Goal: Task Accomplishment & Management: Manage account settings

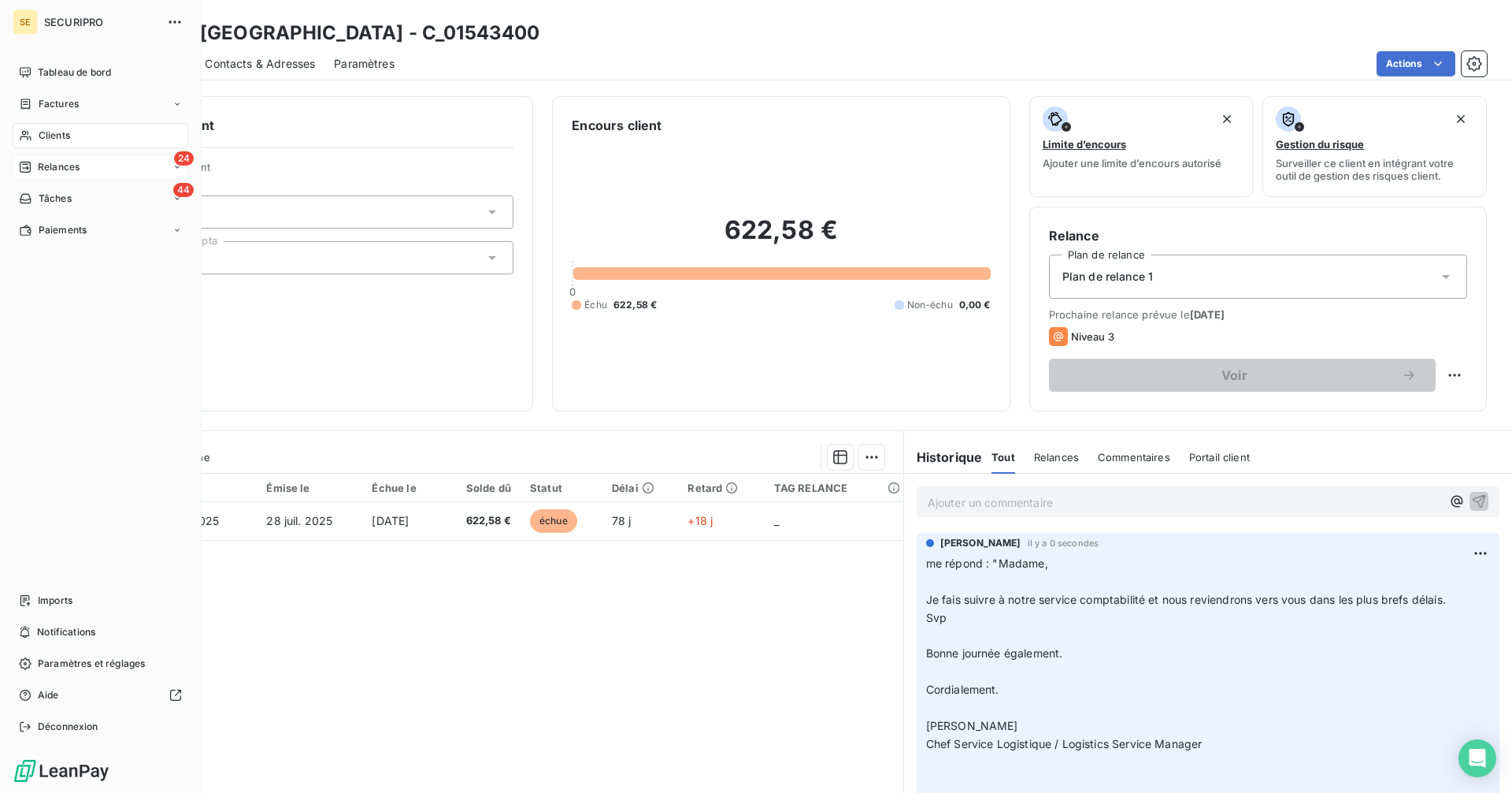
click at [33, 163] on div "Relances" at bounding box center [48, 166] width 60 height 14
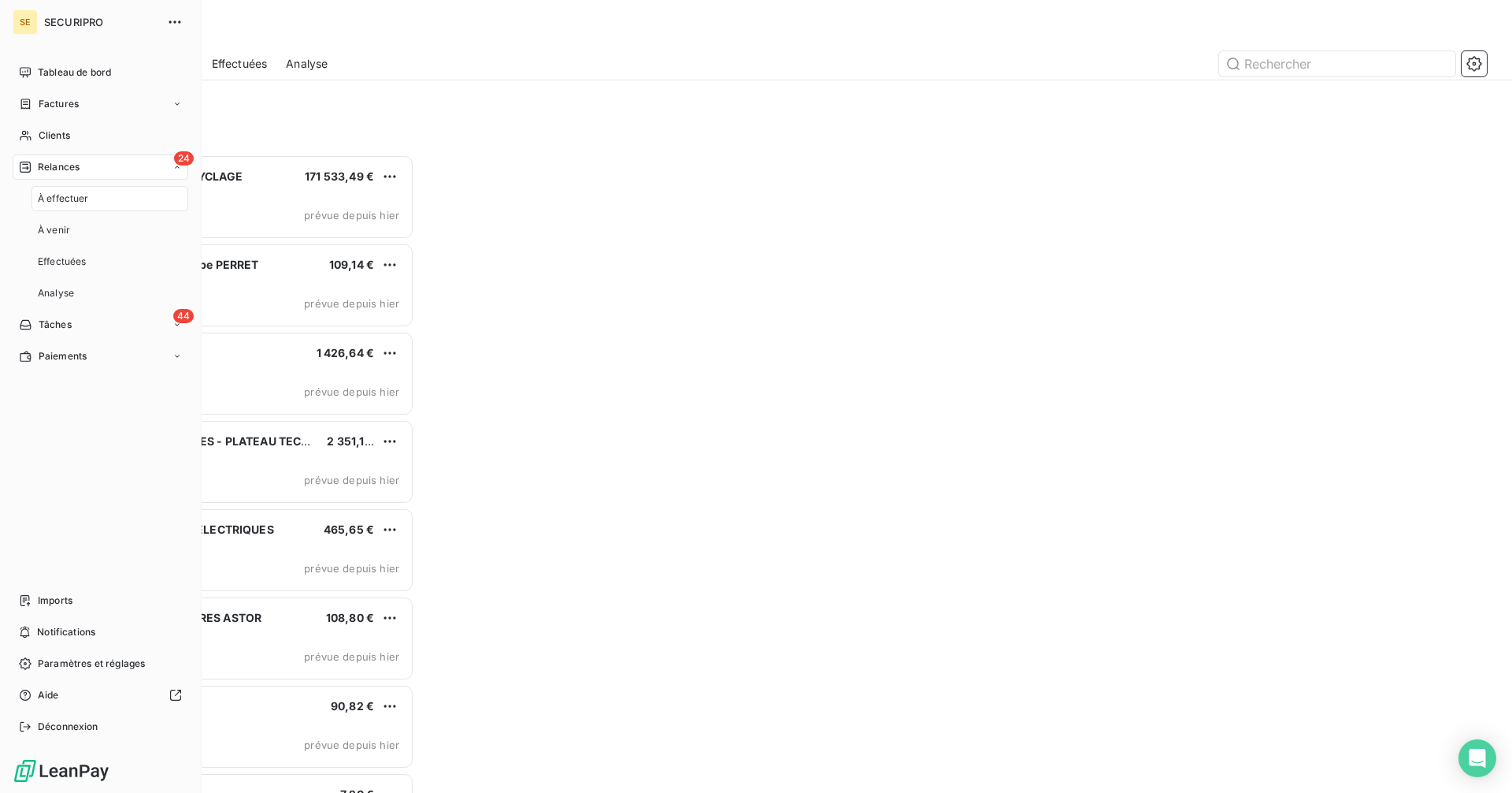
scroll to position [627, 327]
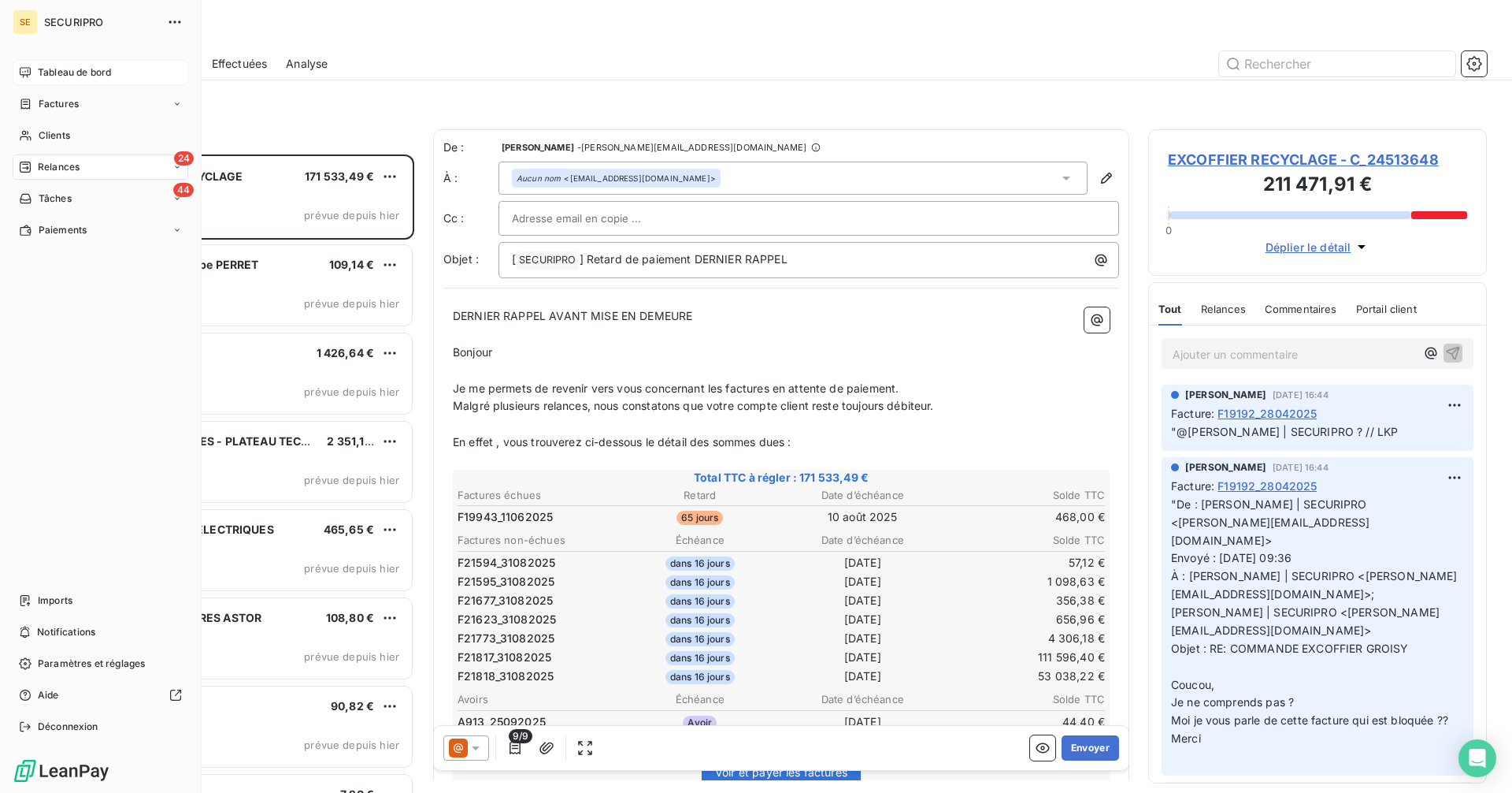
click at [71, 70] on span "Tableau de bord" at bounding box center [74, 72] width 73 height 14
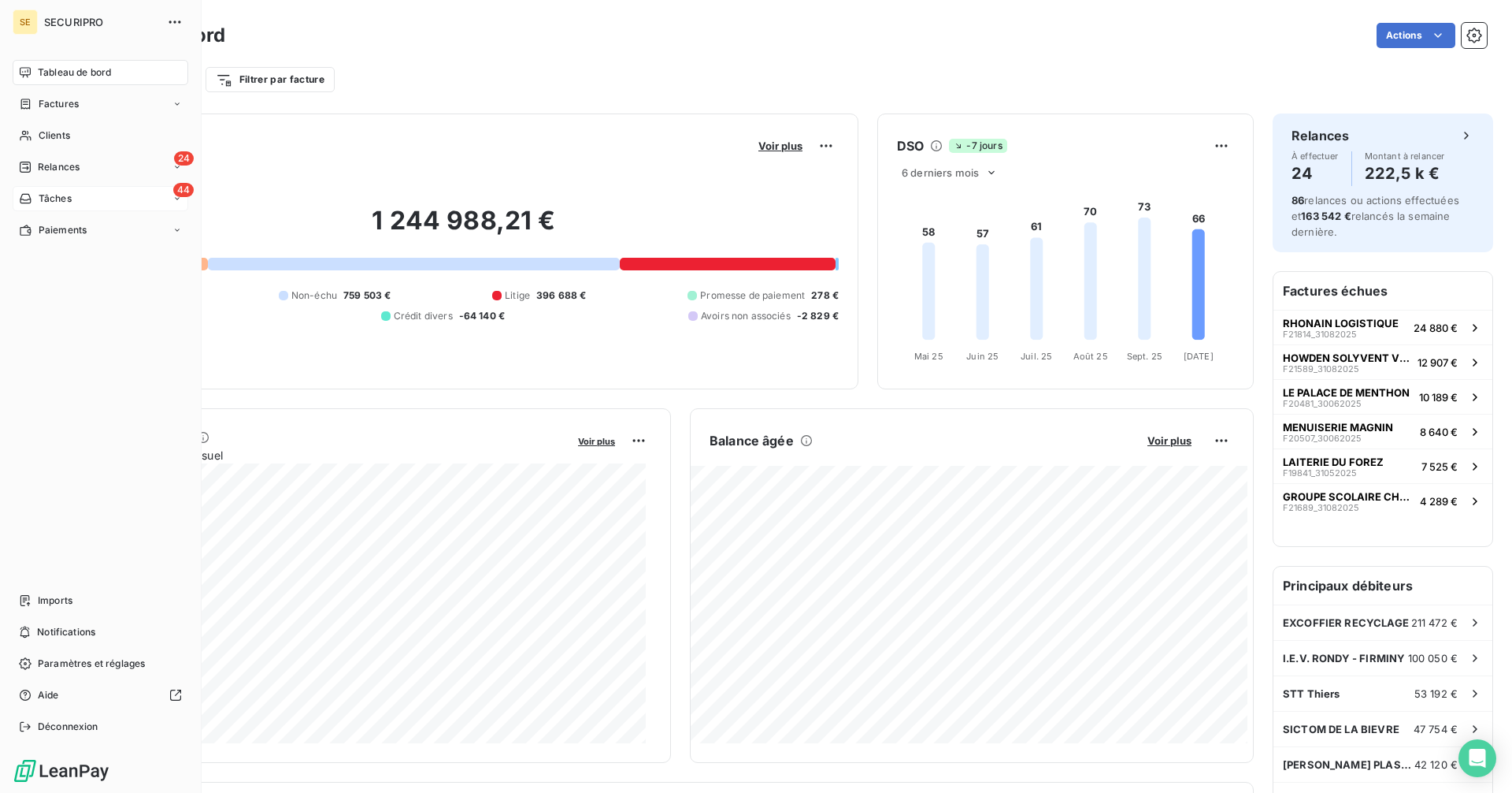
click at [49, 200] on span "Tâches" at bounding box center [56, 198] width 33 height 14
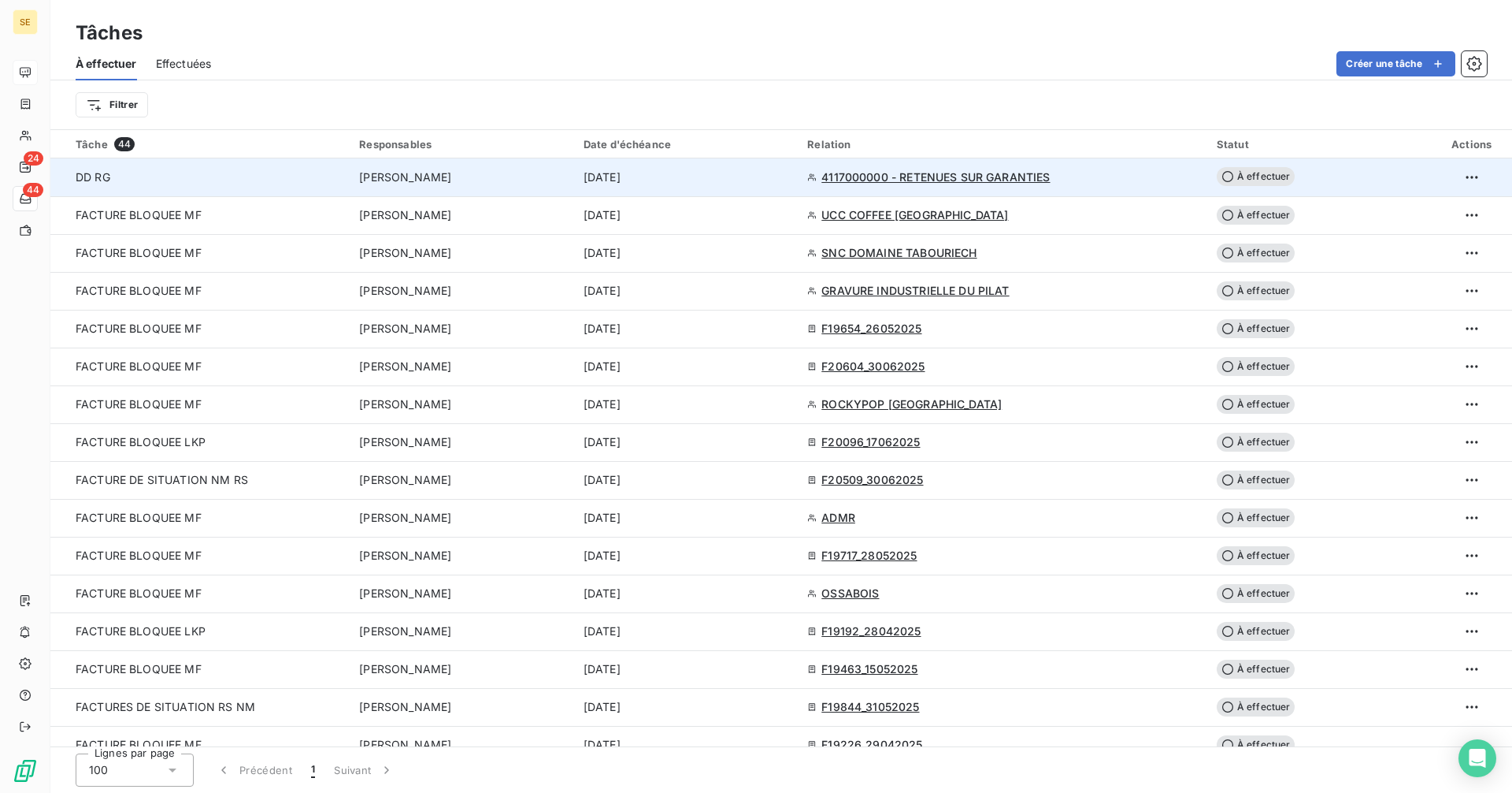
click at [621, 184] on span "[DATE]" at bounding box center [602, 176] width 37 height 16
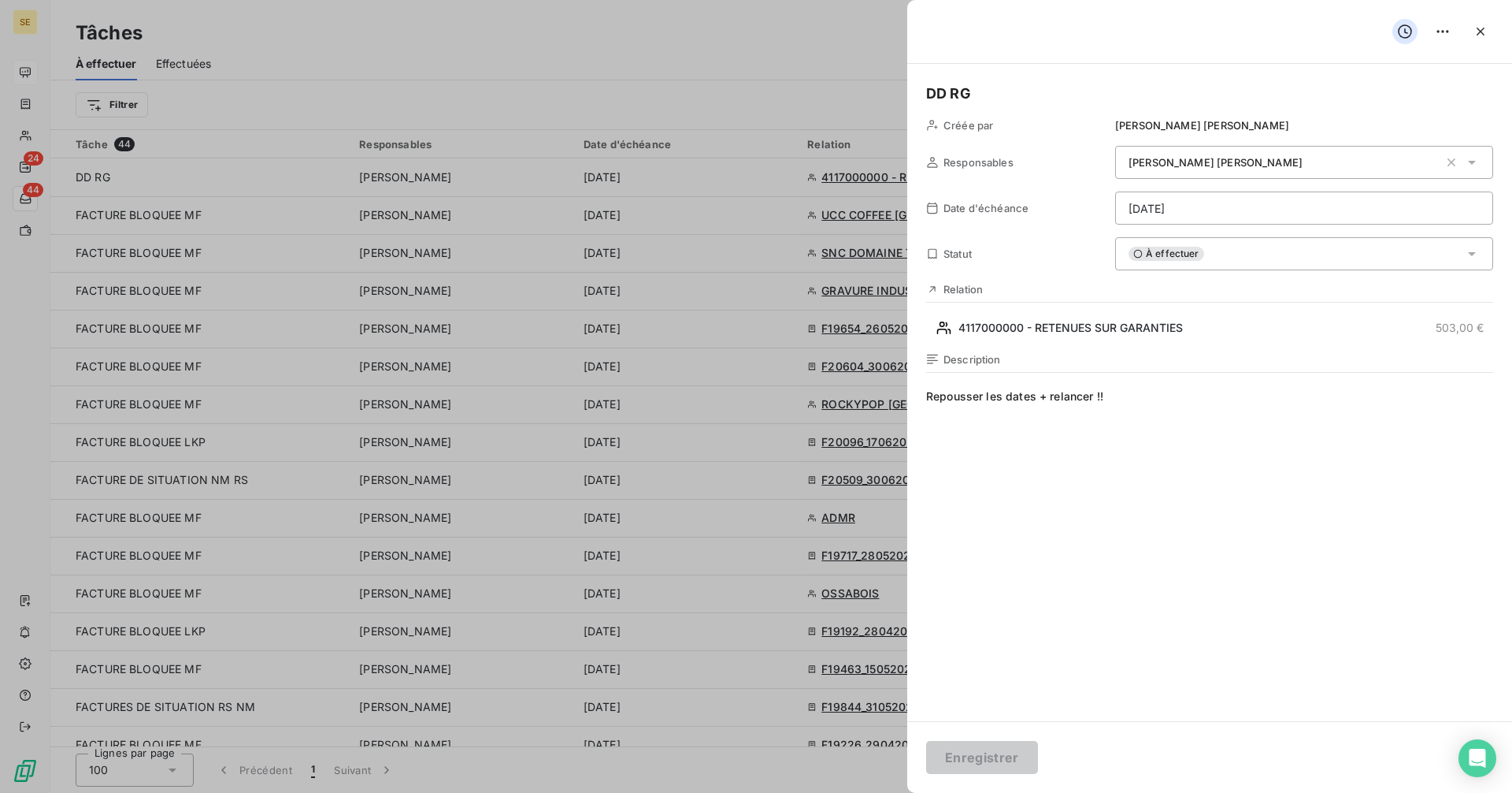
click at [1163, 215] on html "SE 24 44 Tâches À effectuer Effectuées Créer une tâche Filtrer Tâche 44 Respons…" at bounding box center [756, 396] width 1512 height 793
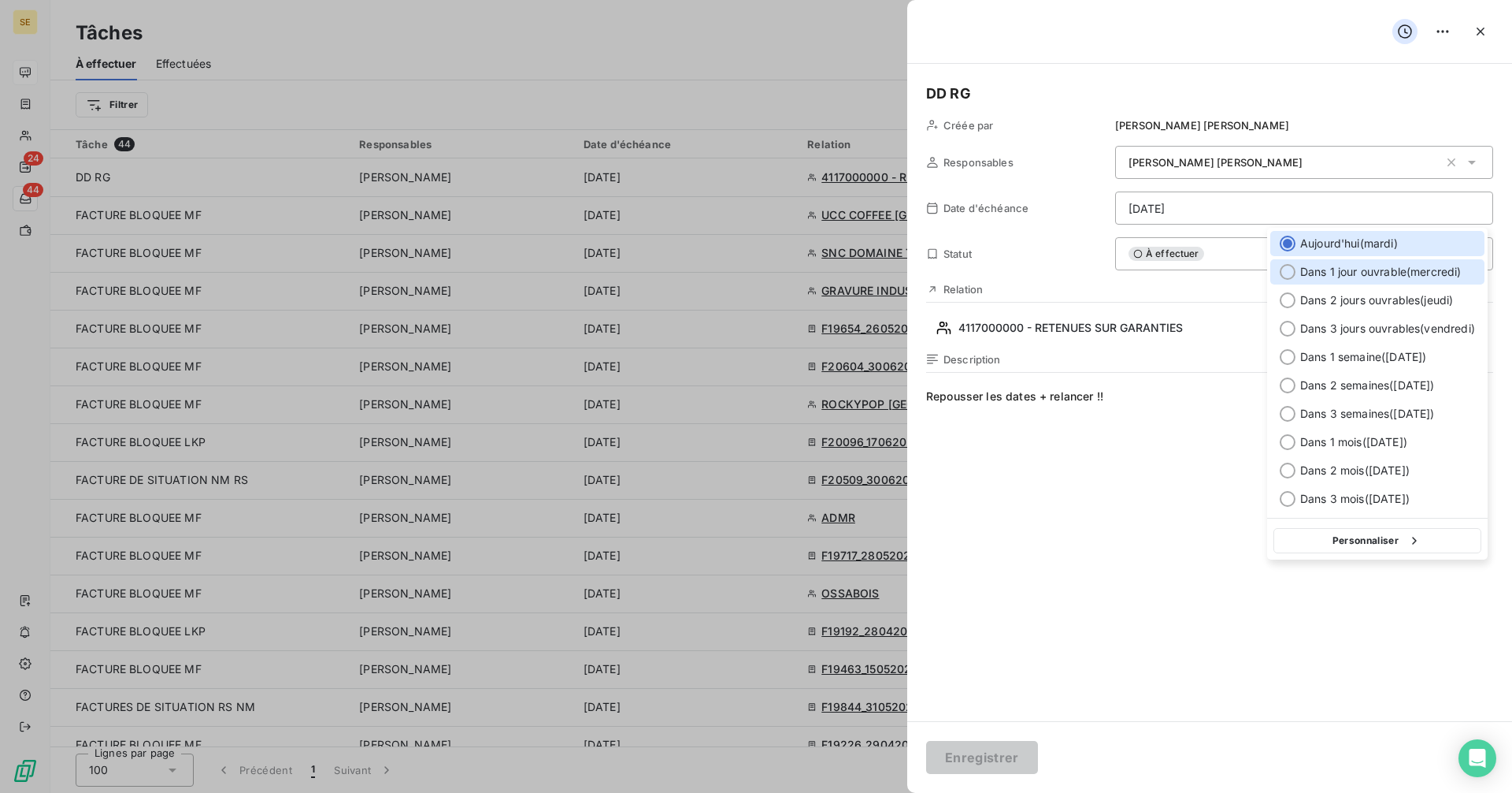
click at [1288, 269] on div at bounding box center [1287, 271] width 16 height 16
type input "[DATE]"
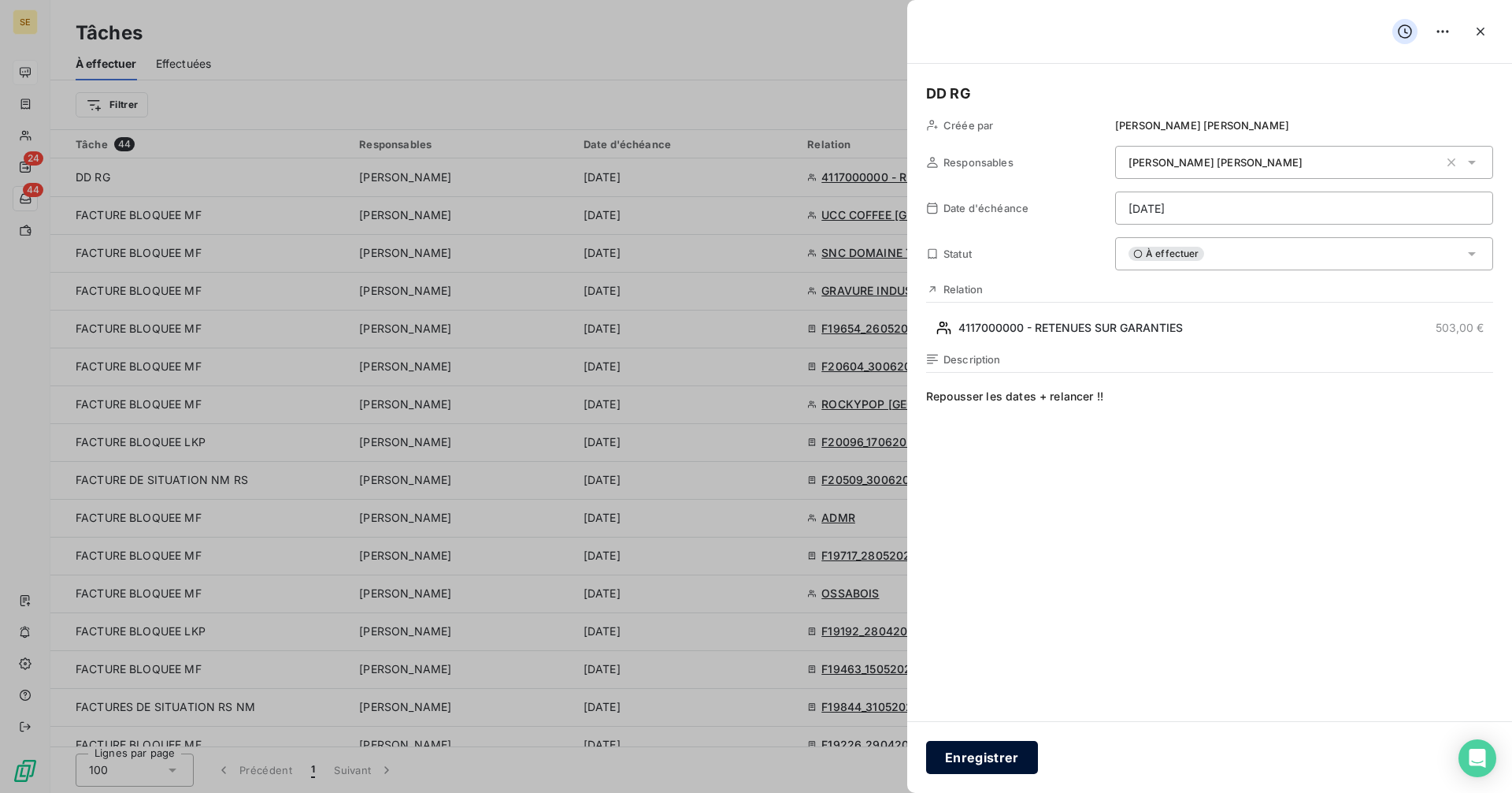
click at [983, 764] on button "Enregistrer" at bounding box center [982, 758] width 111 height 33
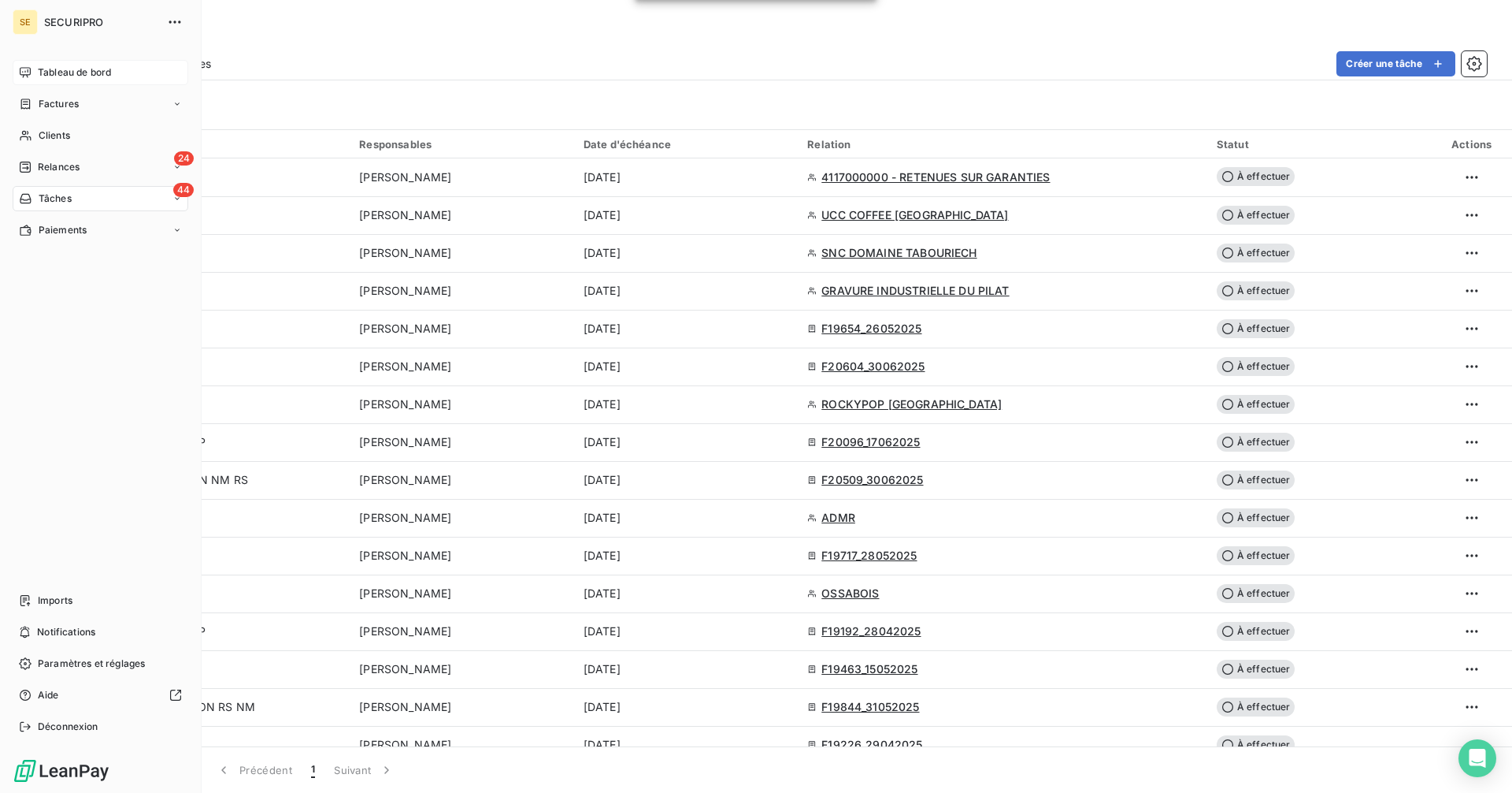
click at [56, 69] on span "Tableau de bord" at bounding box center [74, 72] width 73 height 14
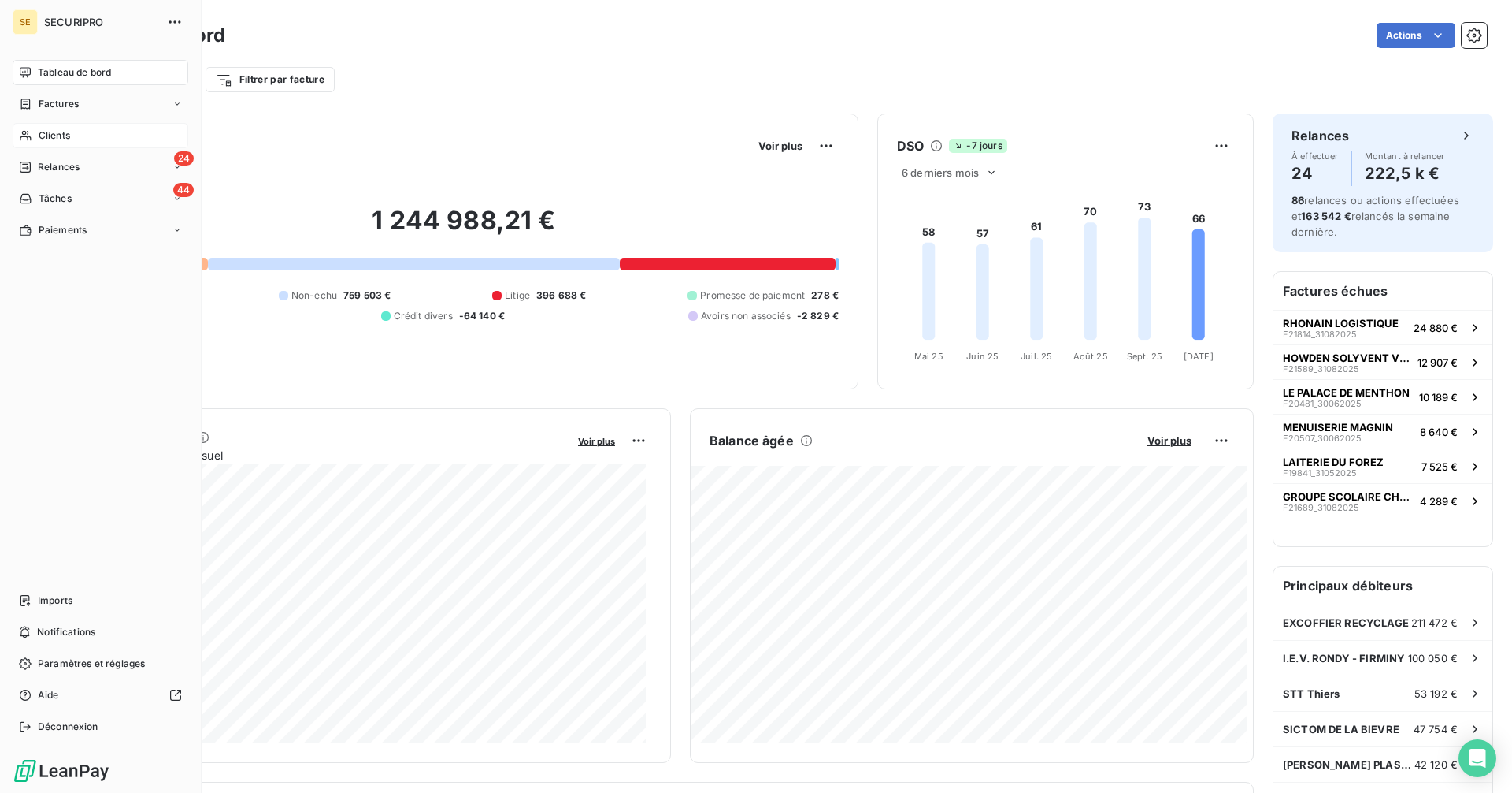
click at [36, 133] on div "Clients" at bounding box center [100, 135] width 175 height 25
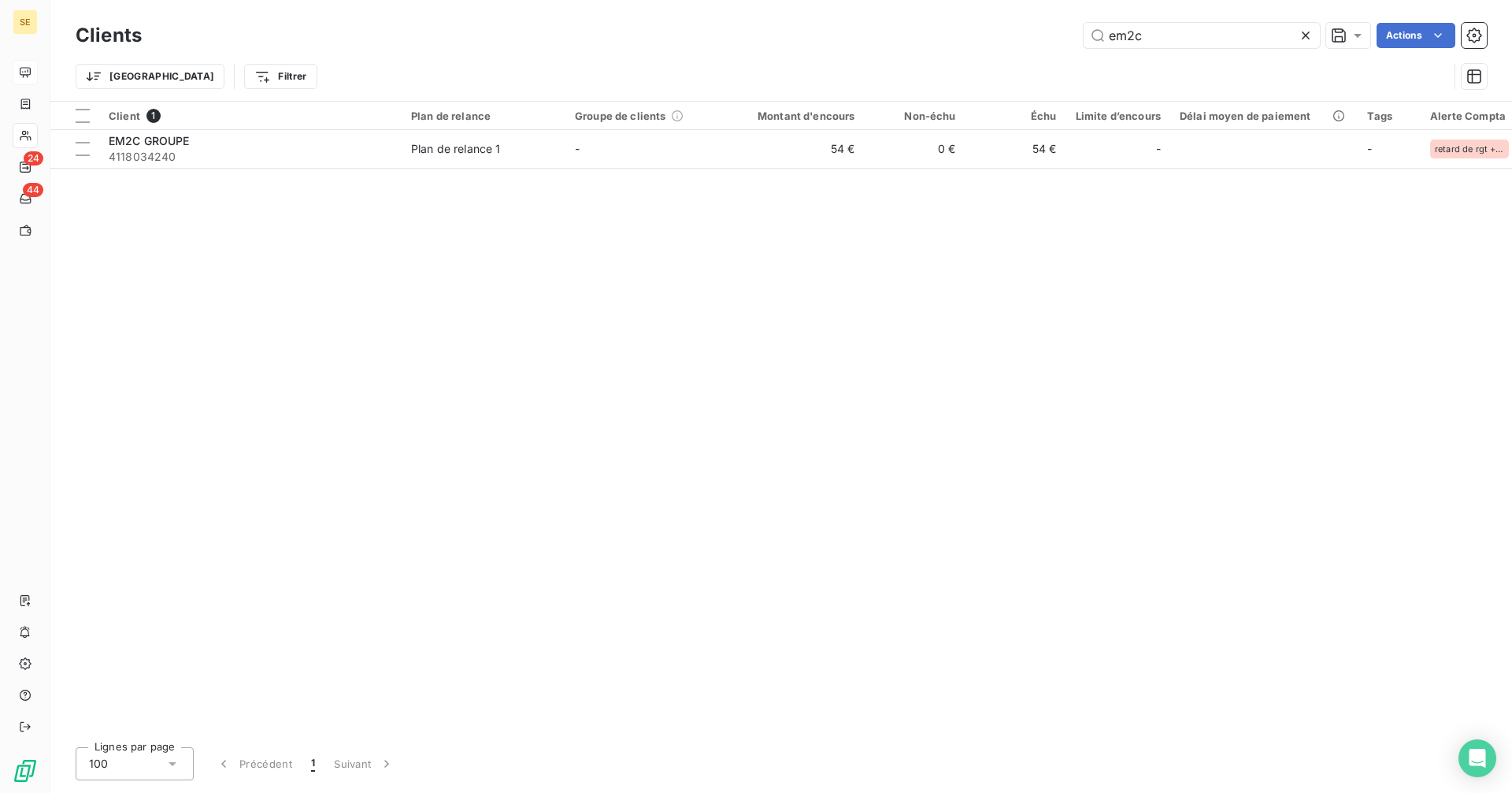
drag, startPoint x: 1146, startPoint y: 38, endPoint x: 1035, endPoint y: 36, distance: 111.0
click at [1035, 36] on div "em2c Actions" at bounding box center [823, 35] width 1326 height 25
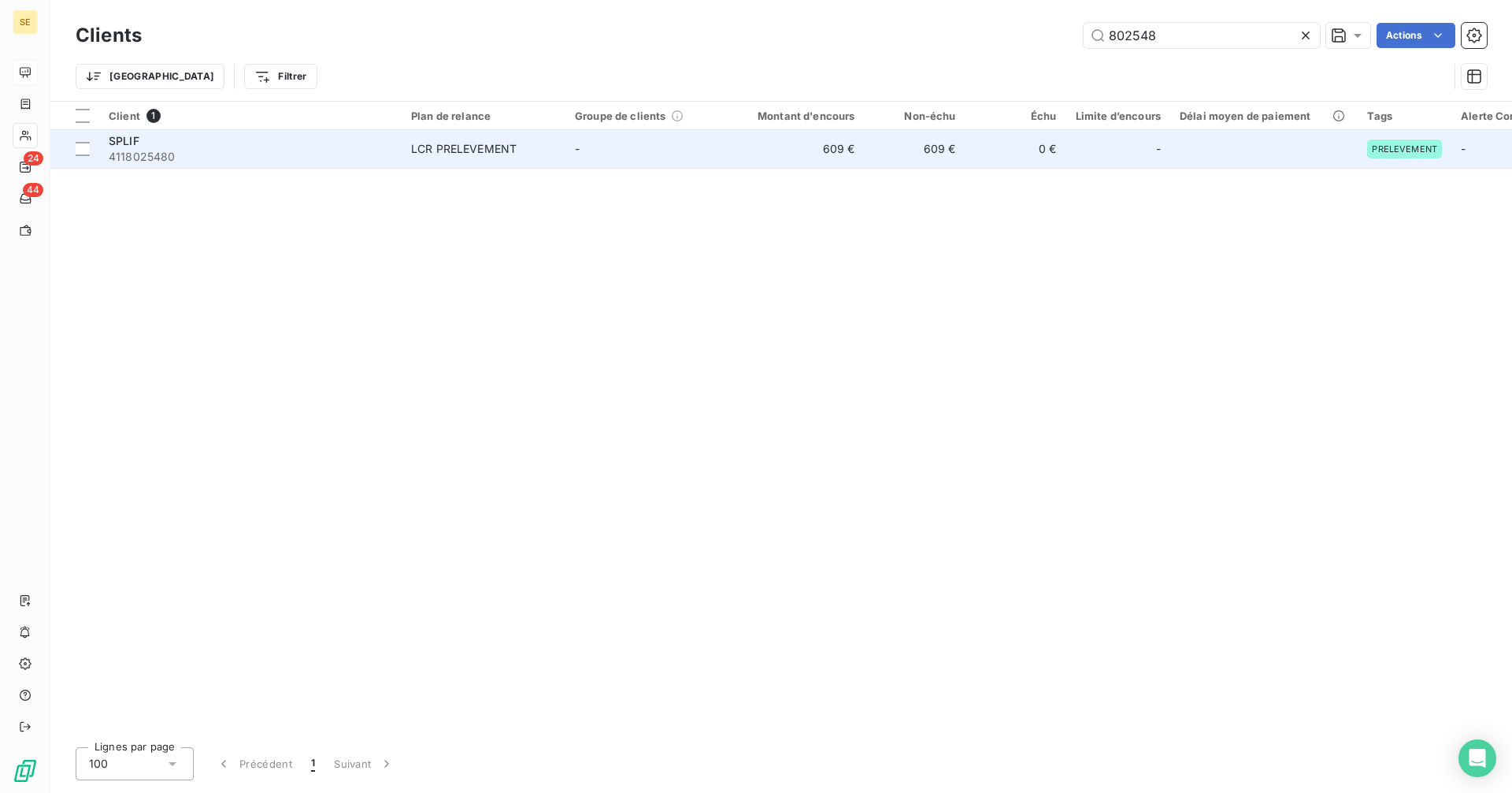
type input "802548"
click at [136, 150] on span "4118025480" at bounding box center [250, 156] width 283 height 16
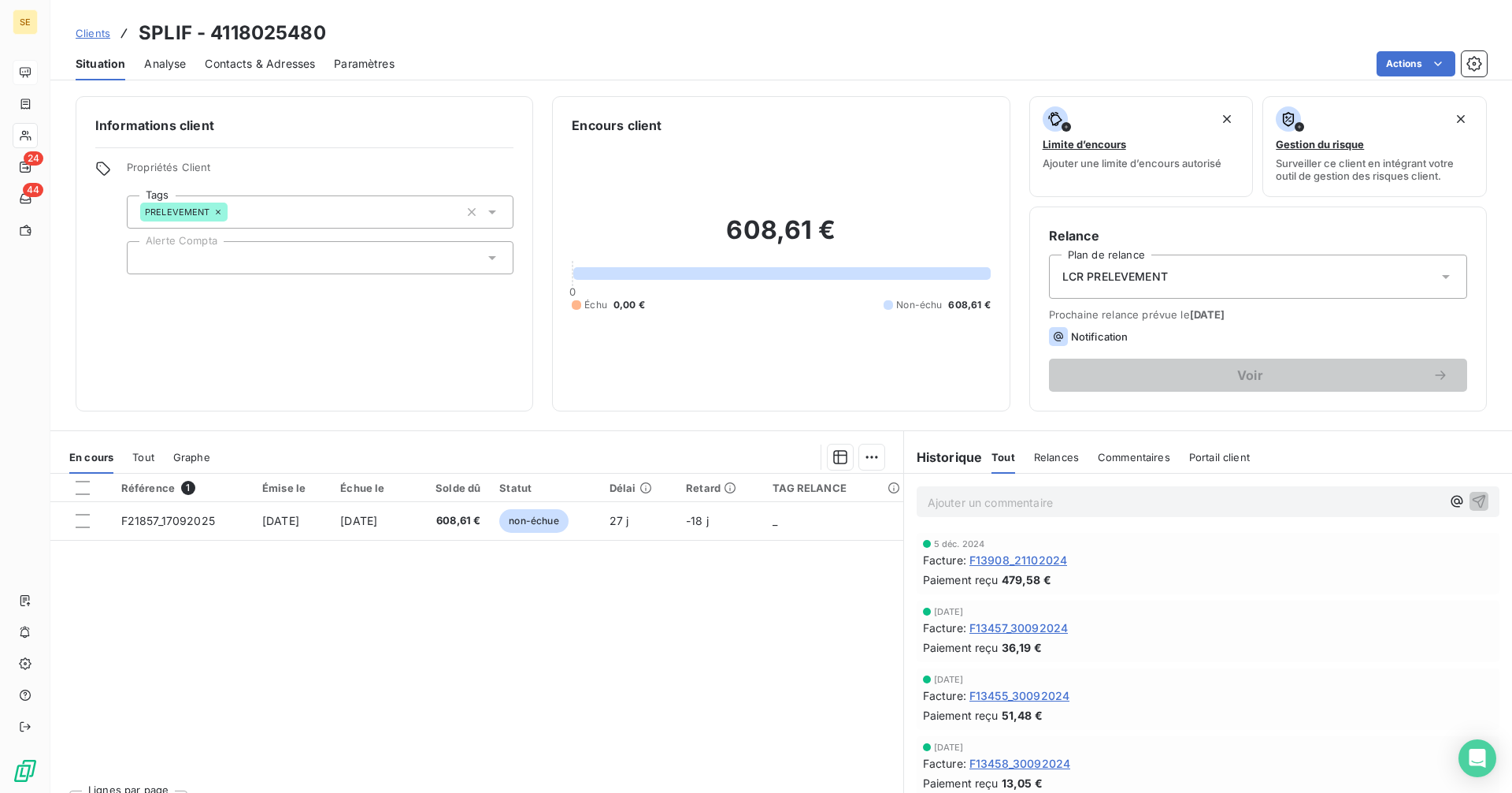
click at [980, 507] on p "Ajouter un commentaire ﻿" at bounding box center [1184, 501] width 513 height 20
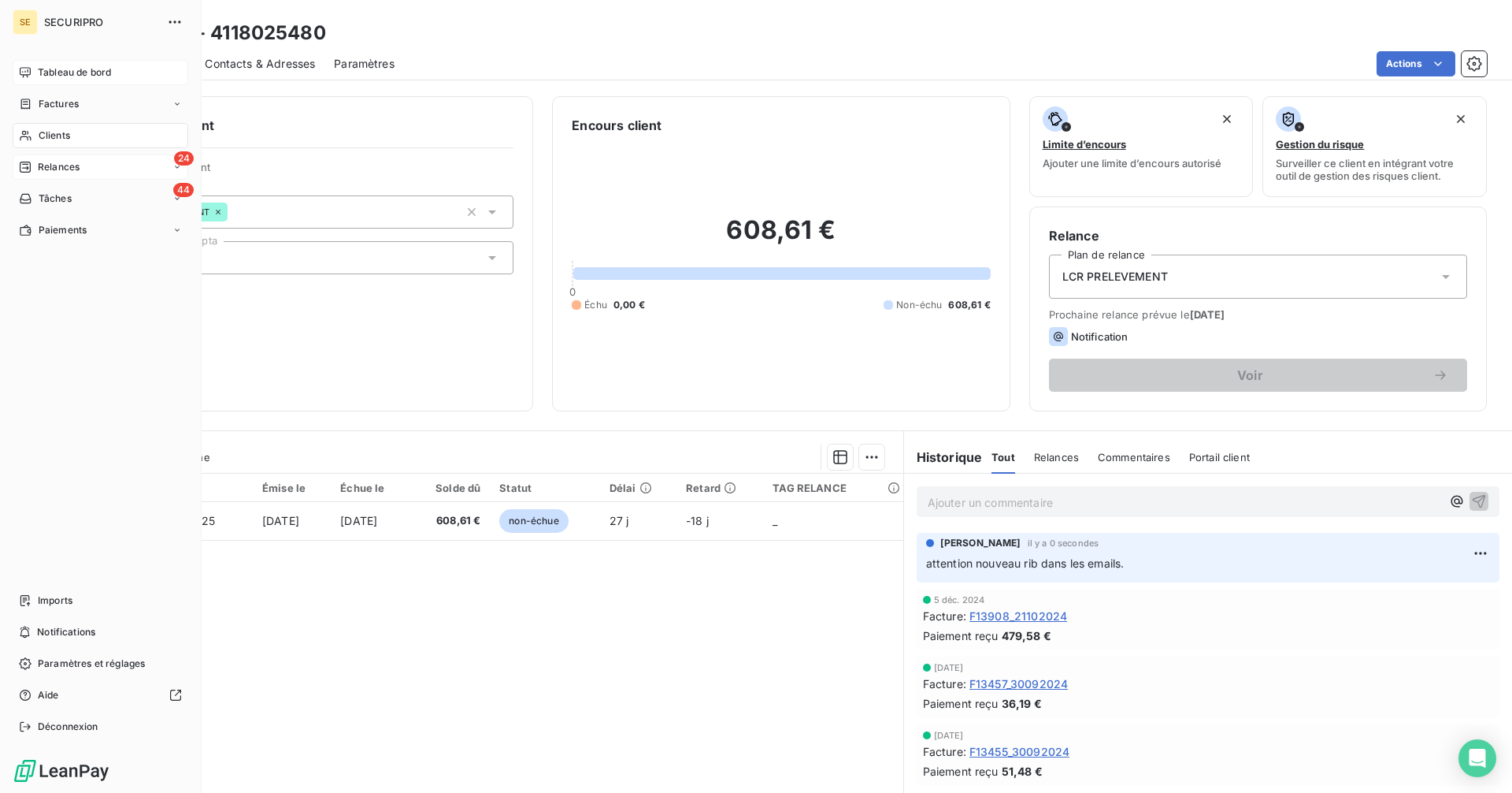
click at [25, 165] on icon at bounding box center [25, 167] width 13 height 13
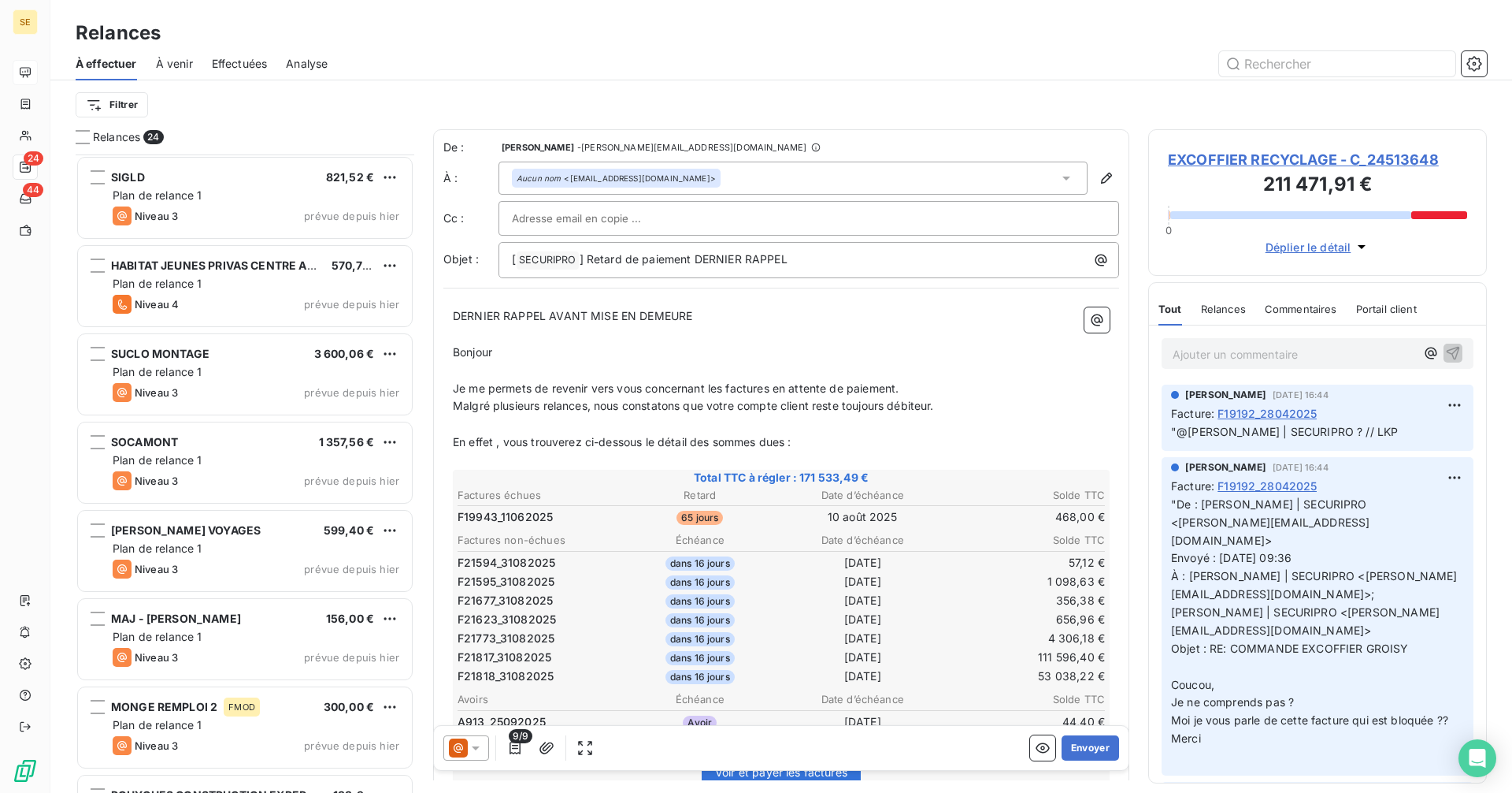
scroll to position [1480, 0]
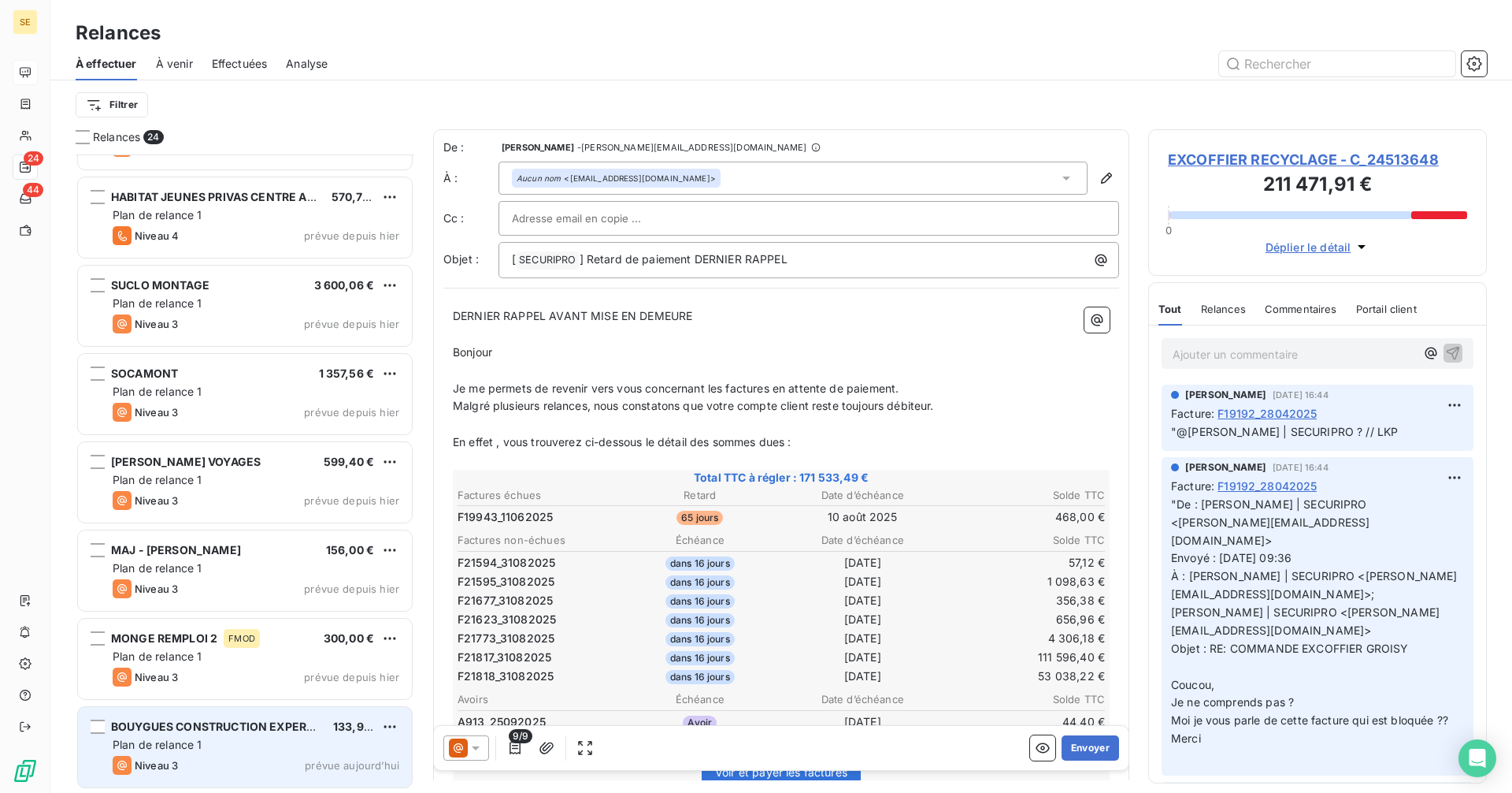
click at [234, 736] on div "BOUYGUES CONSTRUCTION EXPERTISES NU 133,92 € Plan de relance 1 Niveau 3 prévue …" at bounding box center [245, 747] width 334 height 81
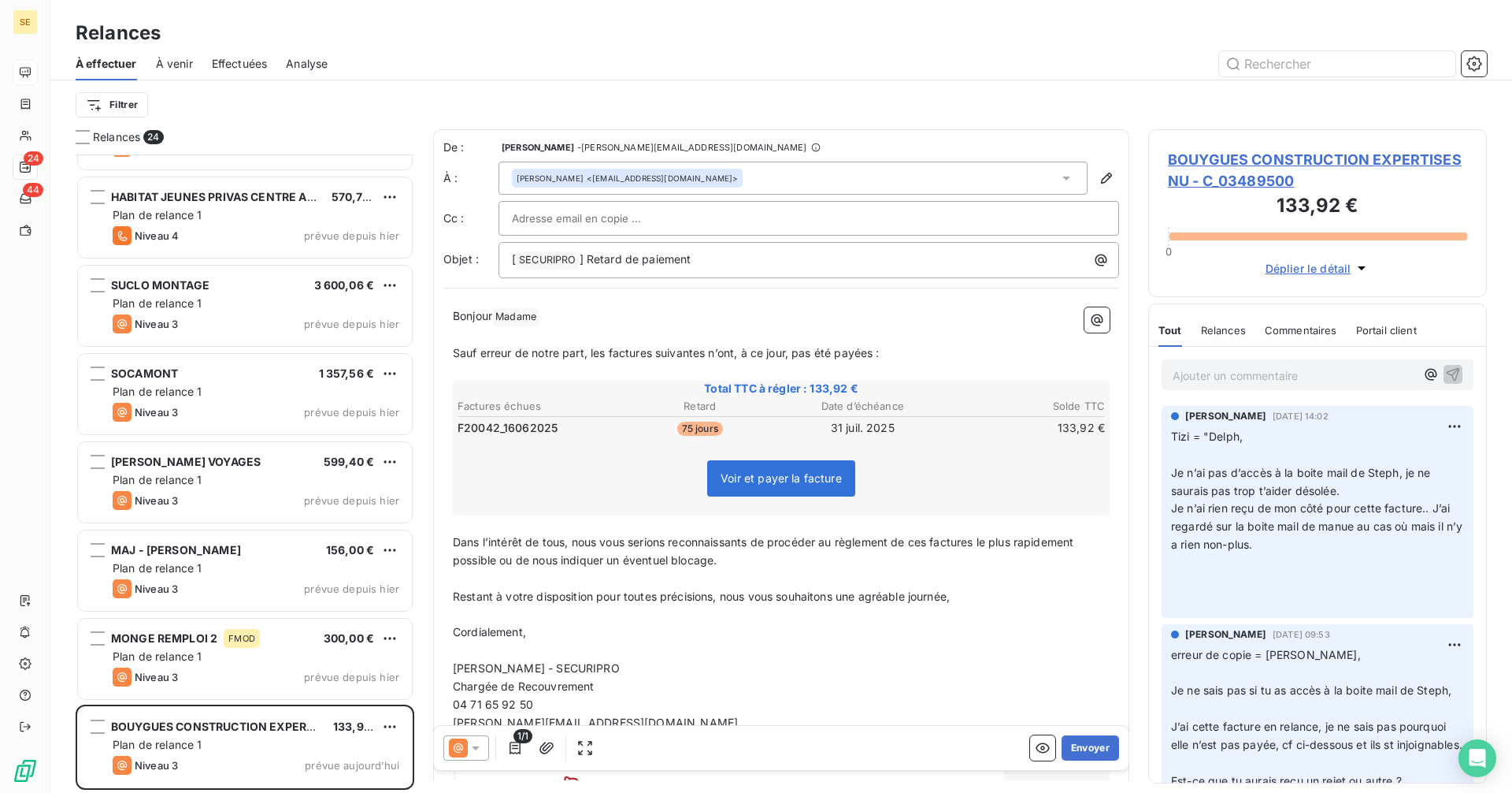
click at [1264, 163] on span "BOUYGUES CONSTRUCTION EXPERTISES NU - C_03489500" at bounding box center [1317, 170] width 299 height 43
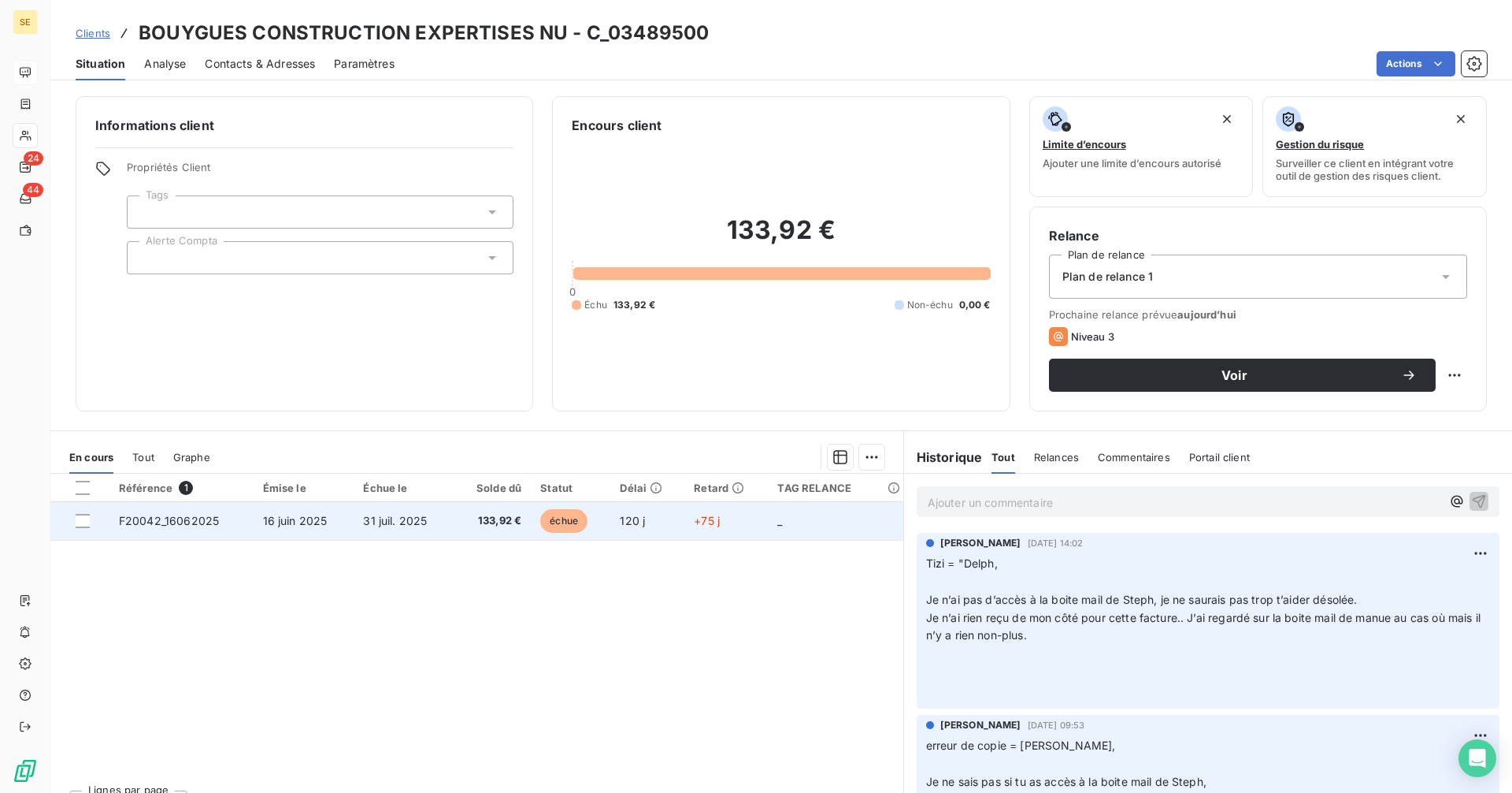
click at [486, 514] on span "133,92 €" at bounding box center [492, 520] width 58 height 16
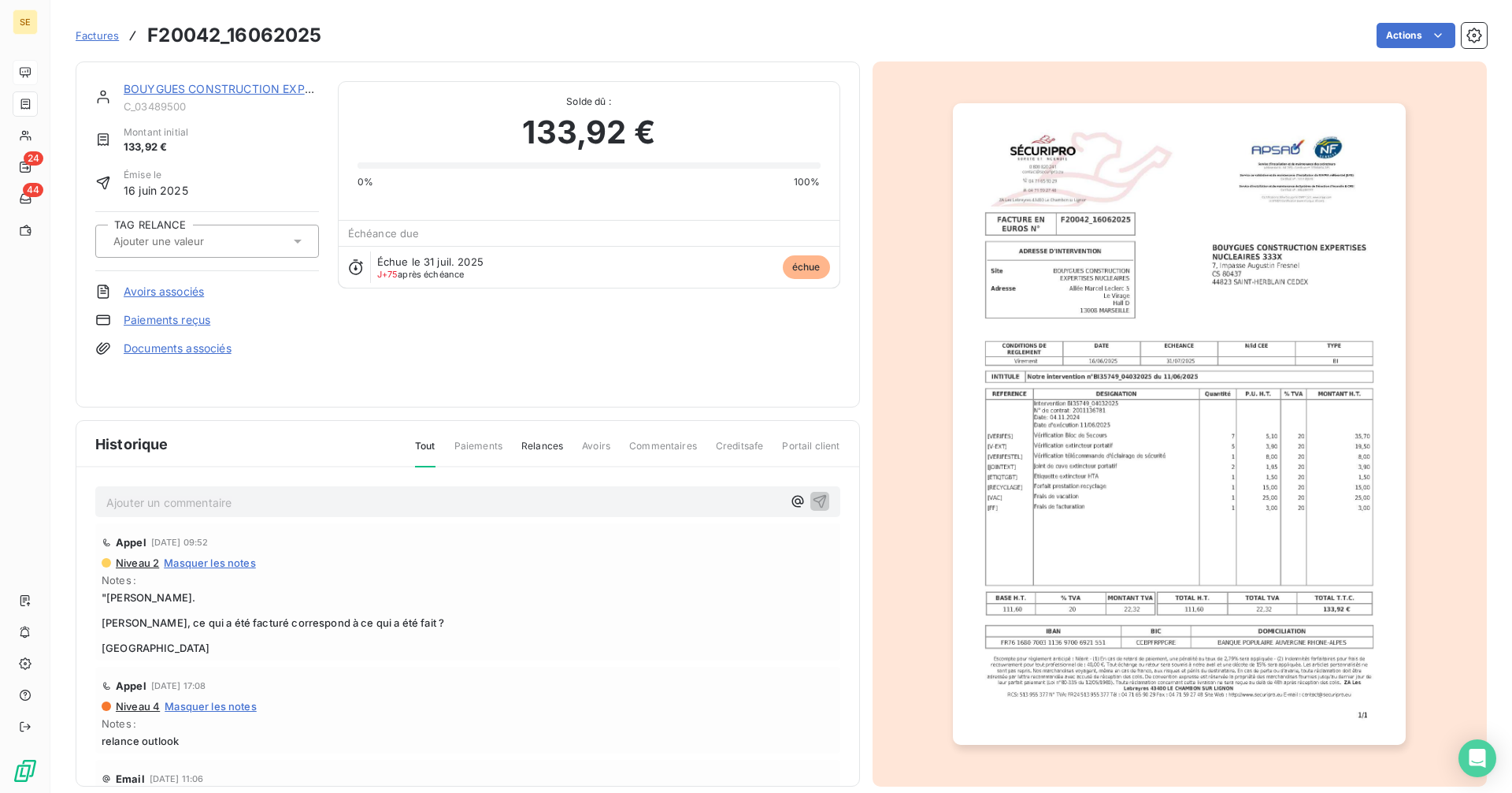
click at [1142, 543] on img "button" at bounding box center [1180, 423] width 453 height 642
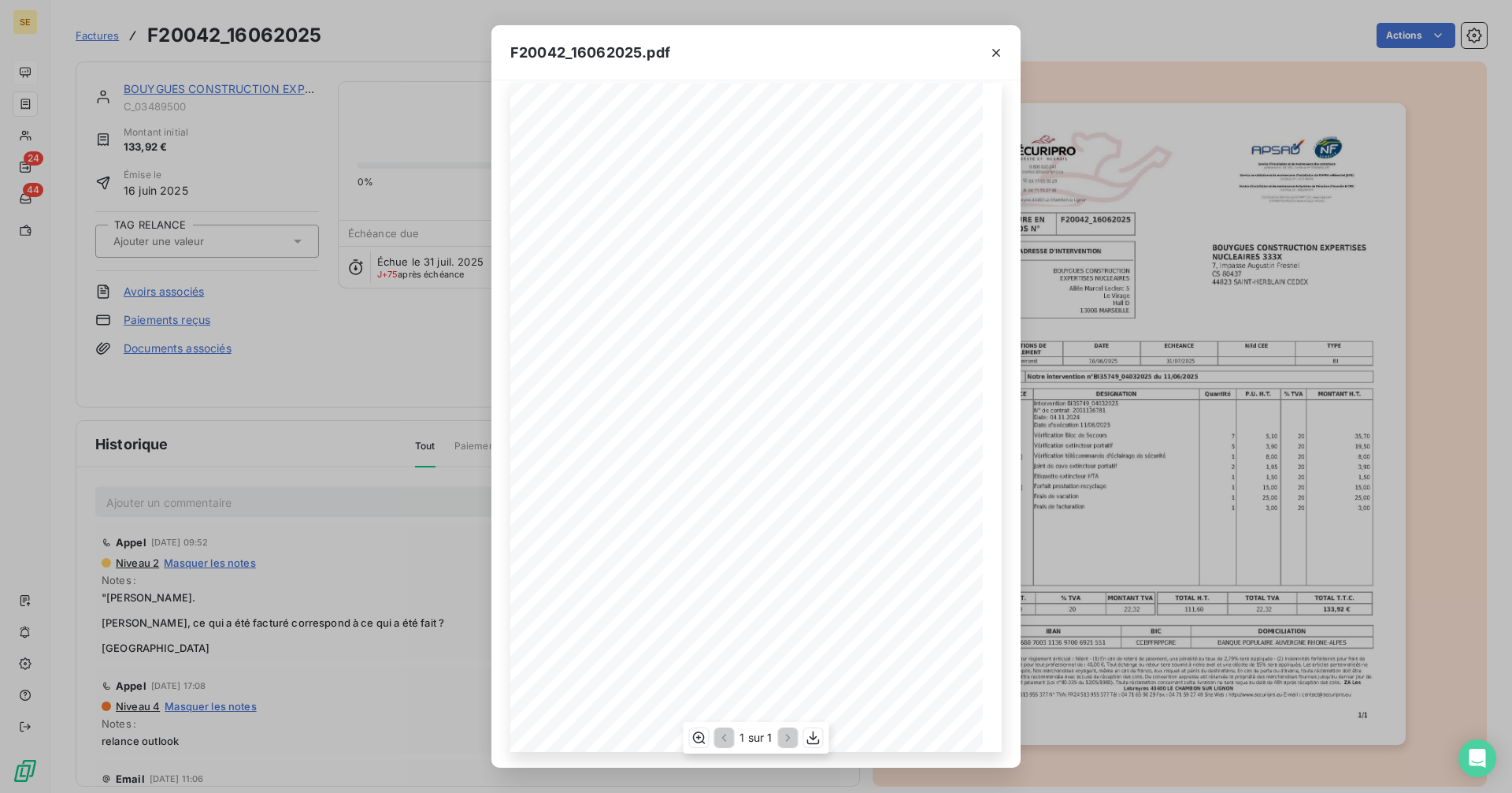
scroll to position [19, 0]
click at [753, 644] on span at bounding box center [772, 641] width 39 height 6
click at [1001, 50] on icon "button" at bounding box center [996, 52] width 16 height 16
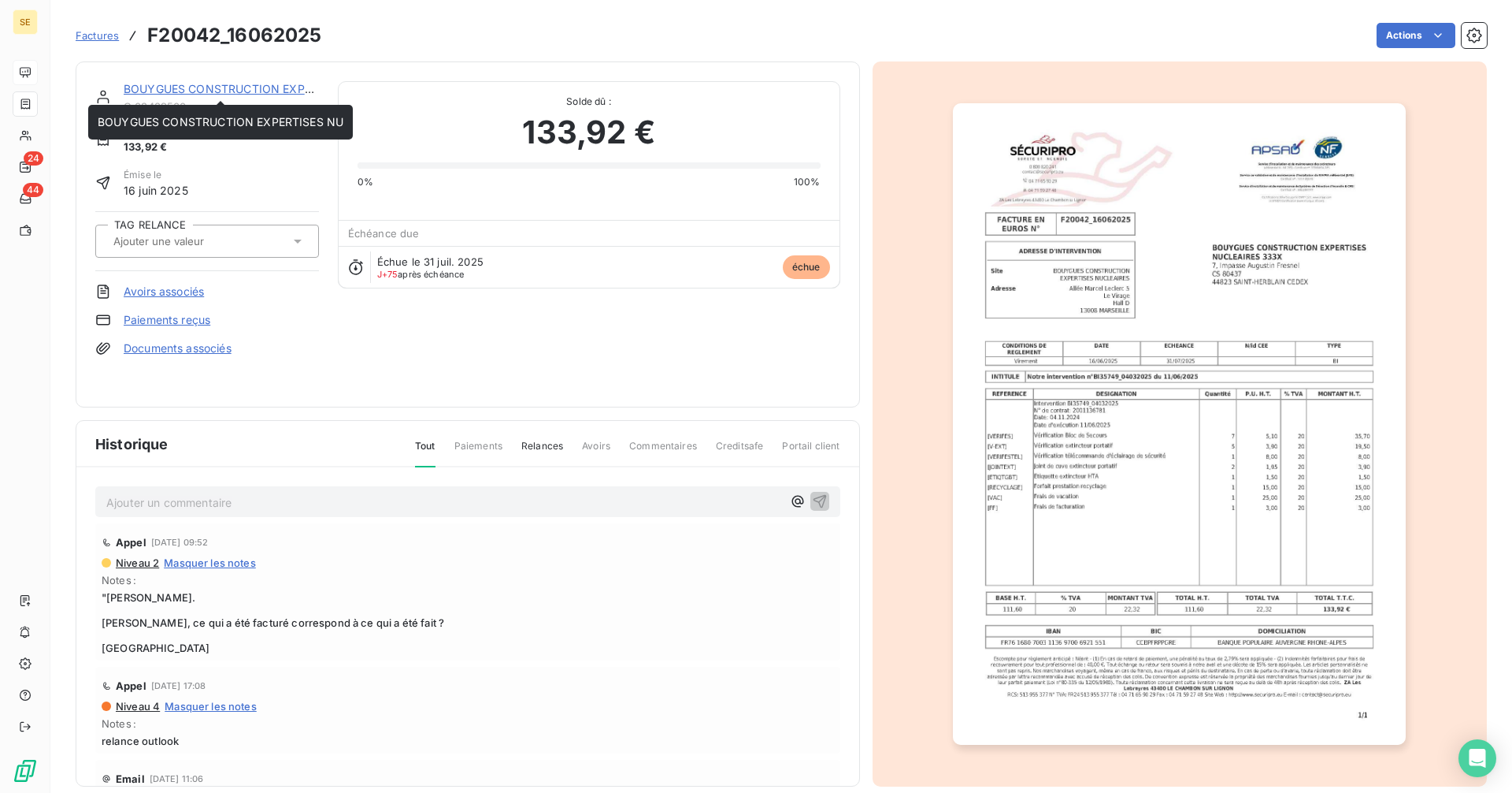
click at [191, 91] on link "BOUYGUES CONSTRUCTION EXPERTISES NU" at bounding box center [246, 88] width 246 height 13
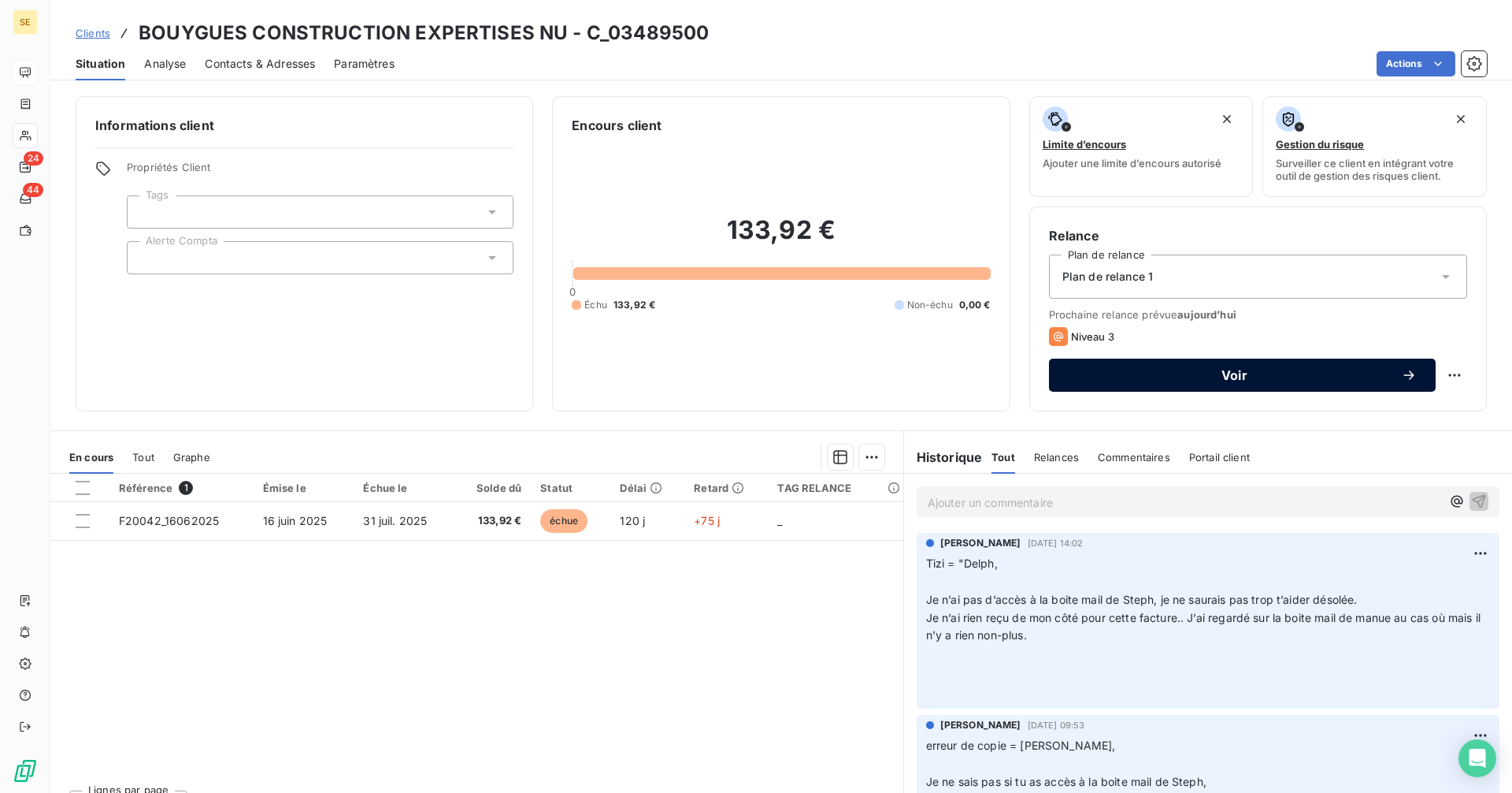
click at [1090, 363] on button "Voir" at bounding box center [1242, 375] width 387 height 33
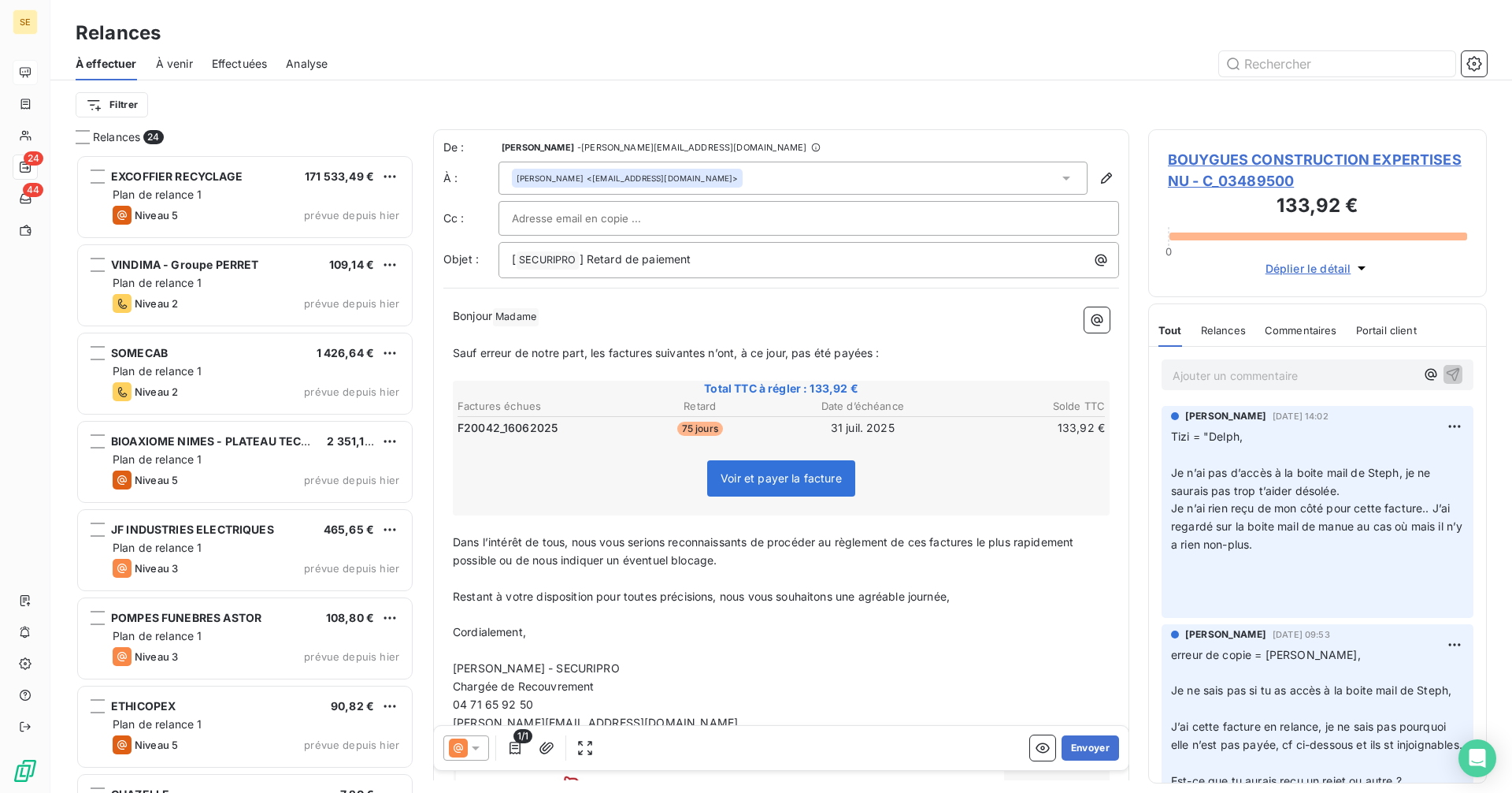
scroll to position [627, 327]
click at [457, 751] on icon at bounding box center [459, 748] width 19 height 19
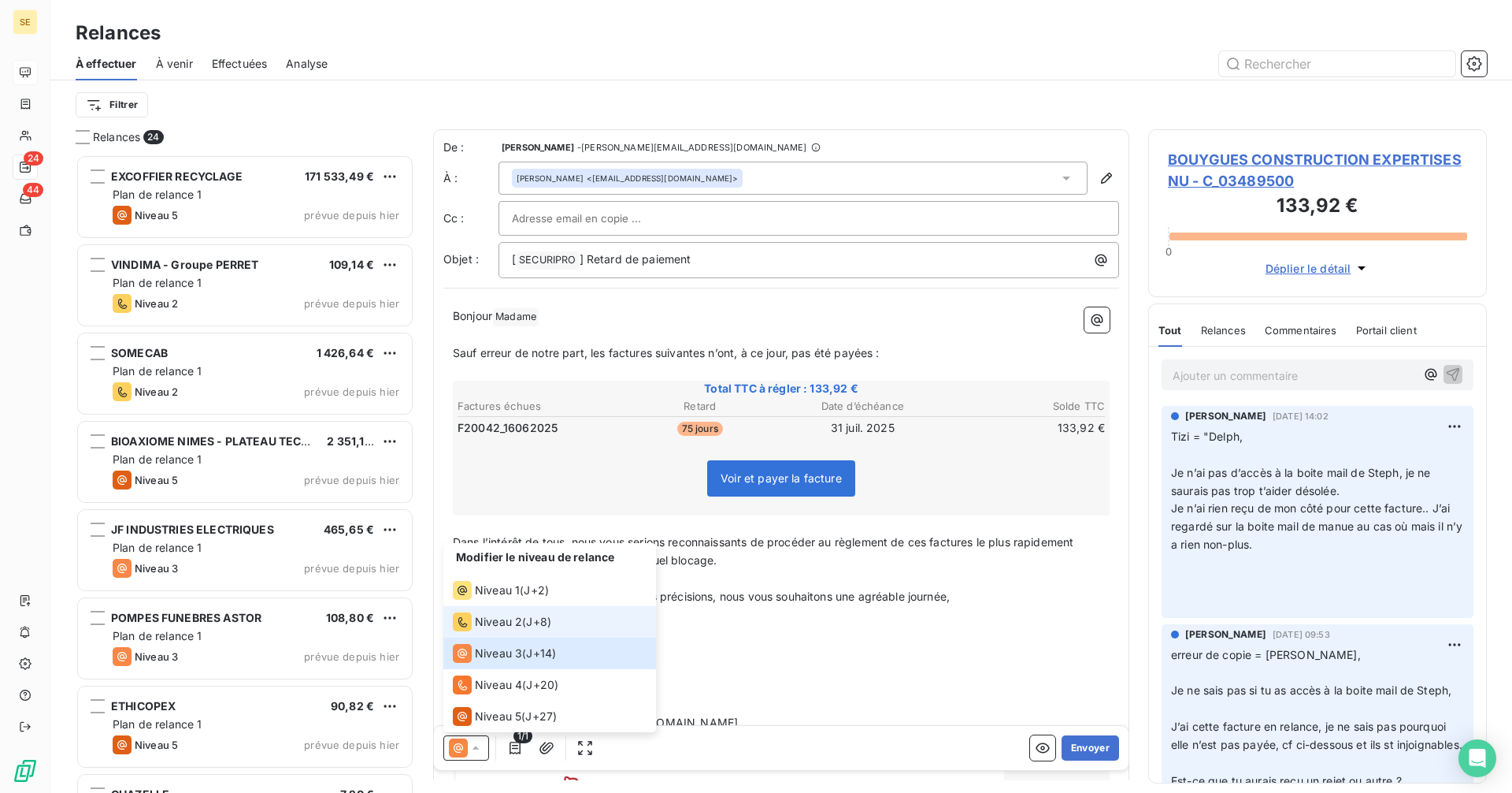
click at [503, 630] on div "Niveau 2" at bounding box center [487, 621] width 70 height 19
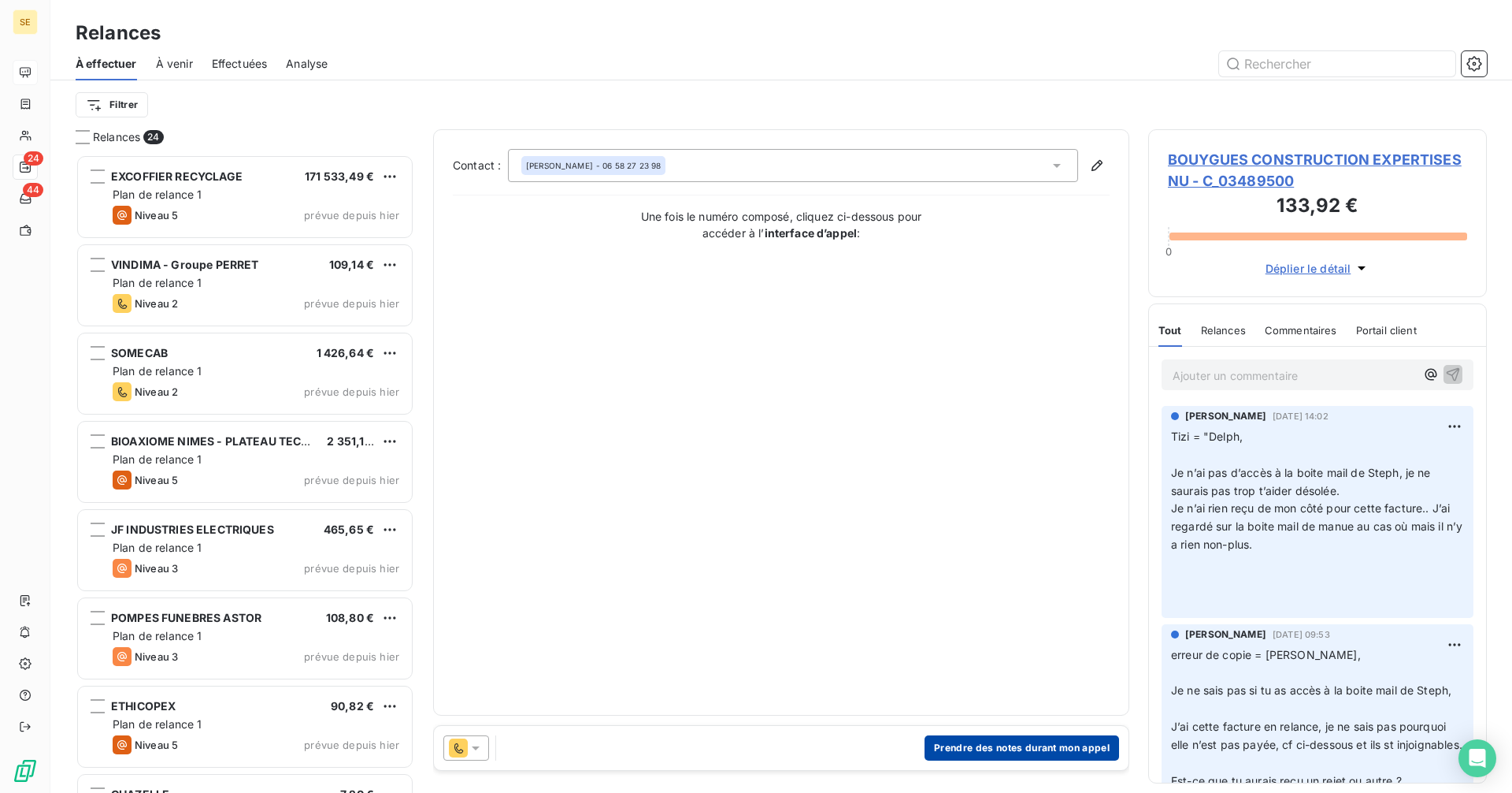
click at [988, 748] on button "Prendre des notes durant mon appel" at bounding box center [1022, 748] width 195 height 25
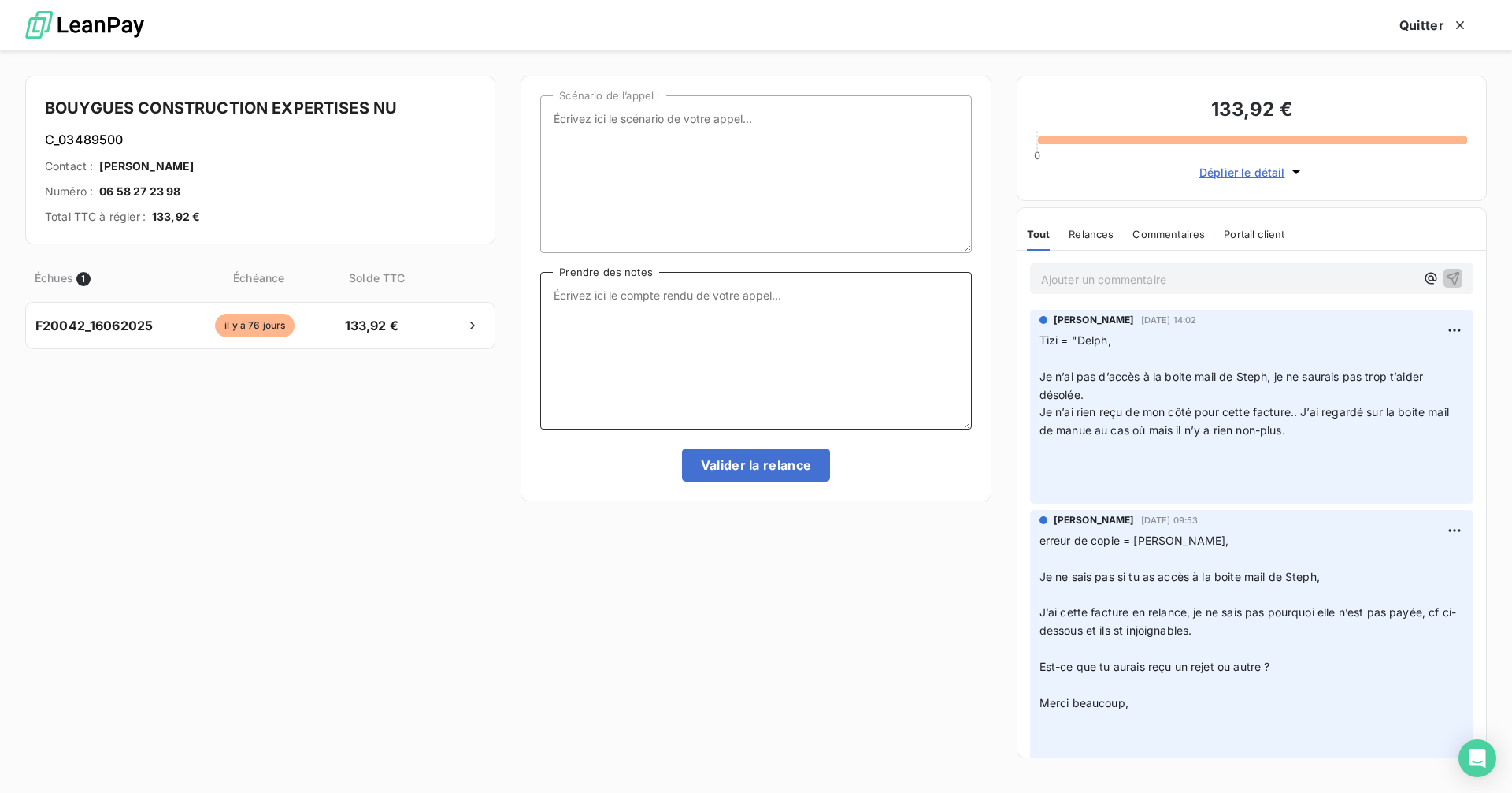
click at [622, 288] on textarea "Prendre des notes" at bounding box center [756, 351] width 431 height 158
click at [915, 293] on textarea "cette facture est désormais dans le cycle de paiement (daté du" at bounding box center [756, 351] width 431 height 158
type textarea "cette facture est désormais dans le cycle de paiement (daté du [DATE] mais ce n…"
click at [766, 463] on button "Valider la relance" at bounding box center [756, 465] width 149 height 33
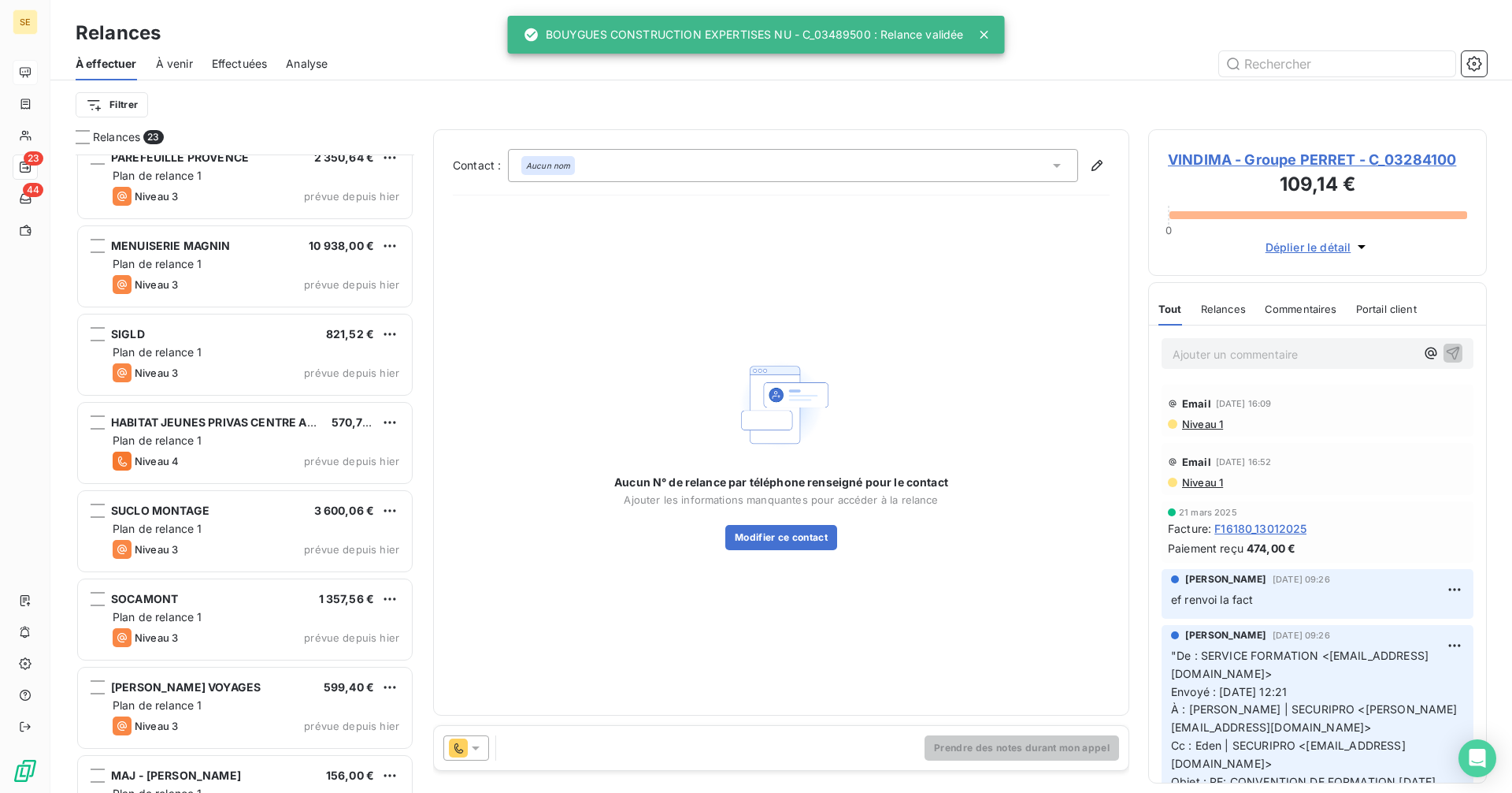
scroll to position [1392, 0]
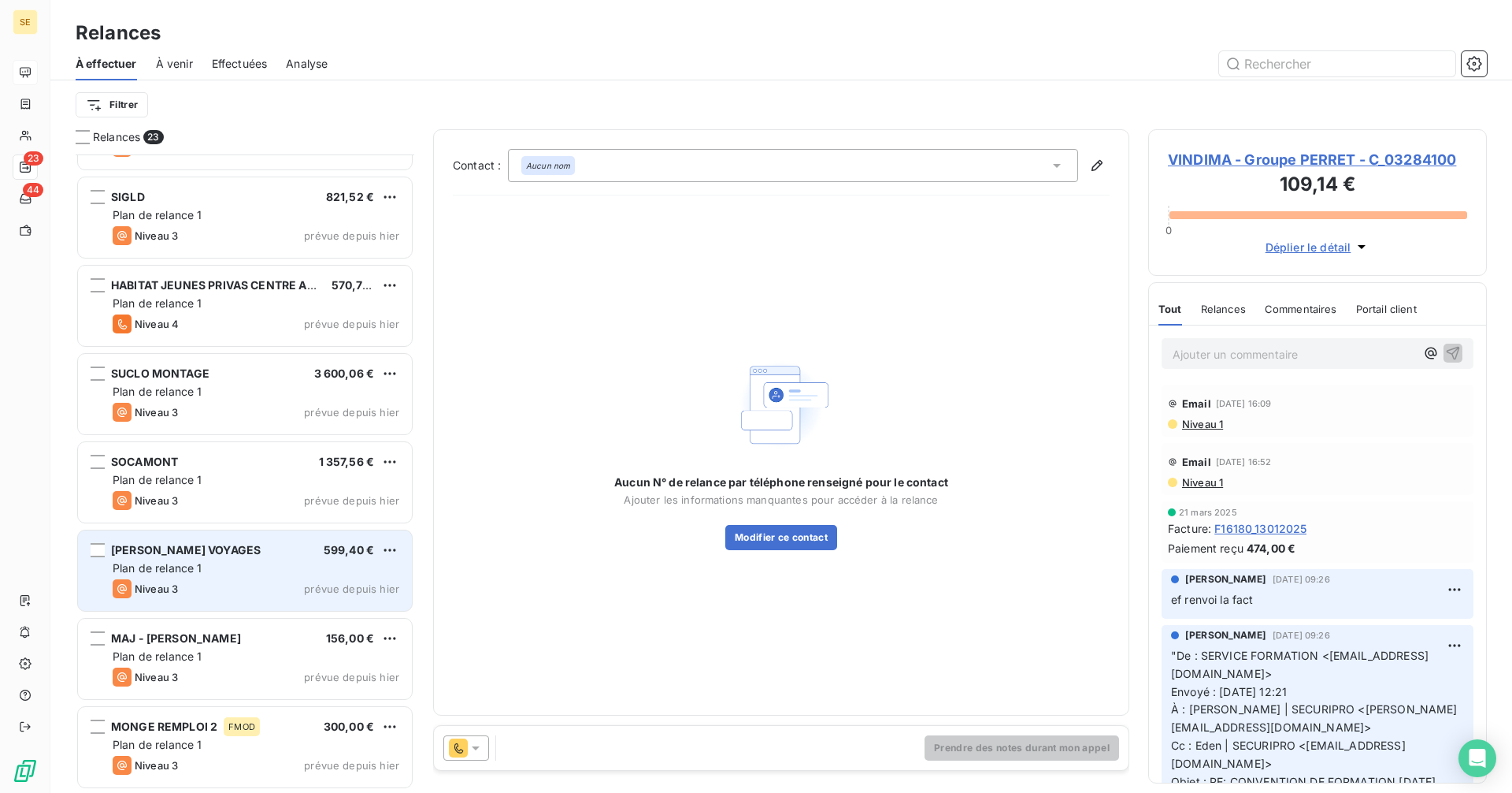
click at [221, 560] on div "Plan de relance 1" at bounding box center [255, 567] width 287 height 16
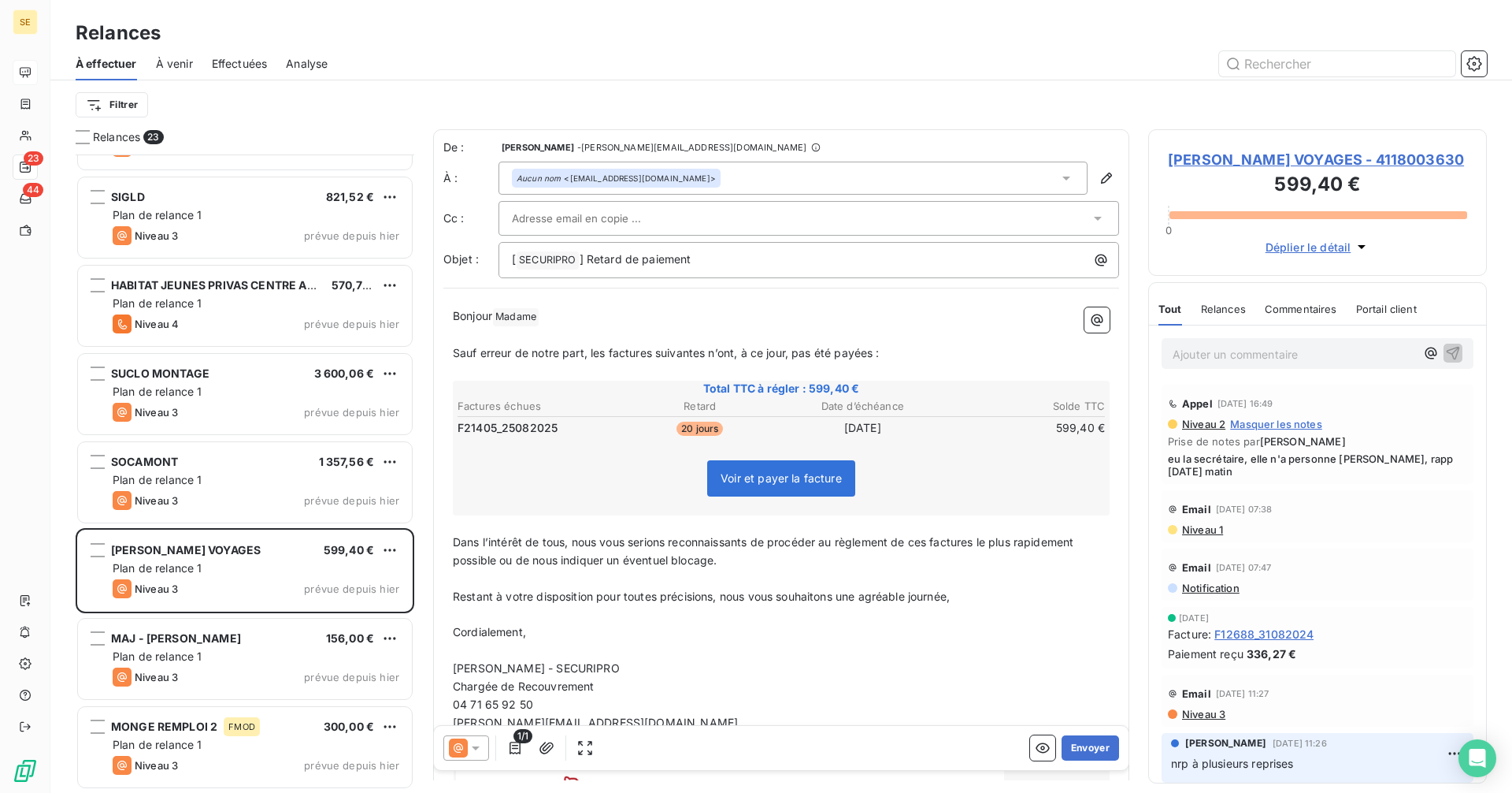
click at [1228, 162] on span "[PERSON_NAME] VOYAGES - 4118003630" at bounding box center [1317, 159] width 299 height 21
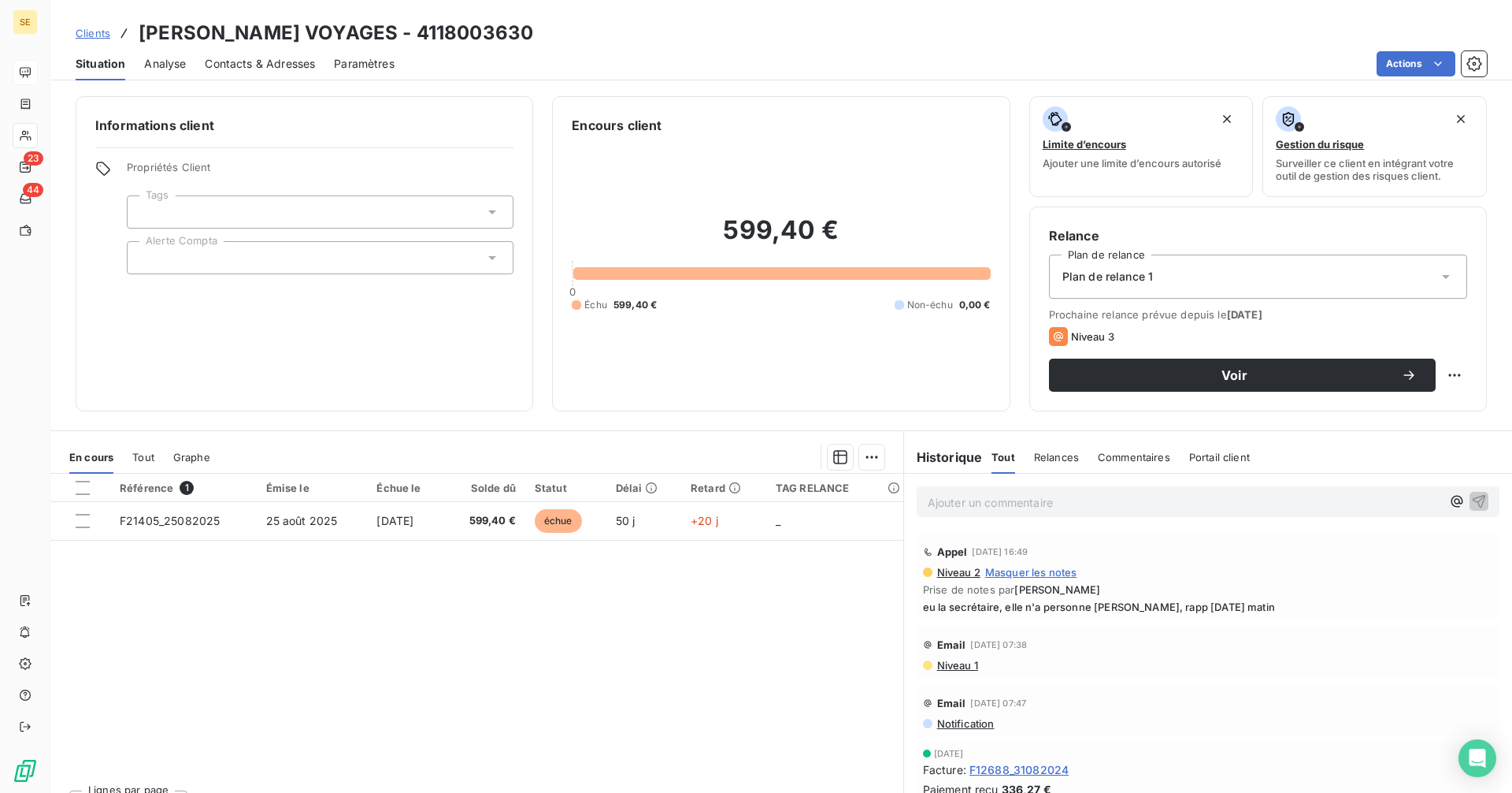
click at [265, 69] on span "Contacts & Adresses" at bounding box center [260, 63] width 110 height 16
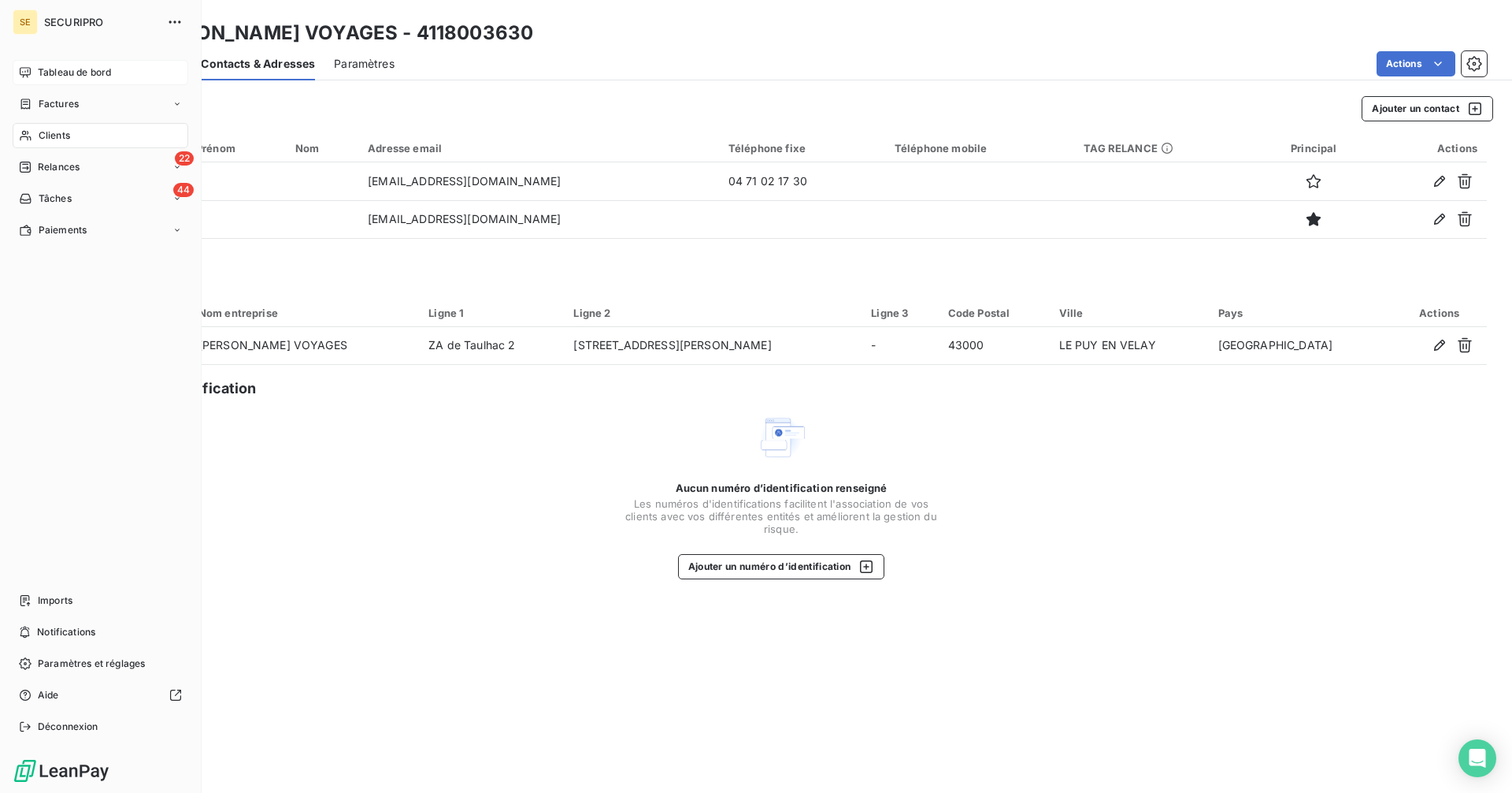
click at [53, 72] on span "Tableau de bord" at bounding box center [74, 72] width 73 height 14
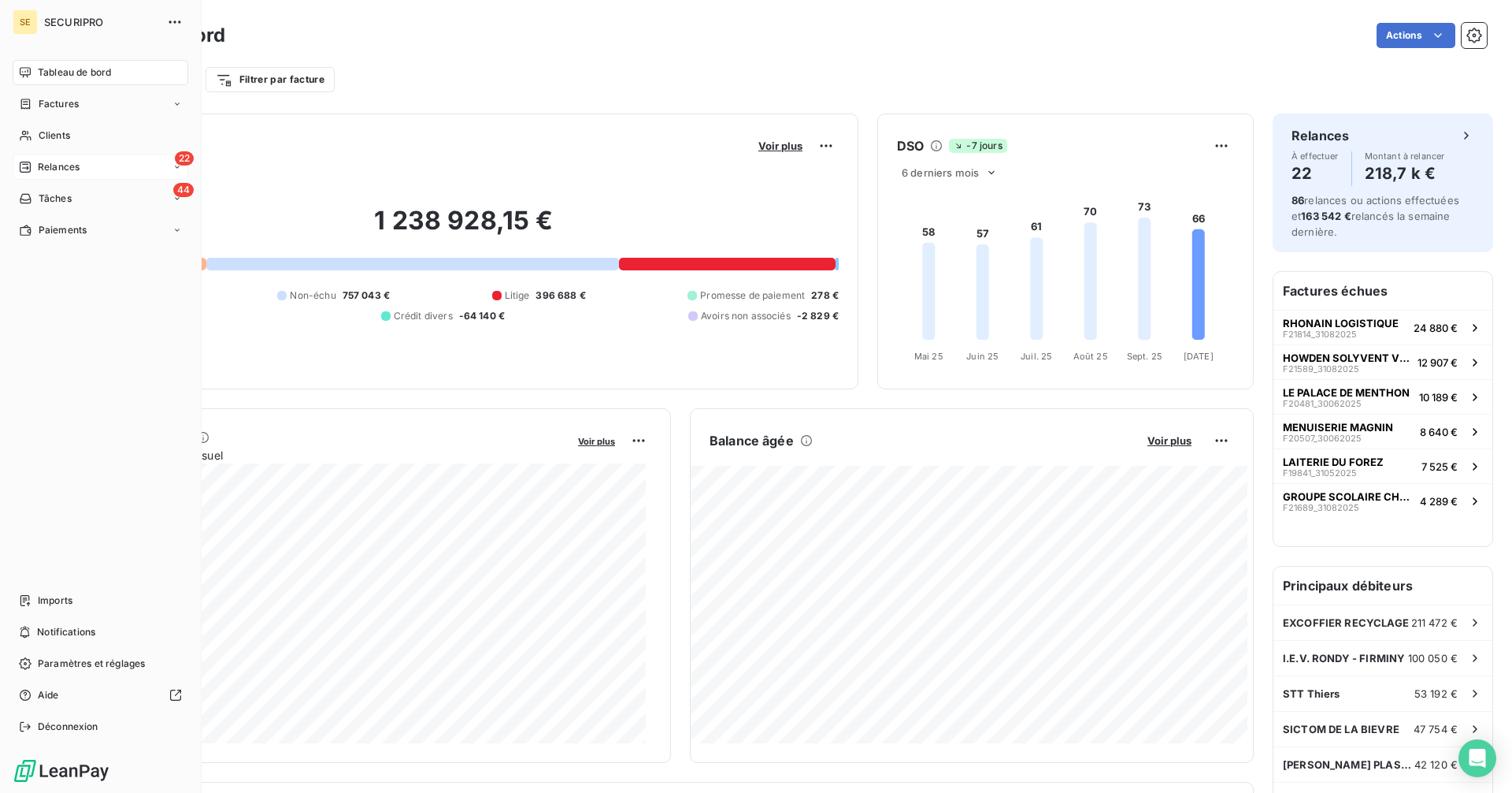
click at [44, 172] on span "Relances" at bounding box center [58, 166] width 42 height 14
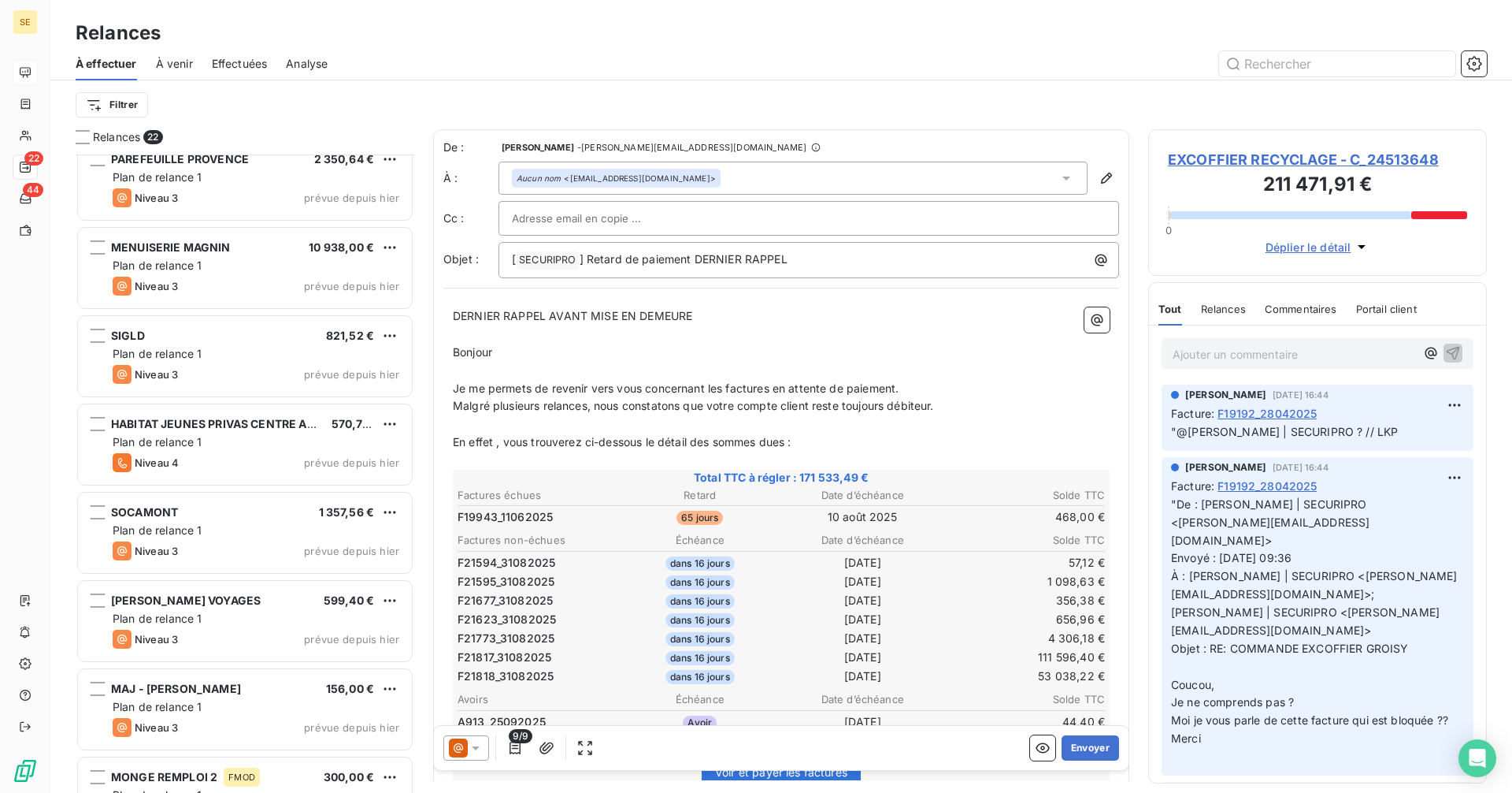
scroll to position [1304, 0]
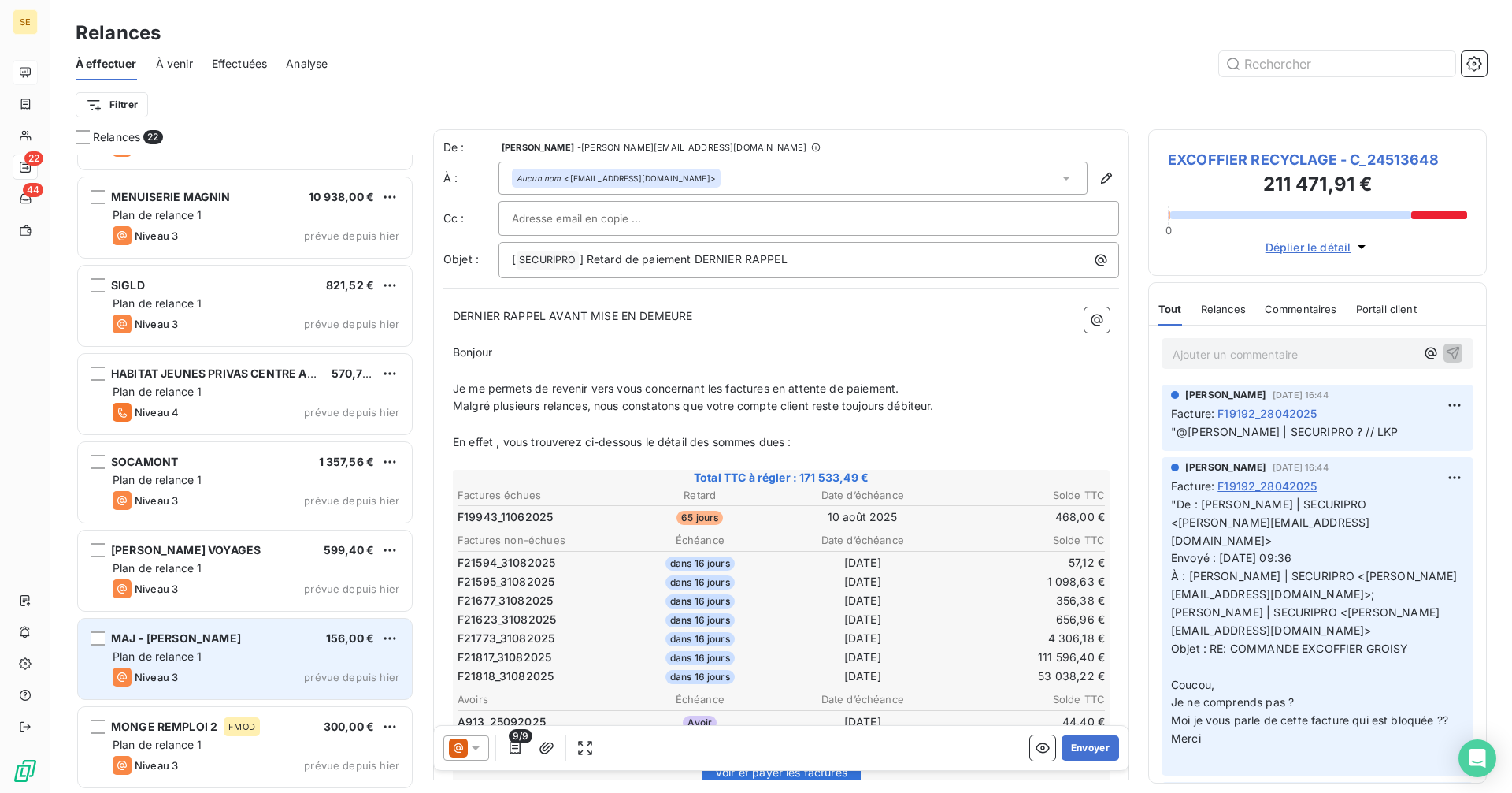
click at [150, 652] on span "Plan de relance 1" at bounding box center [157, 656] width 90 height 13
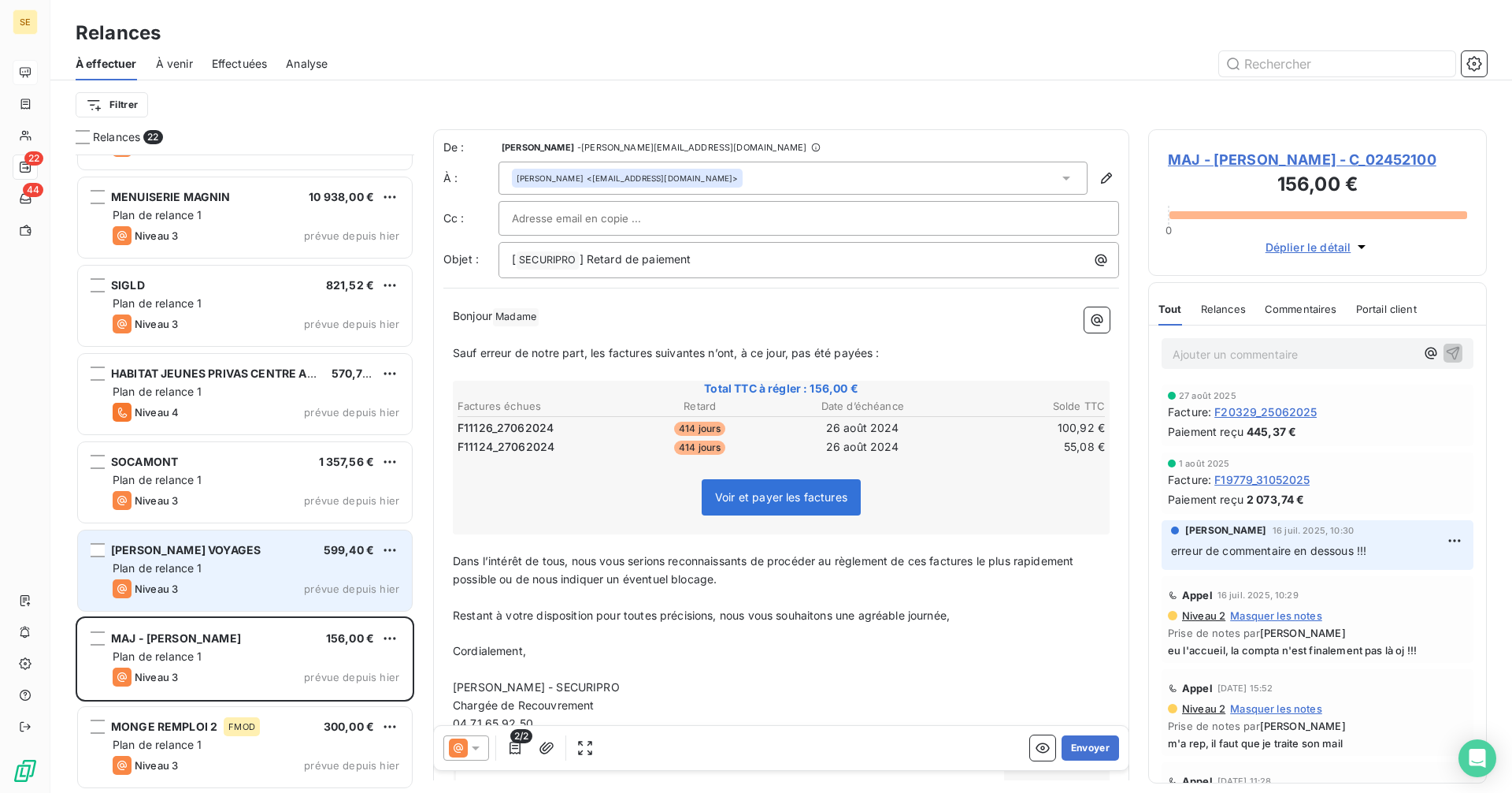
click at [149, 551] on span "[PERSON_NAME] VOYAGES" at bounding box center [186, 550] width 149 height 13
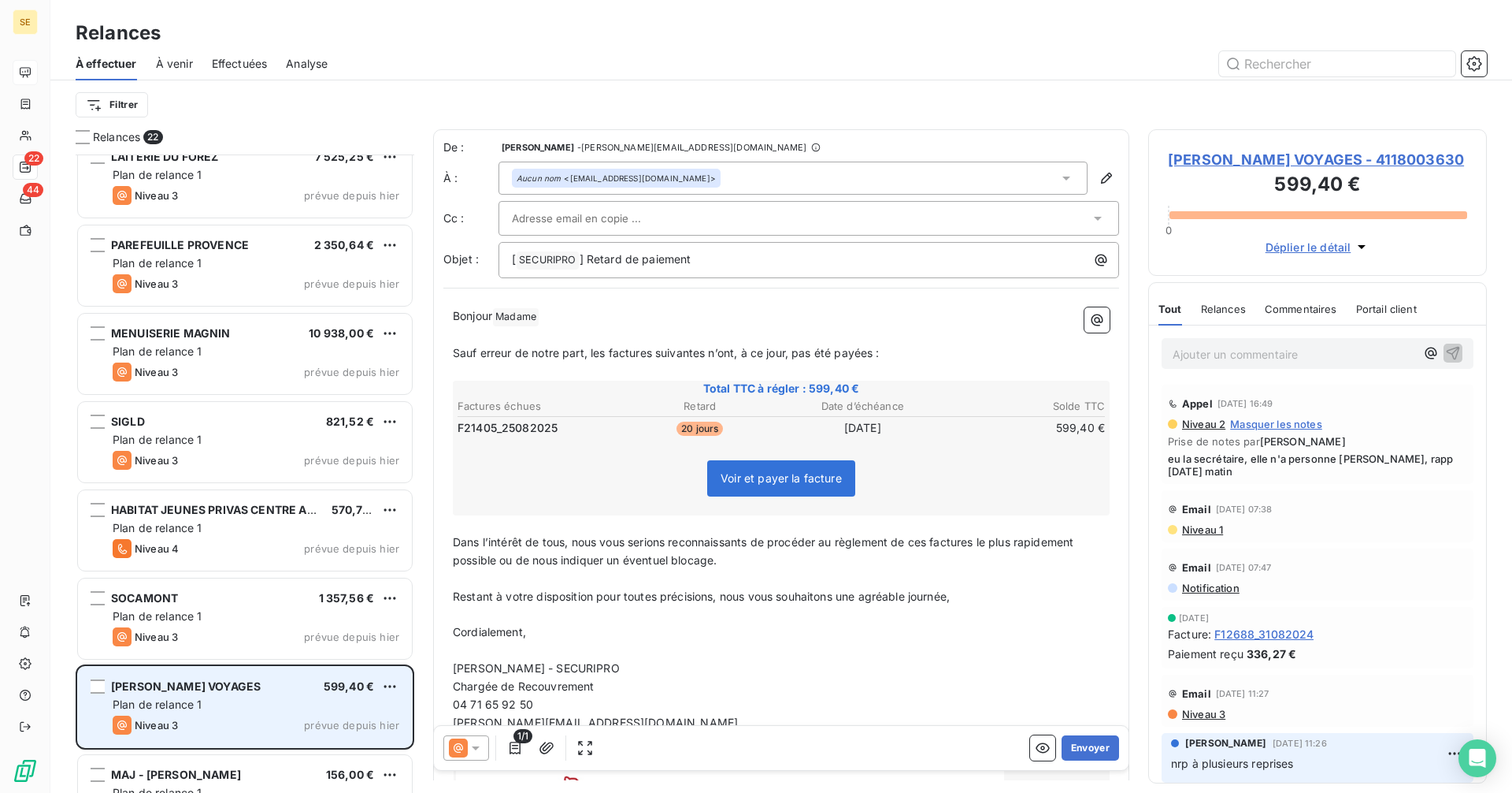
scroll to position [1147, 0]
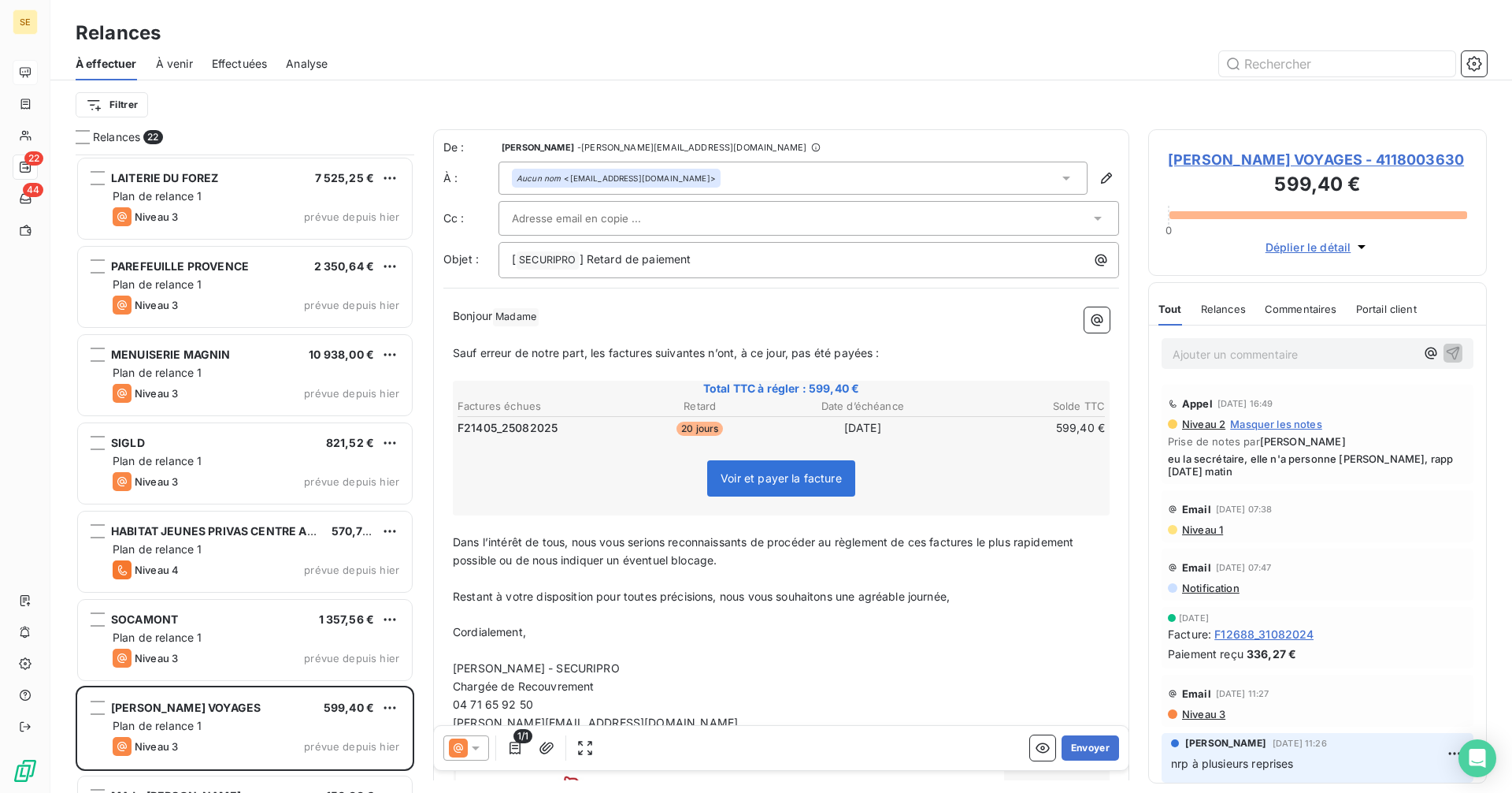
click at [1260, 159] on span "[PERSON_NAME] VOYAGES - 4118003630" at bounding box center [1317, 159] width 299 height 21
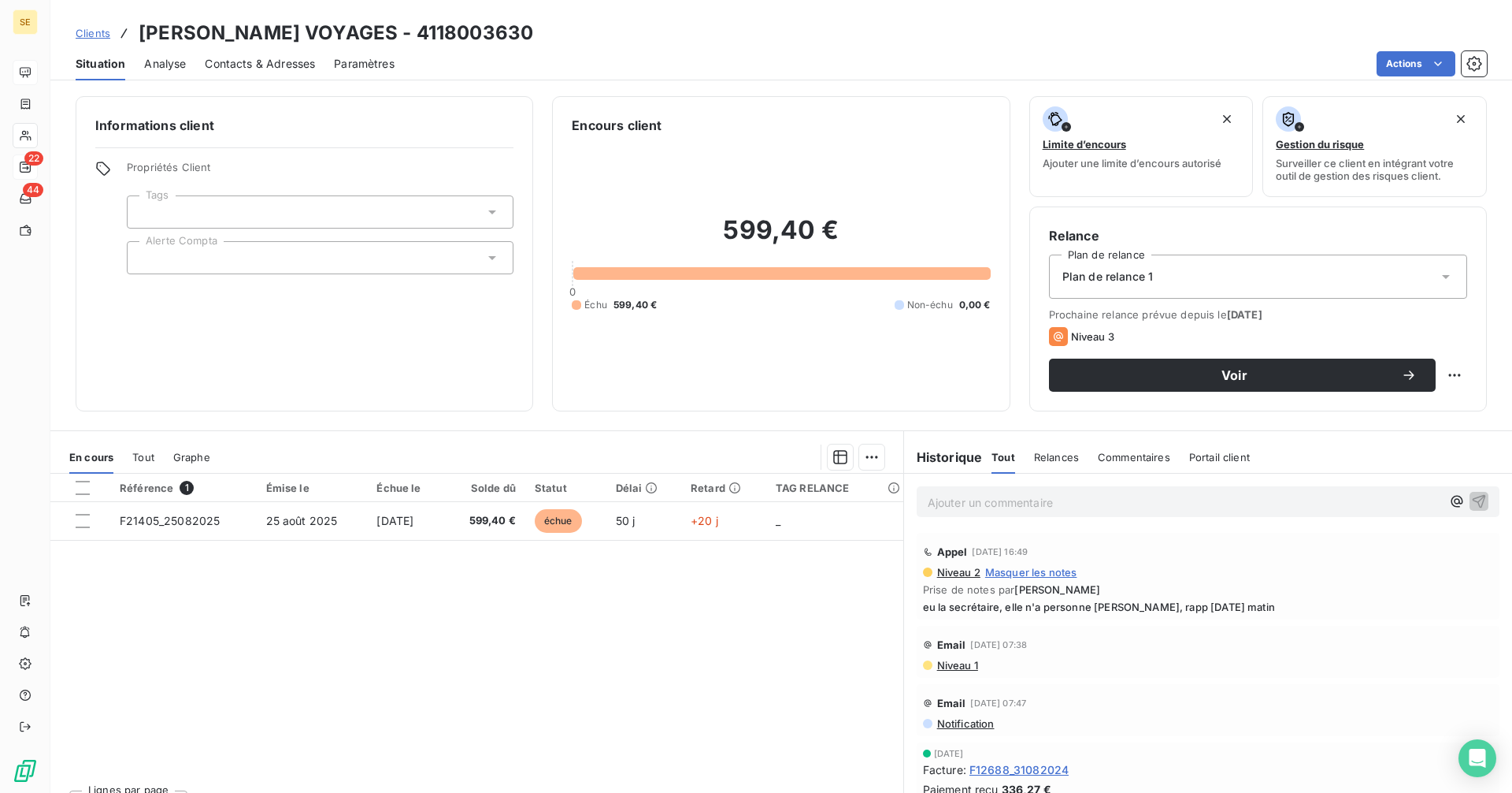
click at [268, 60] on span "Contacts & Adresses" at bounding box center [260, 63] width 110 height 16
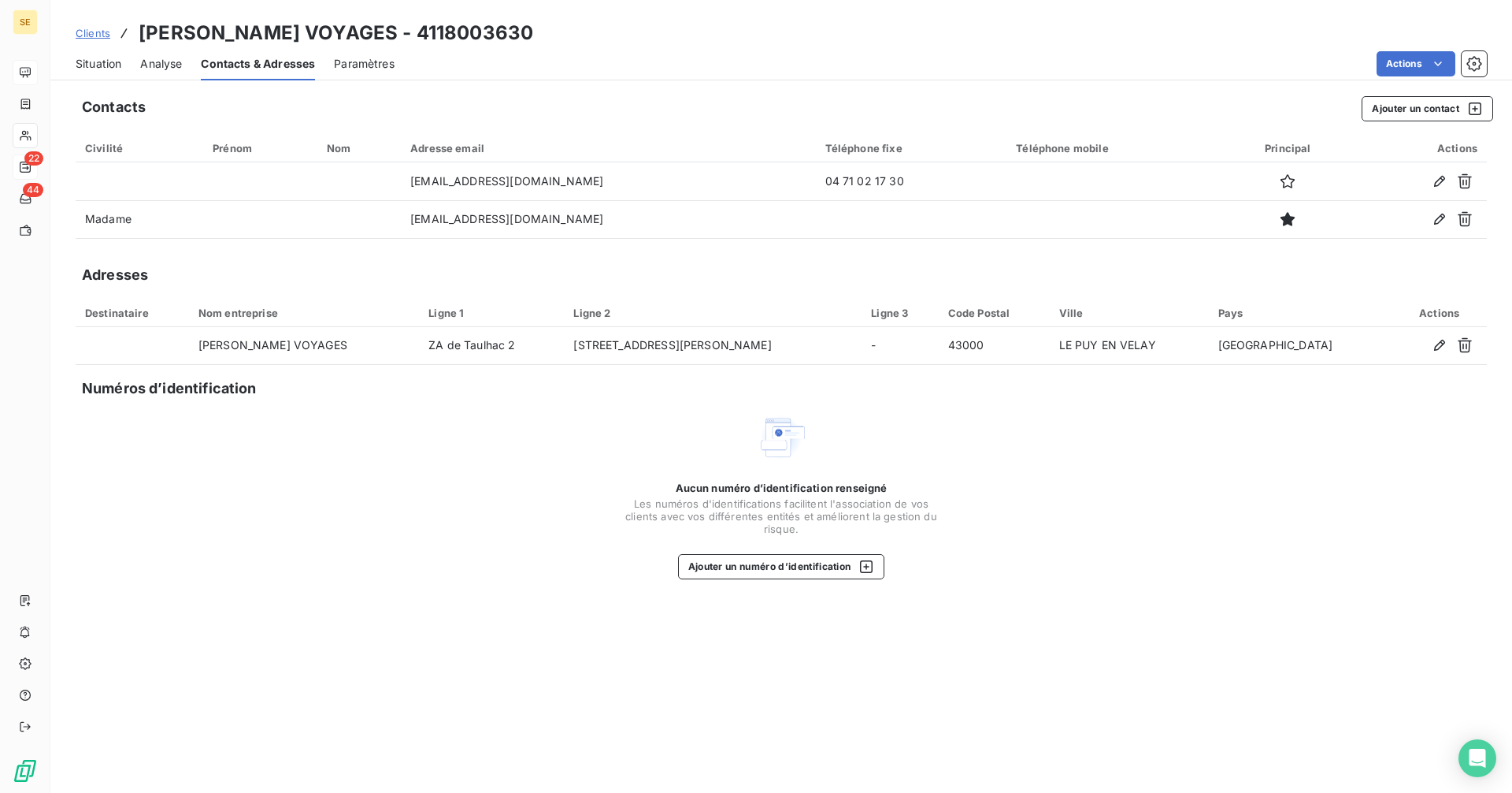
click at [97, 65] on span "Situation" at bounding box center [97, 63] width 45 height 16
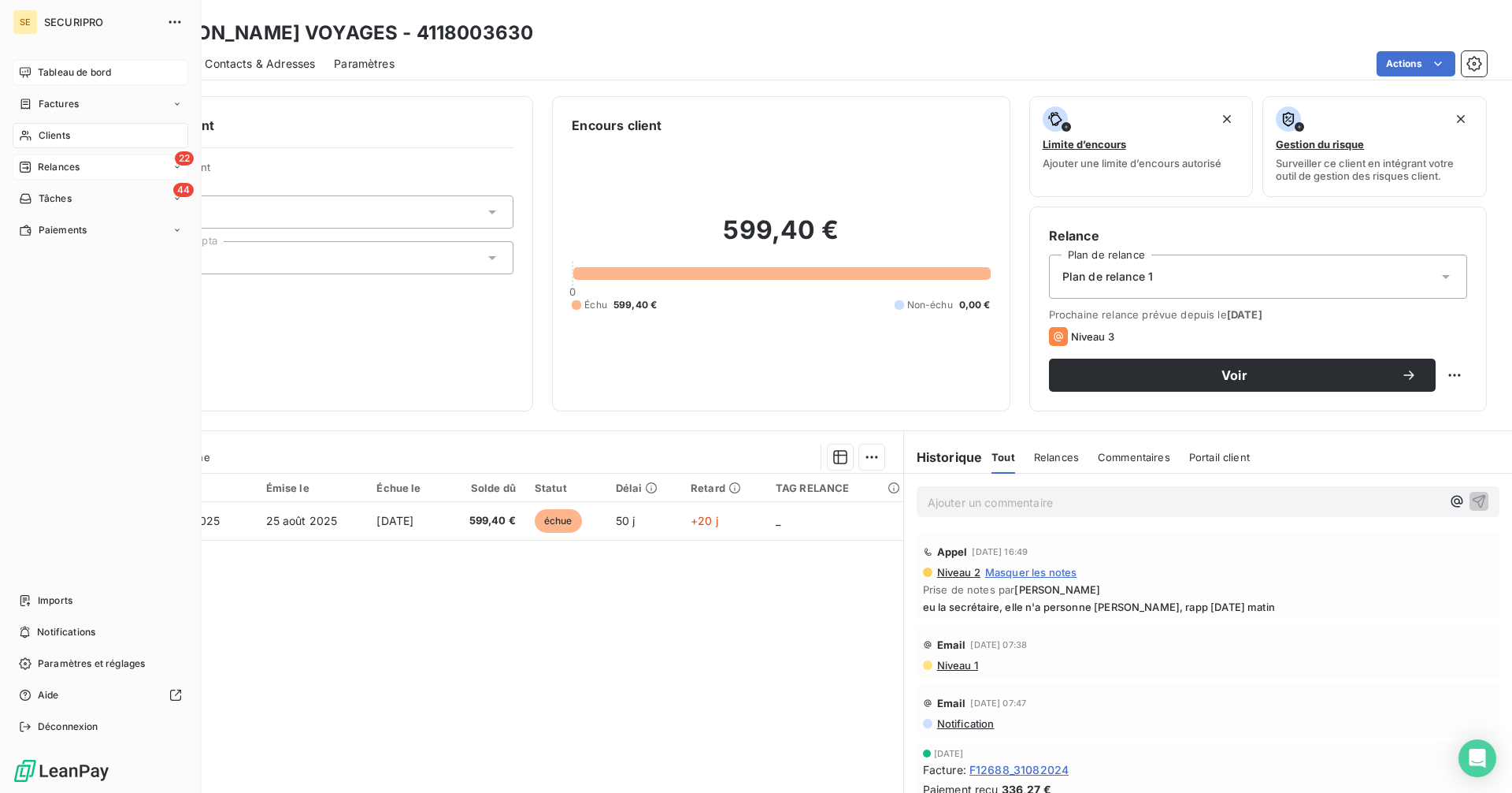
click at [36, 163] on div "Relances" at bounding box center [48, 166] width 60 height 14
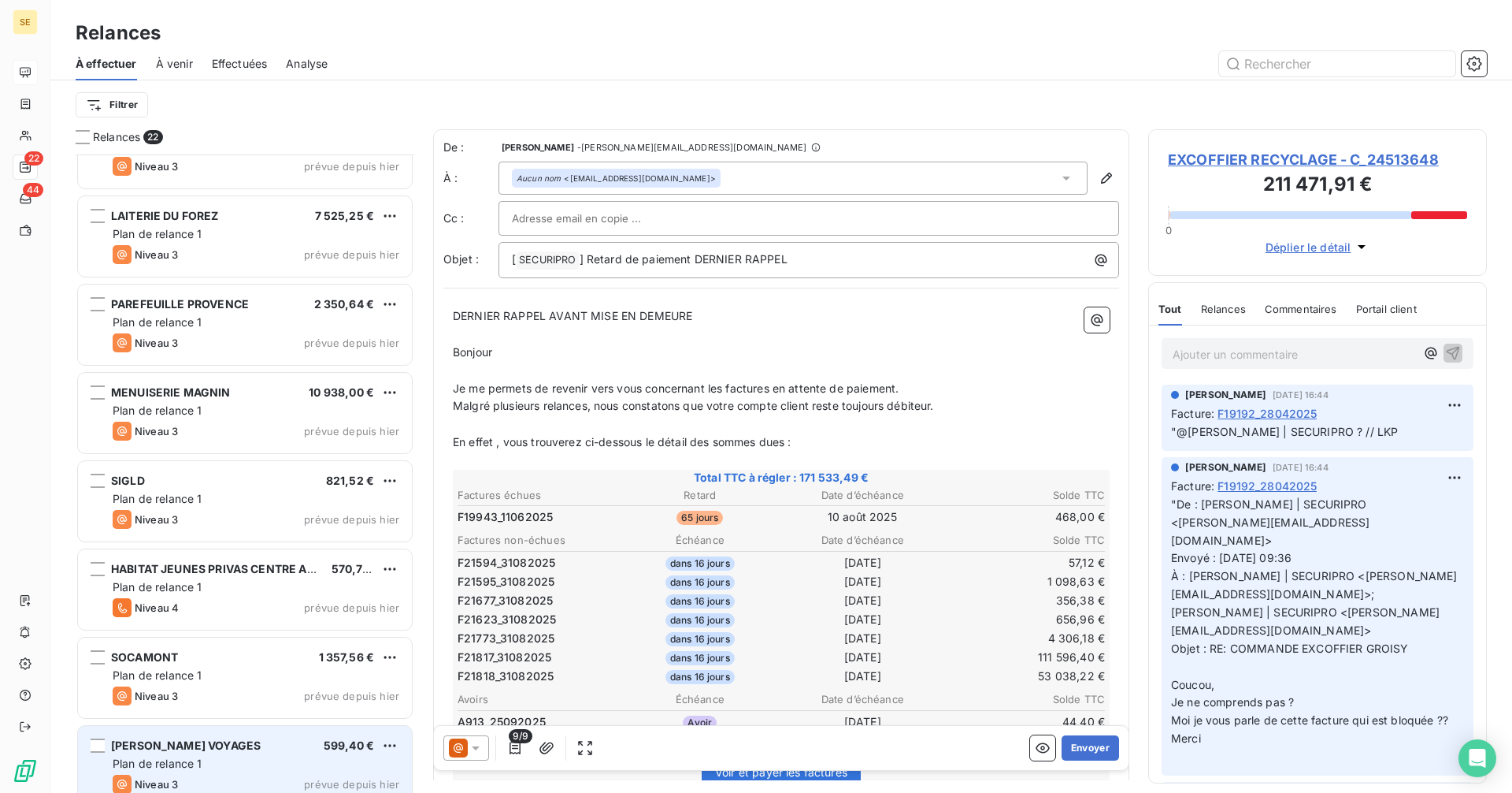
scroll to position [1147, 0]
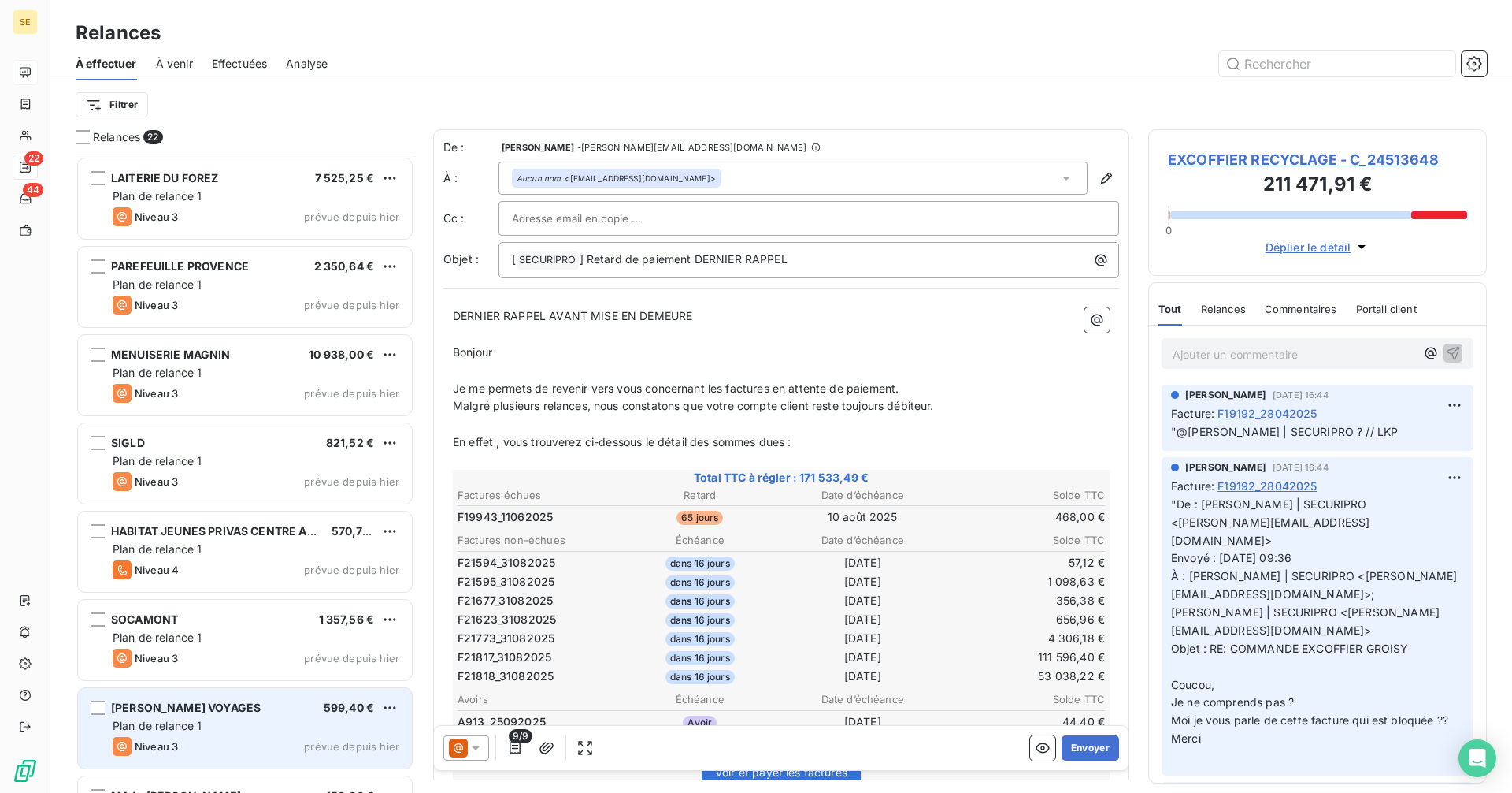
click at [205, 714] on div "[PERSON_NAME] VOYAGES" at bounding box center [186, 707] width 149 height 16
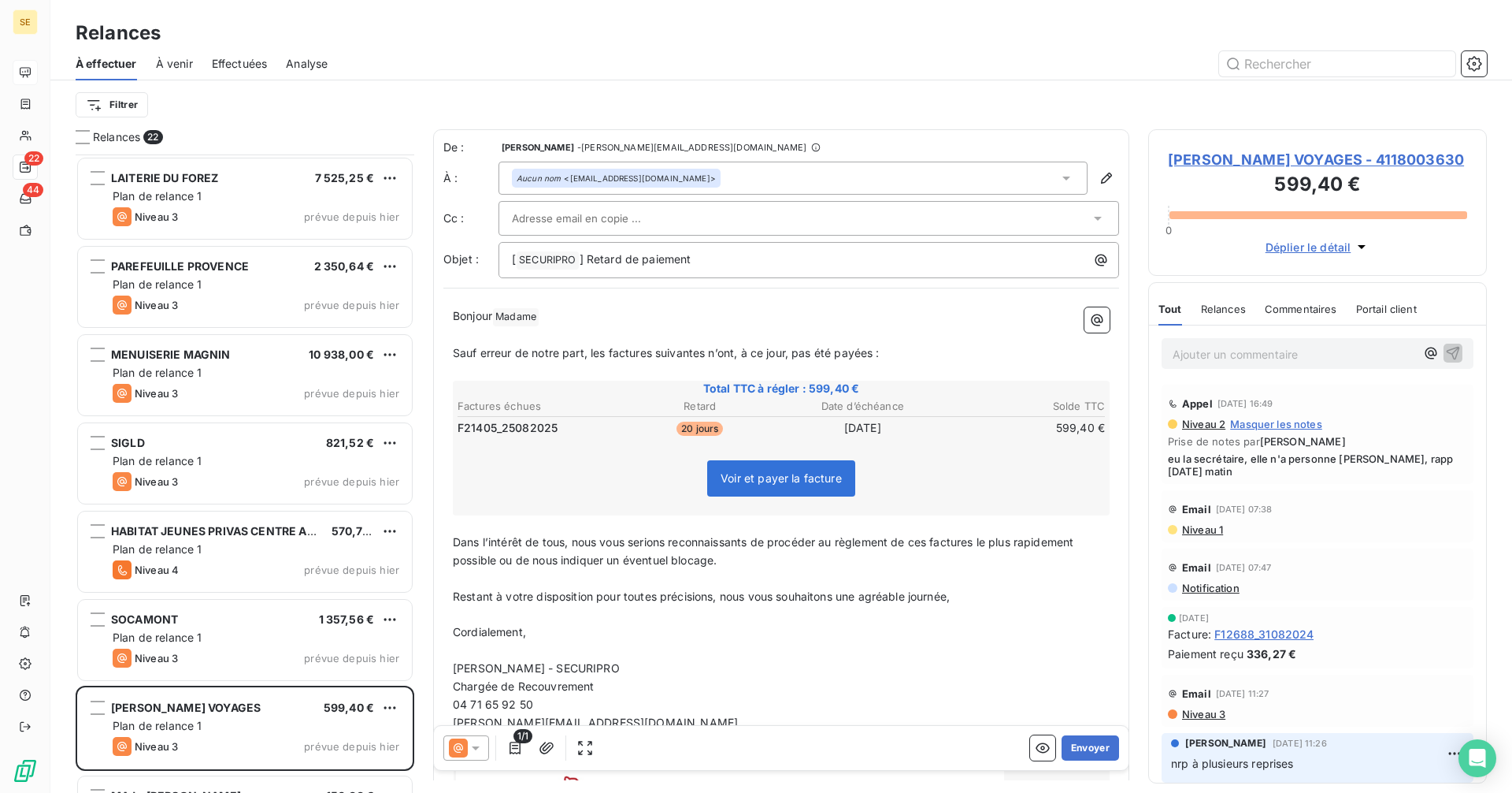
click at [1302, 156] on span "[PERSON_NAME] VOYAGES - 4118003630" at bounding box center [1317, 159] width 299 height 21
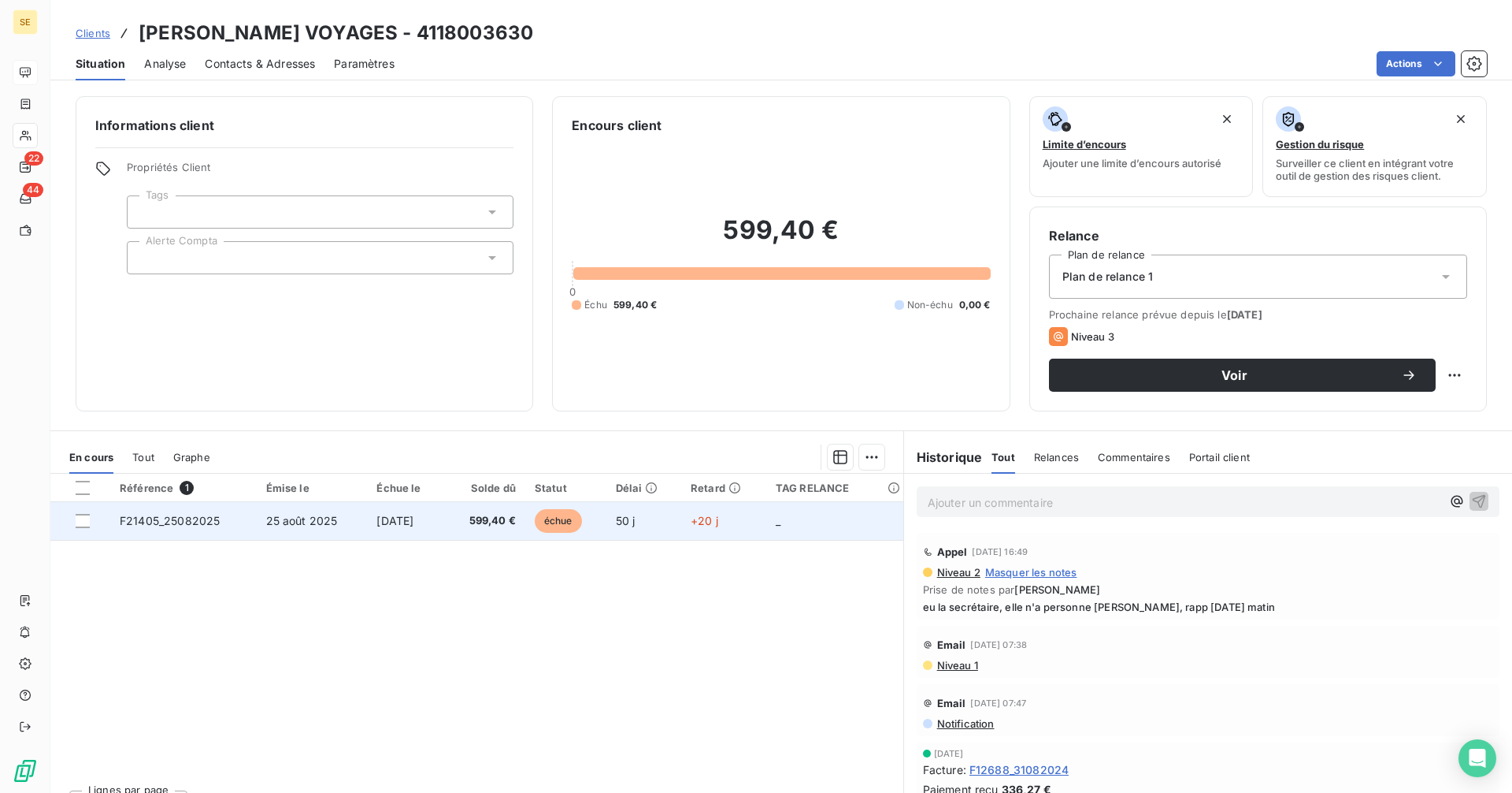
click at [419, 527] on td "[DATE]" at bounding box center [405, 521] width 77 height 38
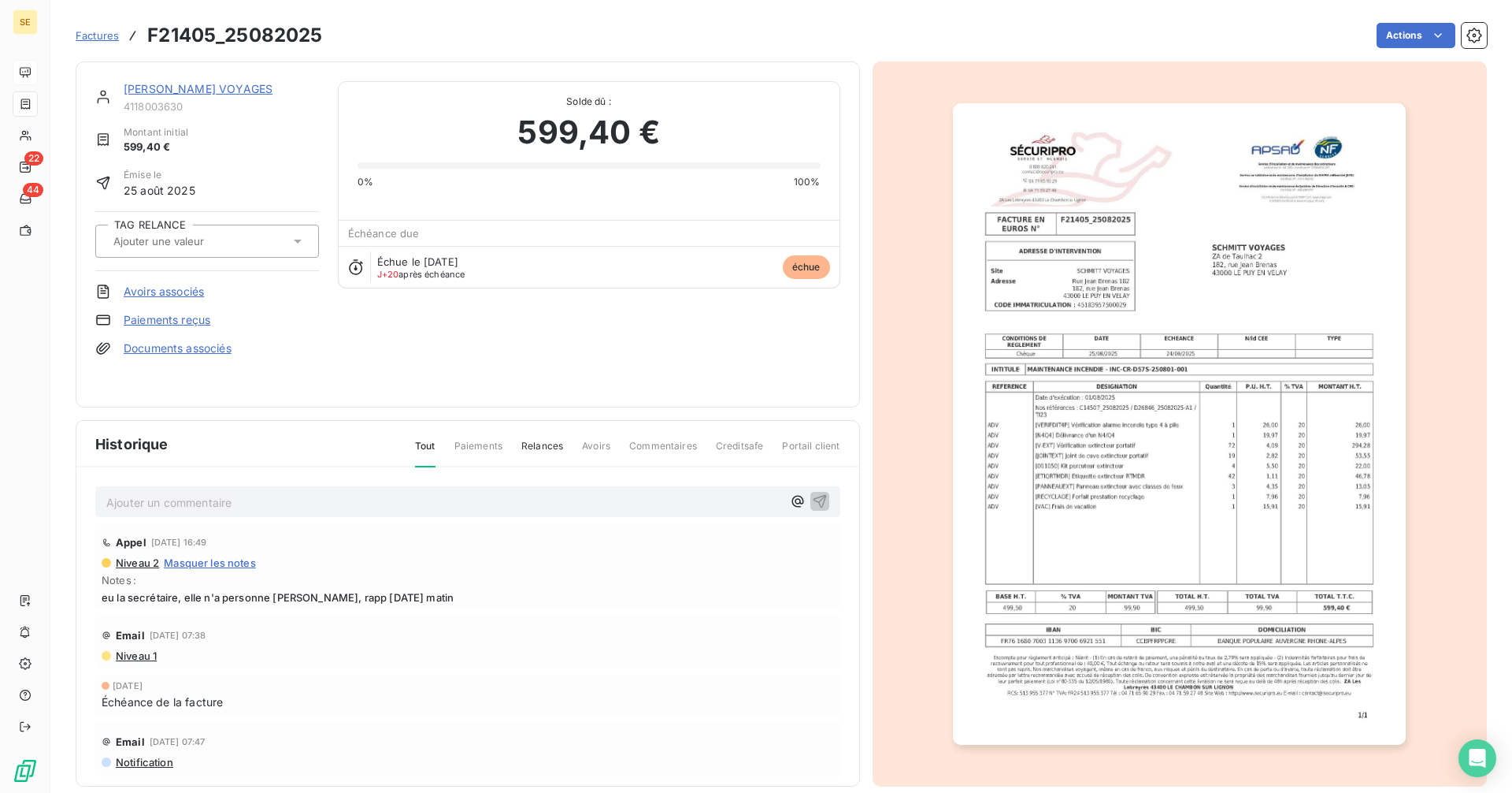
click at [209, 86] on link "[PERSON_NAME] VOYAGES" at bounding box center [198, 88] width 149 height 13
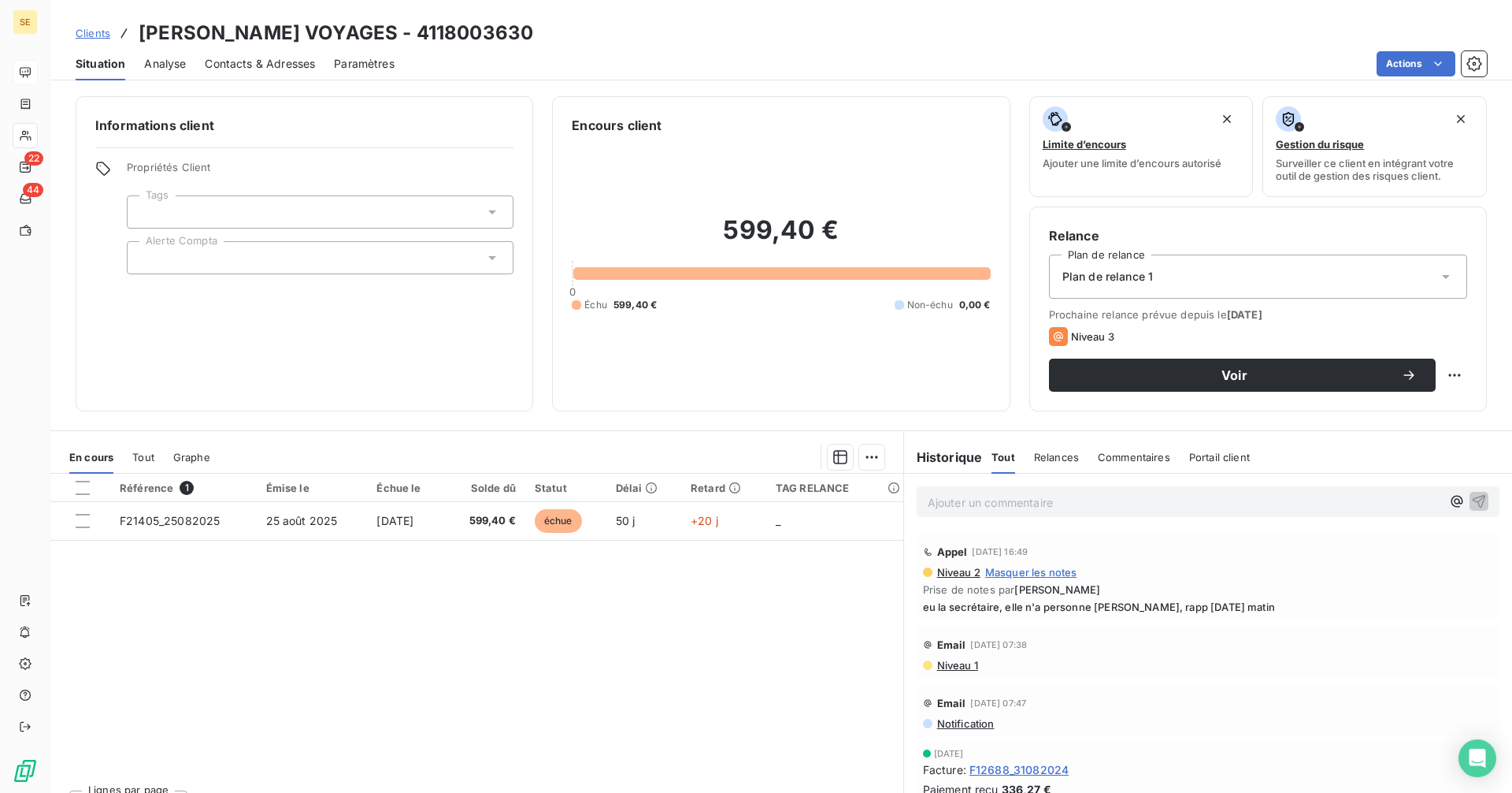
click at [298, 67] on span "Contacts & Adresses" at bounding box center [260, 63] width 110 height 16
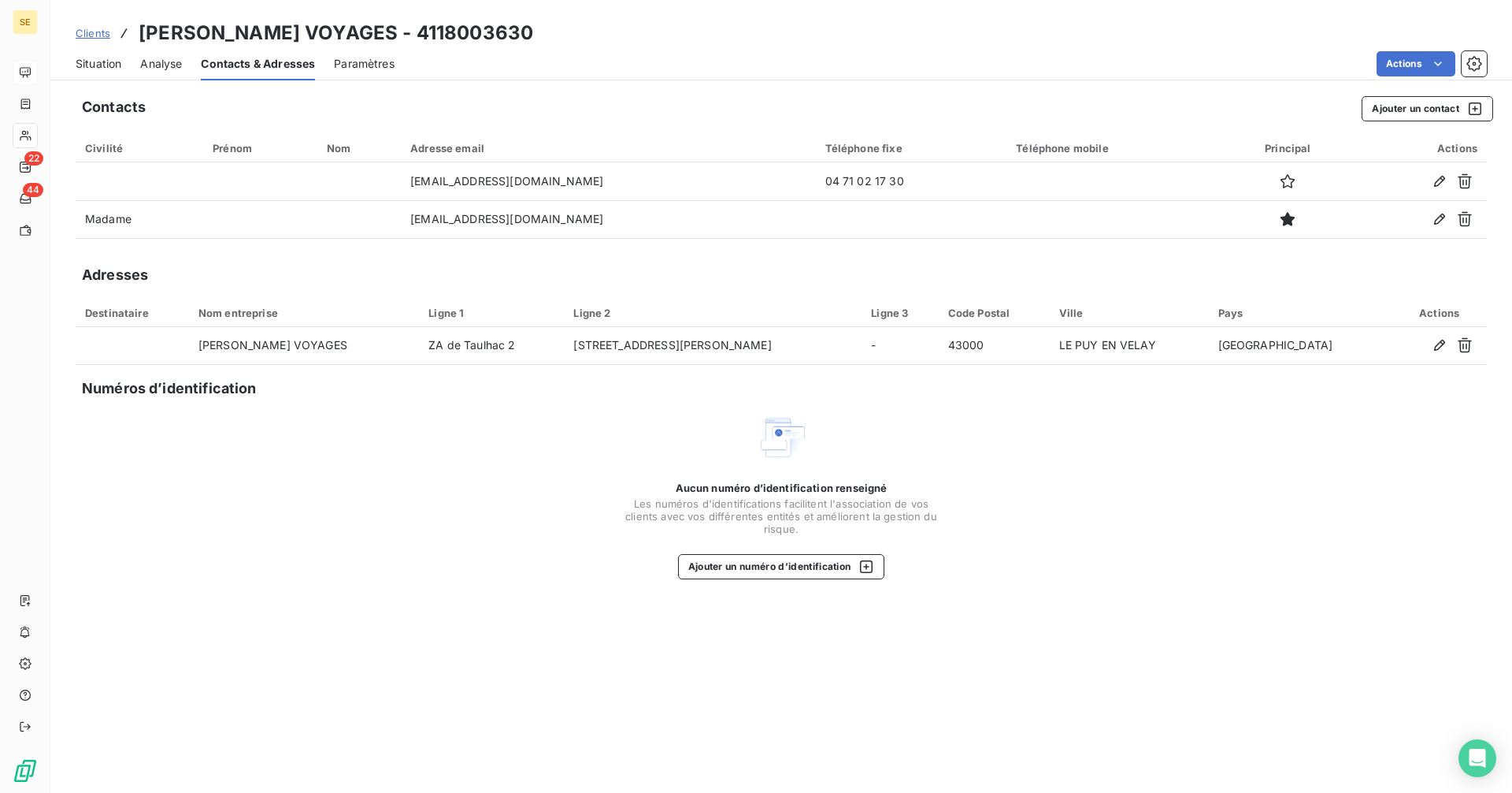
click at [110, 65] on span "Situation" at bounding box center [97, 63] width 45 height 16
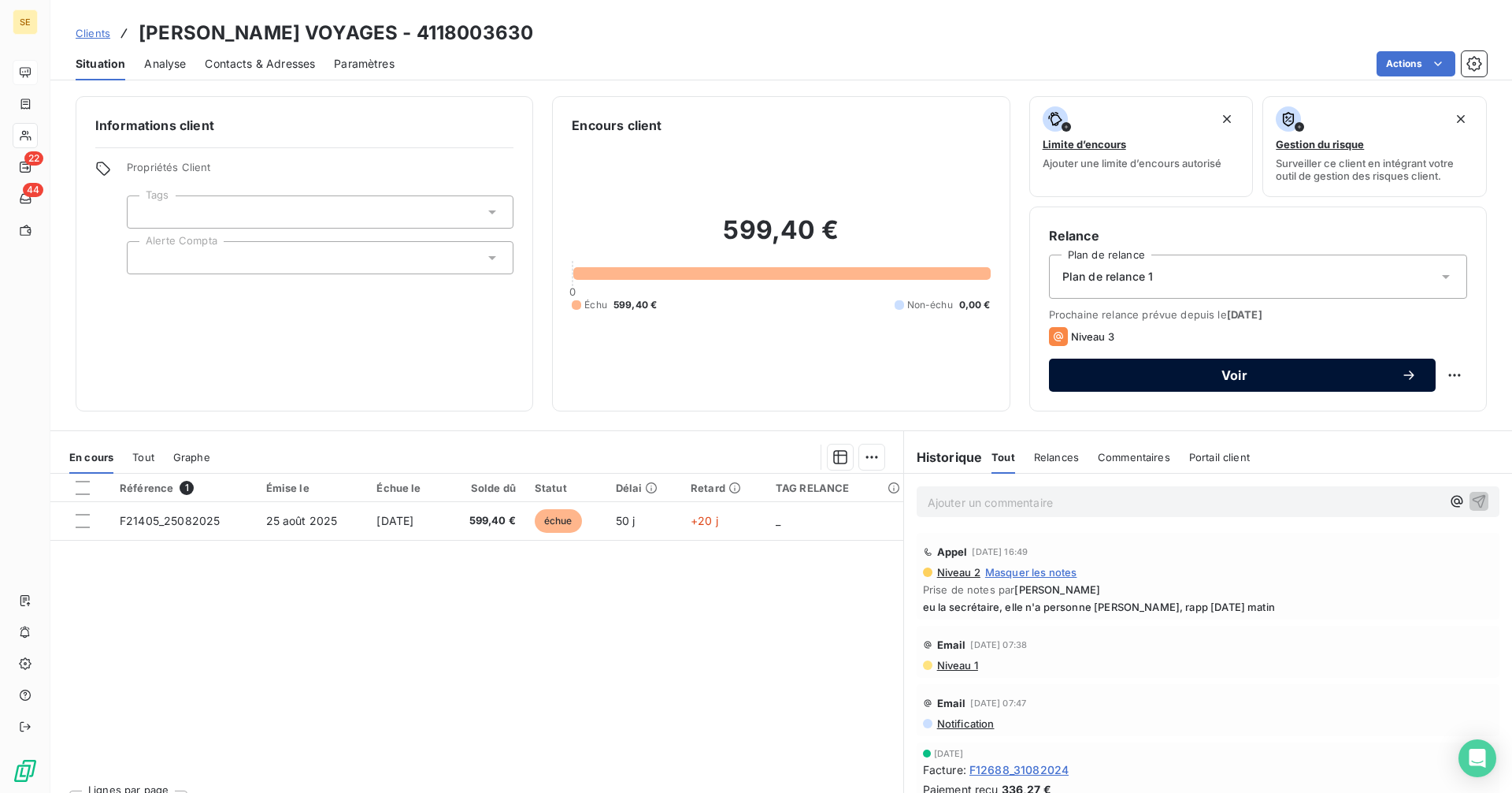
click at [1104, 378] on span "Voir" at bounding box center [1234, 375] width 333 height 13
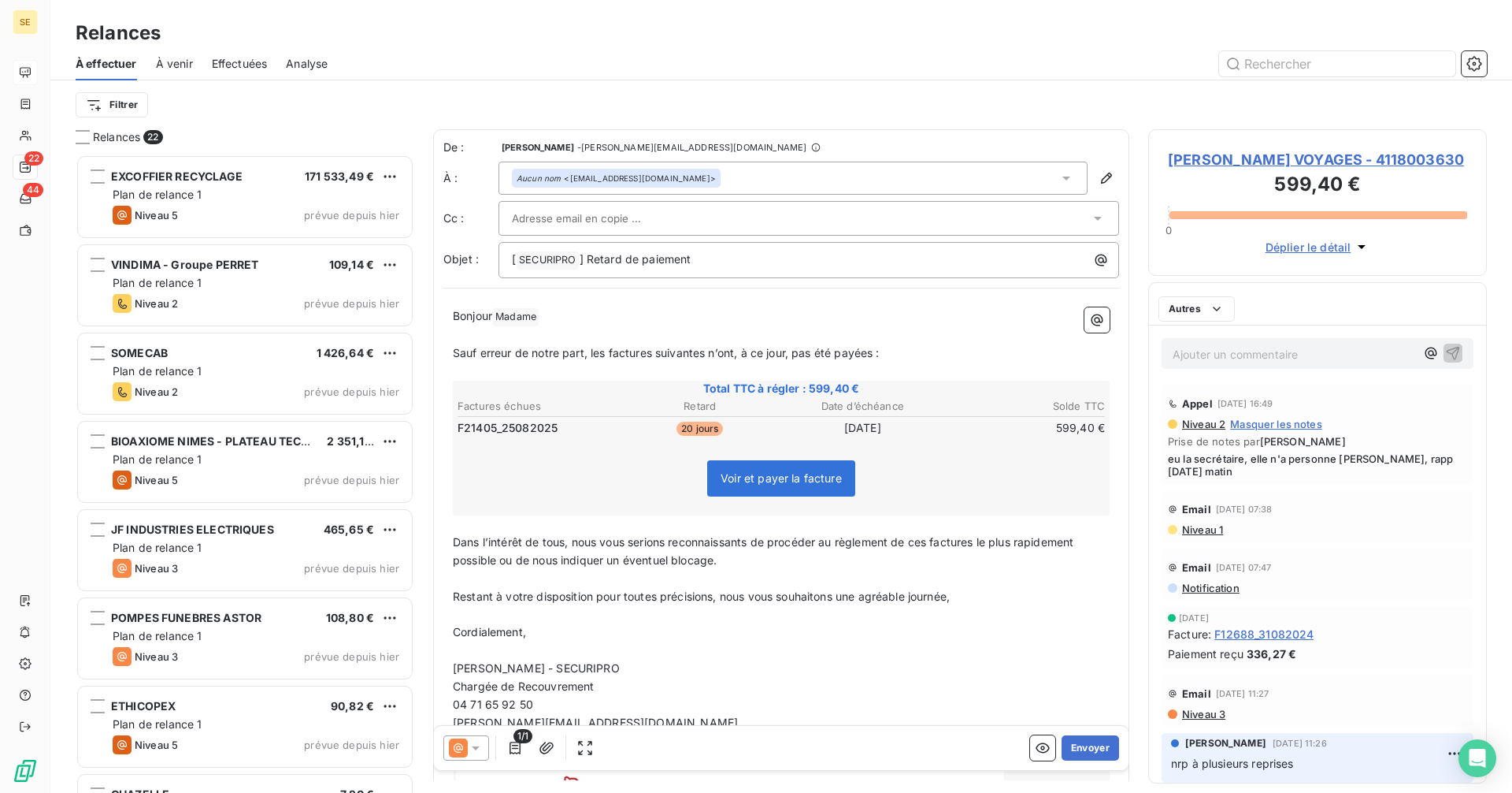
scroll to position [627, 327]
click at [478, 751] on icon at bounding box center [475, 748] width 16 height 16
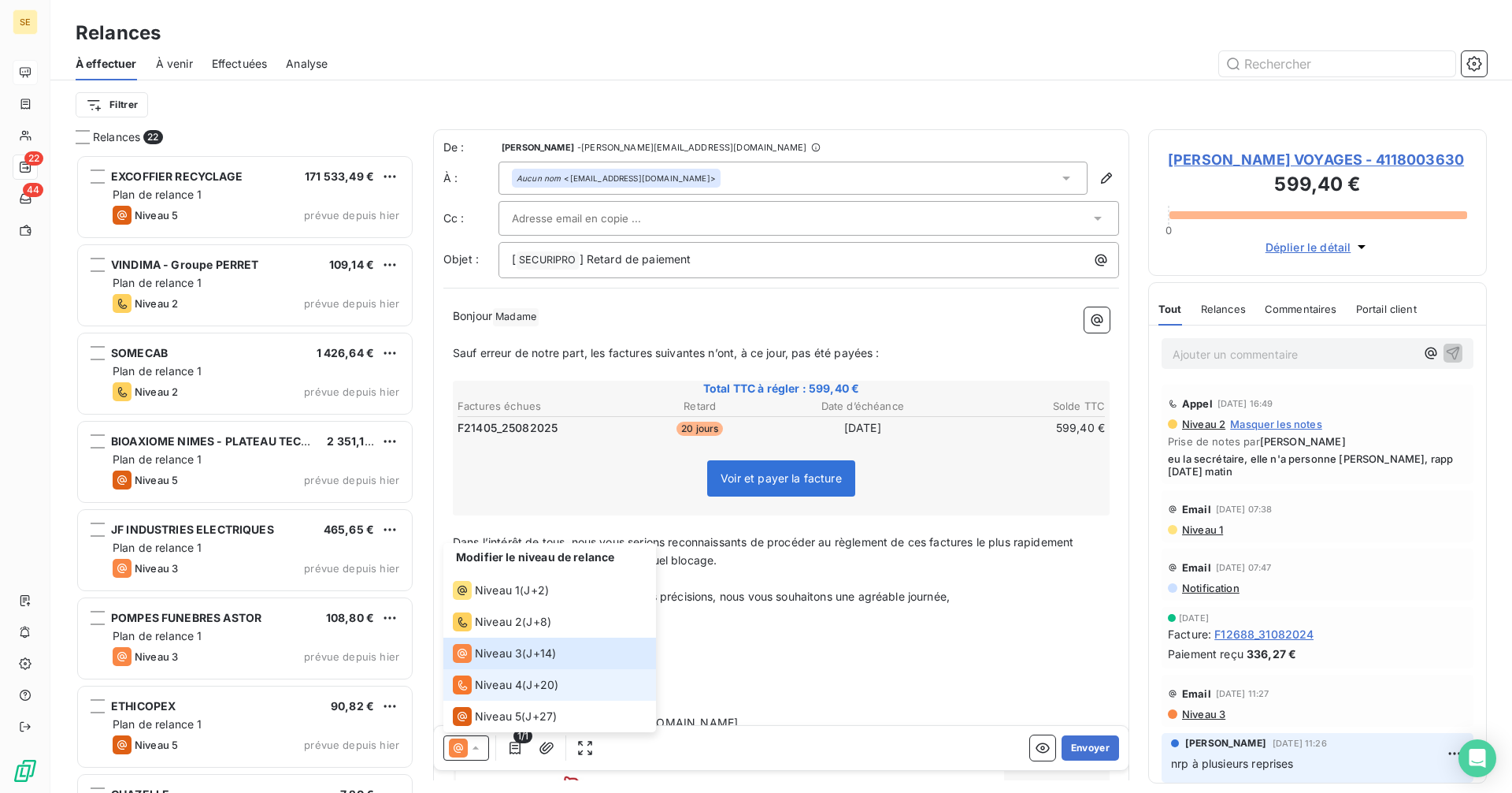
click at [498, 680] on span "Niveau 4" at bounding box center [498, 684] width 47 height 16
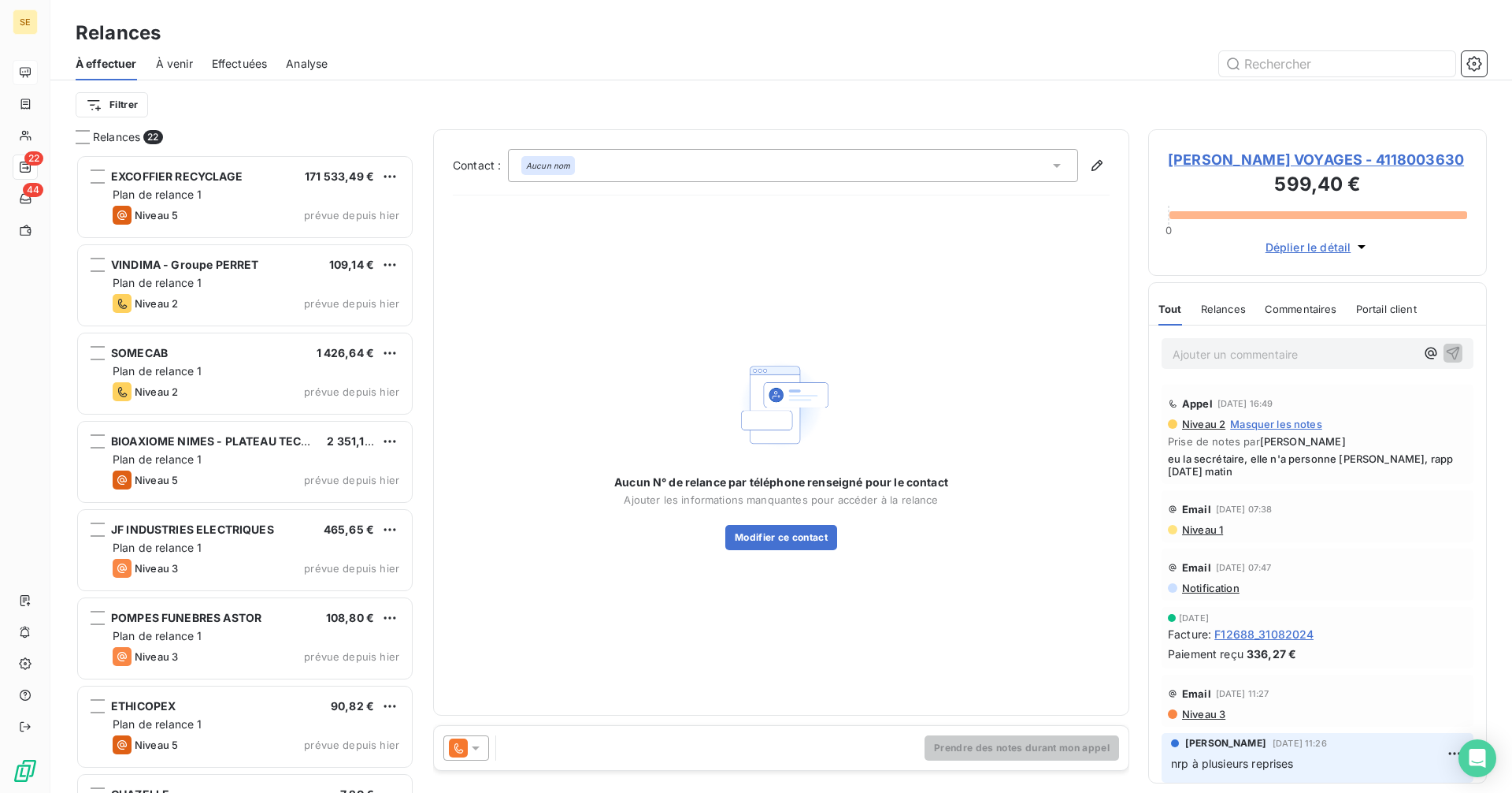
click at [463, 748] on icon at bounding box center [459, 748] width 19 height 19
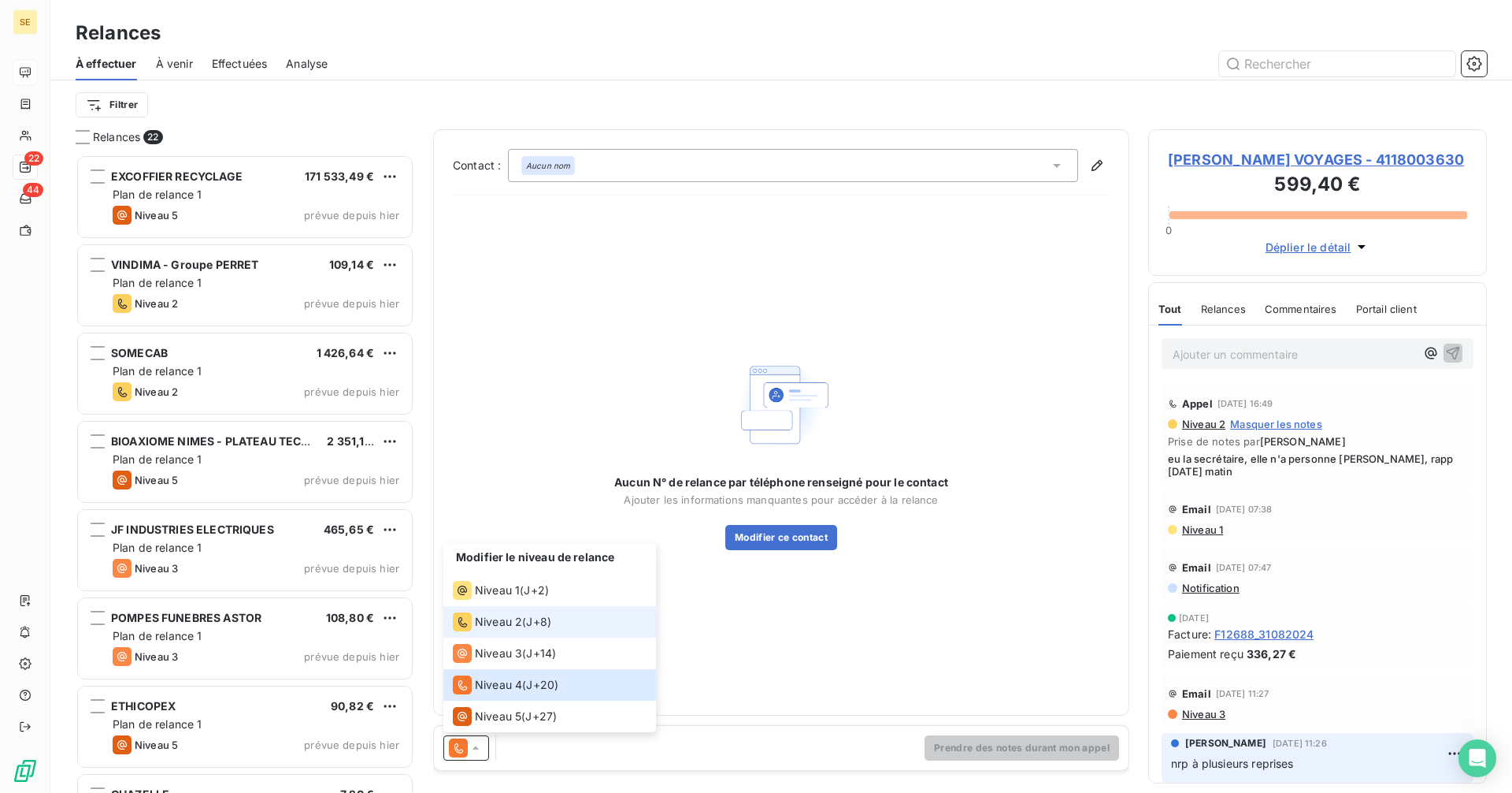
click at [492, 626] on span "Niveau 2" at bounding box center [498, 621] width 47 height 16
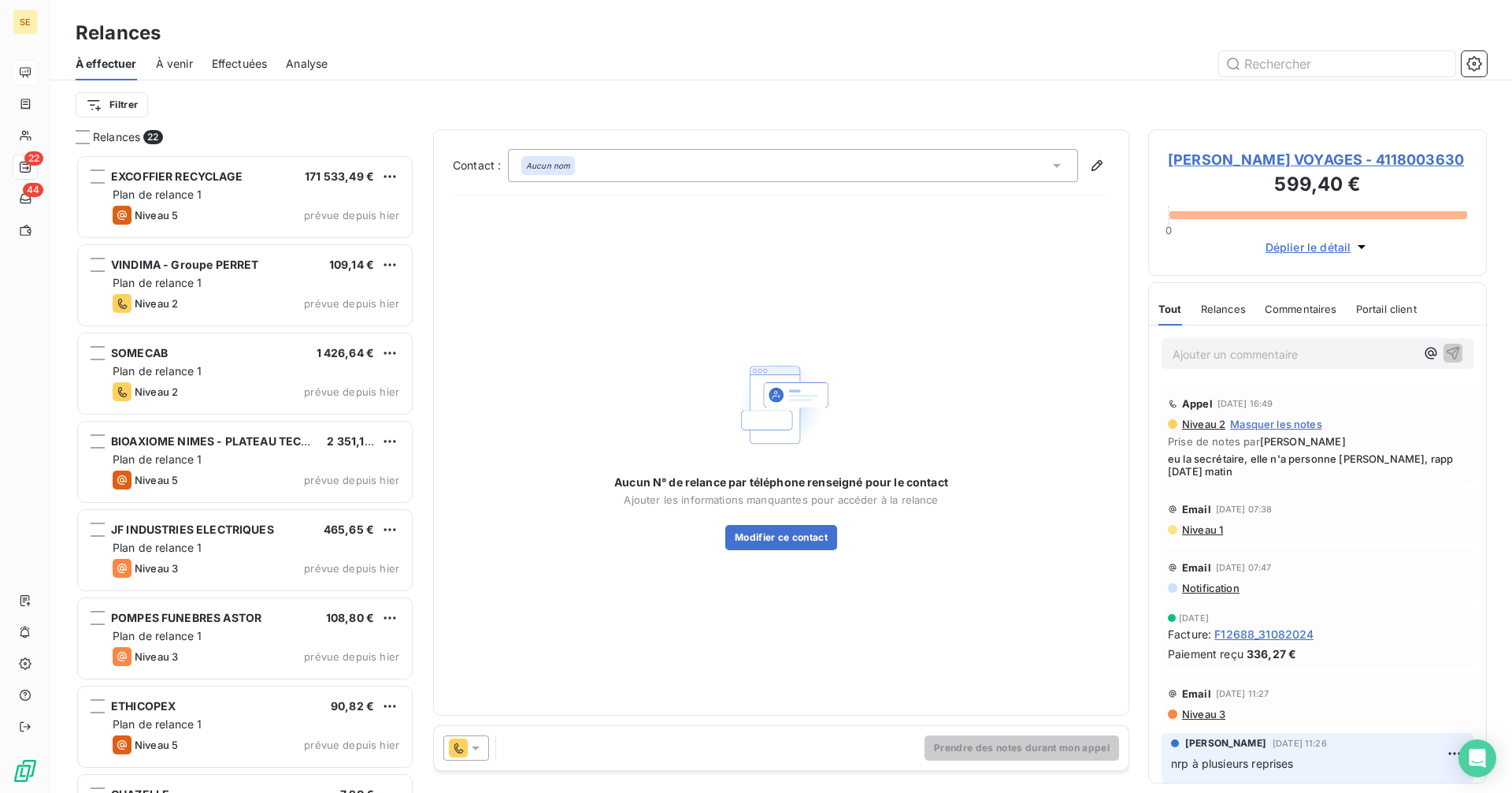
click at [649, 162] on div "Aucun nom" at bounding box center [793, 165] width 570 height 33
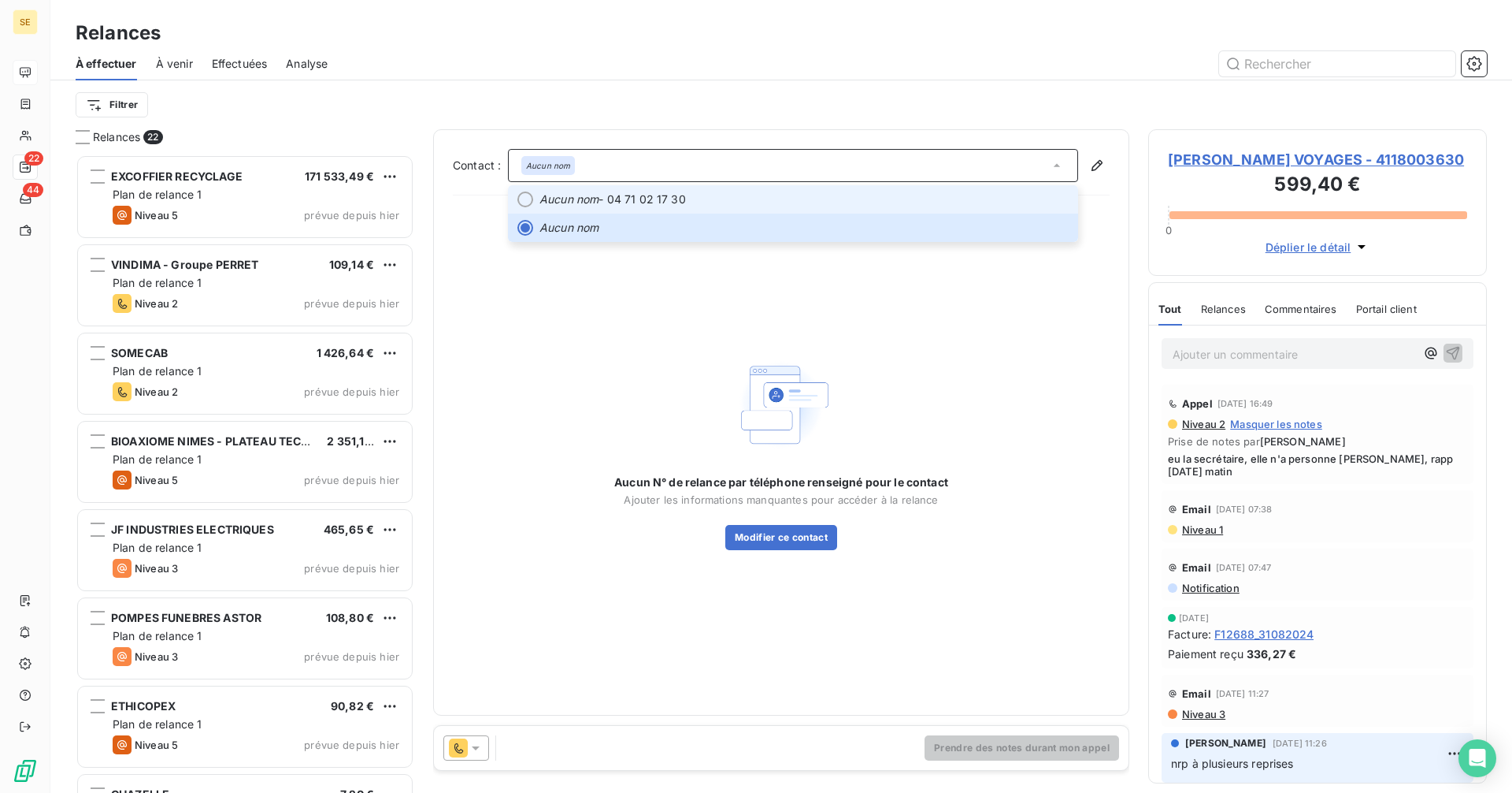
click at [696, 190] on li "Aucun nom - 04 71 02 17 30" at bounding box center [793, 199] width 570 height 29
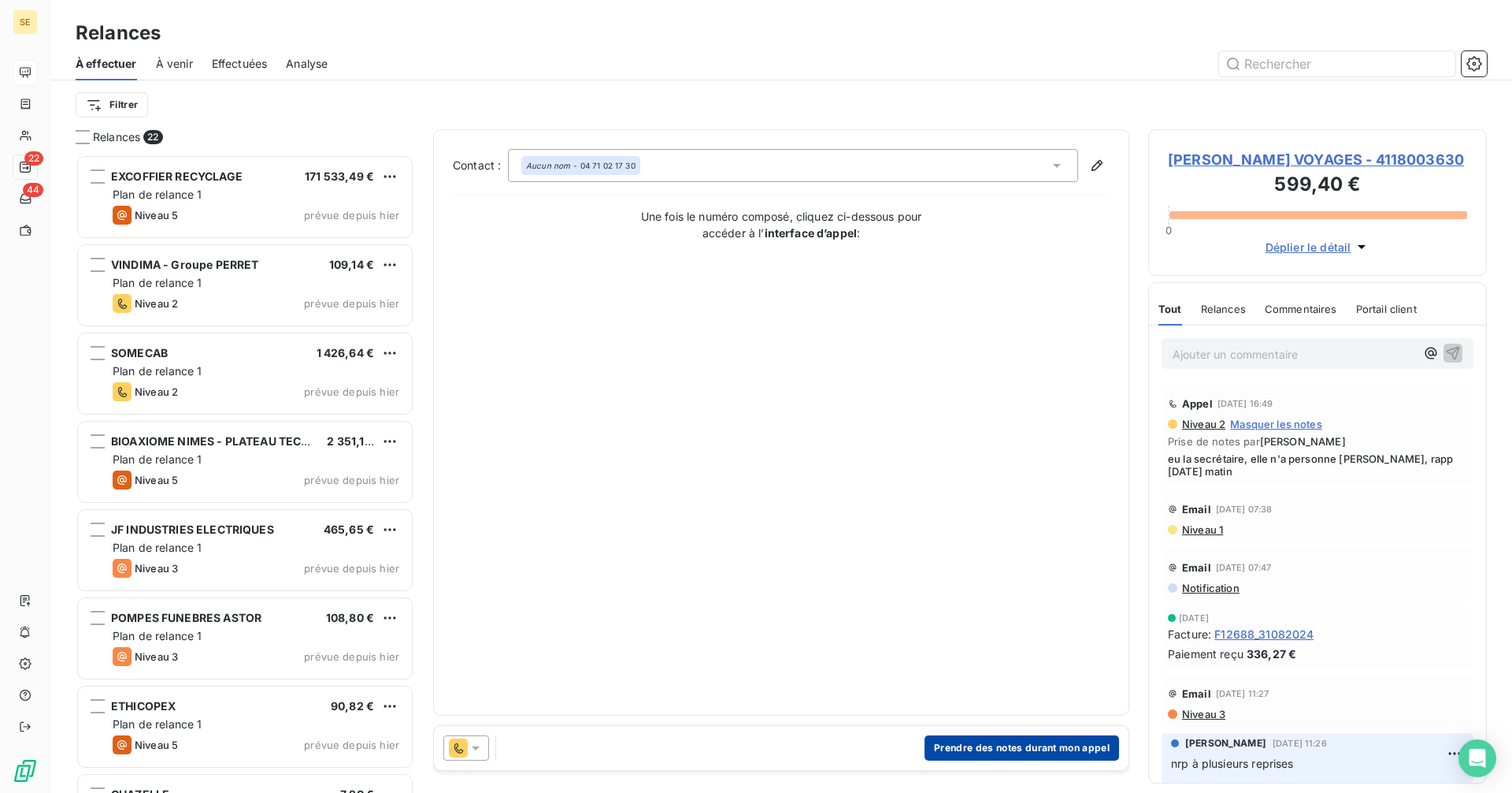
click at [1024, 741] on button "Prendre des notes durant mon appel" at bounding box center [1022, 748] width 195 height 25
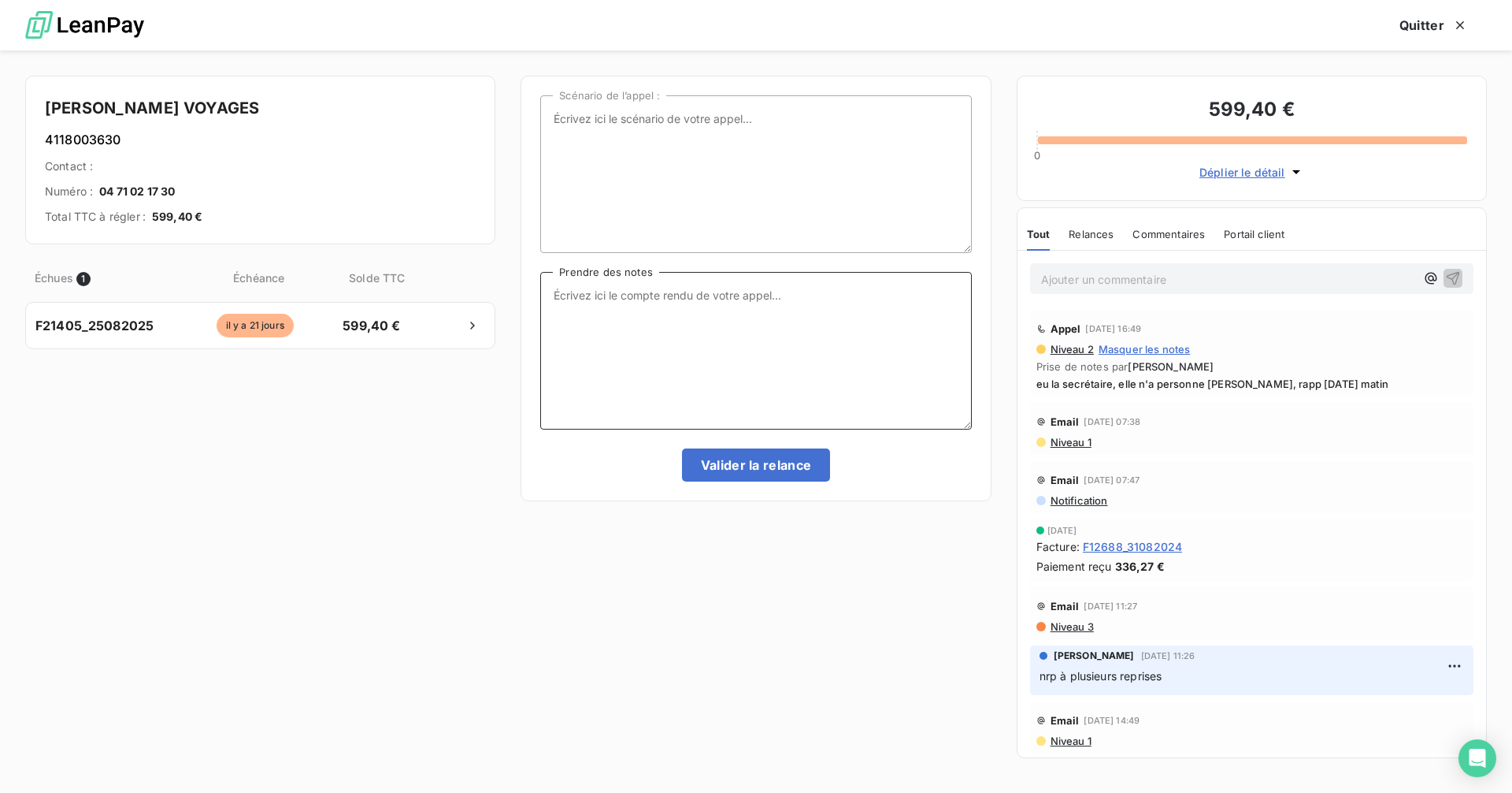
click at [666, 309] on textarea "Prendre des notes" at bounding box center [756, 351] width 431 height 158
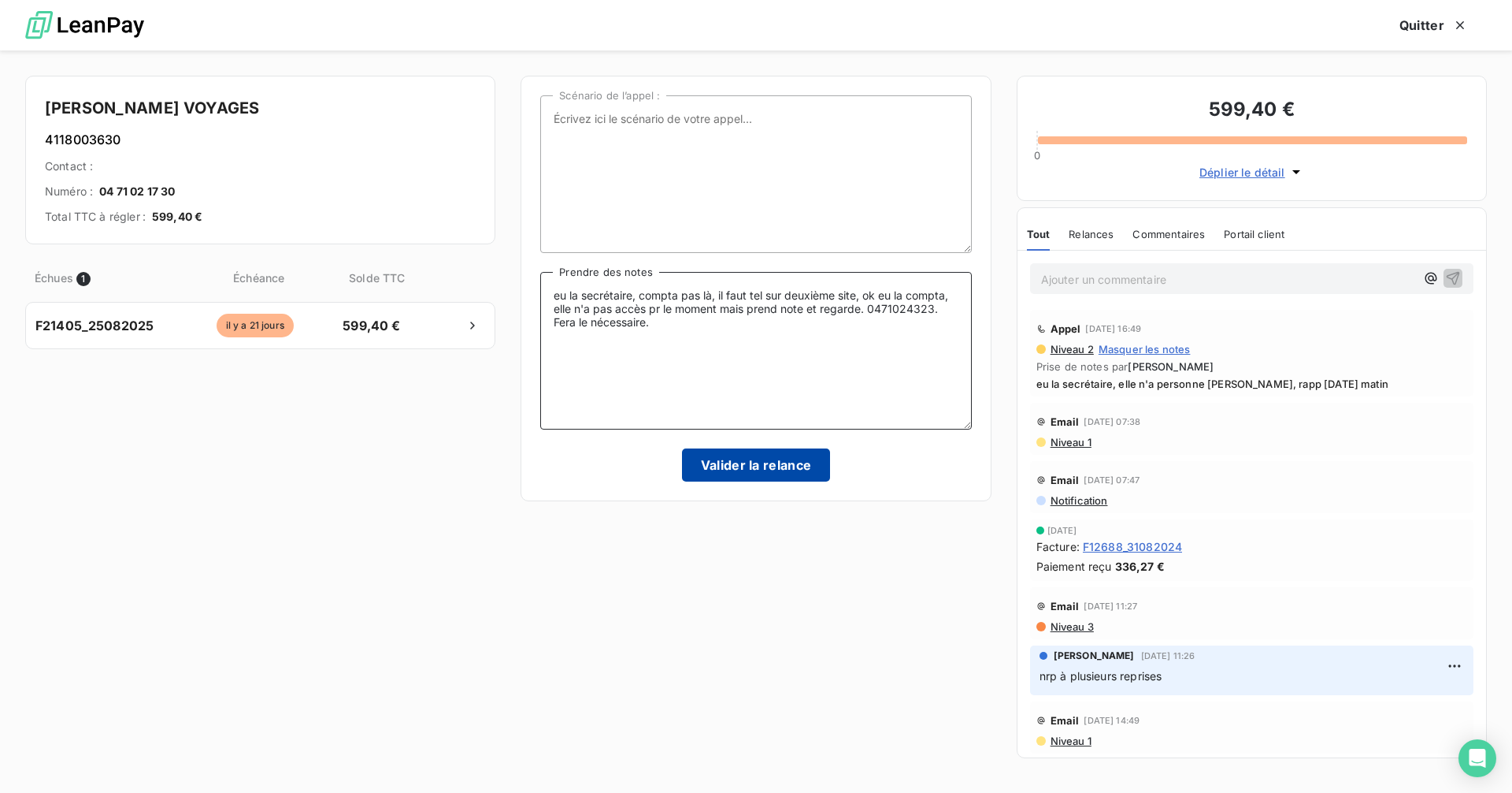
type textarea "eu la secrétaire, compta pas là, il faut tel sur deuxième site, ok eu la compta…"
click at [775, 467] on button "Valider la relance" at bounding box center [756, 465] width 149 height 33
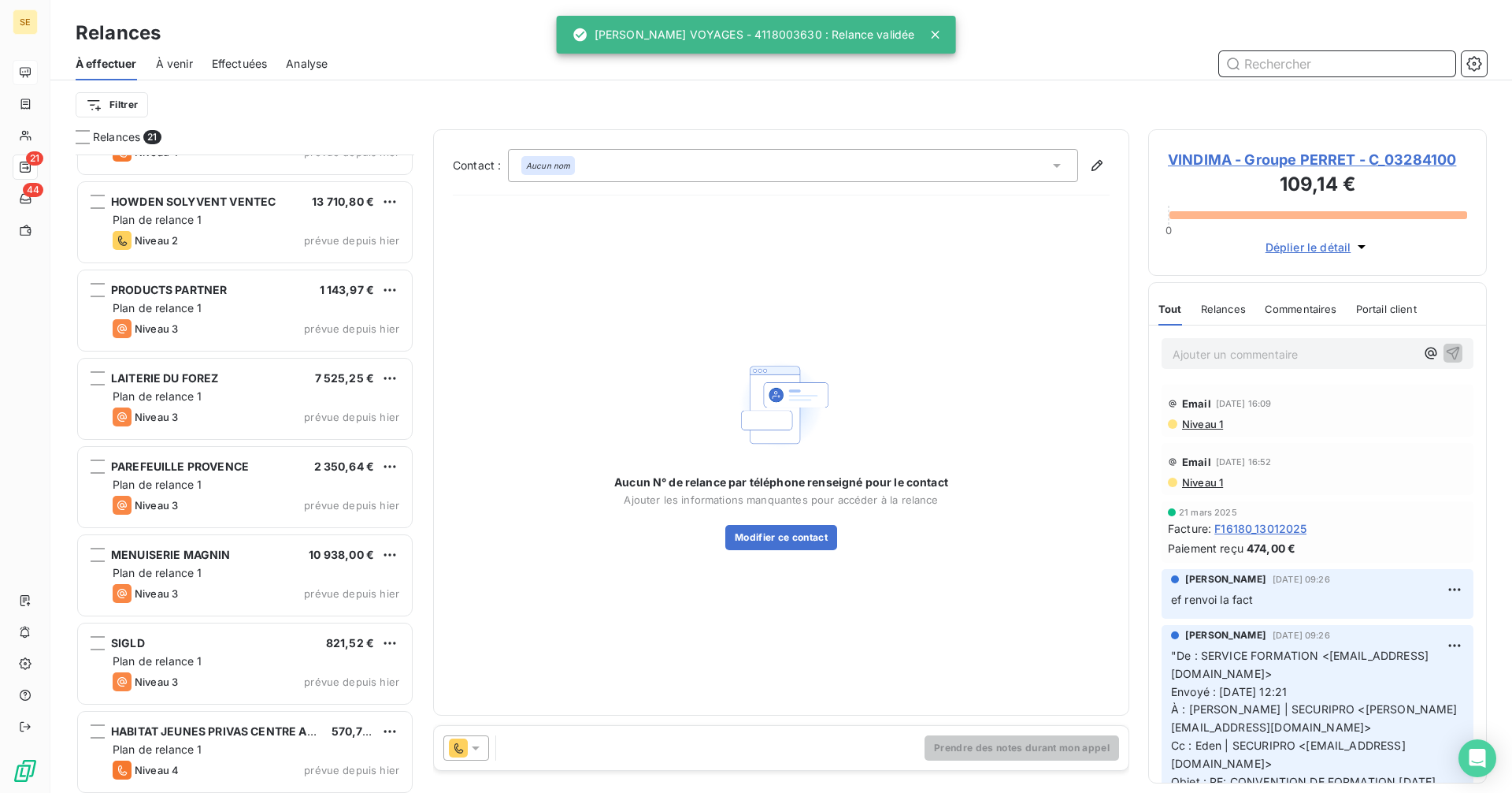
scroll to position [1216, 0]
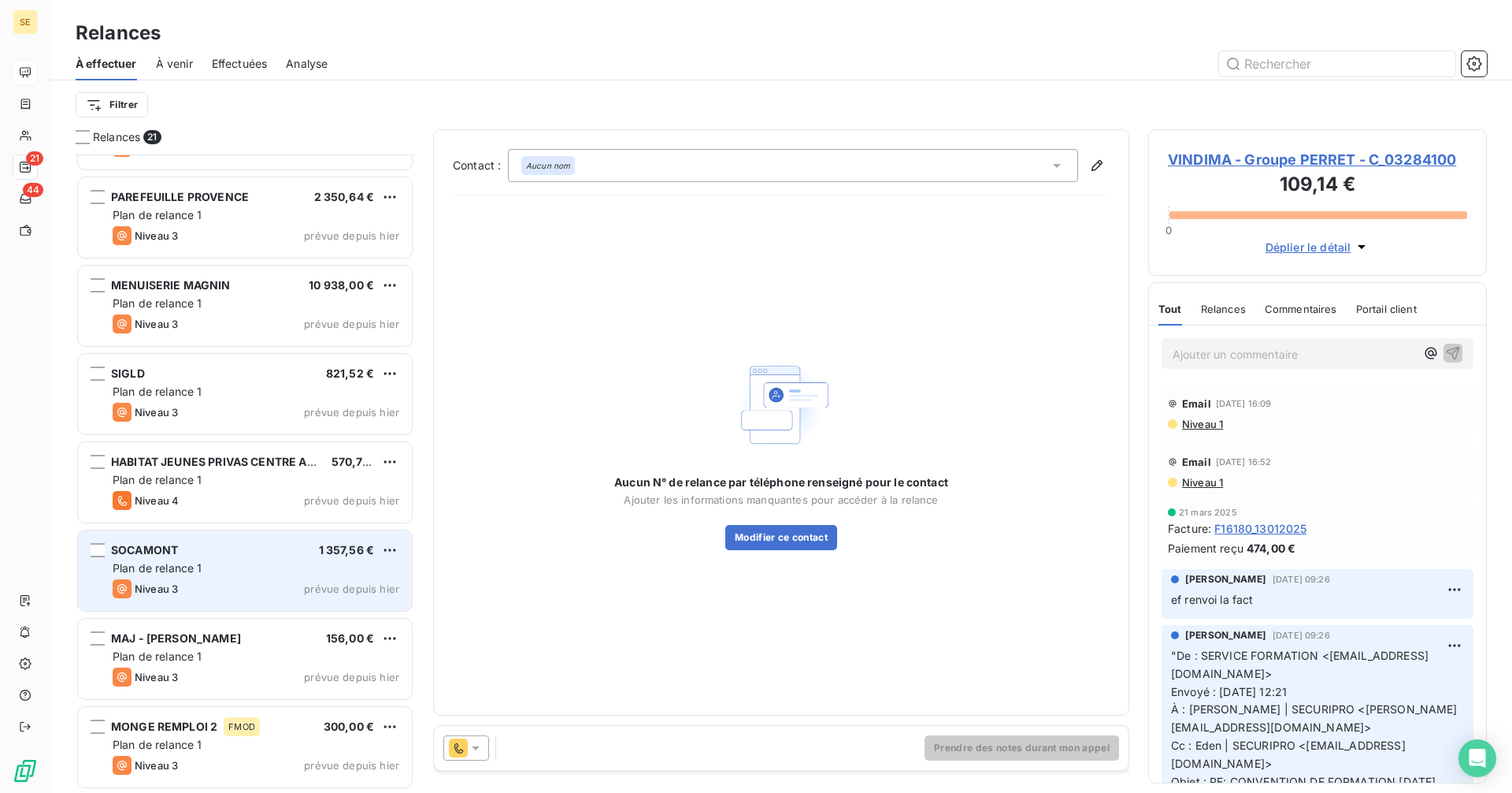
click at [191, 565] on span "Plan de relance 1" at bounding box center [157, 567] width 90 height 13
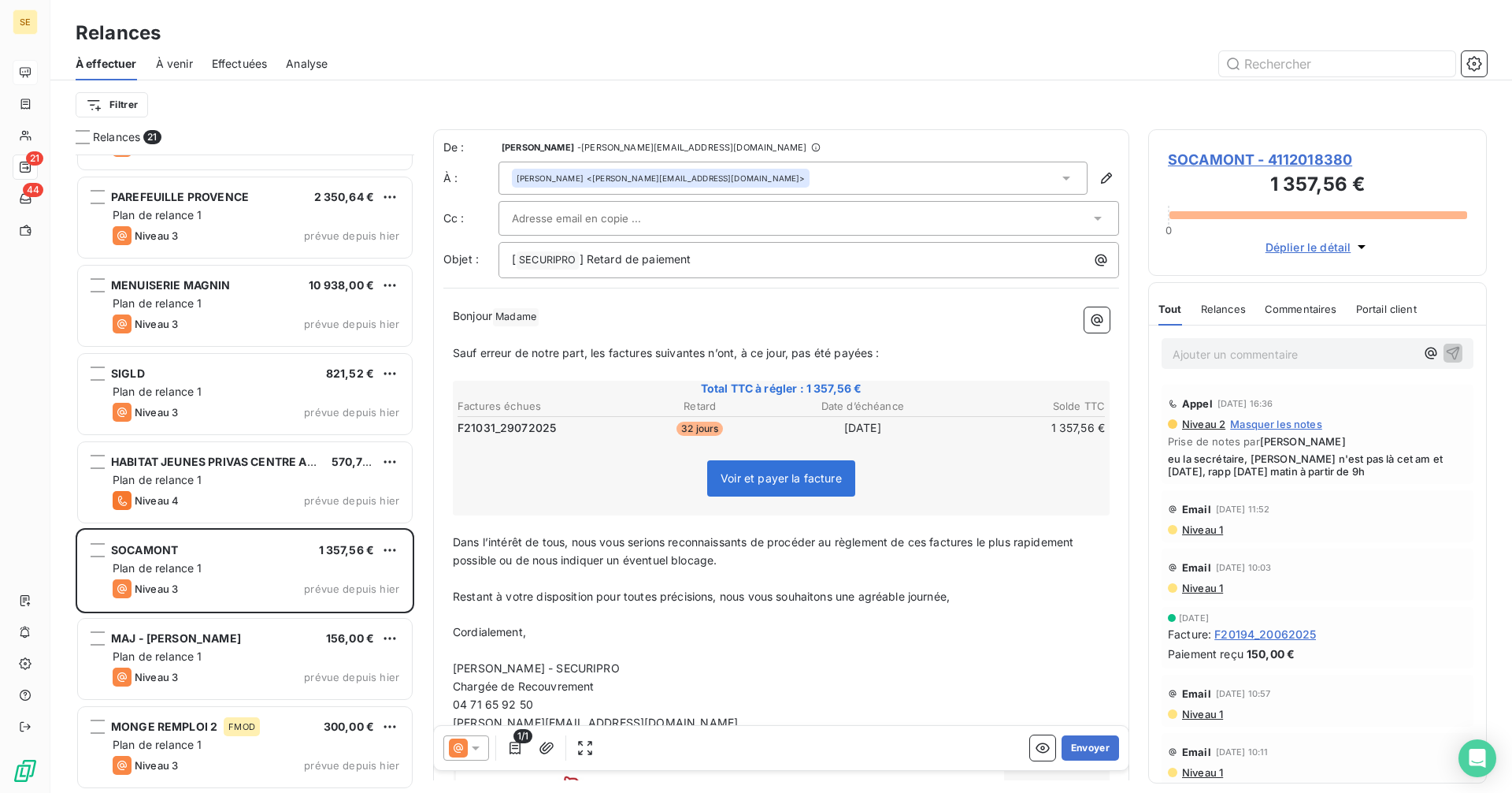
click at [1247, 159] on span "SOCAMONT - 4112018380" at bounding box center [1317, 159] width 299 height 21
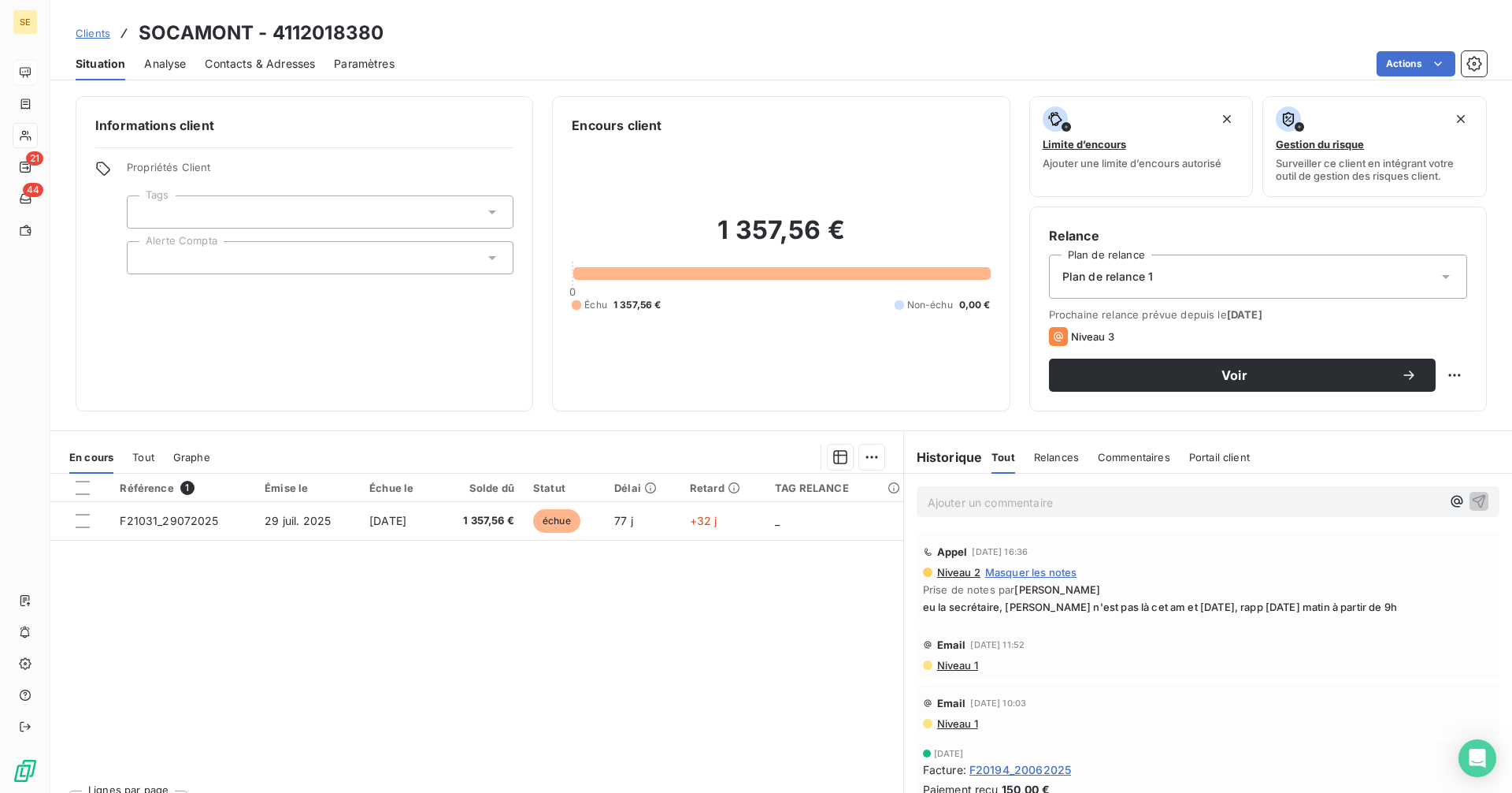
click at [235, 58] on span "Contacts & Adresses" at bounding box center [260, 63] width 110 height 16
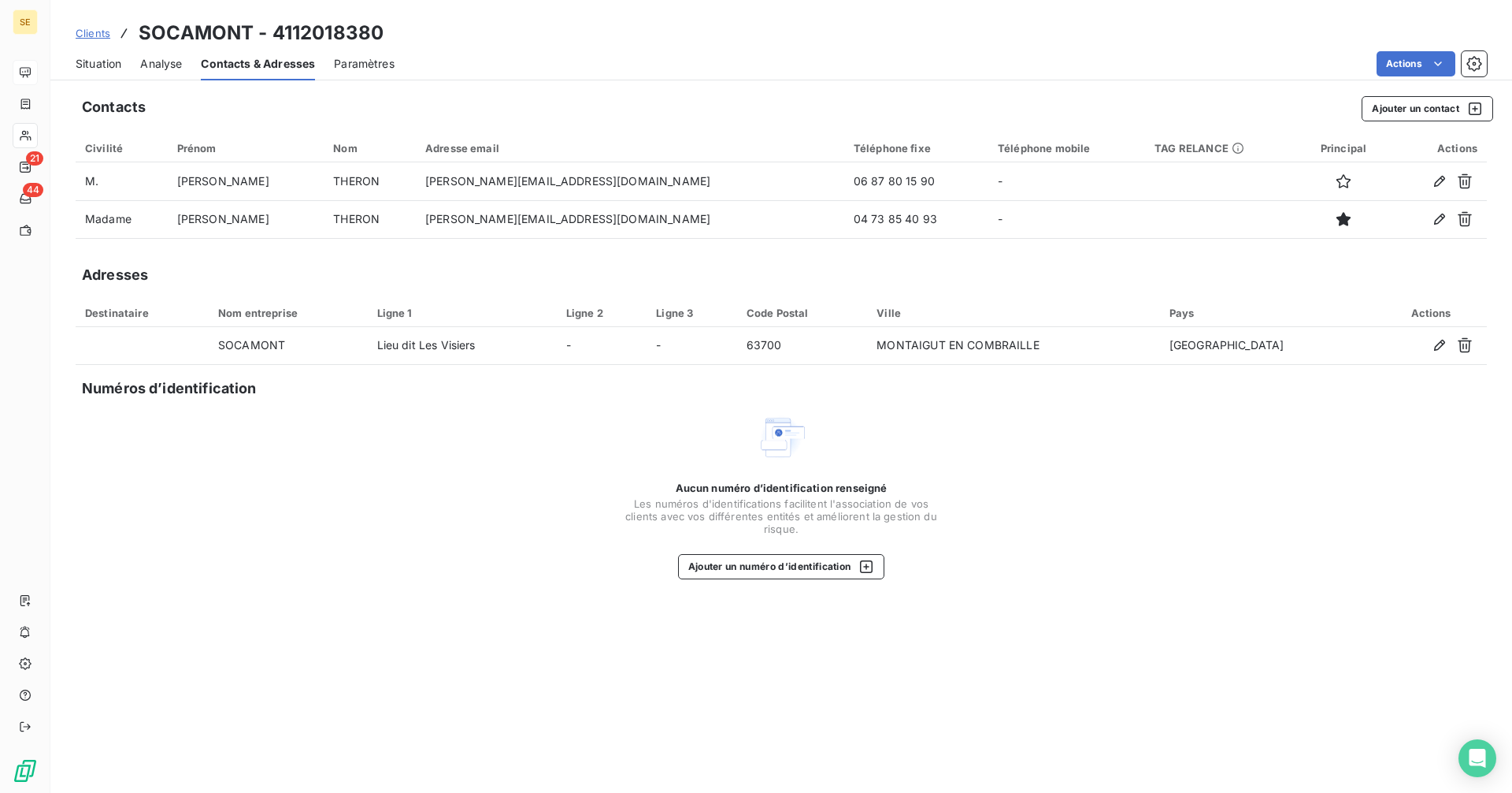
click at [106, 65] on span "Situation" at bounding box center [97, 63] width 45 height 16
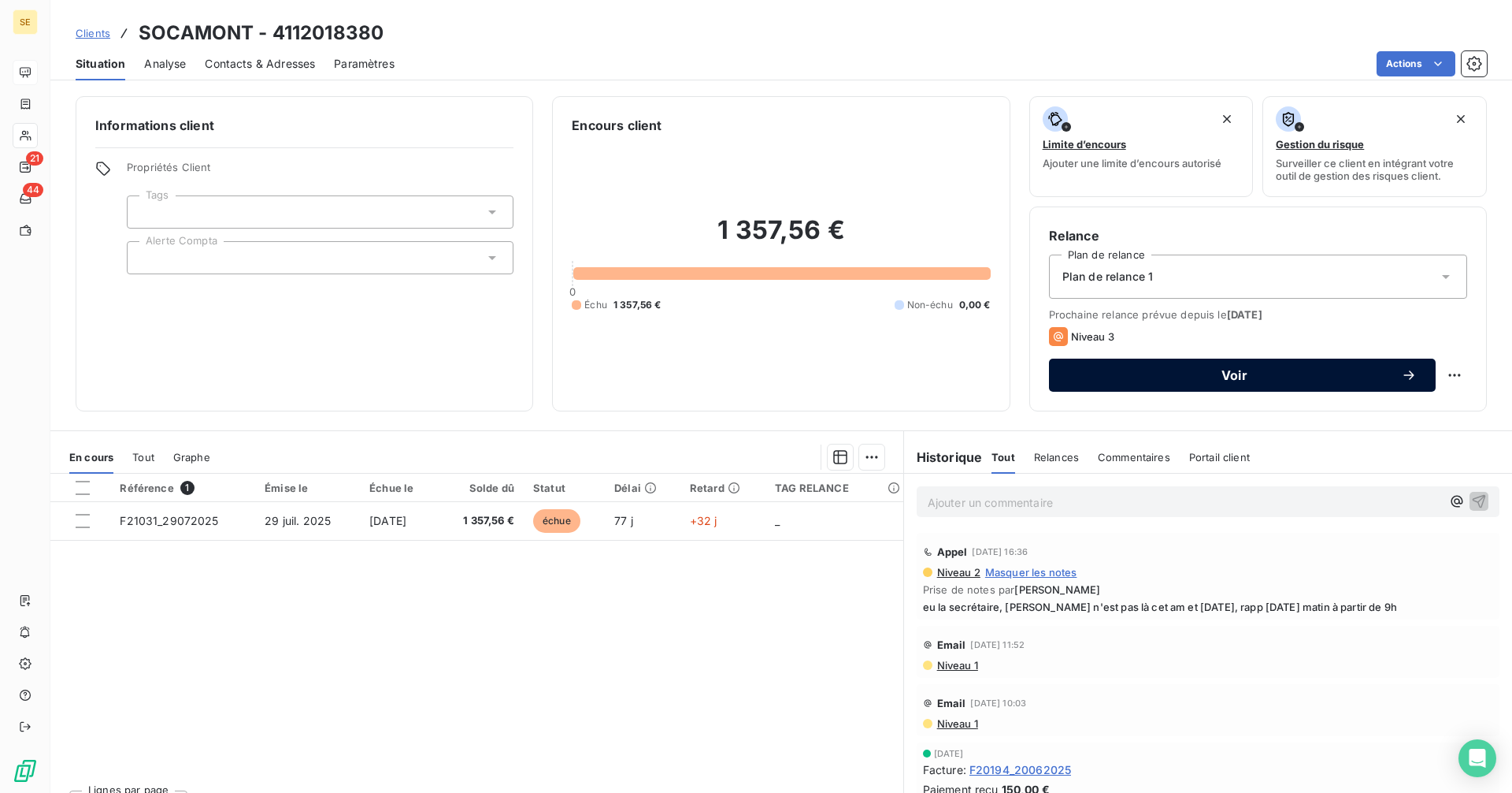
click at [1136, 372] on span "Voir" at bounding box center [1234, 375] width 333 height 13
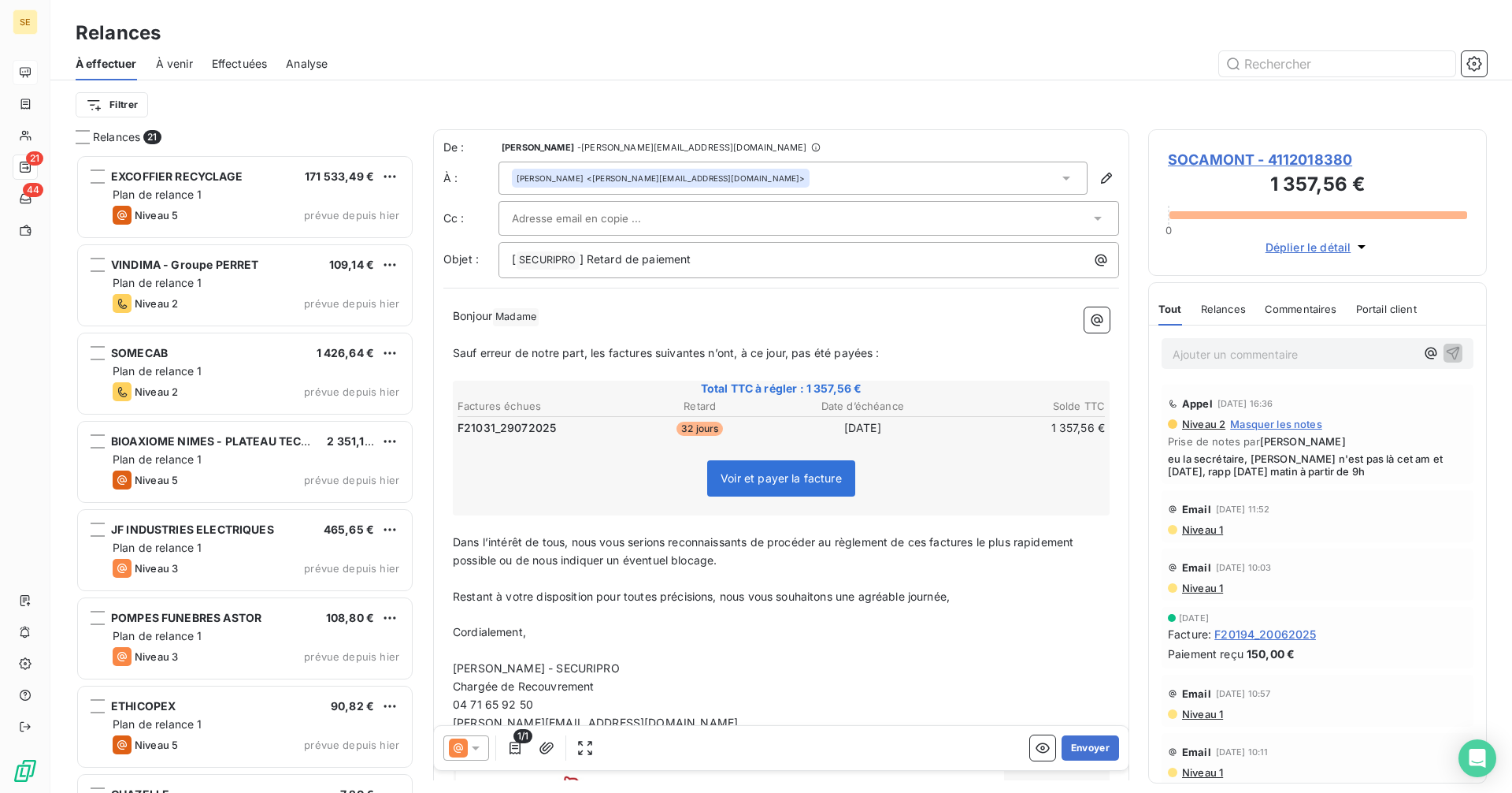
scroll to position [627, 327]
click at [471, 756] on div at bounding box center [466, 748] width 45 height 25
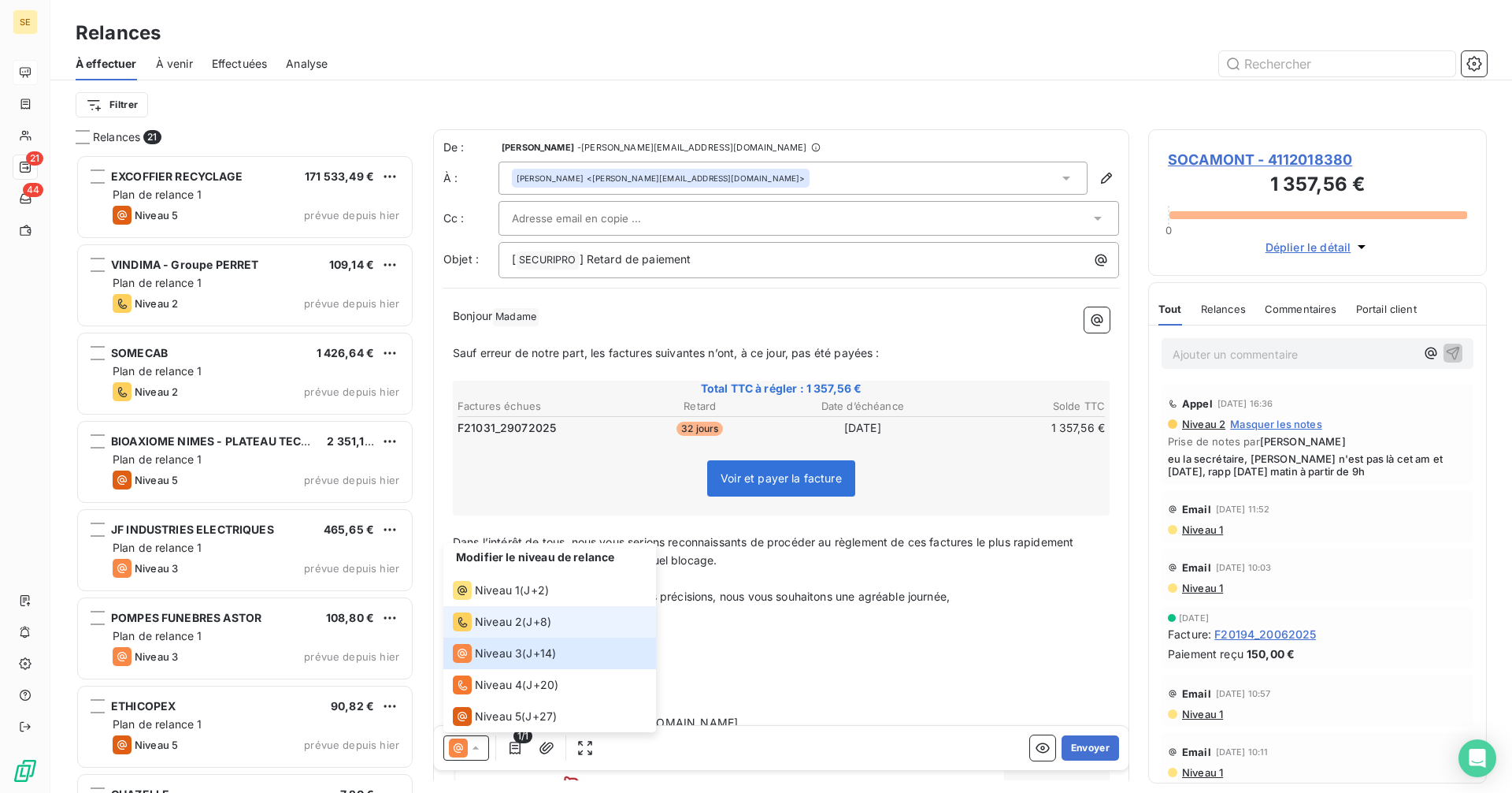
click at [510, 617] on span "Niveau 2" at bounding box center [498, 621] width 47 height 16
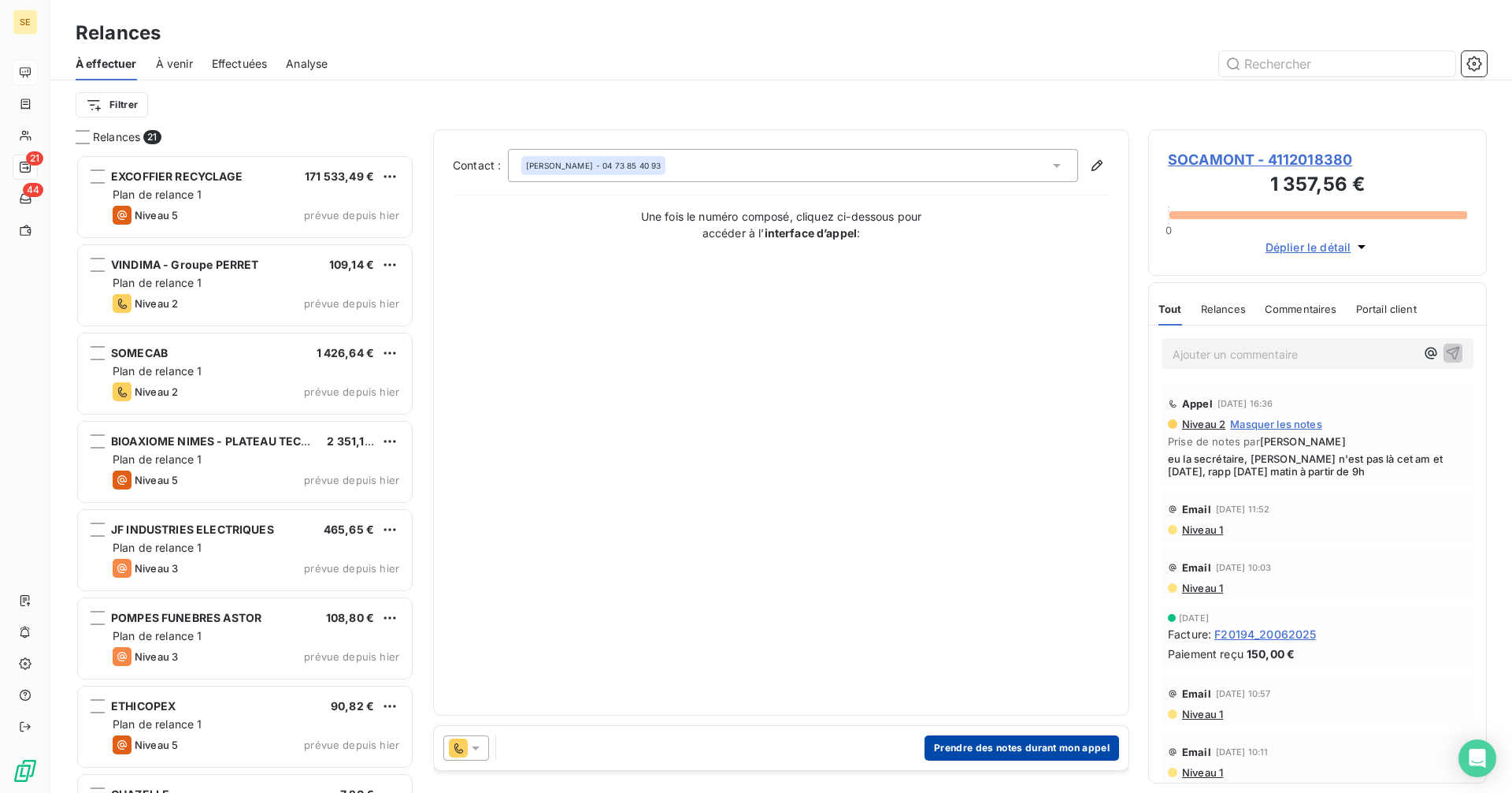
click at [1023, 745] on button "Prendre des notes durant mon appel" at bounding box center [1022, 748] width 195 height 25
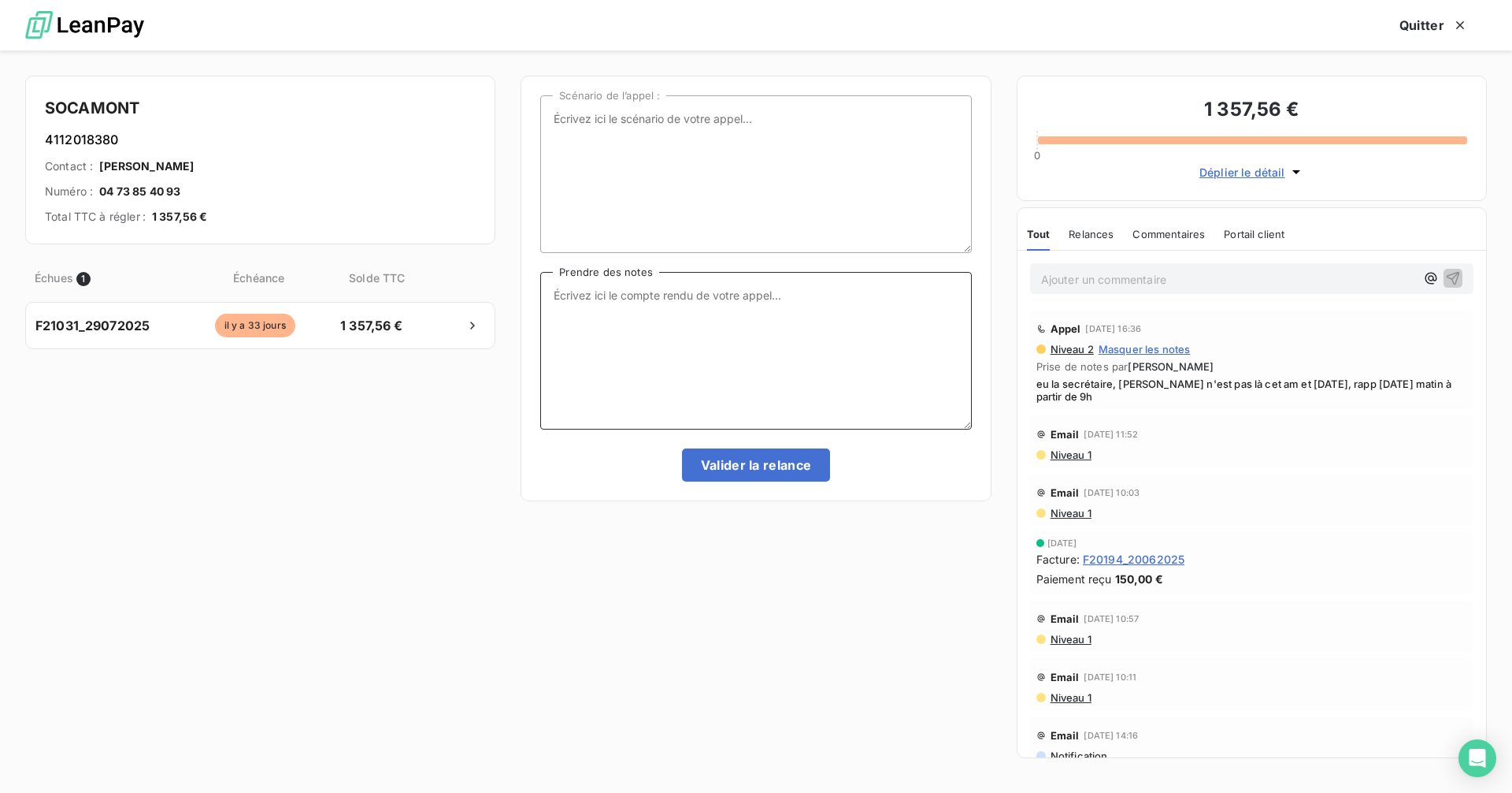
click at [653, 295] on textarea "Prendre des notes" at bounding box center [756, 351] width 431 height 158
click at [947, 293] on textarea "eu la secrétaire [PERSON_NAME] est absente TOUS les mardis am et [DATE]. Rapp" at bounding box center [756, 351] width 431 height 158
click at [593, 312] on textarea "eu la secrétaire [PERSON_NAME] est absente TOUS les mardis am et mercredis. Rapp" at bounding box center [756, 351] width 431 height 158
type textarea "eu la secrétaire [PERSON_NAME] est absente TOUS les mardis am et mercredis. Rap…"
click at [794, 462] on button "Valider la relance" at bounding box center [756, 465] width 149 height 33
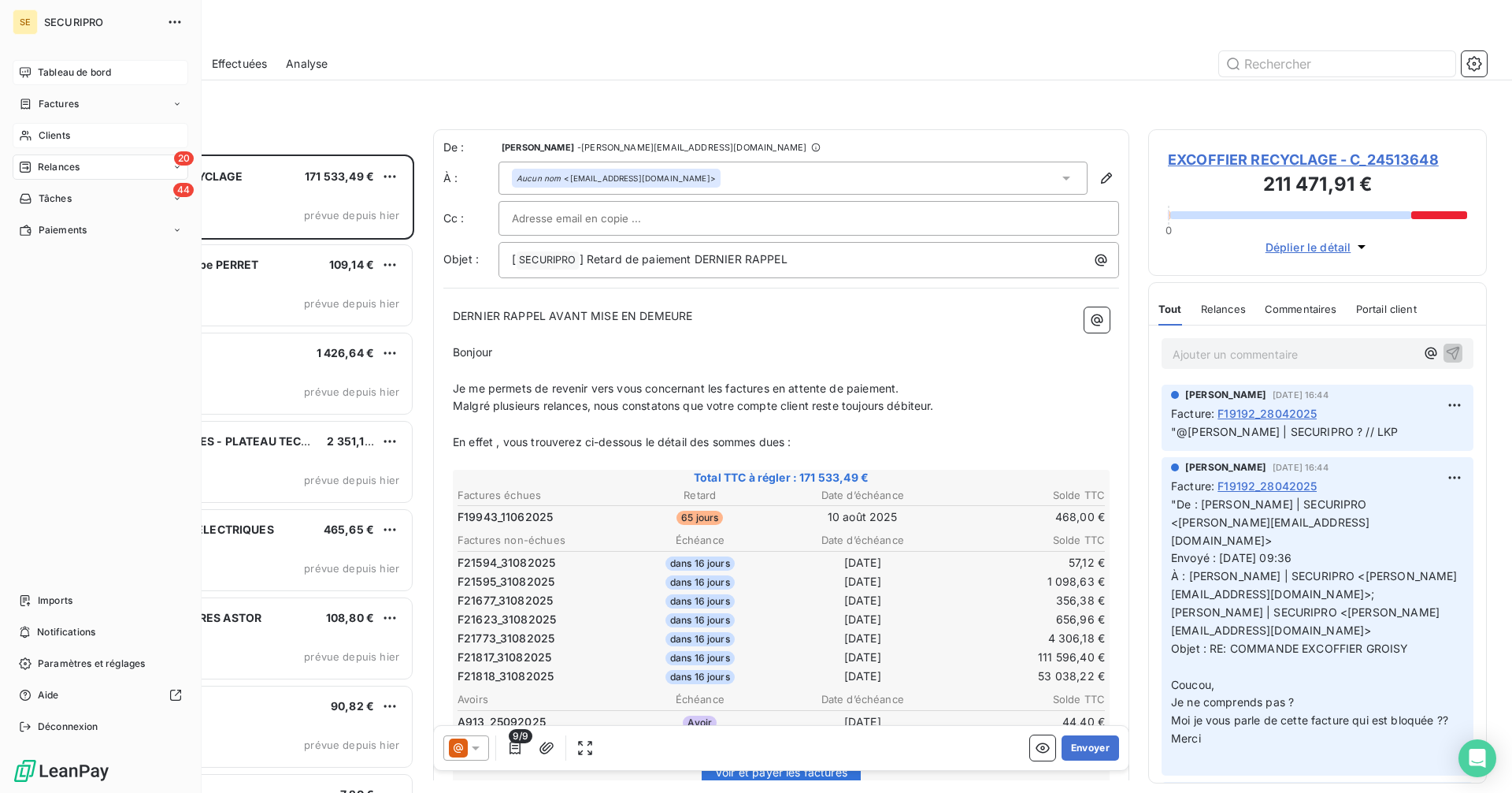
click at [39, 132] on span "Clients" at bounding box center [55, 135] width 32 height 14
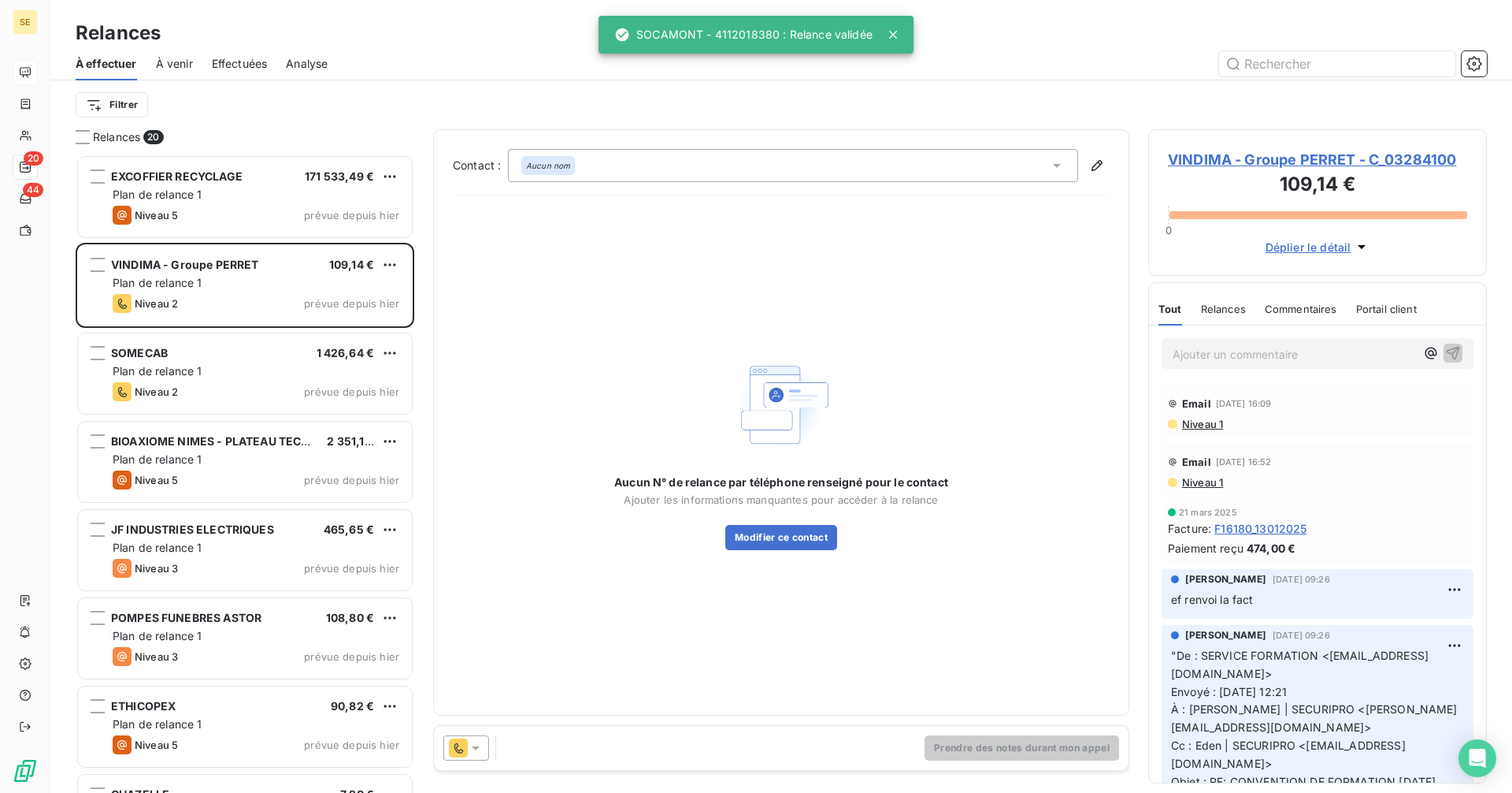
scroll to position [627, 327]
drag, startPoint x: 1174, startPoint y: 35, endPoint x: 1164, endPoint y: 39, distance: 10.8
click at [1164, 39] on div "Relances" at bounding box center [781, 32] width 1462 height 29
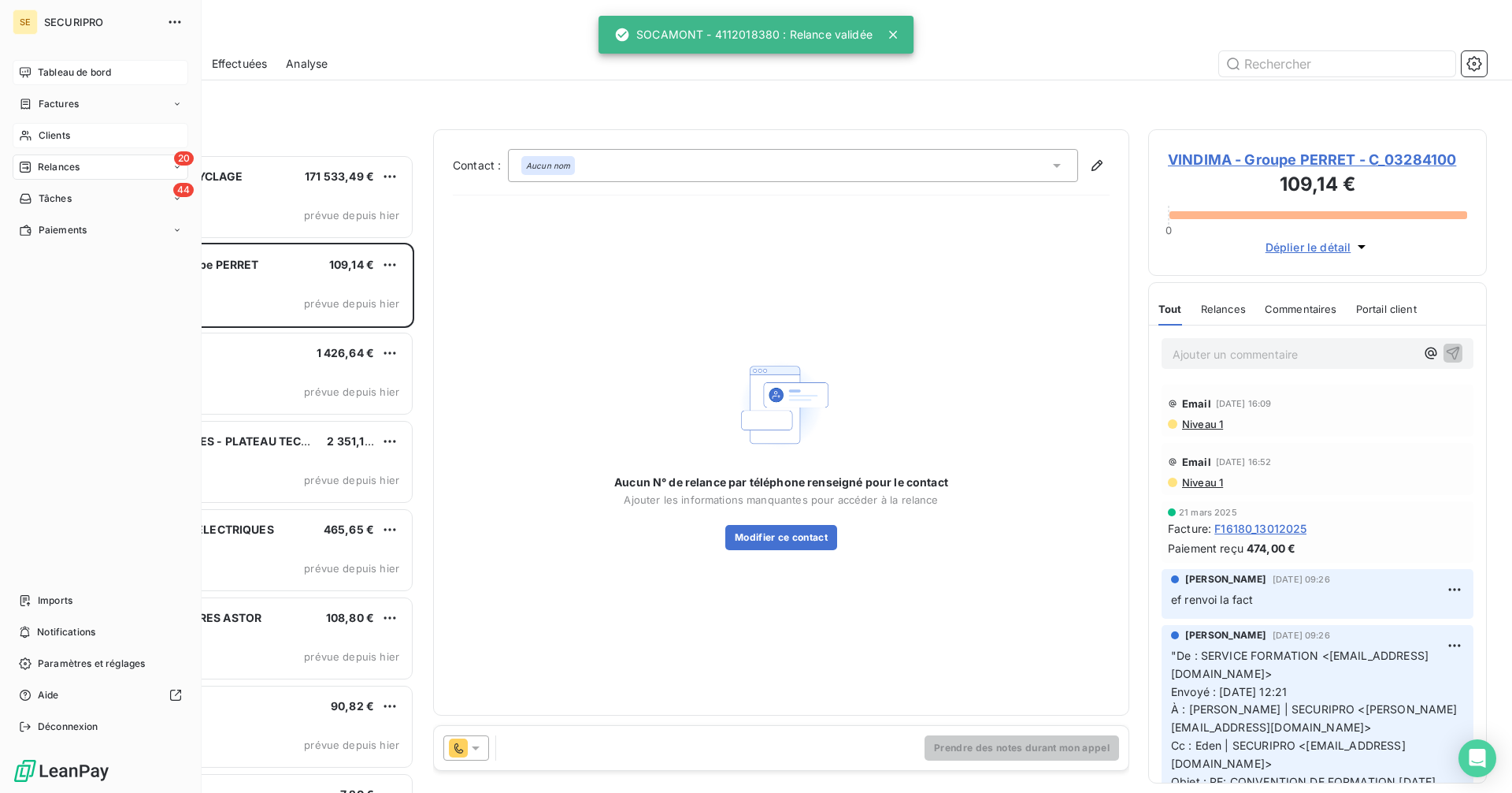
click at [22, 132] on icon at bounding box center [25, 136] width 13 height 13
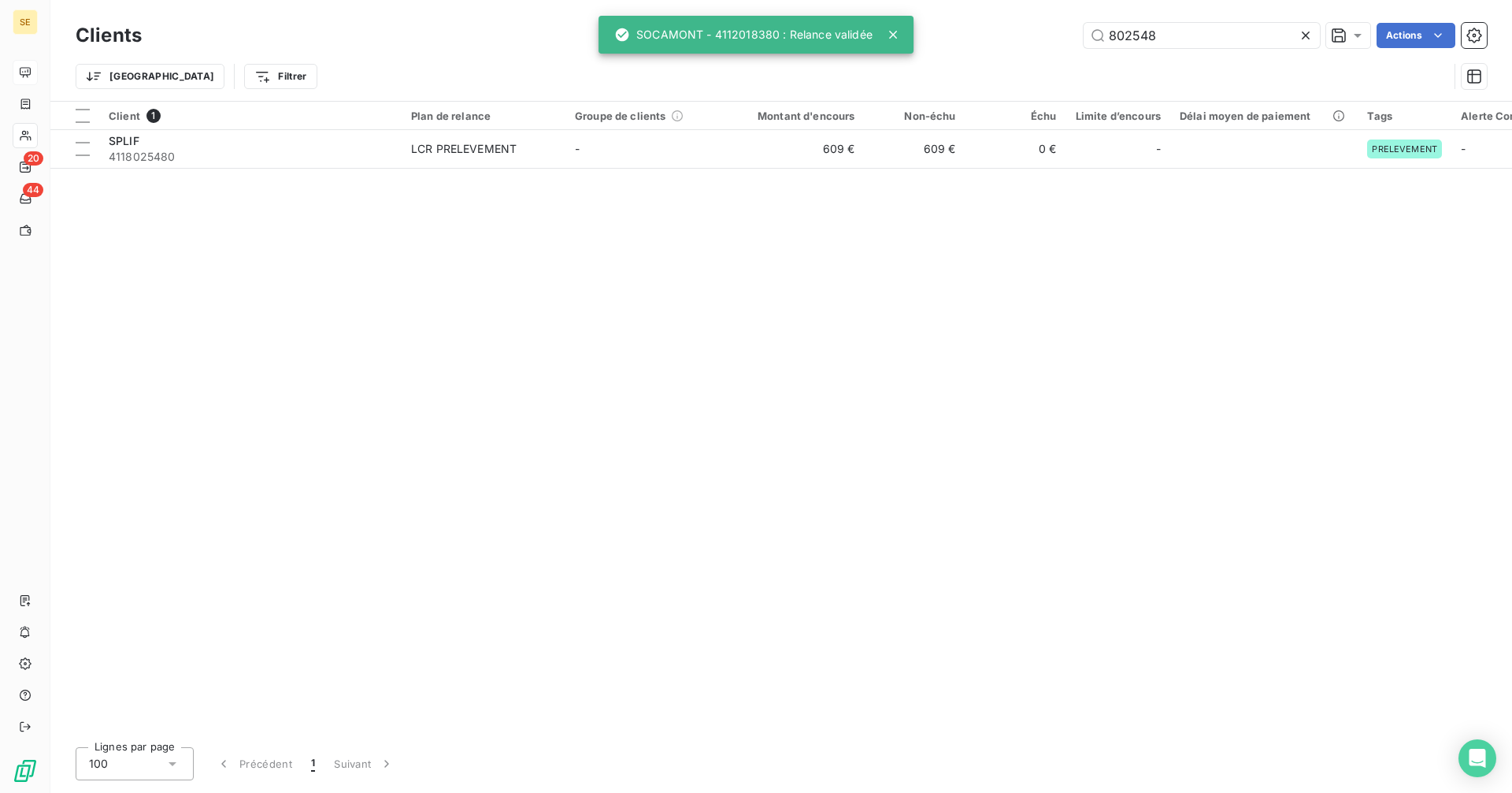
drag, startPoint x: 1213, startPoint y: 29, endPoint x: 971, endPoint y: 39, distance: 242.2
click at [971, 38] on div "802548 Actions" at bounding box center [823, 35] width 1326 height 25
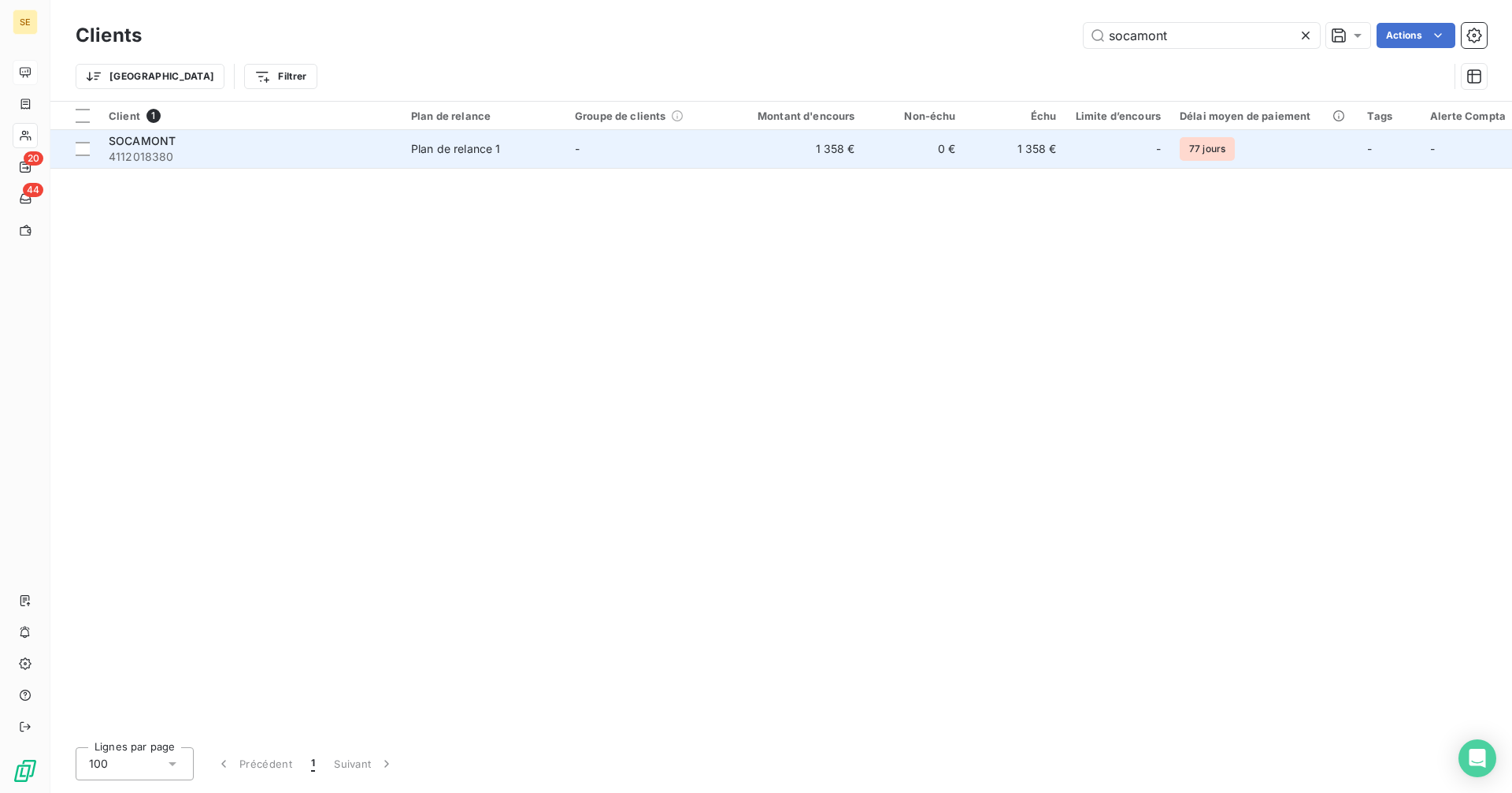
type input "socamont"
click at [255, 146] on div "SOCAMONT" at bounding box center [250, 140] width 283 height 16
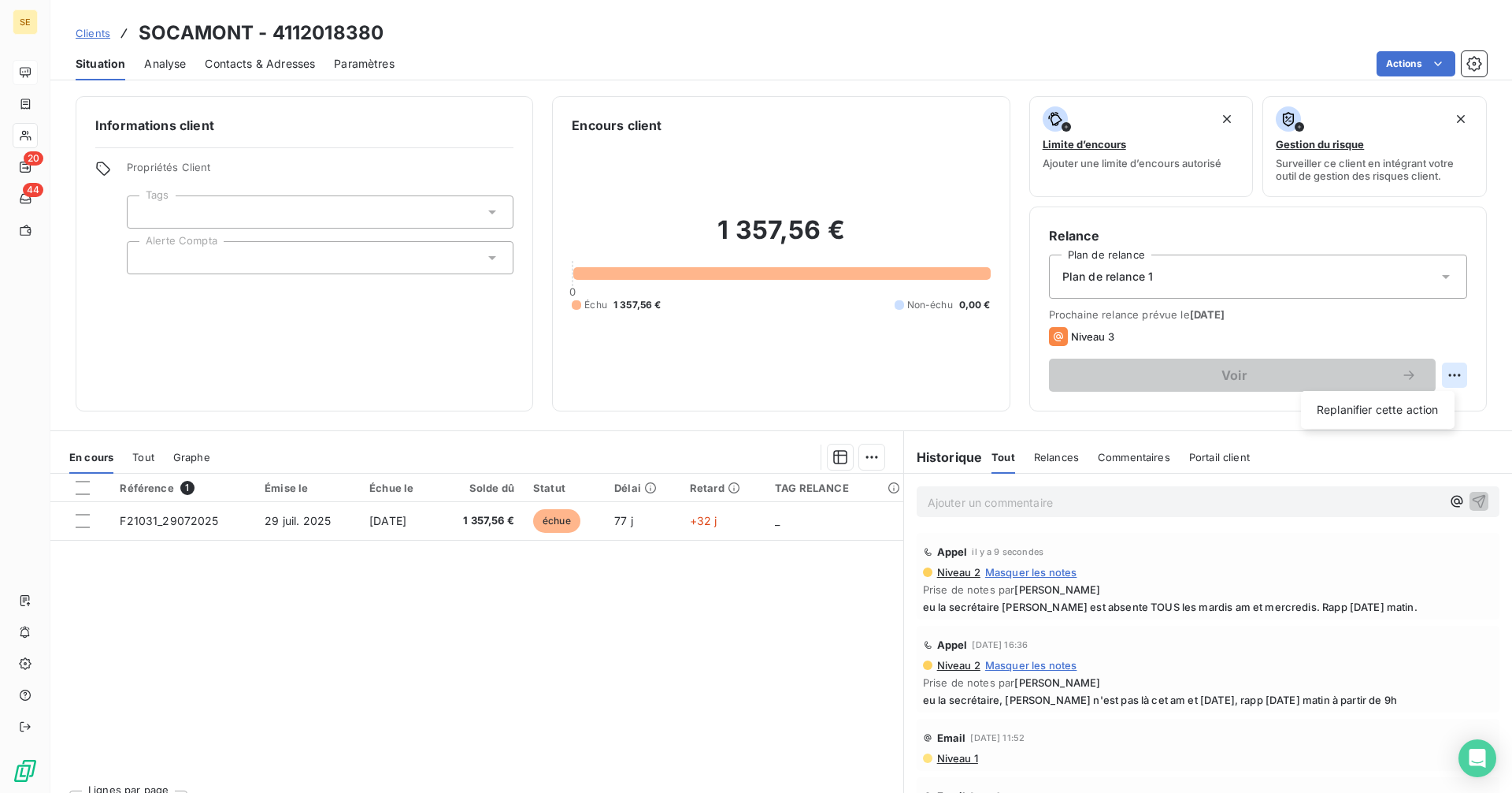
click at [1451, 372] on html "SE 20 44 Clients SOCAMONT - 4112018380 Situation Analyse Contacts & Adresses Pa…" at bounding box center [756, 396] width 1512 height 793
click at [1422, 413] on div "Replanifier cette action" at bounding box center [1378, 410] width 141 height 25
select select "9"
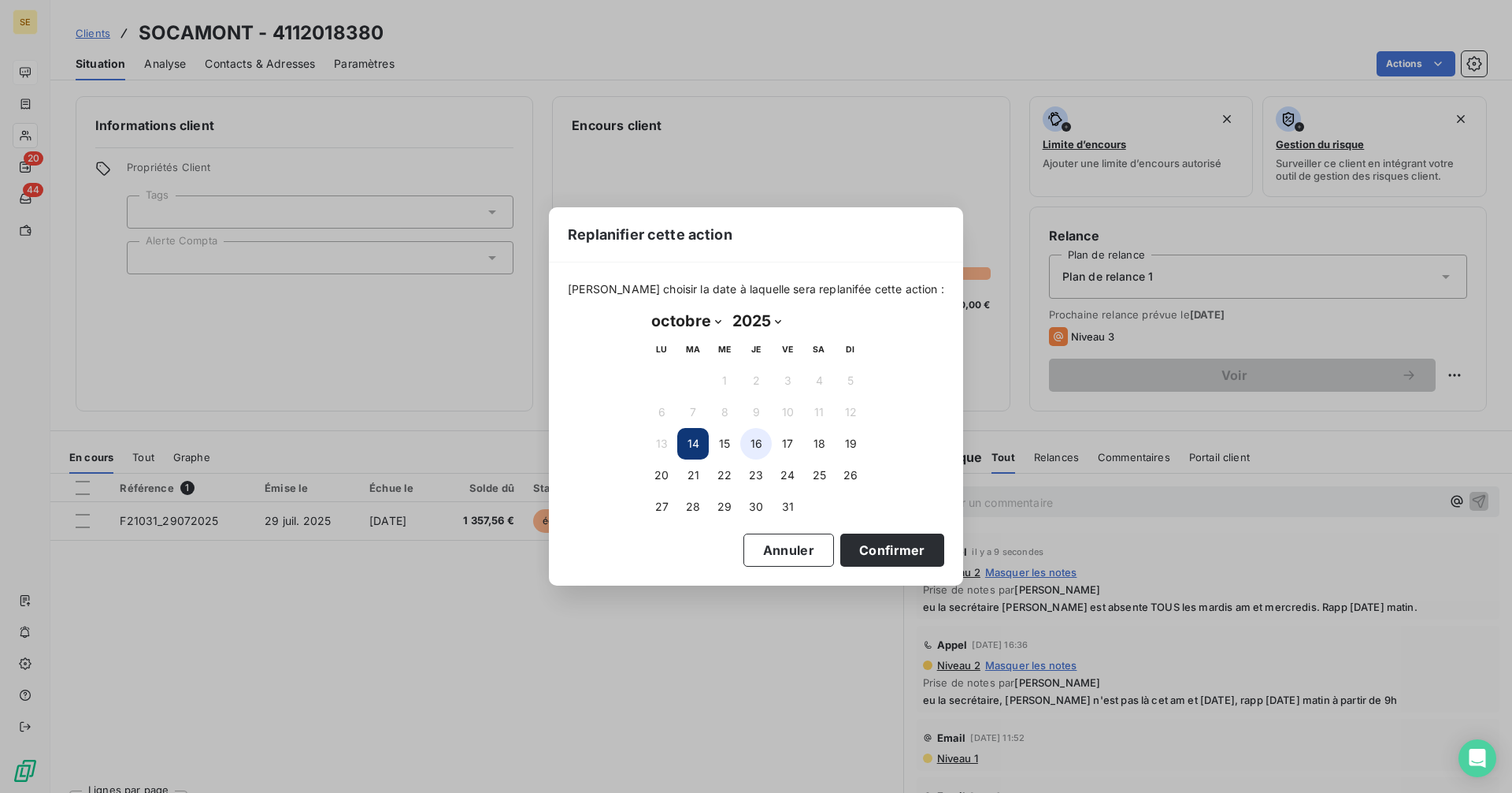
click at [763, 441] on button "16" at bounding box center [756, 444] width 32 height 32
click at [863, 558] on button "Confirmer" at bounding box center [892, 550] width 104 height 33
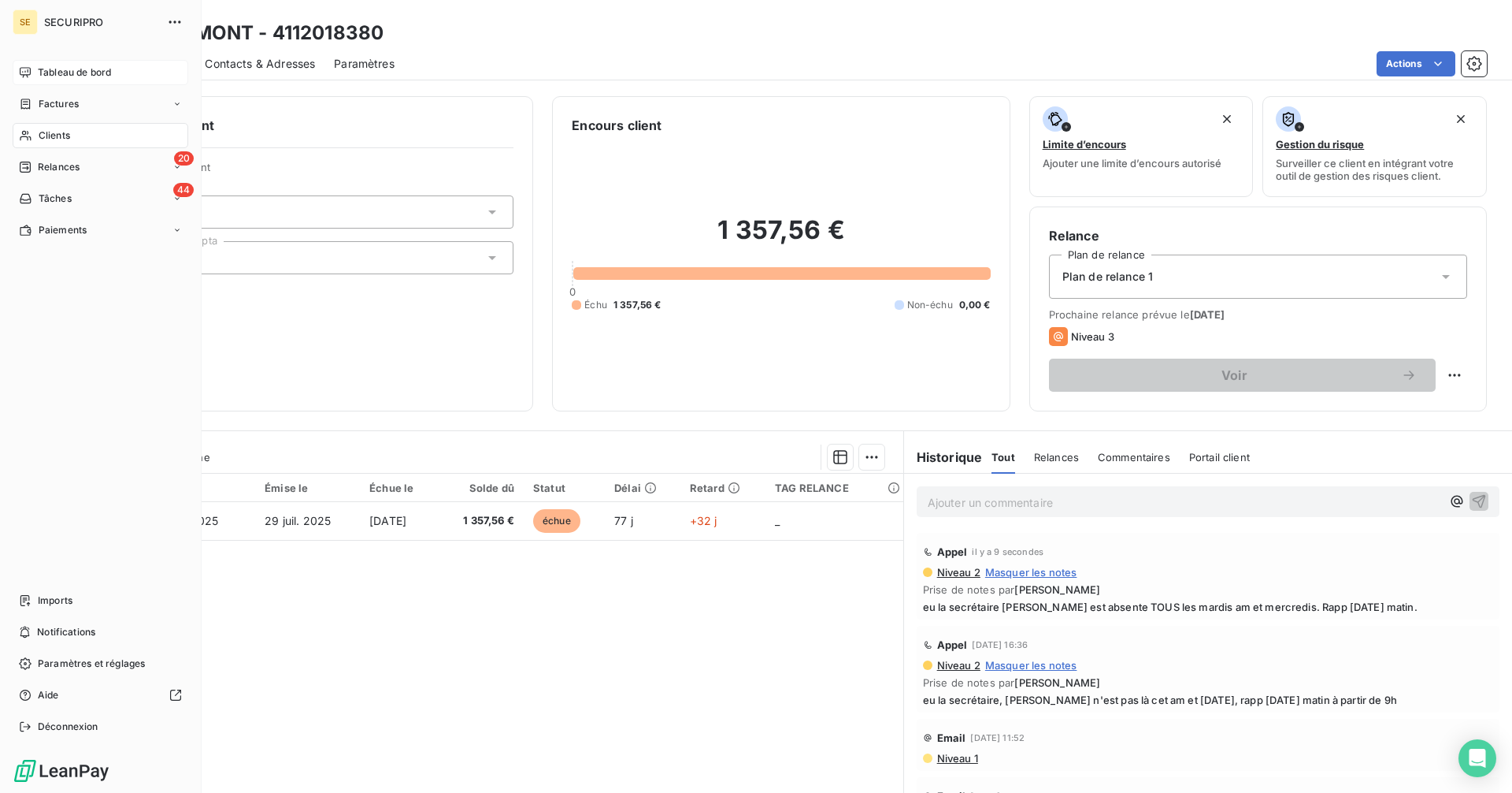
click at [46, 163] on span "Relances" at bounding box center [58, 166] width 42 height 14
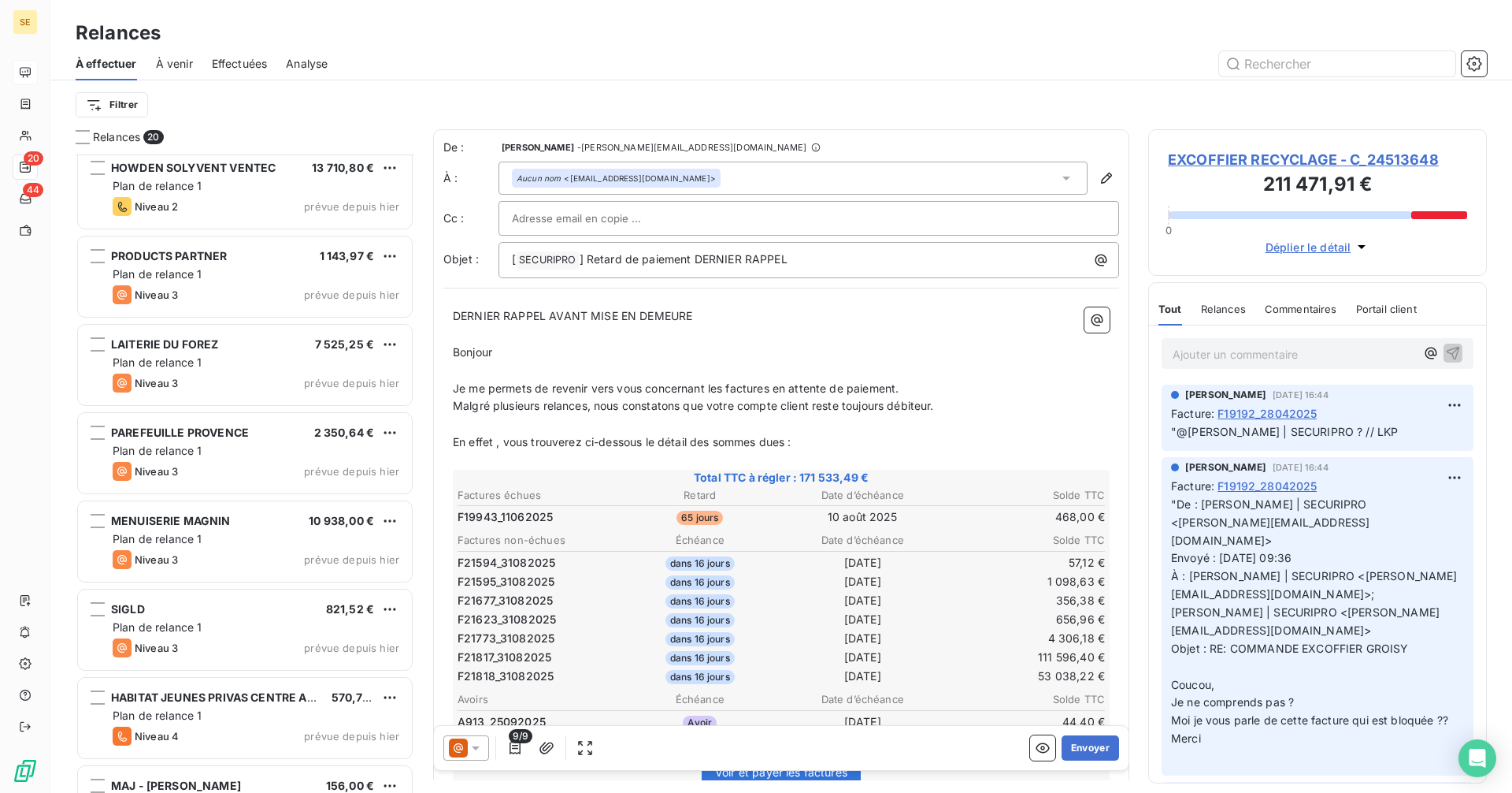
scroll to position [1127, 0]
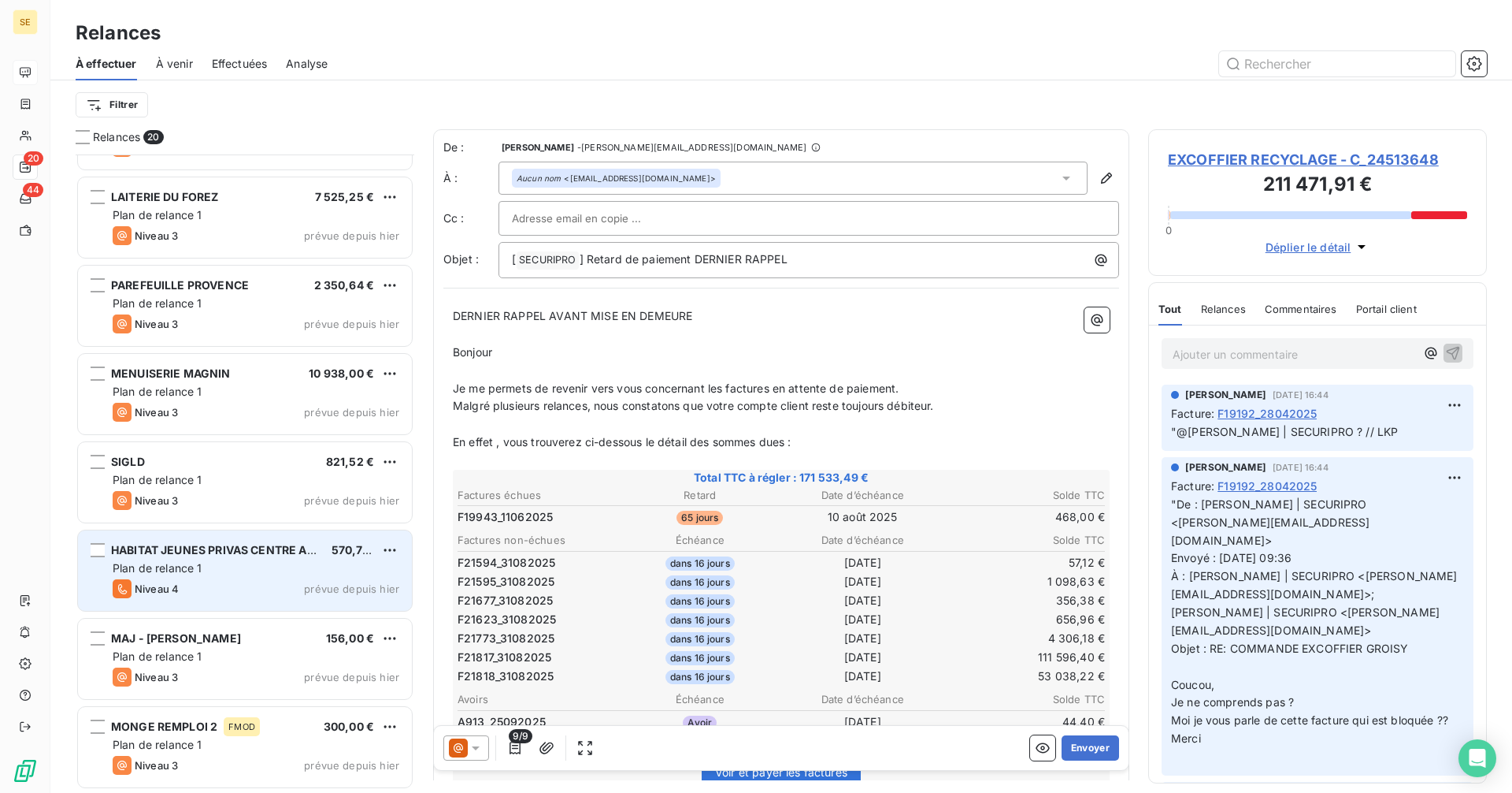
click at [180, 587] on div "Niveau 4 prévue depuis hier" at bounding box center [255, 589] width 287 height 19
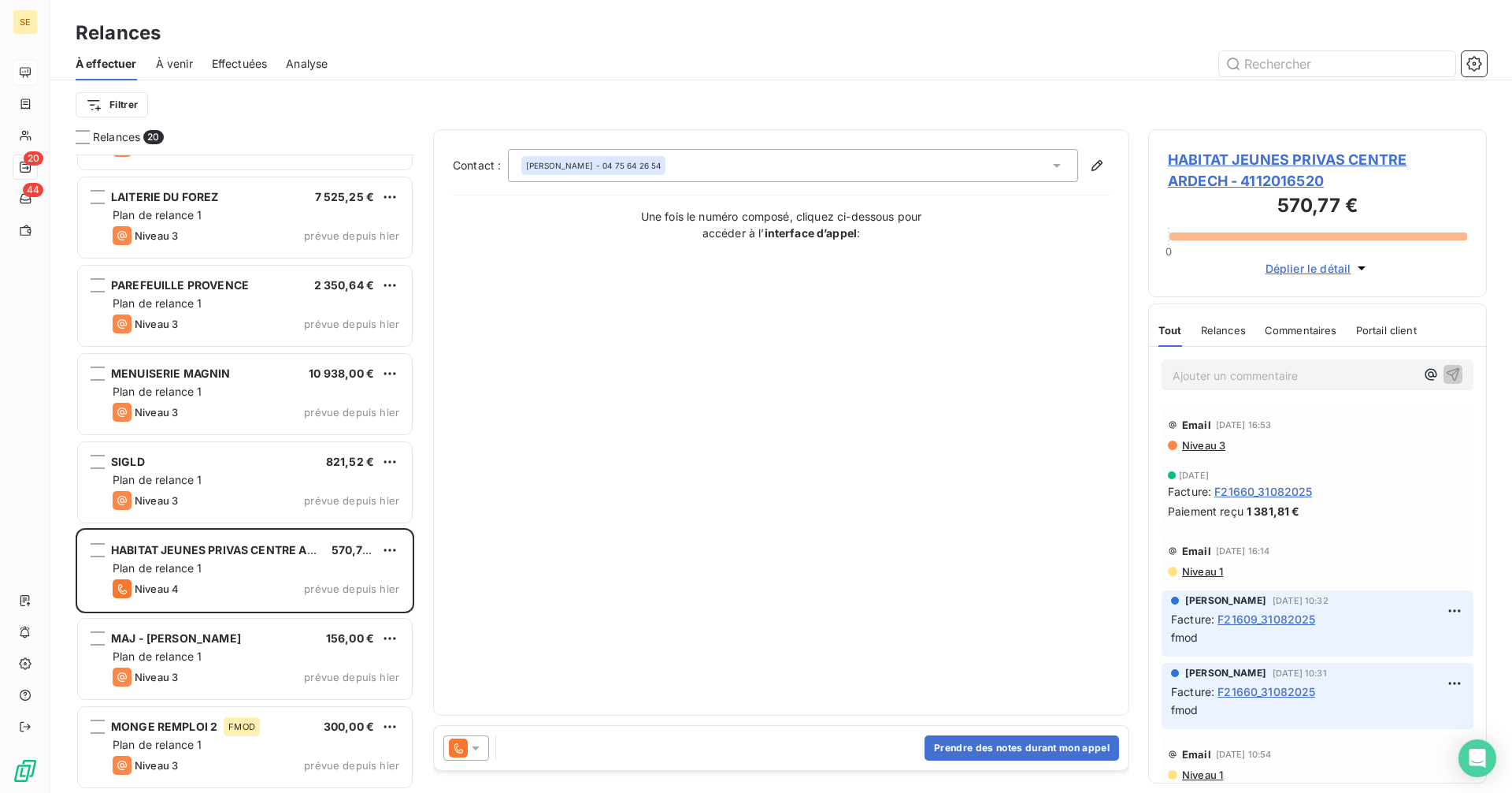
click at [1212, 162] on span "HABITAT JEUNES PRIVAS CENTRE ARDECH - 4112016520" at bounding box center [1317, 170] width 299 height 43
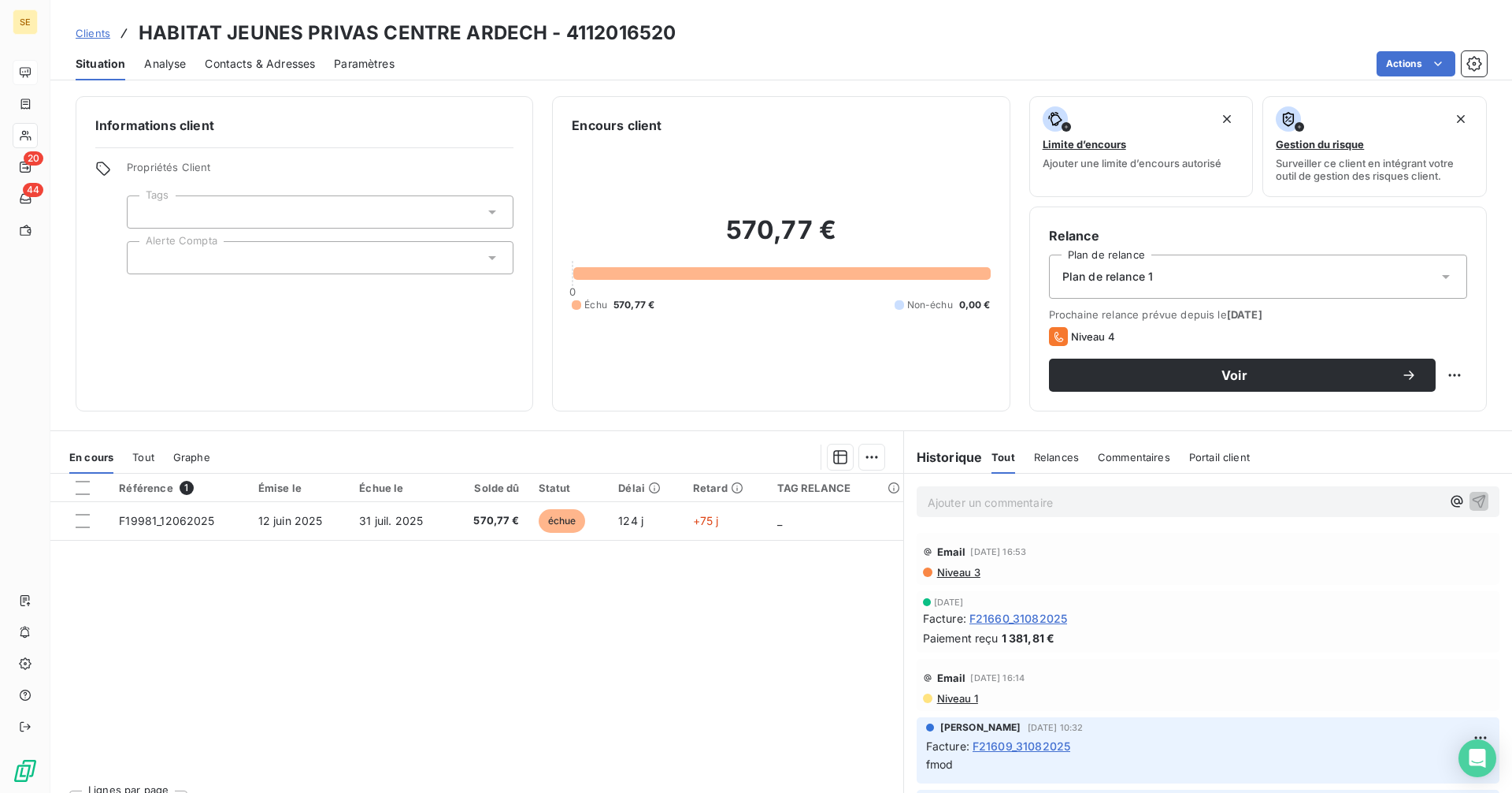
click at [231, 64] on span "Contacts & Adresses" at bounding box center [260, 63] width 110 height 16
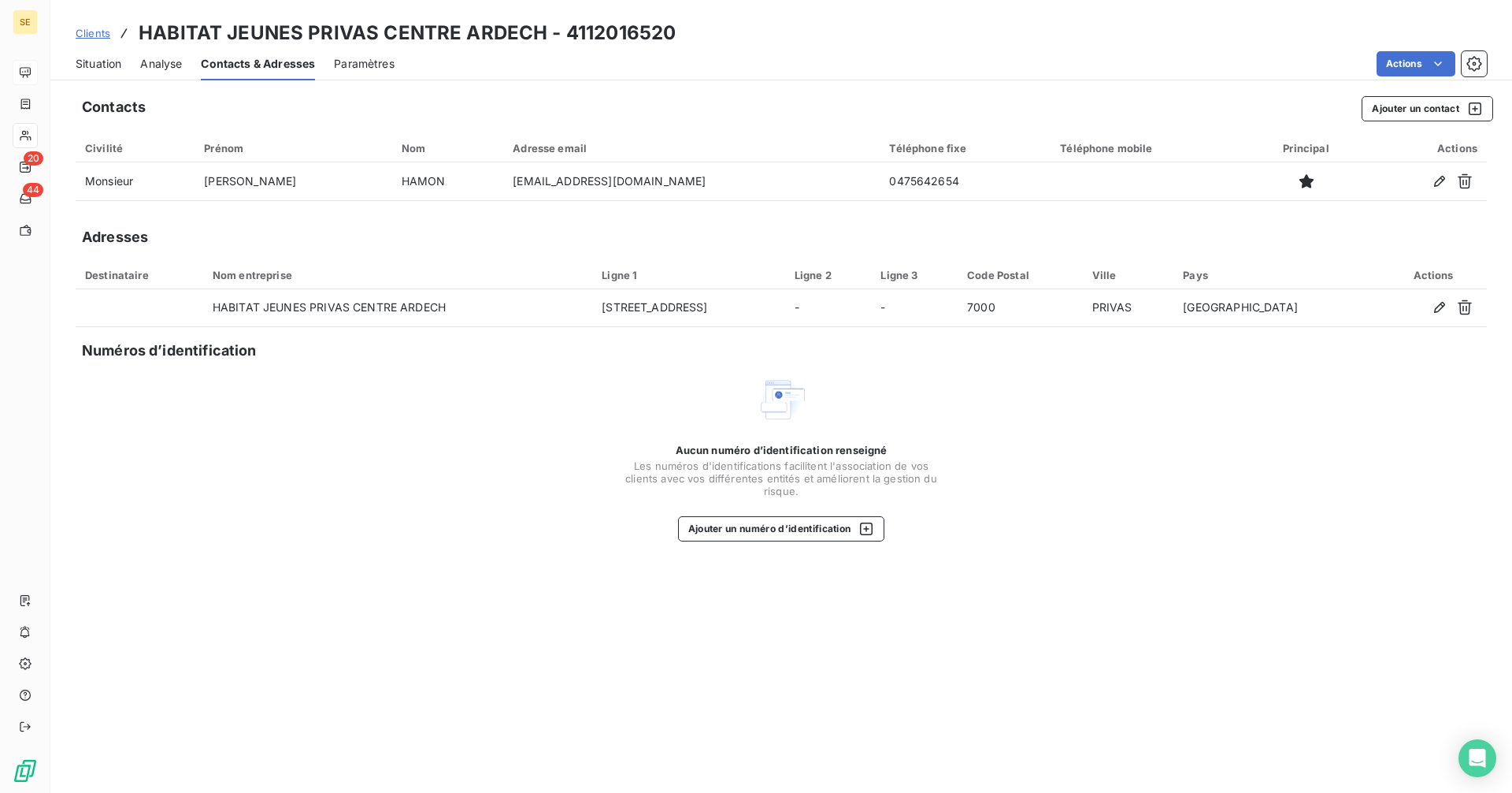
click at [95, 59] on span "Situation" at bounding box center [97, 63] width 45 height 16
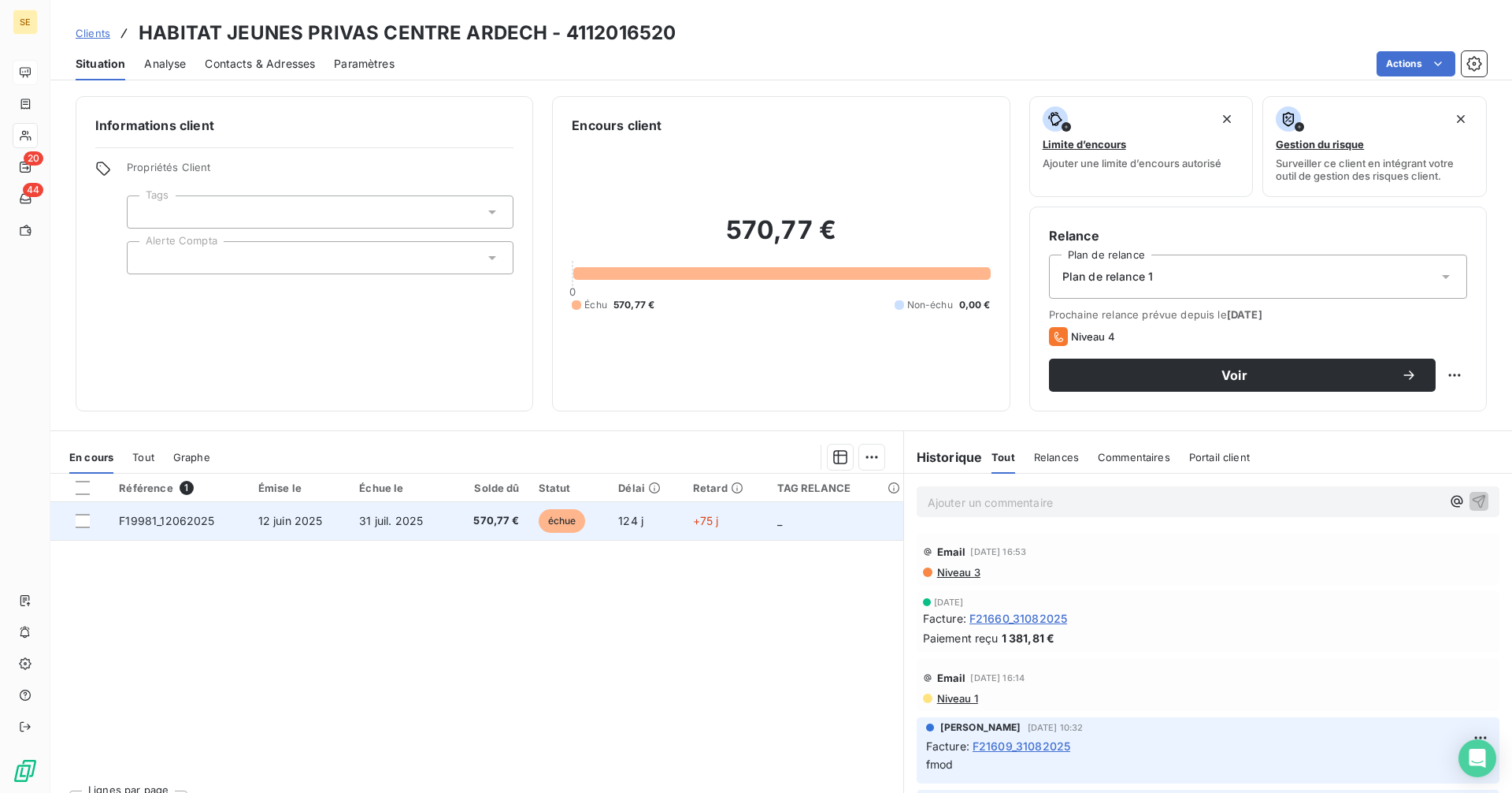
click at [512, 527] on span "570,77 €" at bounding box center [490, 520] width 59 height 16
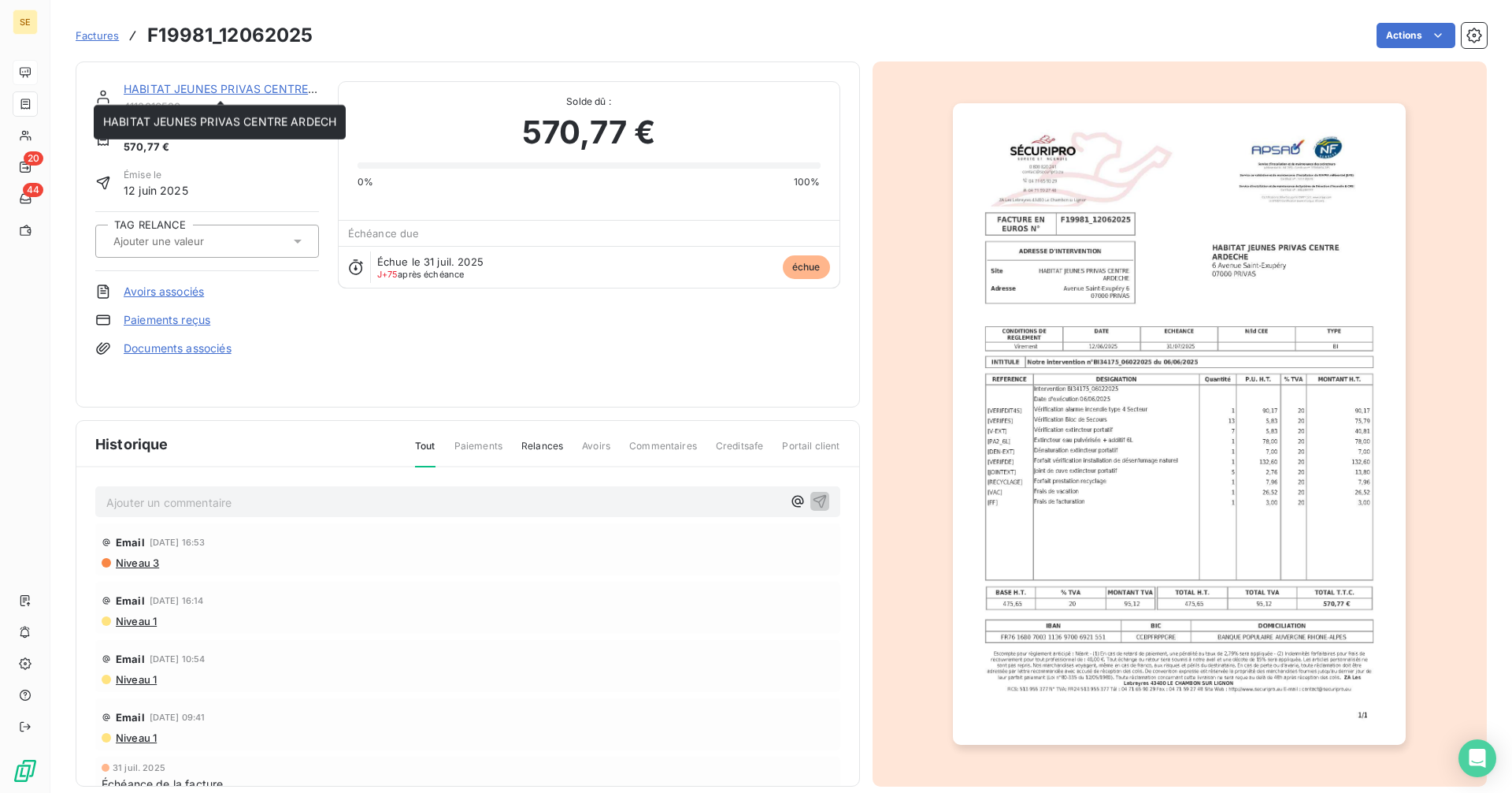
click at [243, 87] on link "HABITAT JEUNES PRIVAS CENTRE ARDECH" at bounding box center [239, 88] width 233 height 13
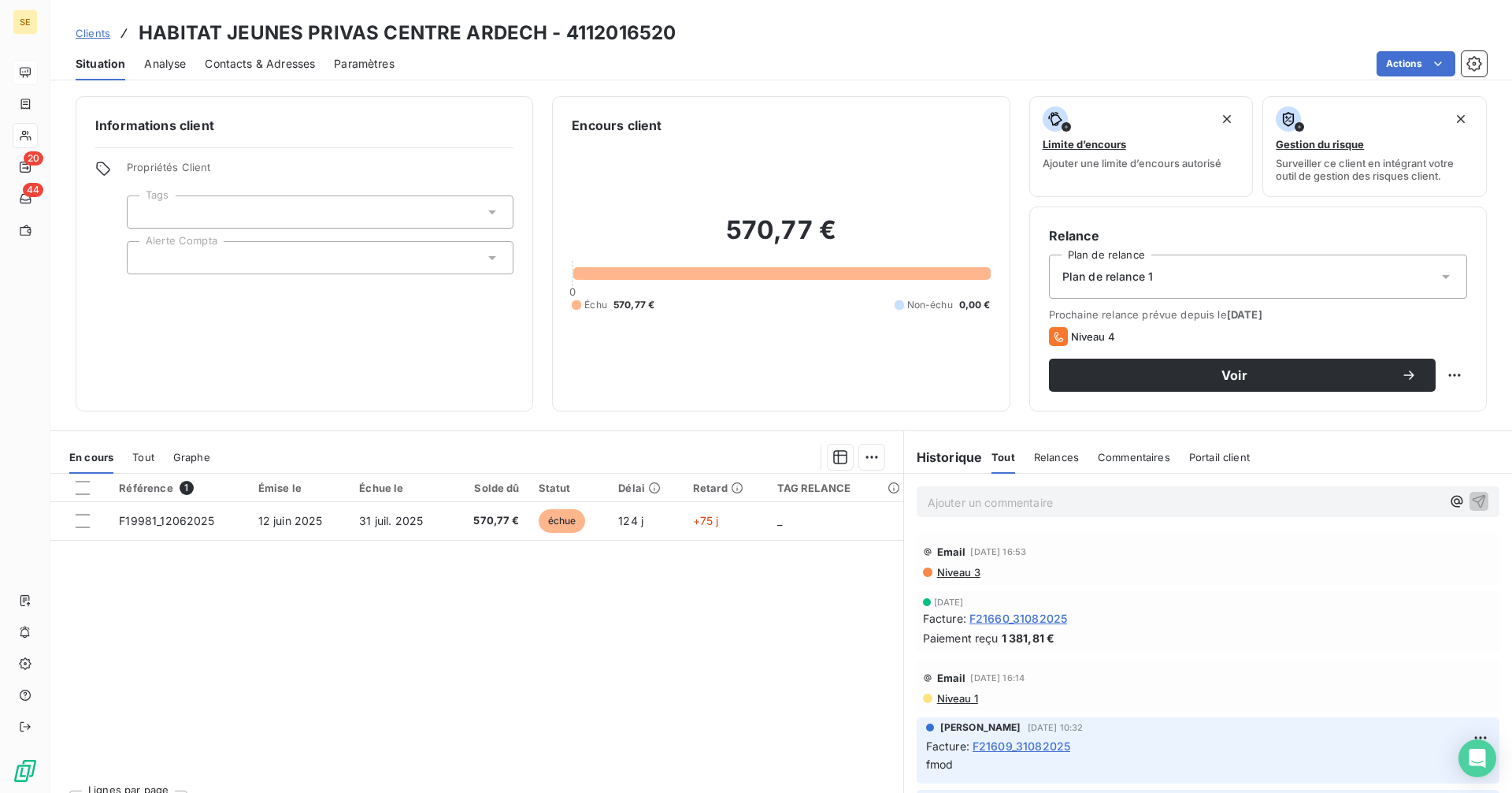
click at [263, 67] on span "Contacts & Adresses" at bounding box center [260, 63] width 110 height 16
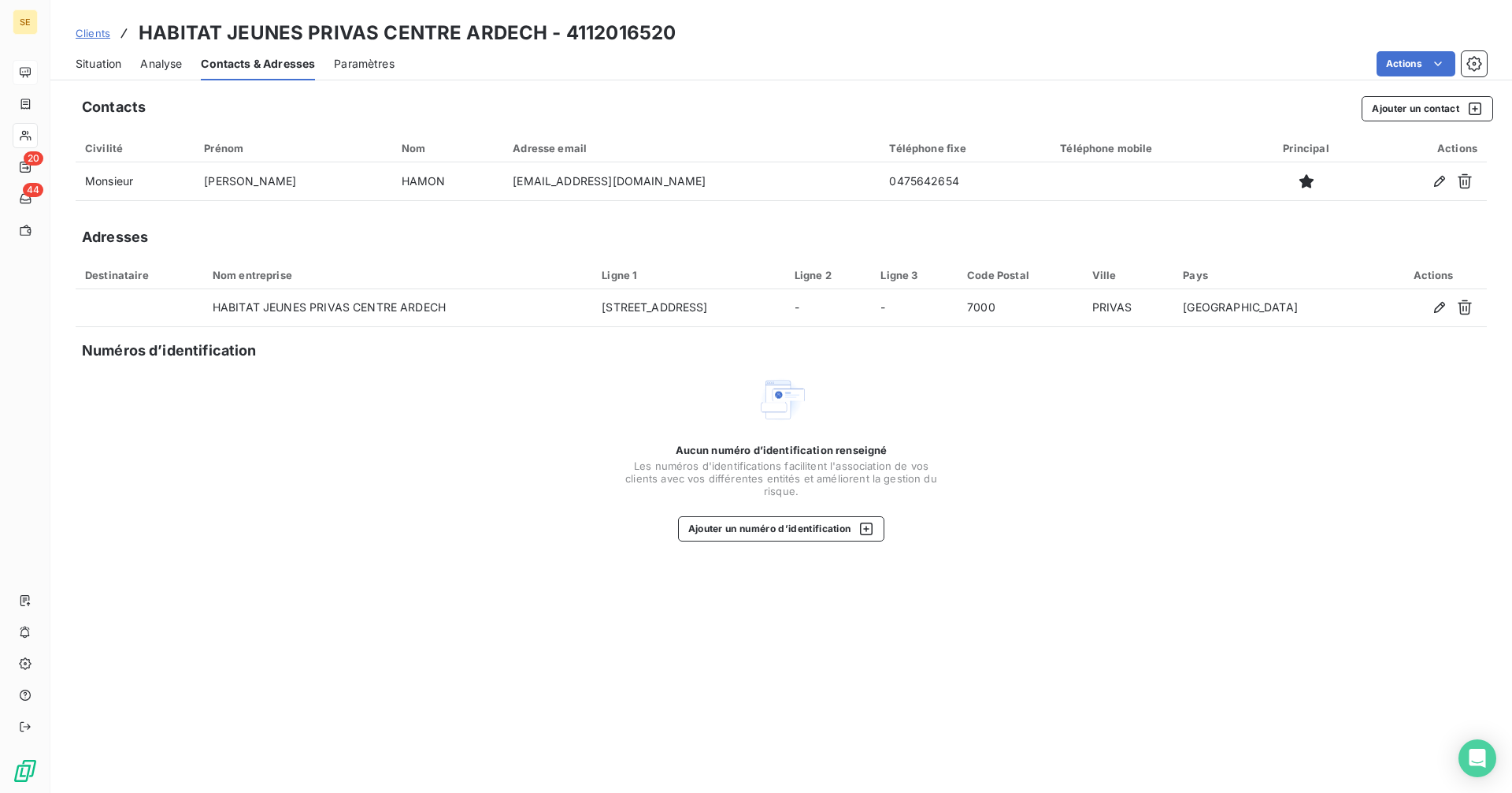
click at [85, 63] on span "Situation" at bounding box center [97, 63] width 45 height 16
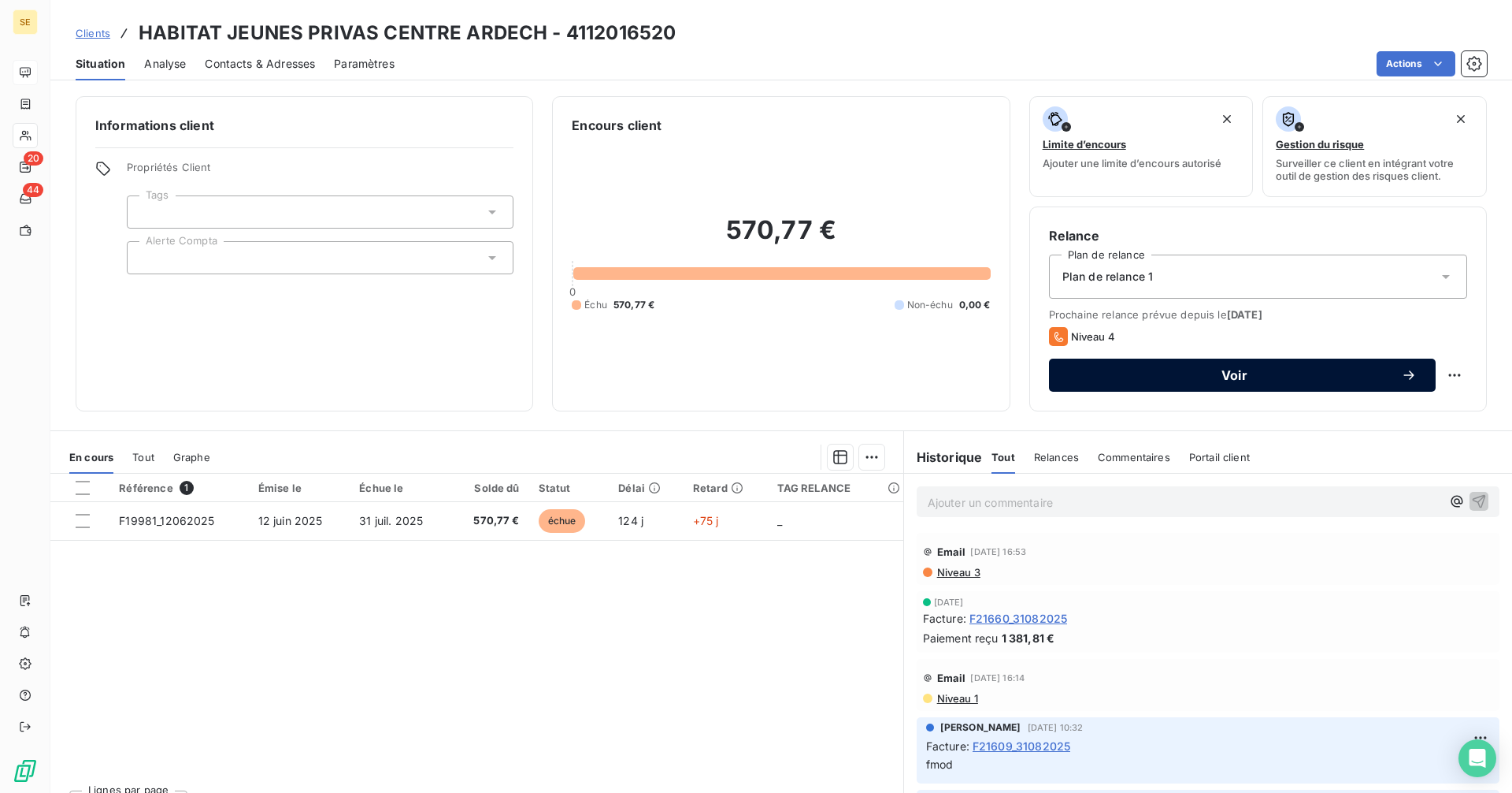
click at [1173, 376] on span "Voir" at bounding box center [1234, 375] width 333 height 13
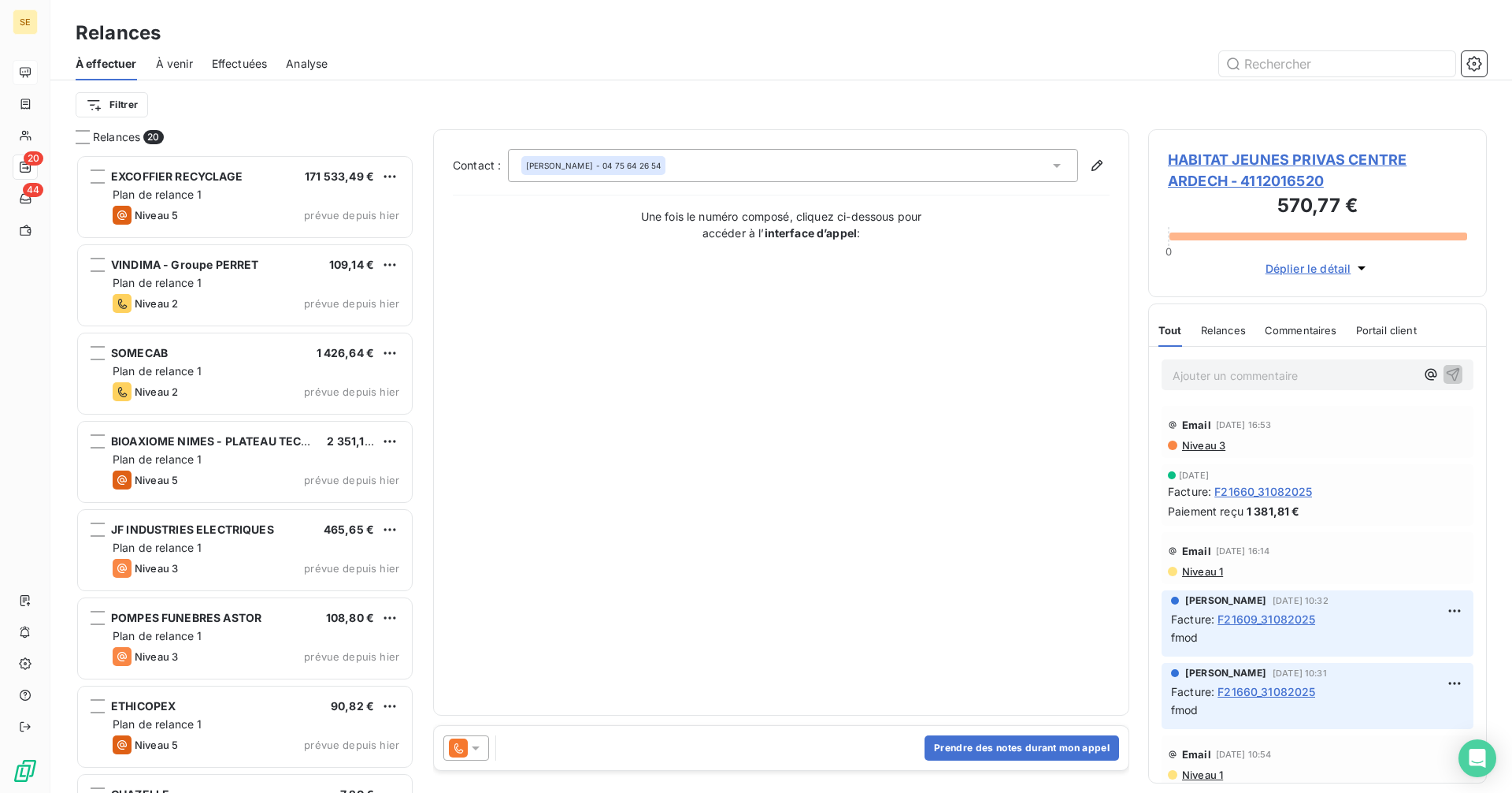
scroll to position [627, 327]
click at [1240, 168] on span "HABITAT JEUNES PRIVAS CENTRE ARDECH - 4112016520" at bounding box center [1317, 170] width 299 height 43
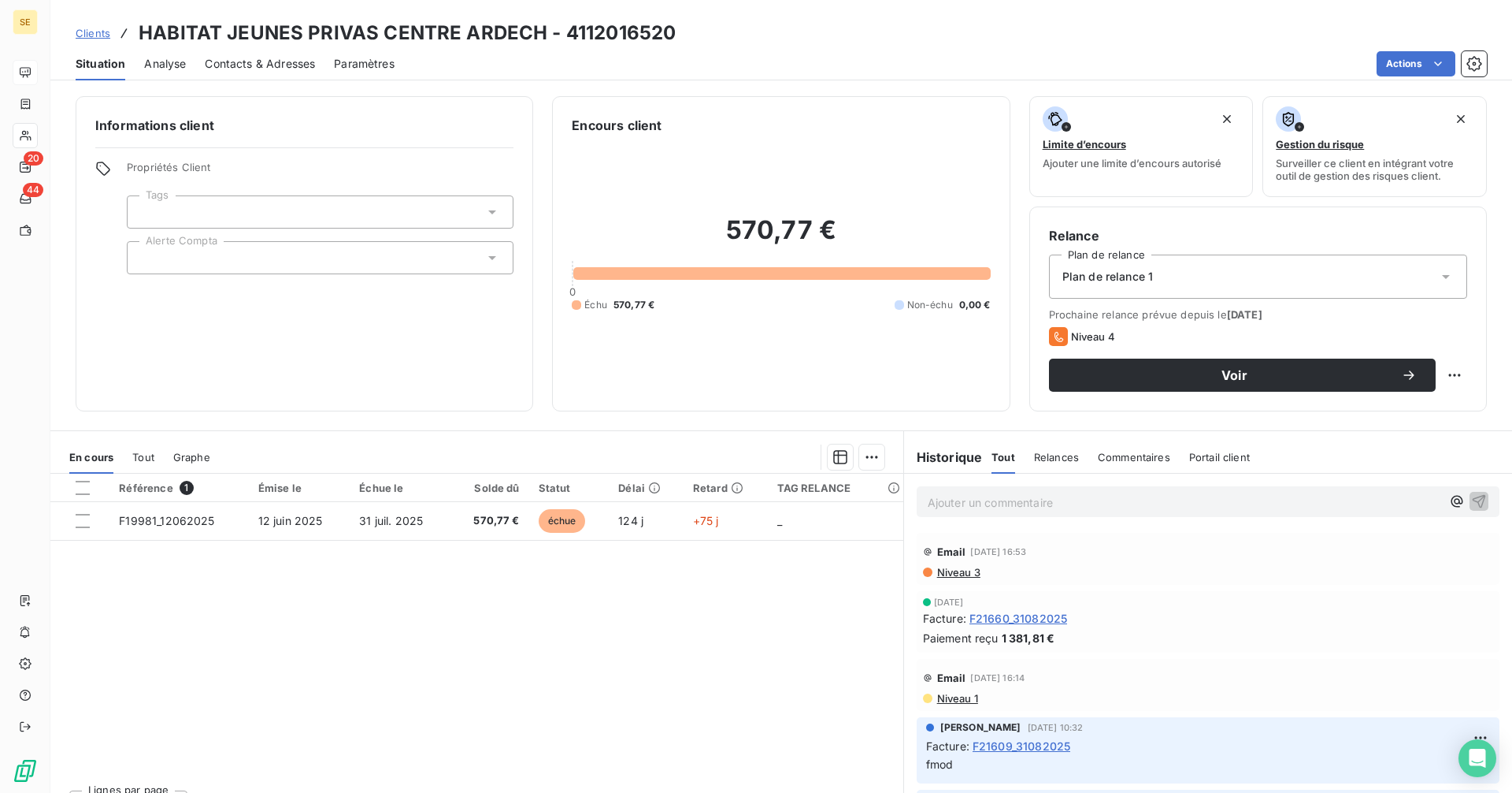
click at [279, 68] on span "Contacts & Adresses" at bounding box center [260, 63] width 110 height 16
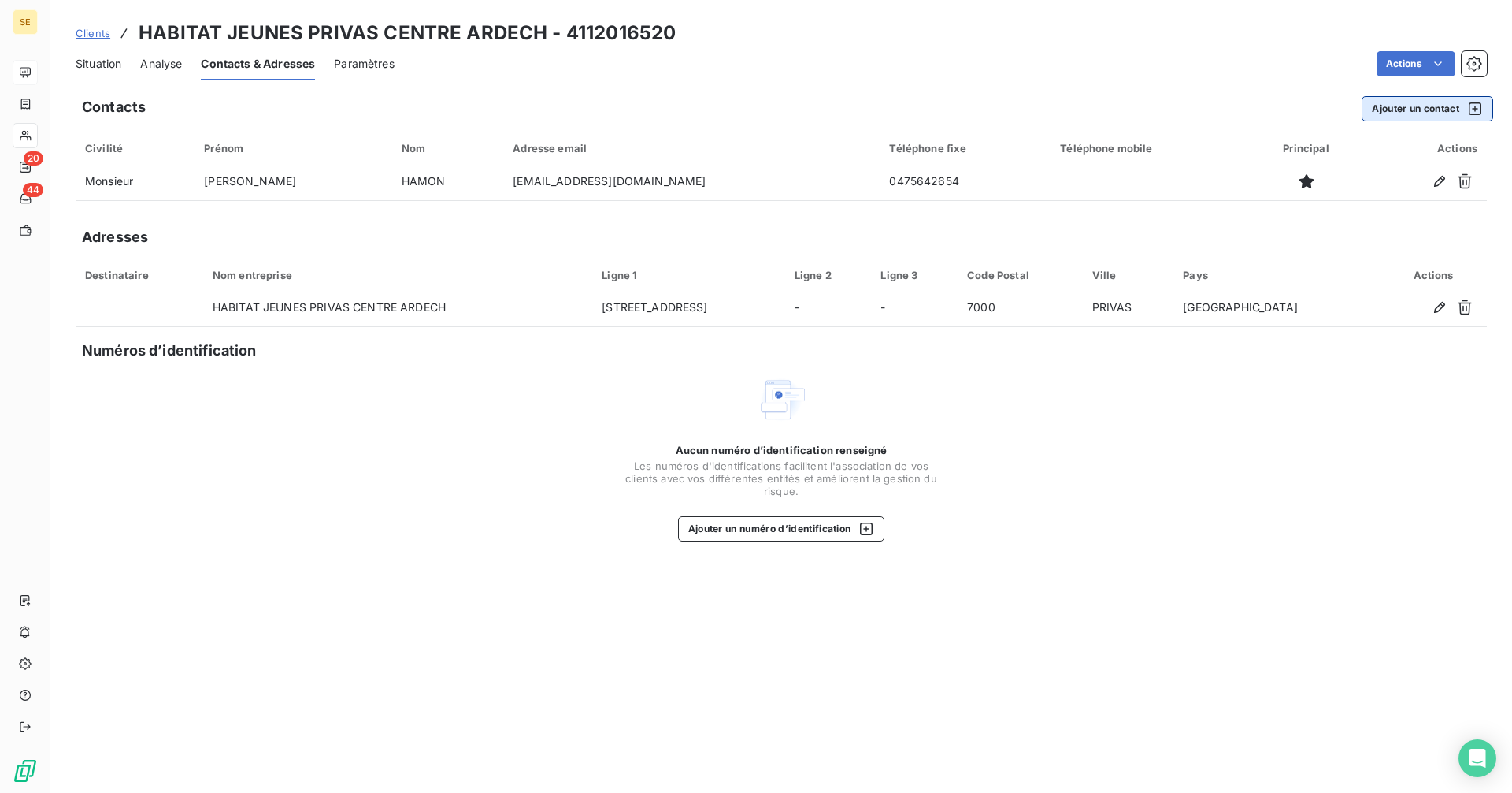
click at [1376, 106] on button "Ajouter un contact" at bounding box center [1428, 109] width 132 height 25
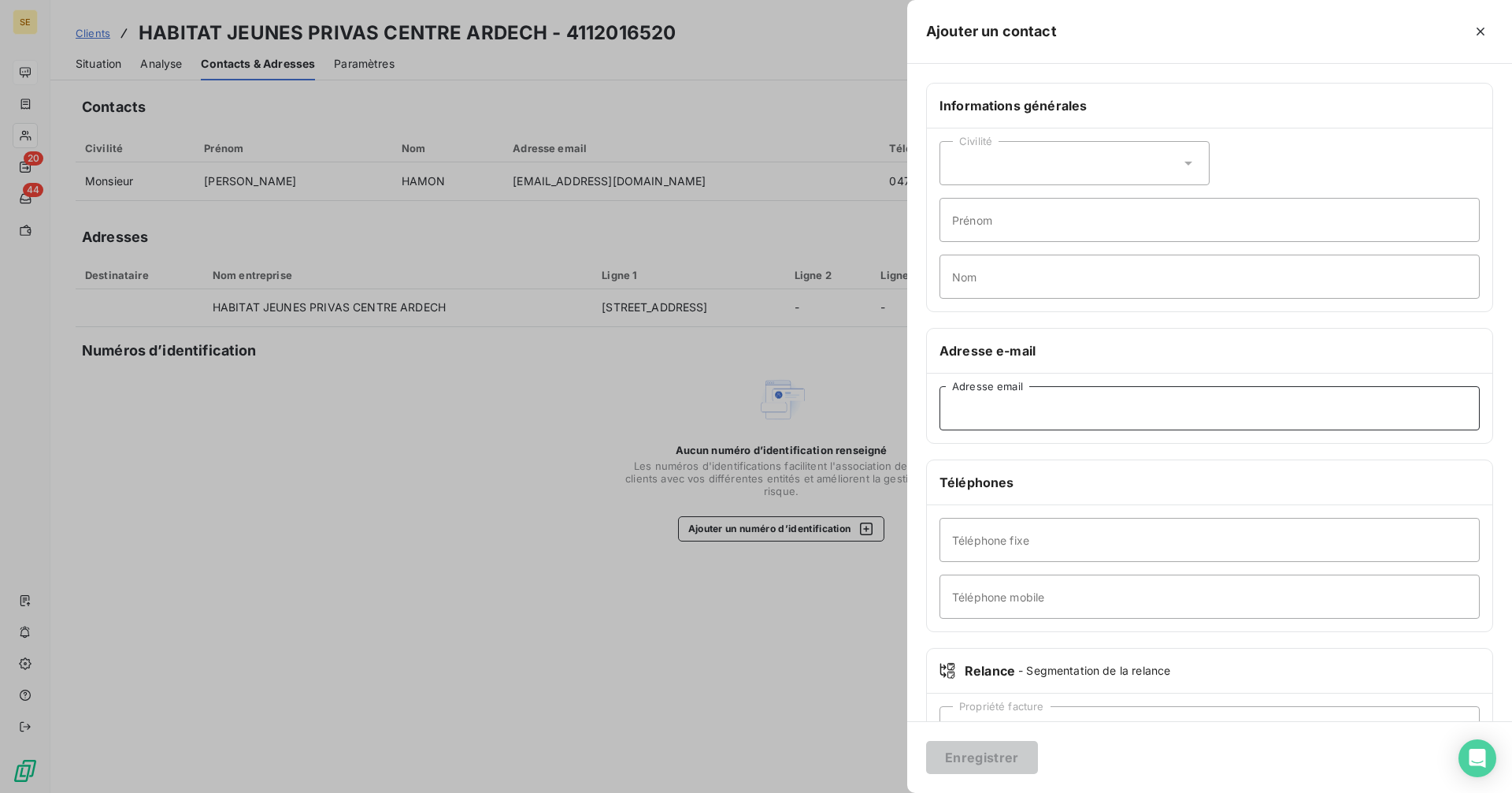
paste input "[PERSON_NAME] <[EMAIL_ADDRESS][DOMAIN_NAME]>"
drag, startPoint x: 1053, startPoint y: 407, endPoint x: 921, endPoint y: 410, distance: 132.0
click at [921, 410] on div "Informations générales Civilité Prénom Nom Adresse e-mail [PERSON_NAME] <[EMAIL…" at bounding box center [1209, 432] width 605 height 699
click at [1139, 410] on input "[EMAIL_ADDRESS][DOMAIN_NAME]>" at bounding box center [1209, 409] width 540 height 45
click at [1142, 410] on input "[EMAIL_ADDRESS][DOMAIN_NAME]>" at bounding box center [1209, 409] width 540 height 45
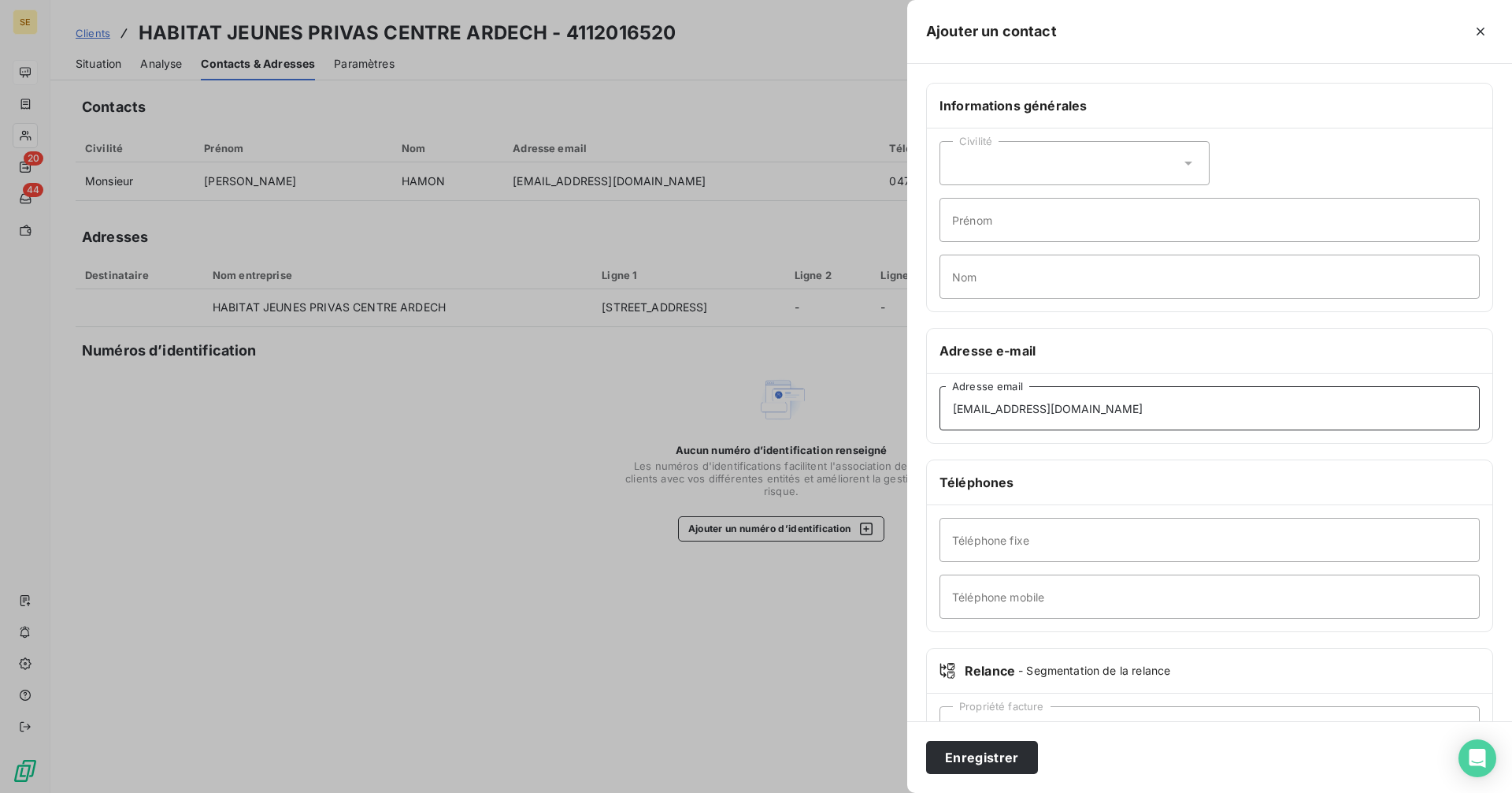
type input "[EMAIL_ADDRESS][DOMAIN_NAME]"
click at [990, 267] on input "Nom" at bounding box center [1209, 277] width 540 height 45
type input "HAMON"
click at [1015, 754] on button "Enregistrer" at bounding box center [982, 758] width 111 height 33
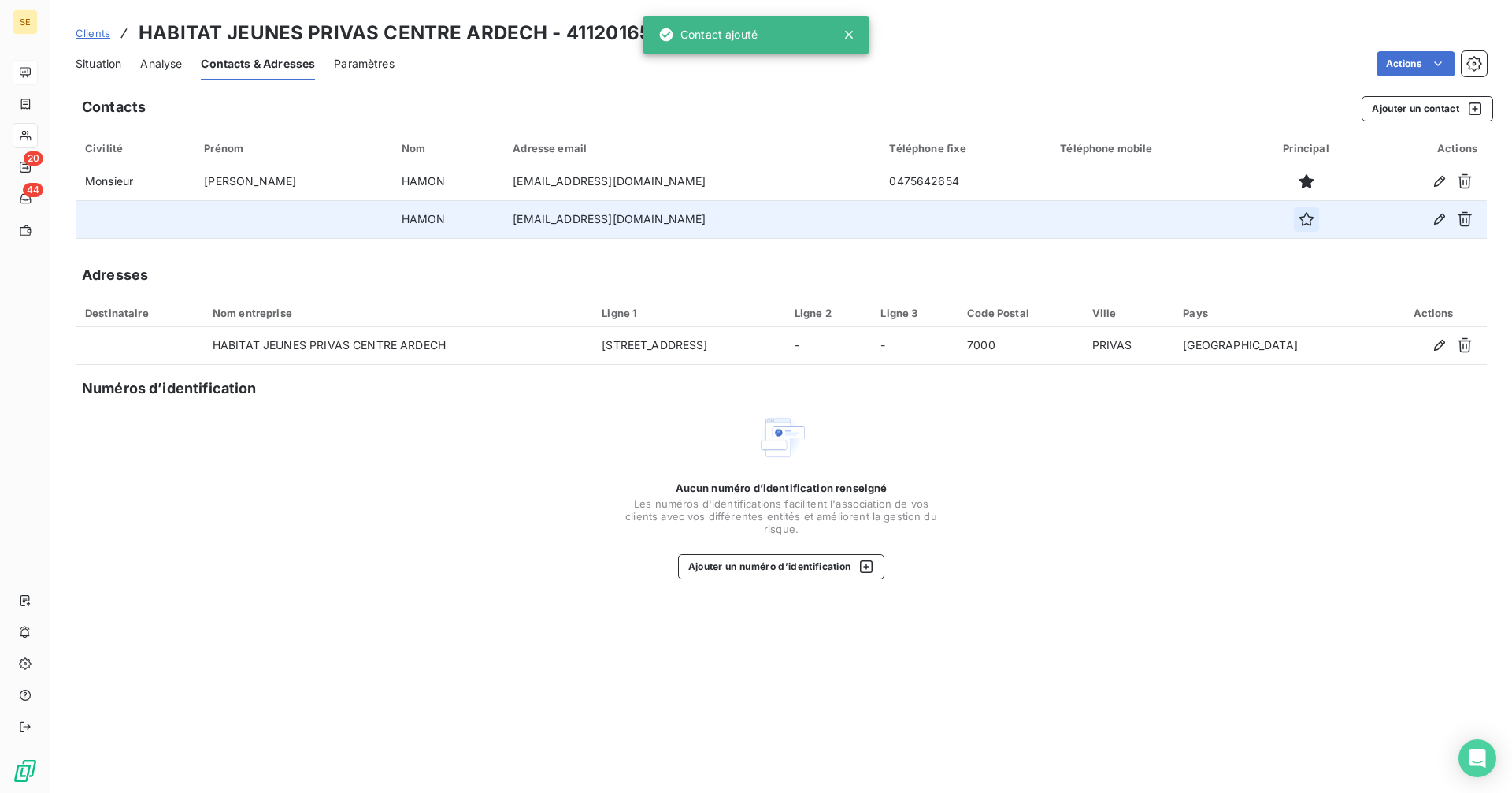
click at [1299, 221] on icon "button" at bounding box center [1306, 218] width 16 height 16
click at [101, 66] on span "Situation" at bounding box center [97, 63] width 45 height 16
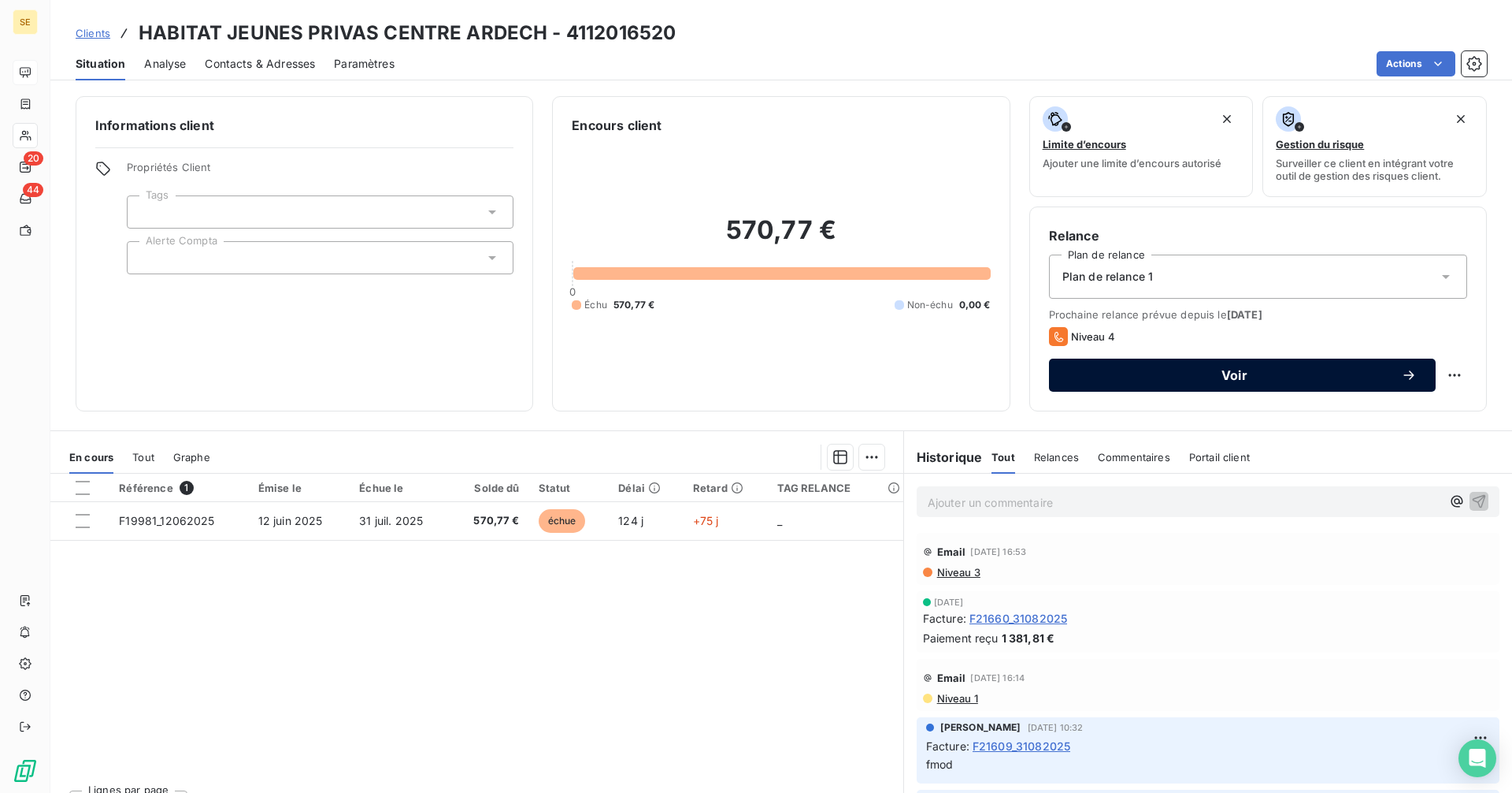
click at [1133, 375] on span "Voir" at bounding box center [1234, 375] width 333 height 13
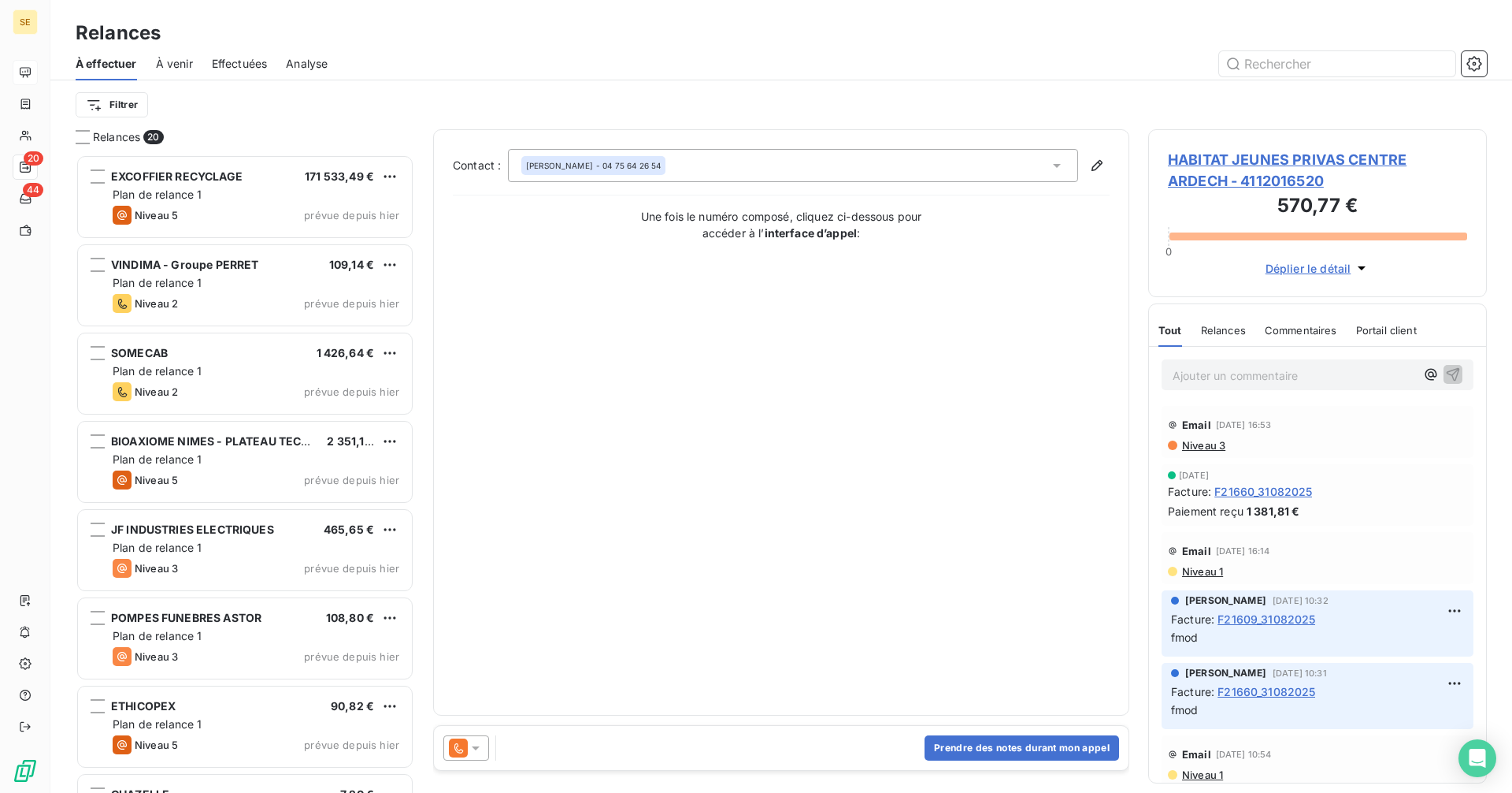
scroll to position [627, 327]
click at [480, 750] on icon at bounding box center [475, 748] width 16 height 16
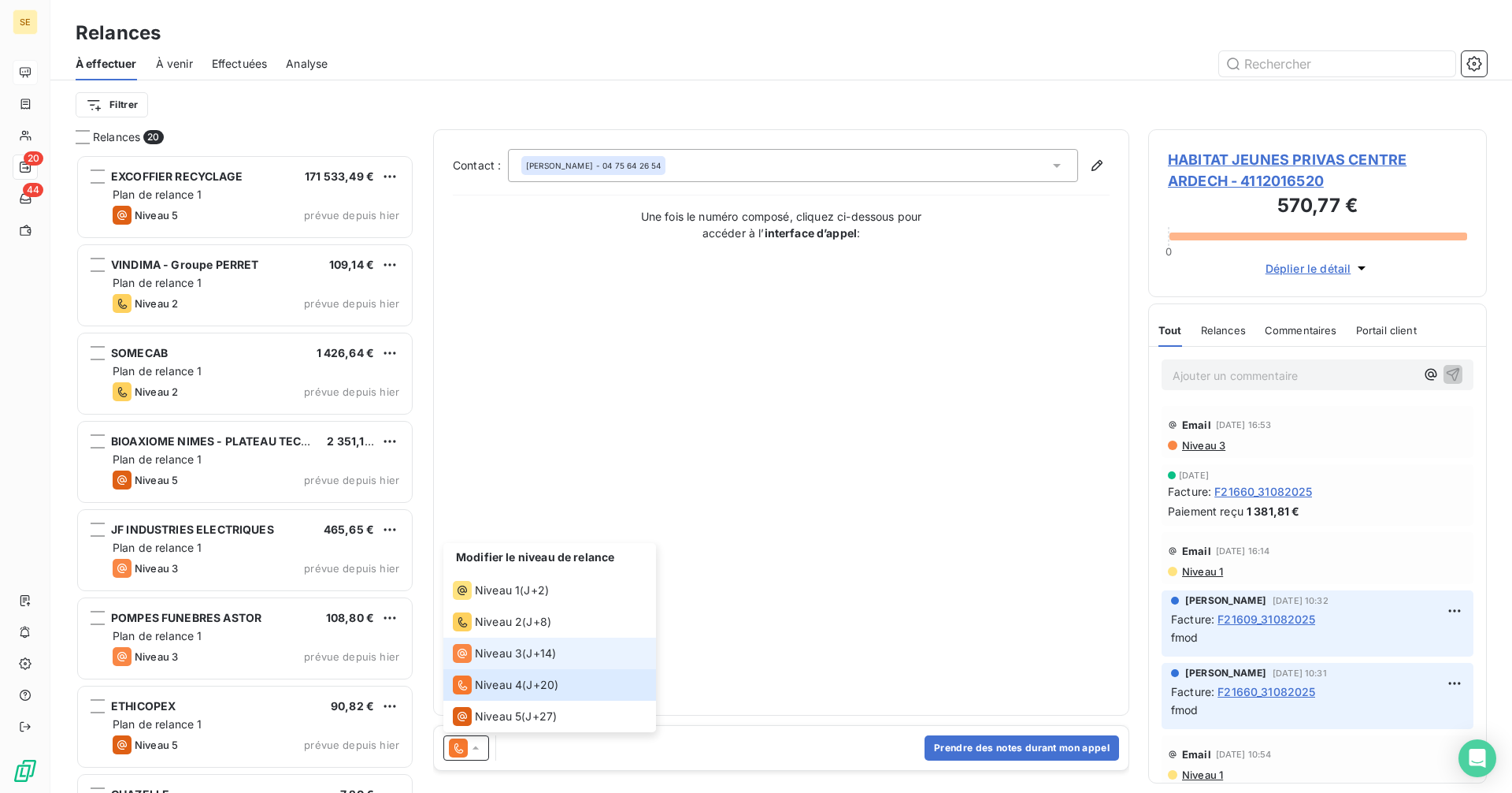
click at [486, 652] on span "Niveau 3" at bounding box center [498, 653] width 47 height 16
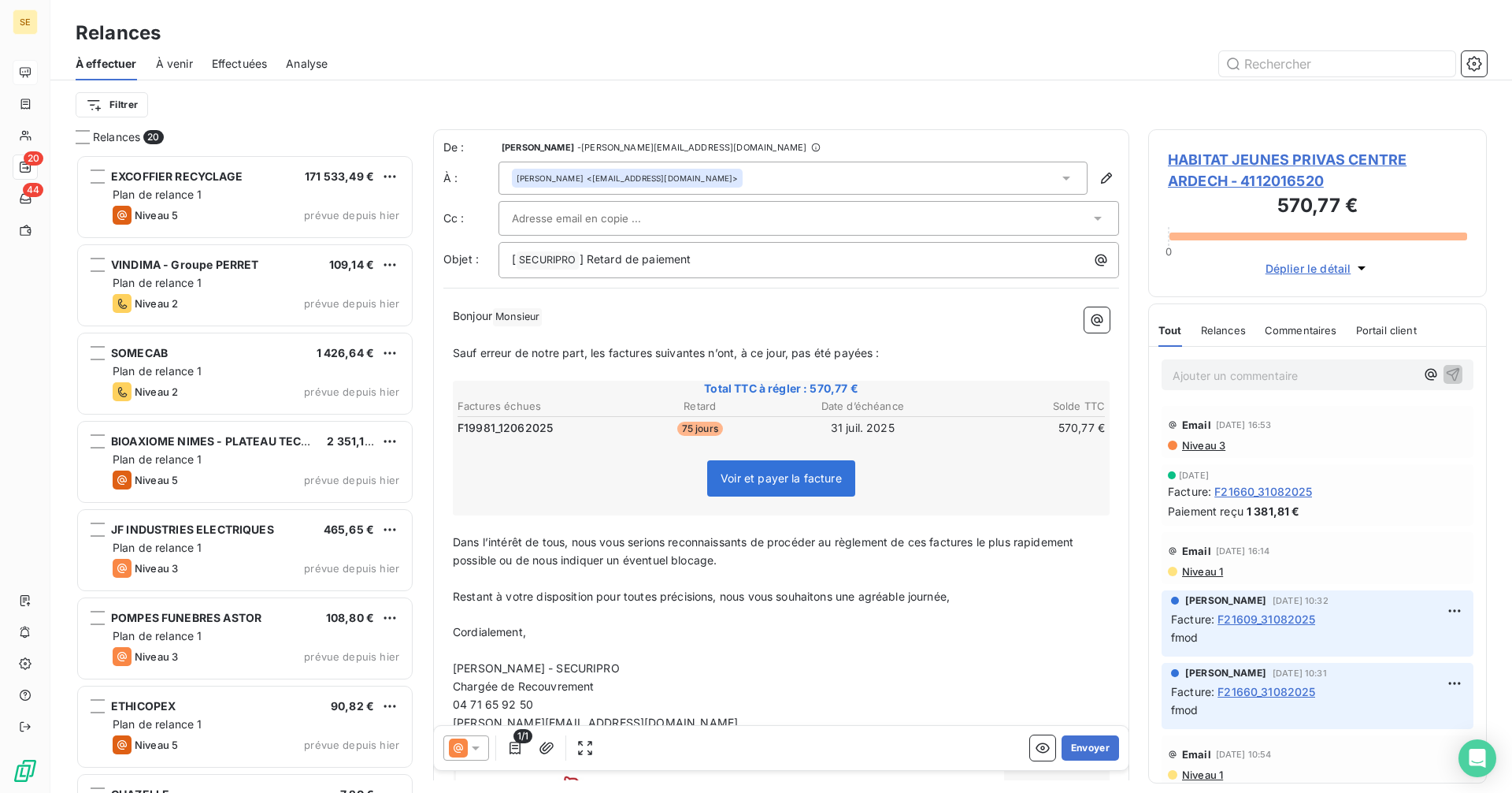
click at [780, 174] on div "[PERSON_NAME] <[EMAIL_ADDRESS][DOMAIN_NAME]>" at bounding box center [793, 178] width 589 height 33
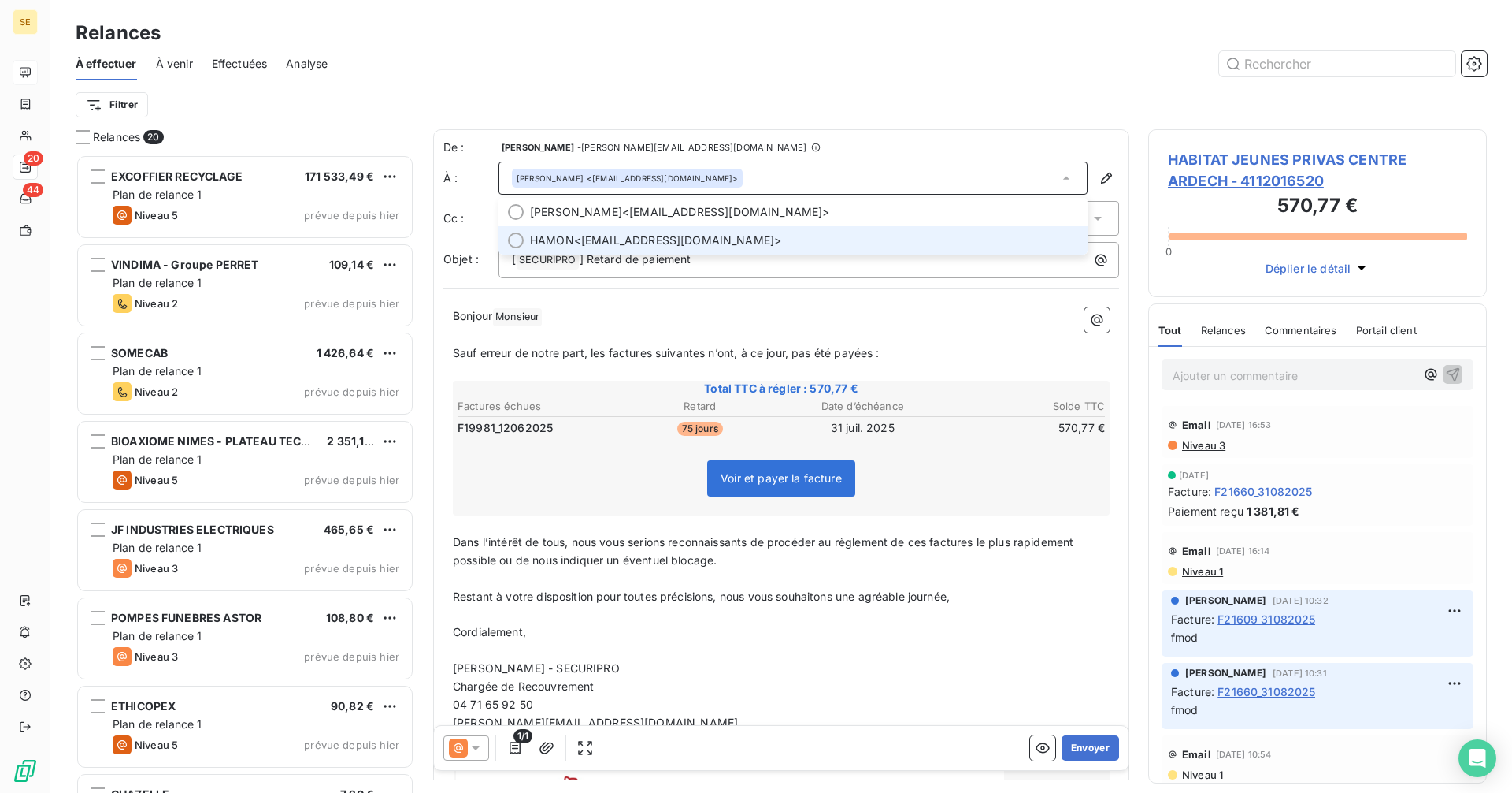
click at [681, 240] on span "HAMON <[EMAIL_ADDRESS][DOMAIN_NAME]>" at bounding box center [804, 240] width 549 height 16
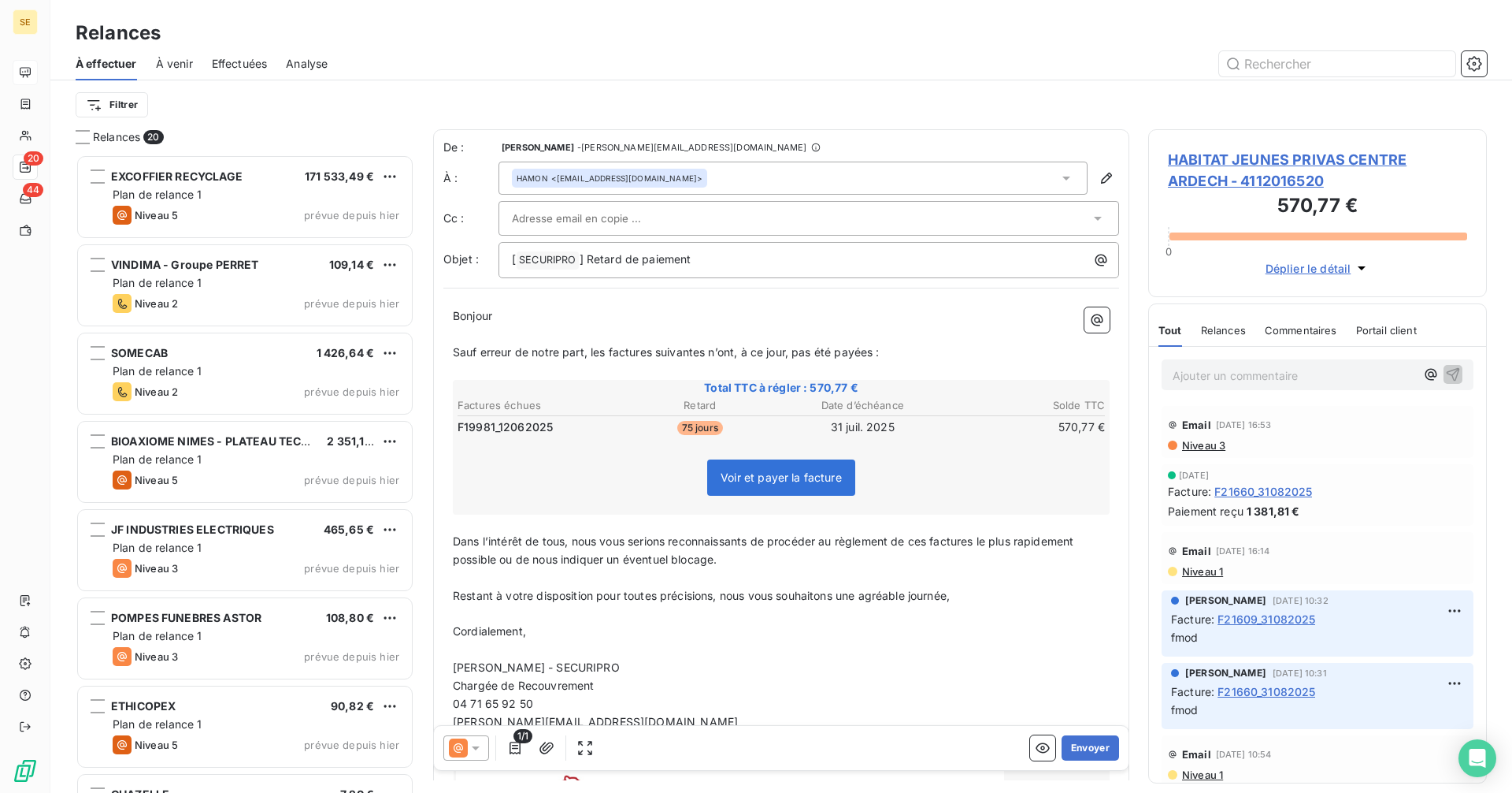
click at [454, 312] on span "Bonjour" at bounding box center [472, 316] width 39 height 13
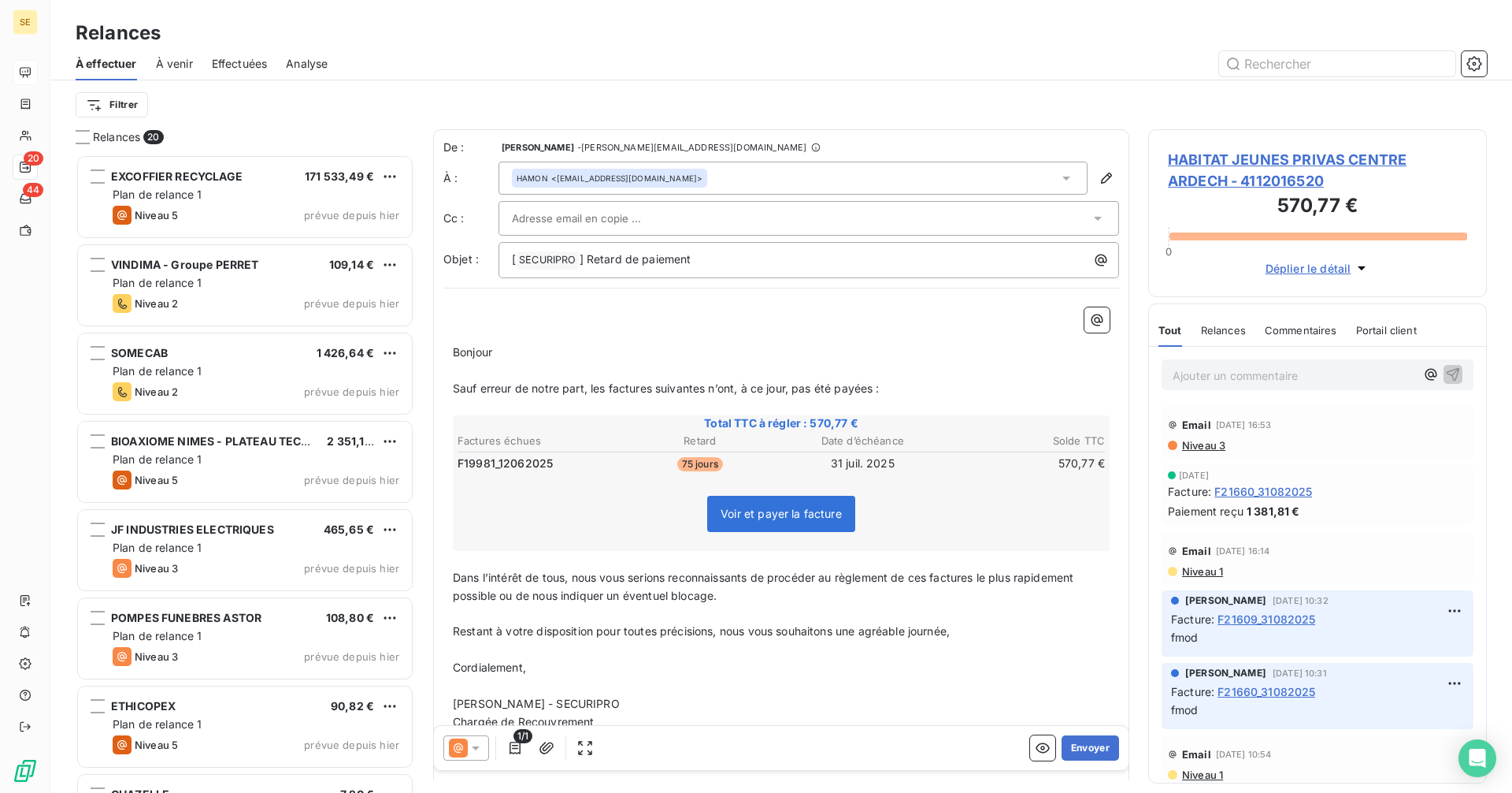
click at [465, 315] on p "﻿" at bounding box center [782, 317] width 657 height 19
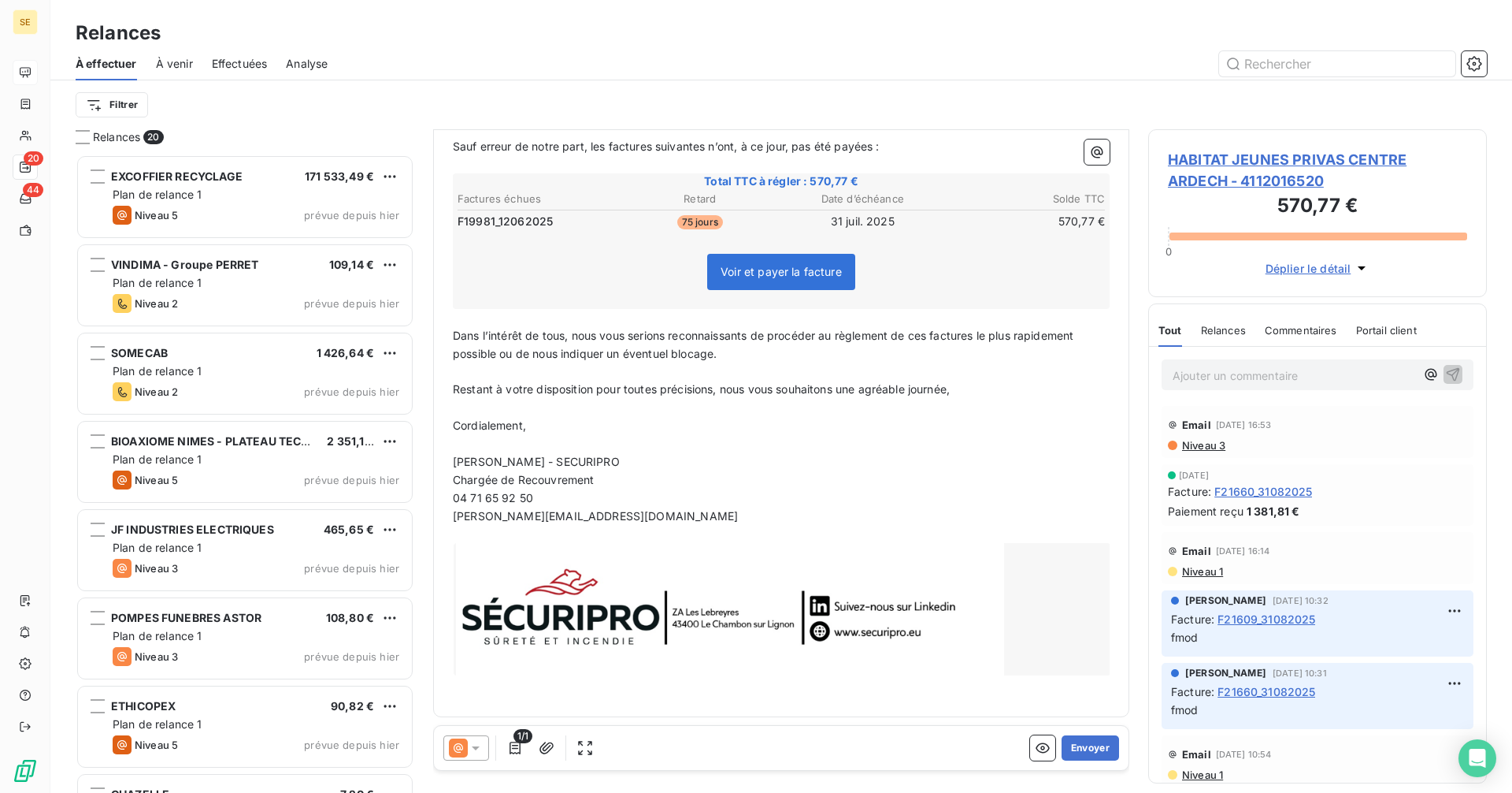
scroll to position [244, 0]
click at [1087, 751] on button "Envoyer" at bounding box center [1091, 748] width 58 height 25
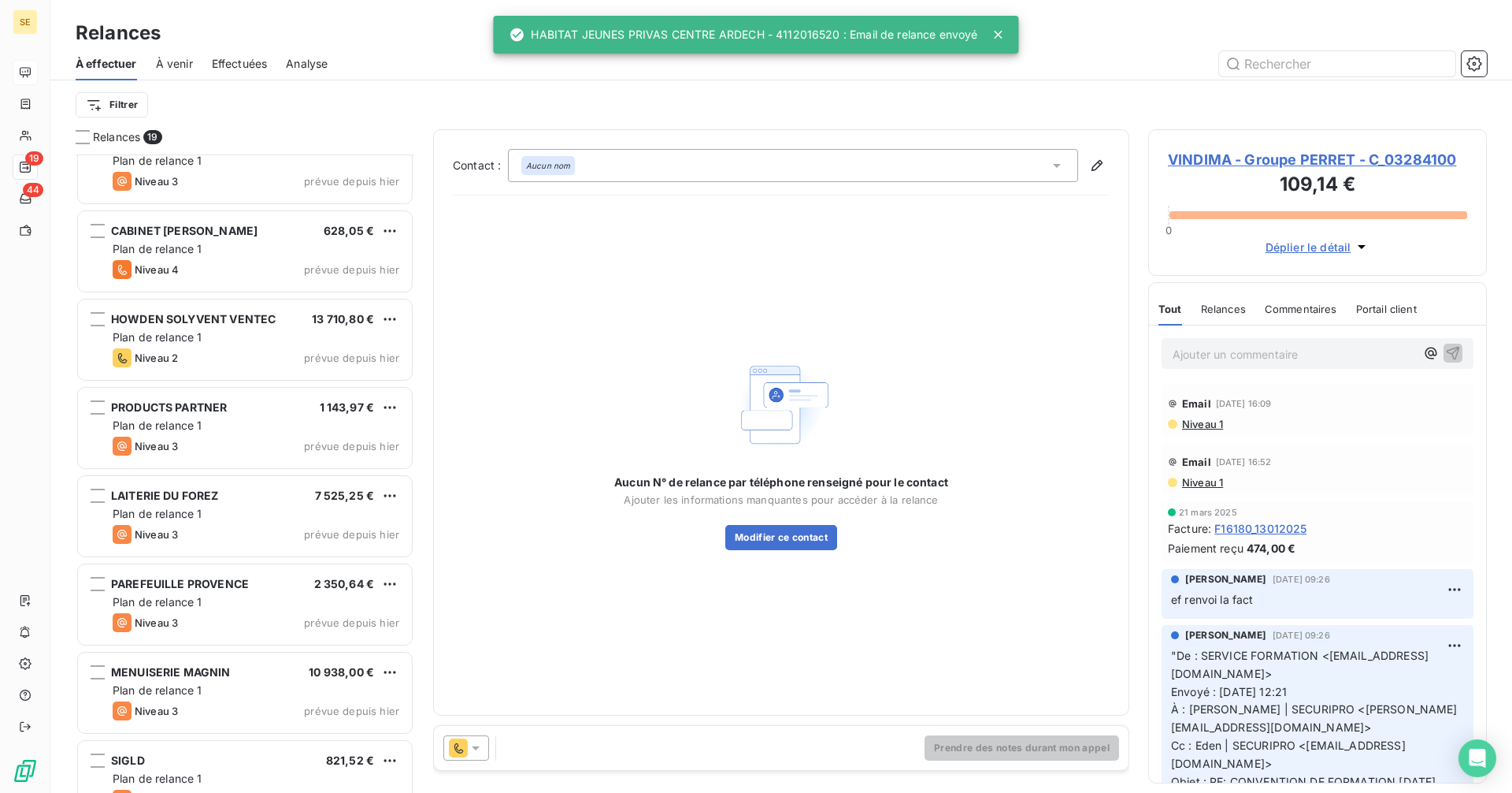
scroll to position [1039, 0]
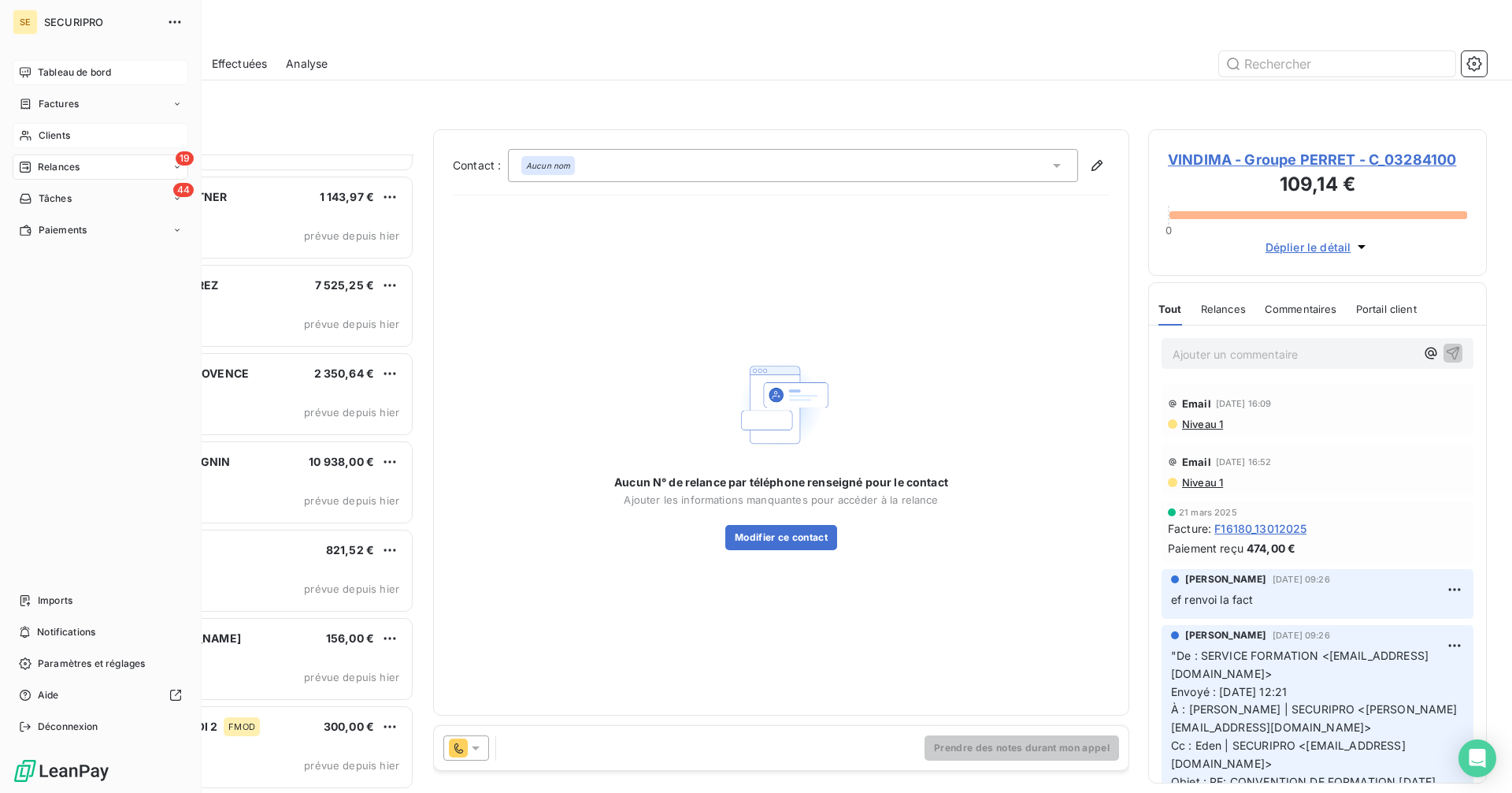
click at [36, 145] on div "Clients" at bounding box center [100, 135] width 175 height 25
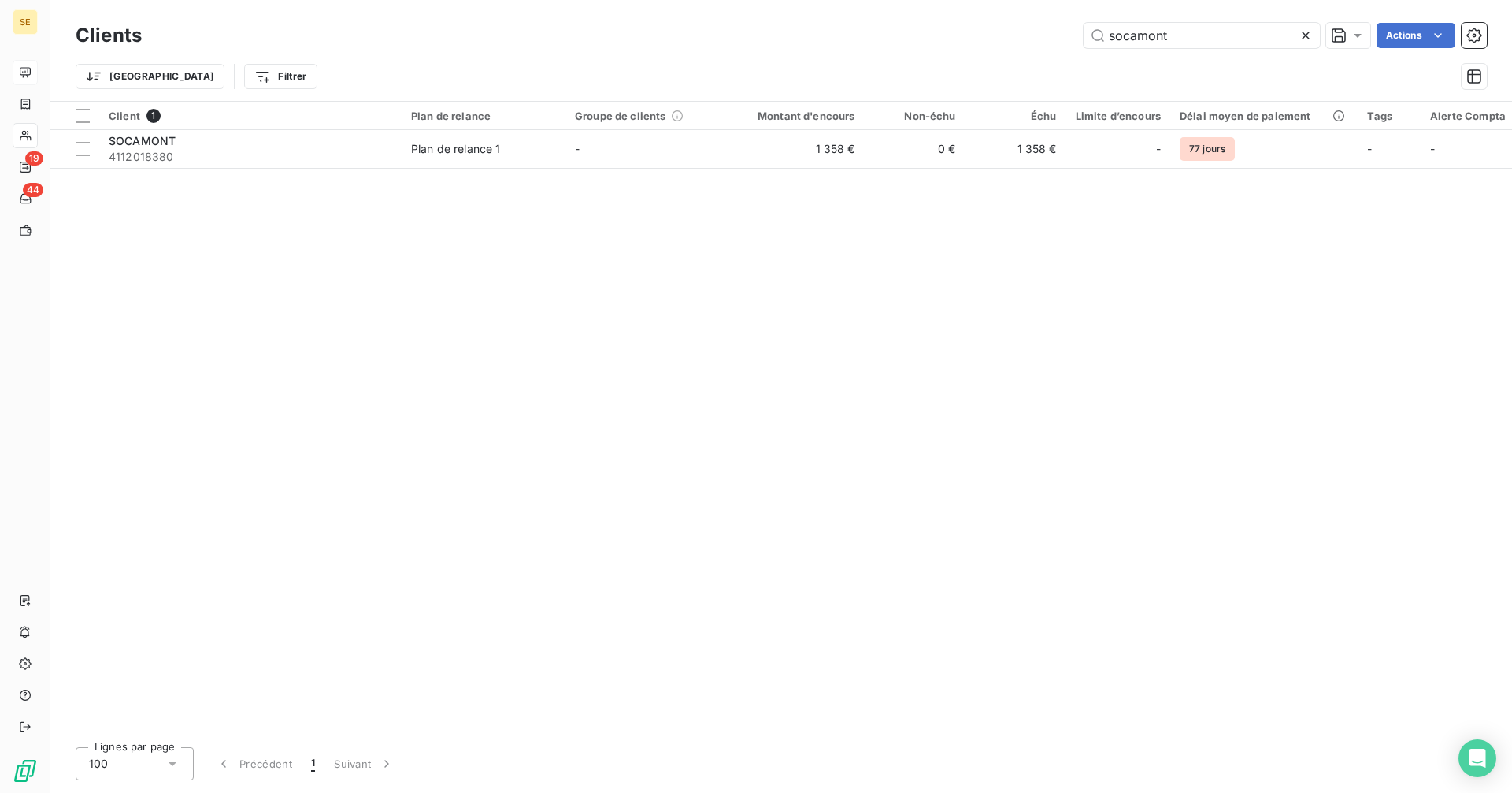
drag, startPoint x: 1215, startPoint y: 27, endPoint x: 1007, endPoint y: 35, distance: 208.2
click at [1007, 35] on div "socamont Actions" at bounding box center [823, 35] width 1326 height 25
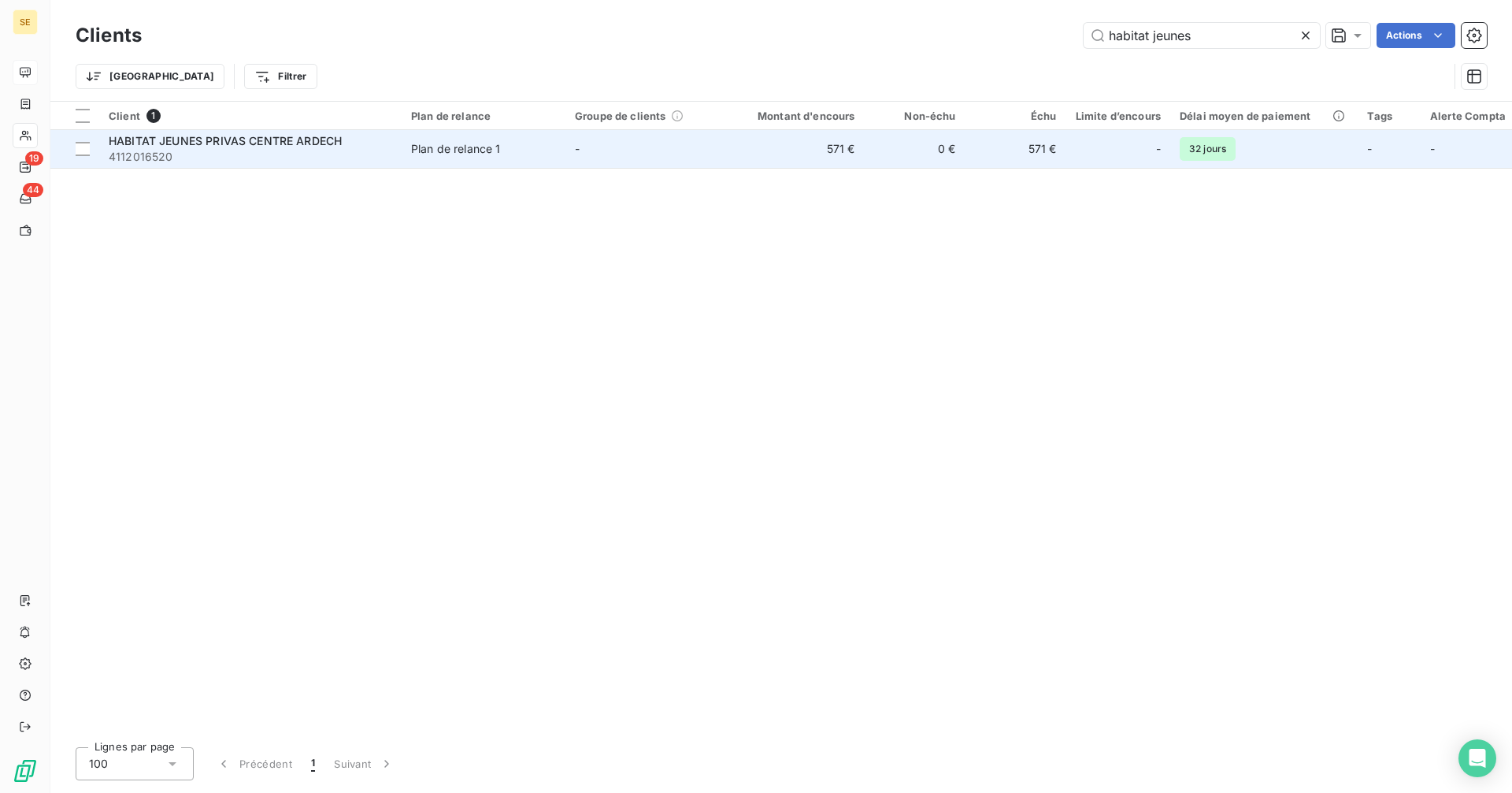
type input "habitat jeunes"
click at [192, 144] on span "HABITAT JEUNES PRIVAS CENTRE ARDECH" at bounding box center [225, 140] width 233 height 13
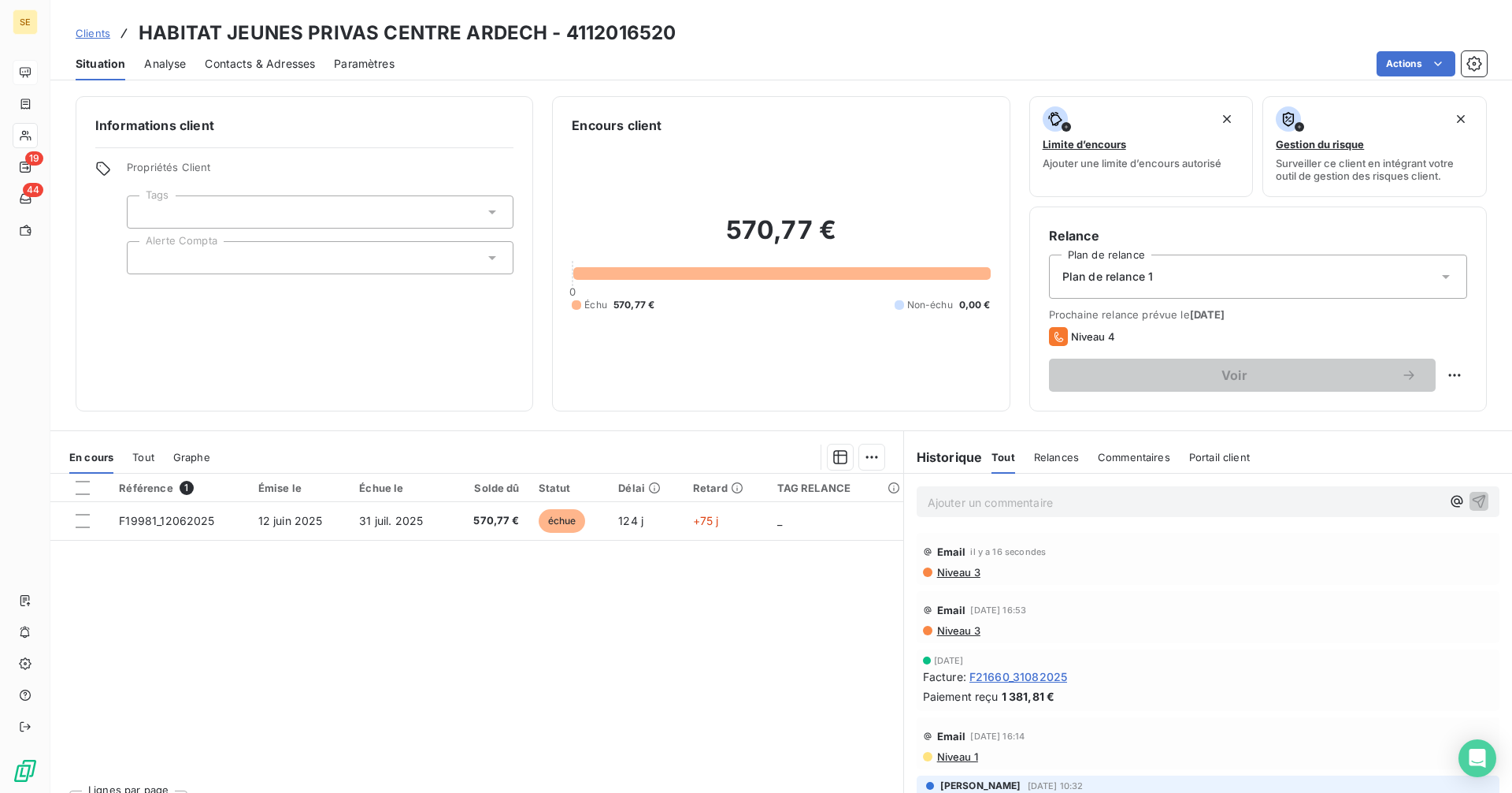
click at [988, 497] on p "Ajouter un commentaire ﻿" at bounding box center [1184, 501] width 513 height 20
click at [1473, 497] on icon "button" at bounding box center [1480, 500] width 13 height 13
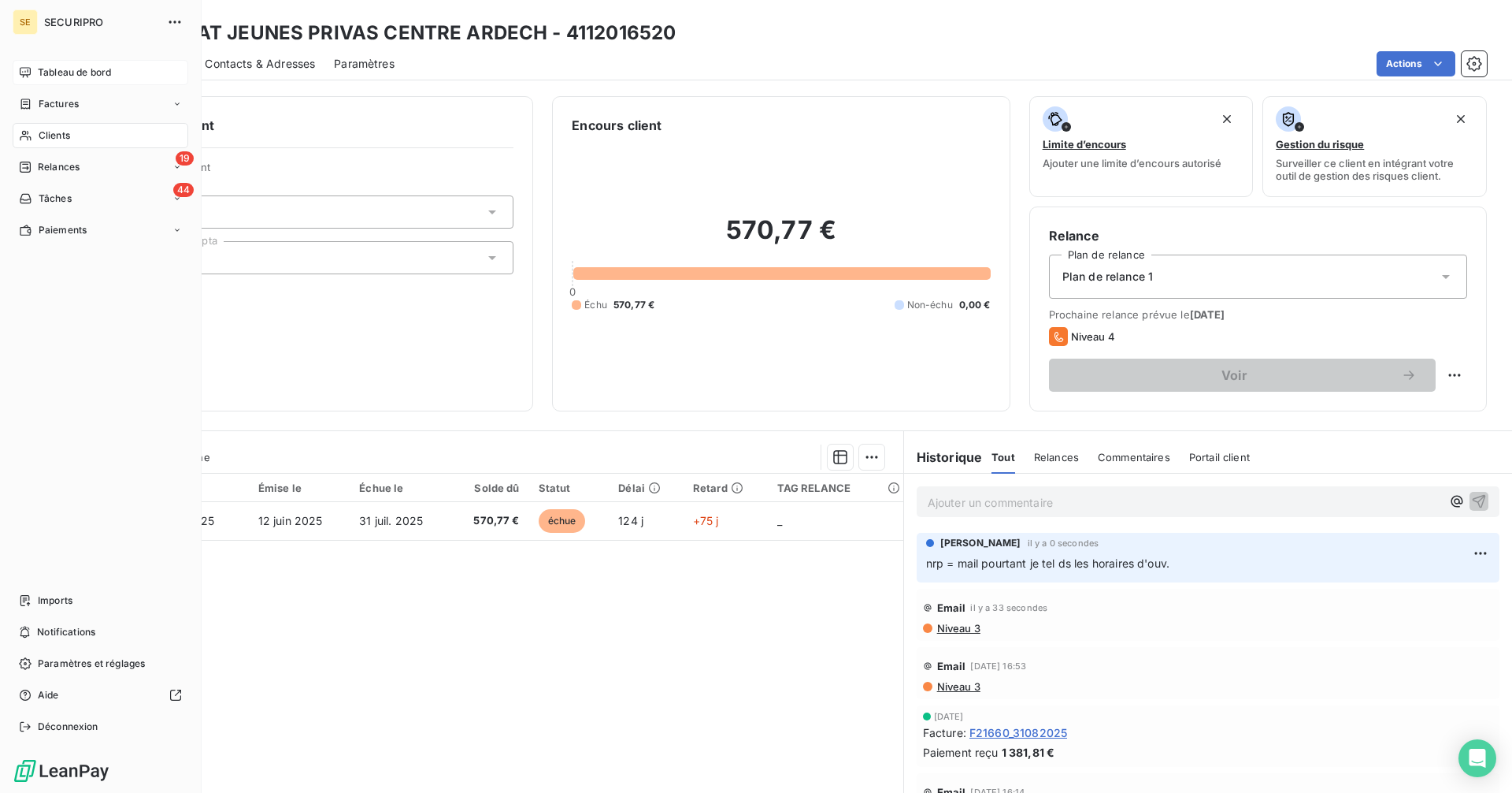
click at [35, 169] on div "Relances" at bounding box center [48, 166] width 60 height 14
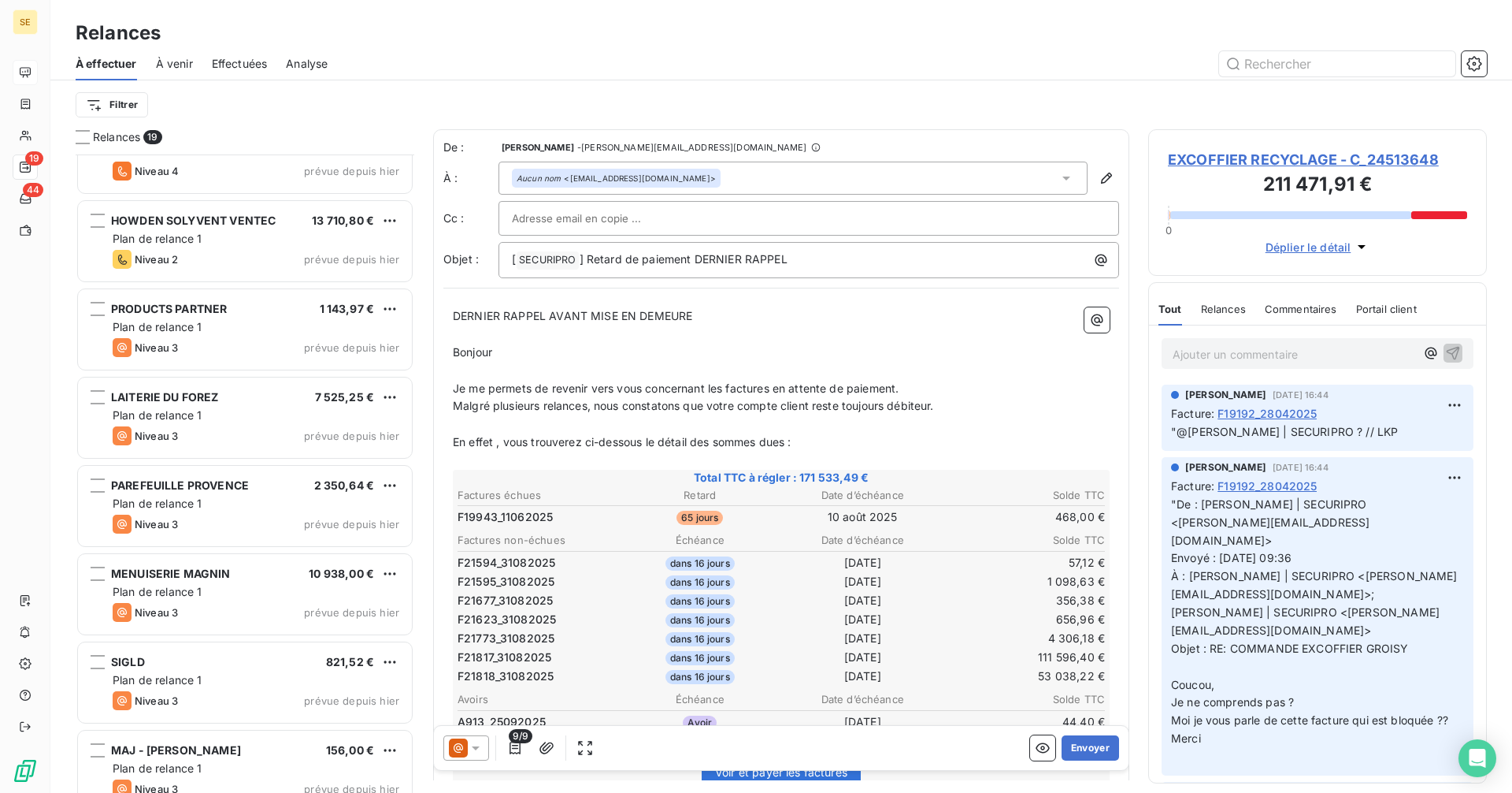
scroll to position [1039, 0]
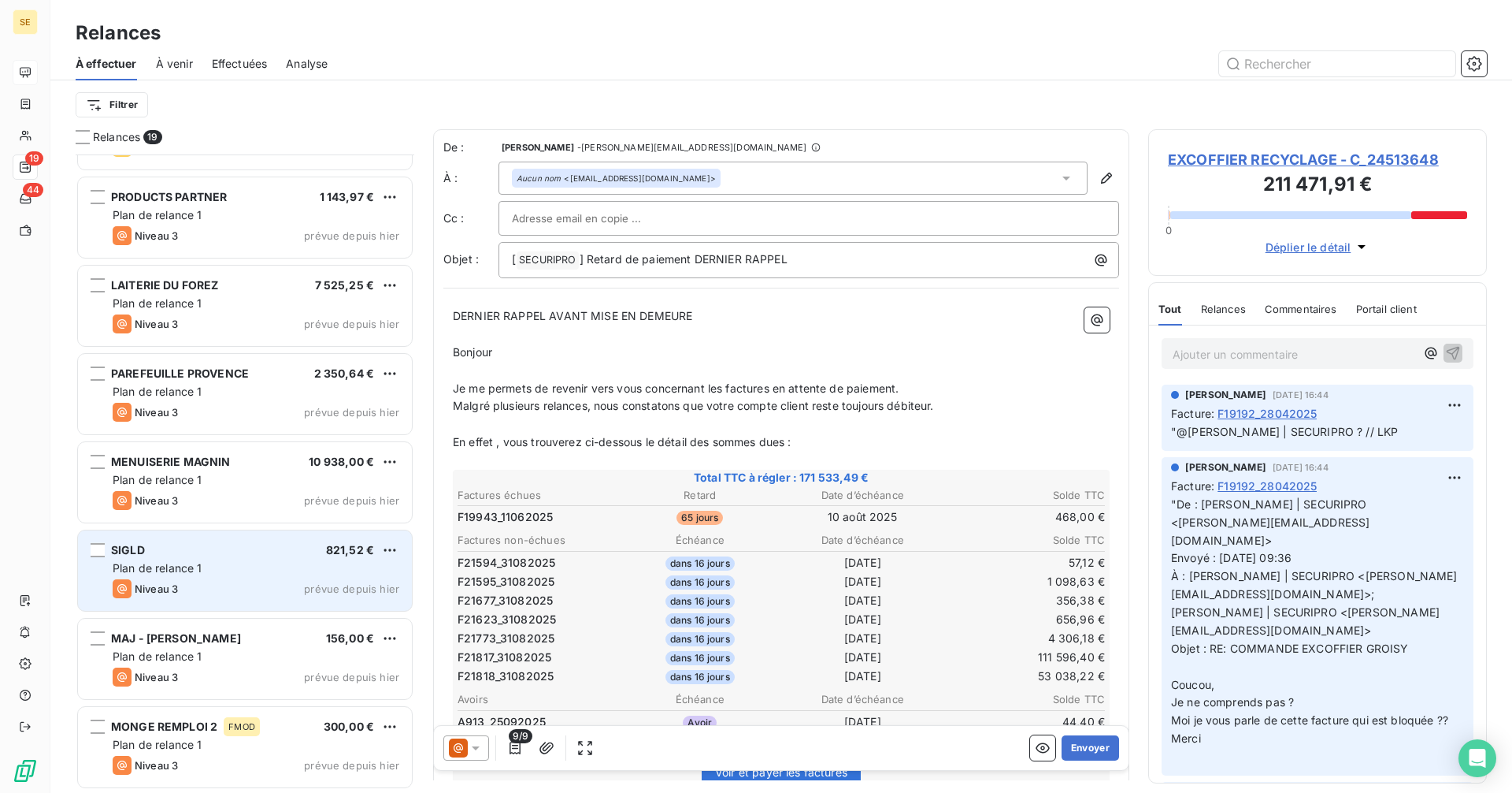
click at [174, 552] on div "SIGLD 821,52 €" at bounding box center [255, 550] width 287 height 14
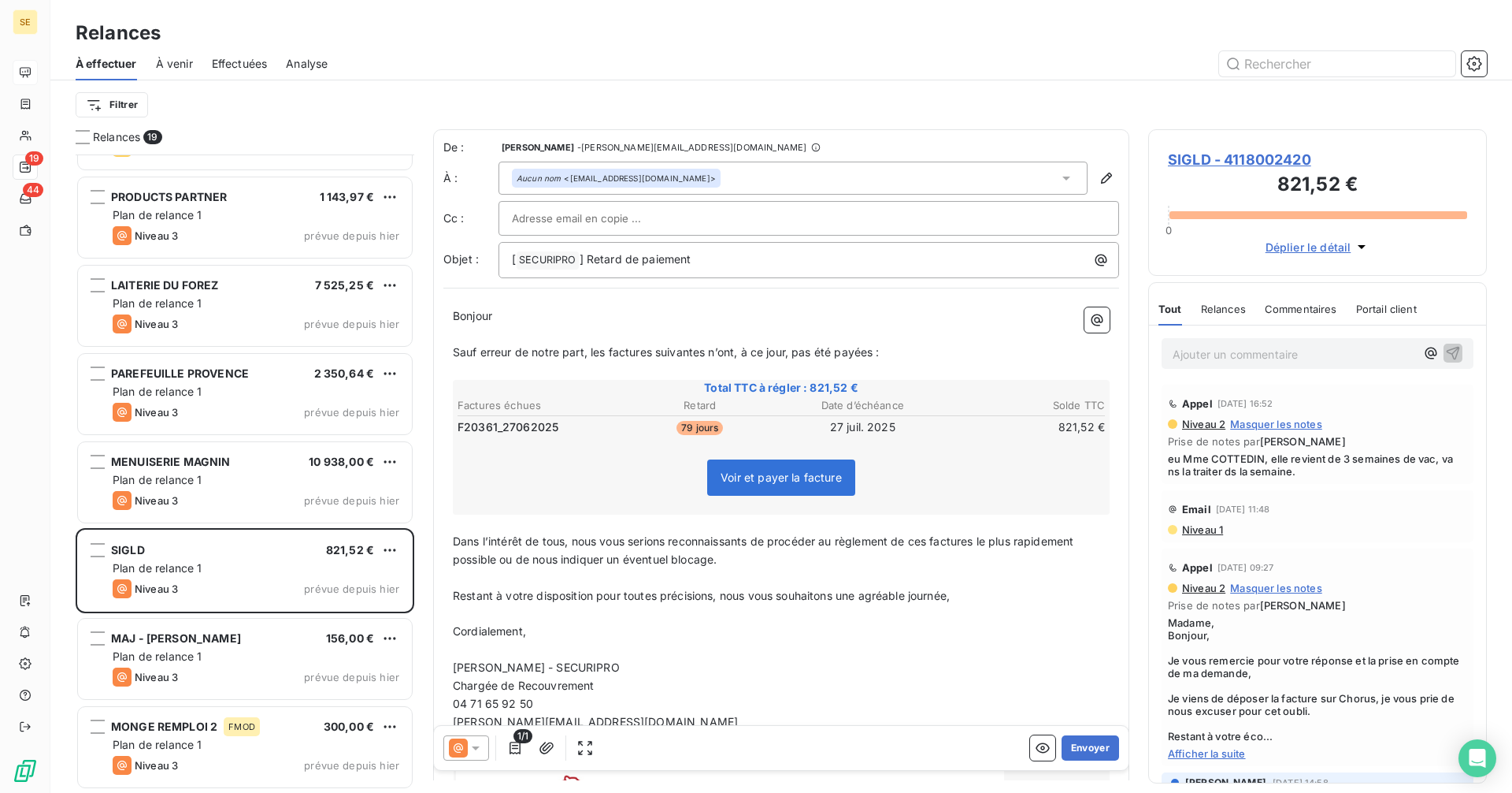
click at [691, 177] on div "Aucun nom <[EMAIL_ADDRESS][DOMAIN_NAME]>" at bounding box center [793, 178] width 589 height 33
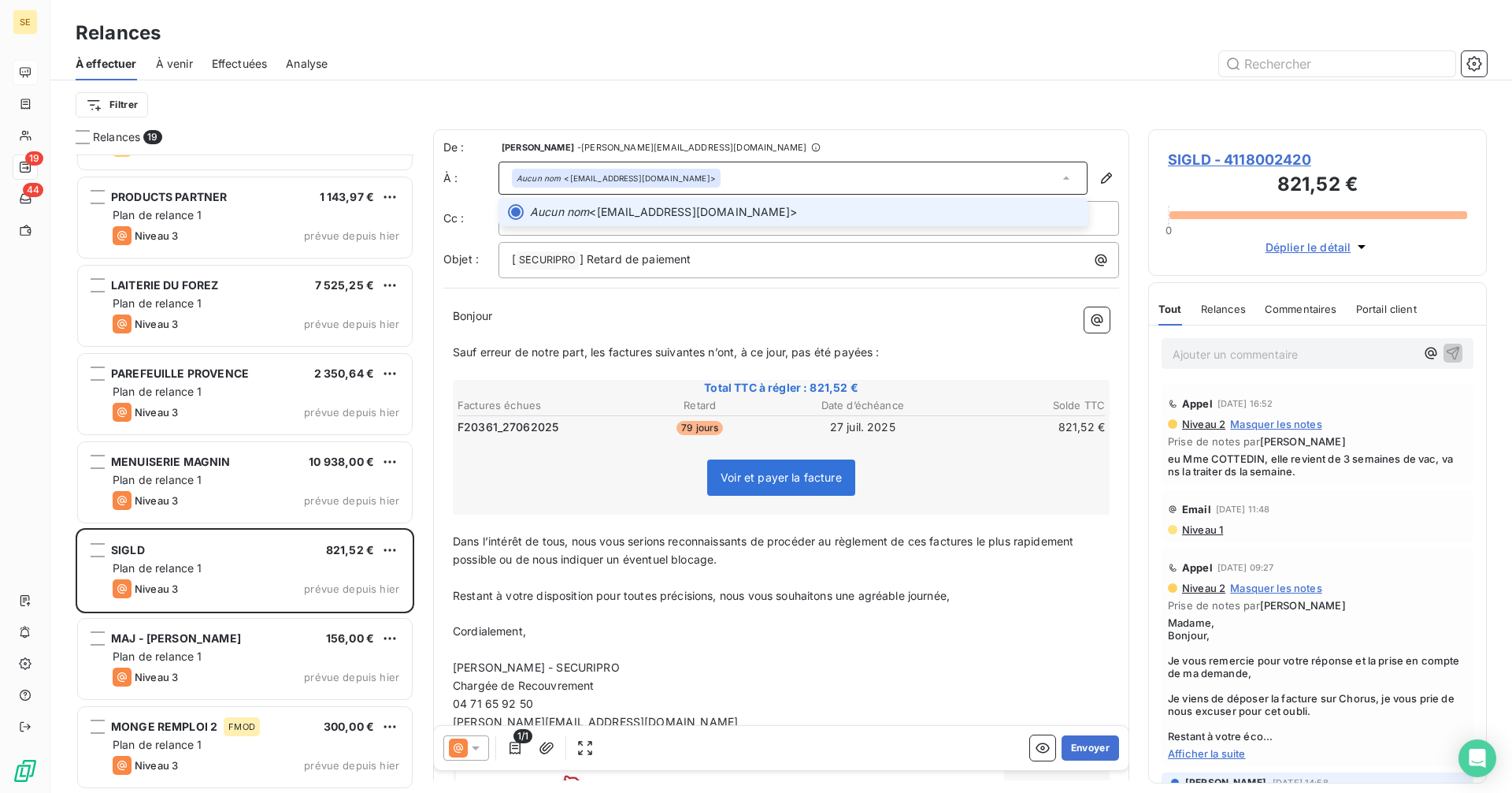
click at [762, 177] on div "Aucun nom <[EMAIL_ADDRESS][DOMAIN_NAME]>" at bounding box center [793, 178] width 589 height 33
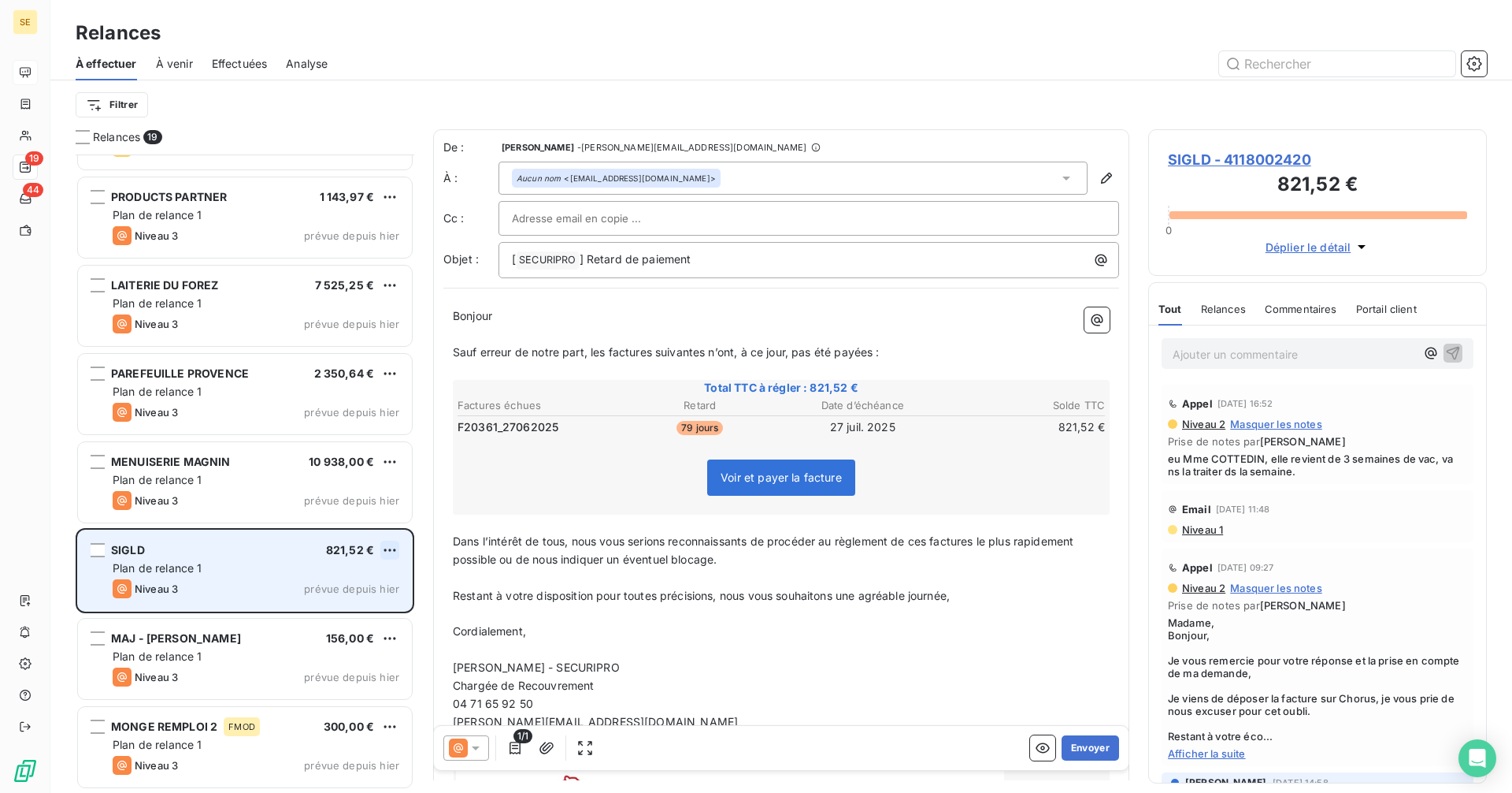
click at [387, 550] on html "SE 19 44 Relances À effectuer À venir Effectuées Analyse Filtrer Relances 19 CA…" at bounding box center [756, 396] width 1512 height 793
click at [335, 580] on div "Replanifier cette action" at bounding box center [322, 581] width 141 height 25
select select "9"
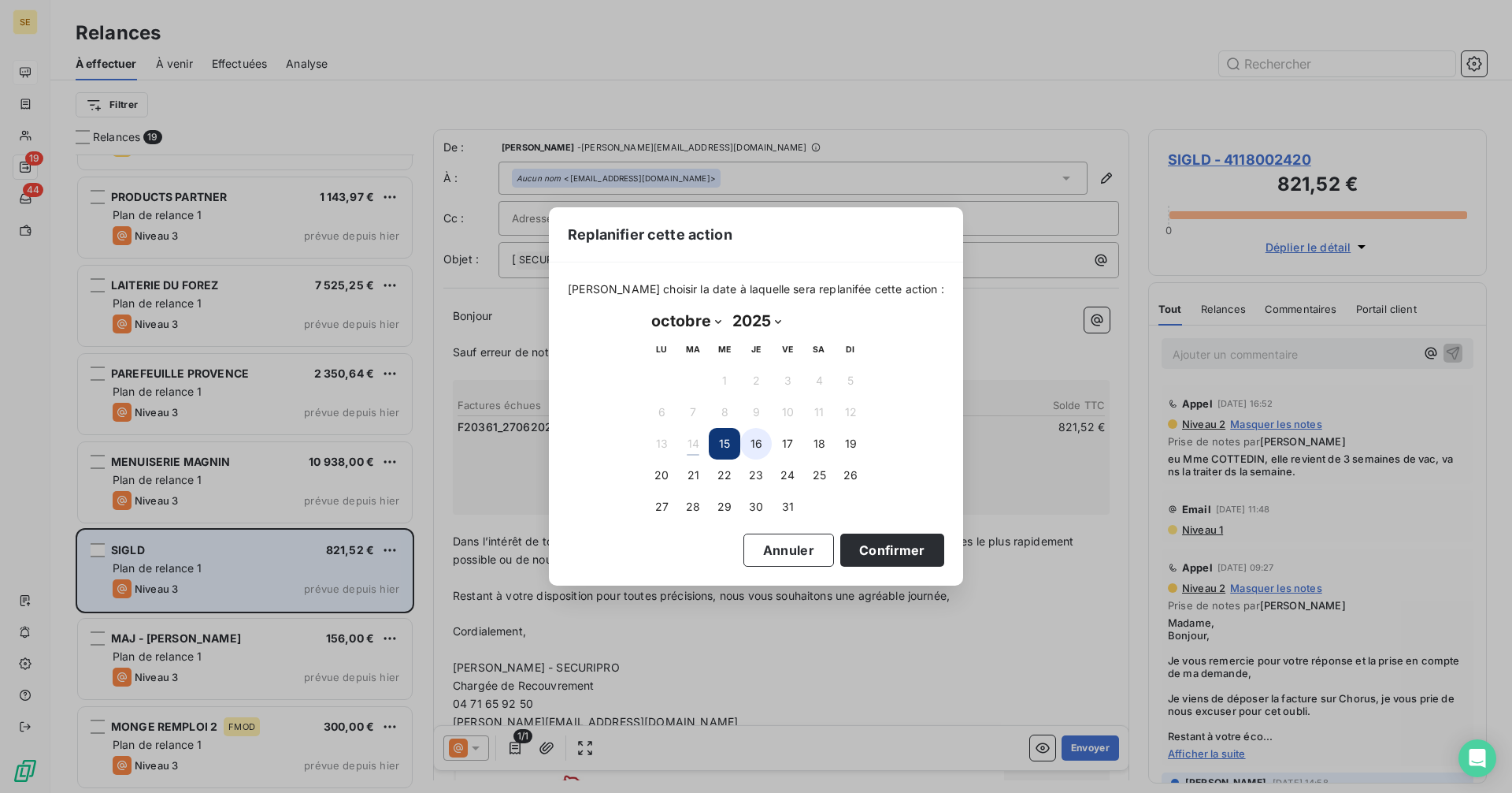
click at [759, 441] on button "16" at bounding box center [756, 444] width 32 height 32
click at [865, 550] on button "Confirmer" at bounding box center [892, 550] width 104 height 33
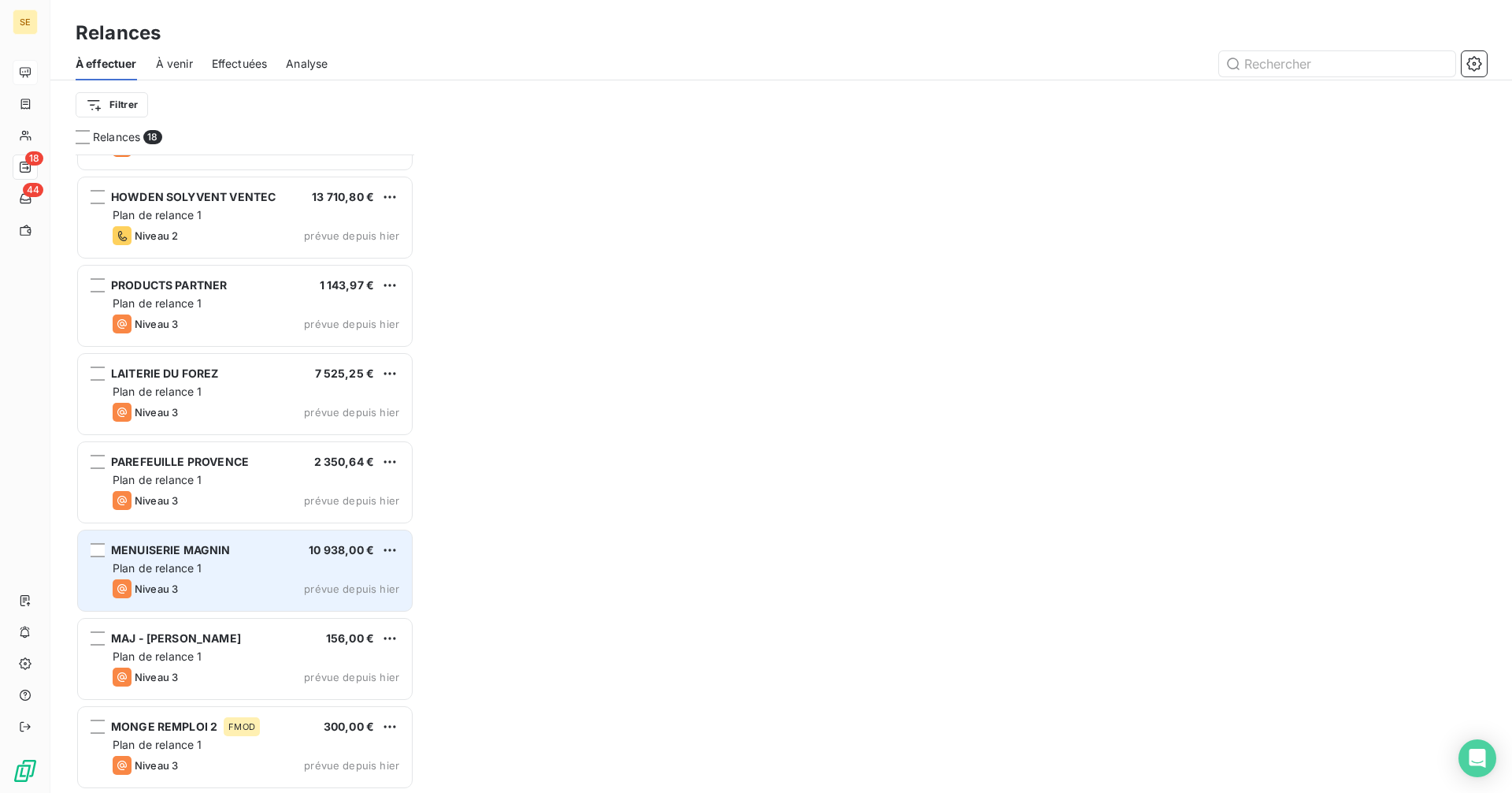
scroll to position [950, 0]
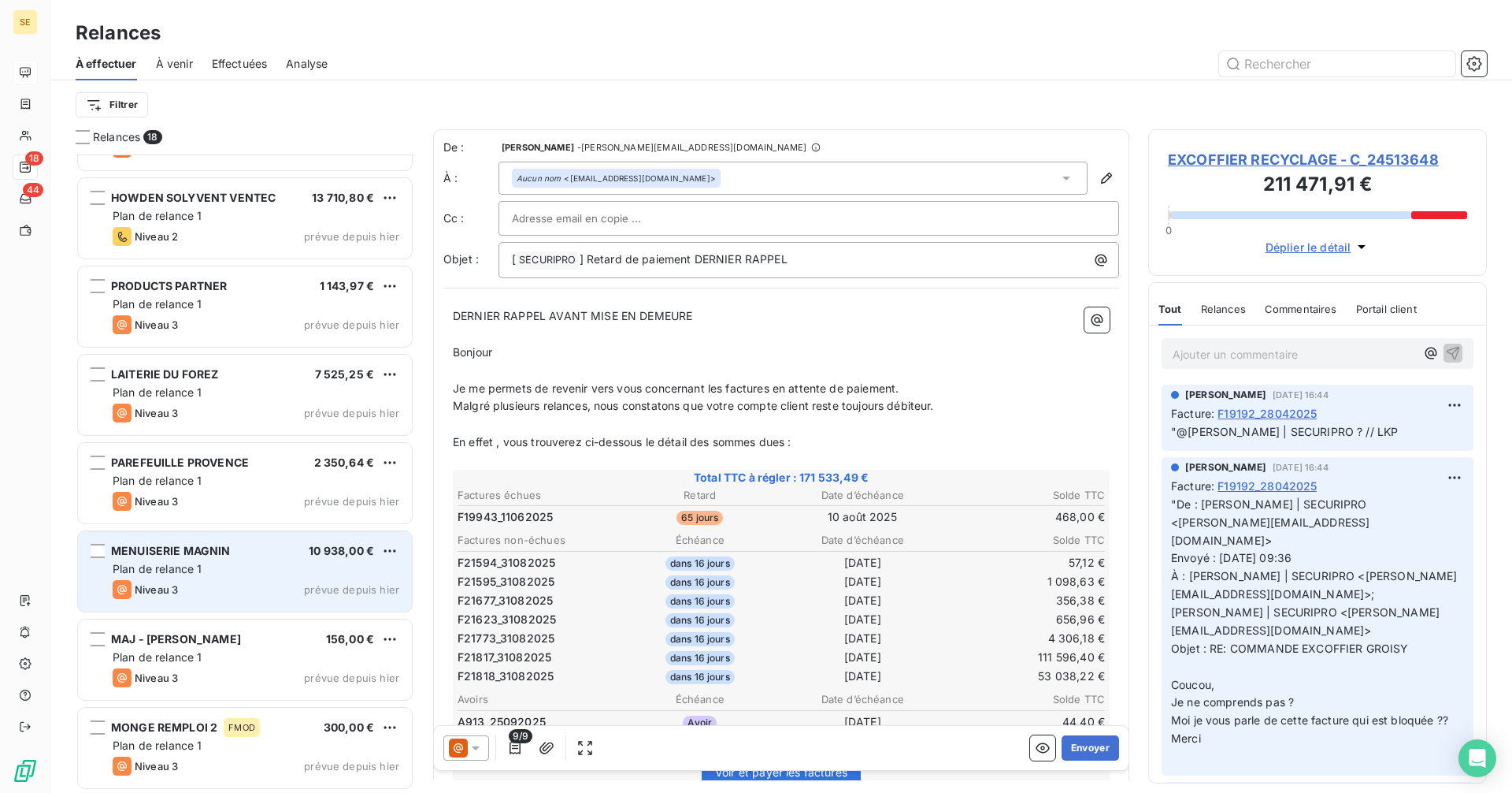
click at [263, 583] on div "Niveau 3 prévue depuis hier" at bounding box center [255, 590] width 287 height 19
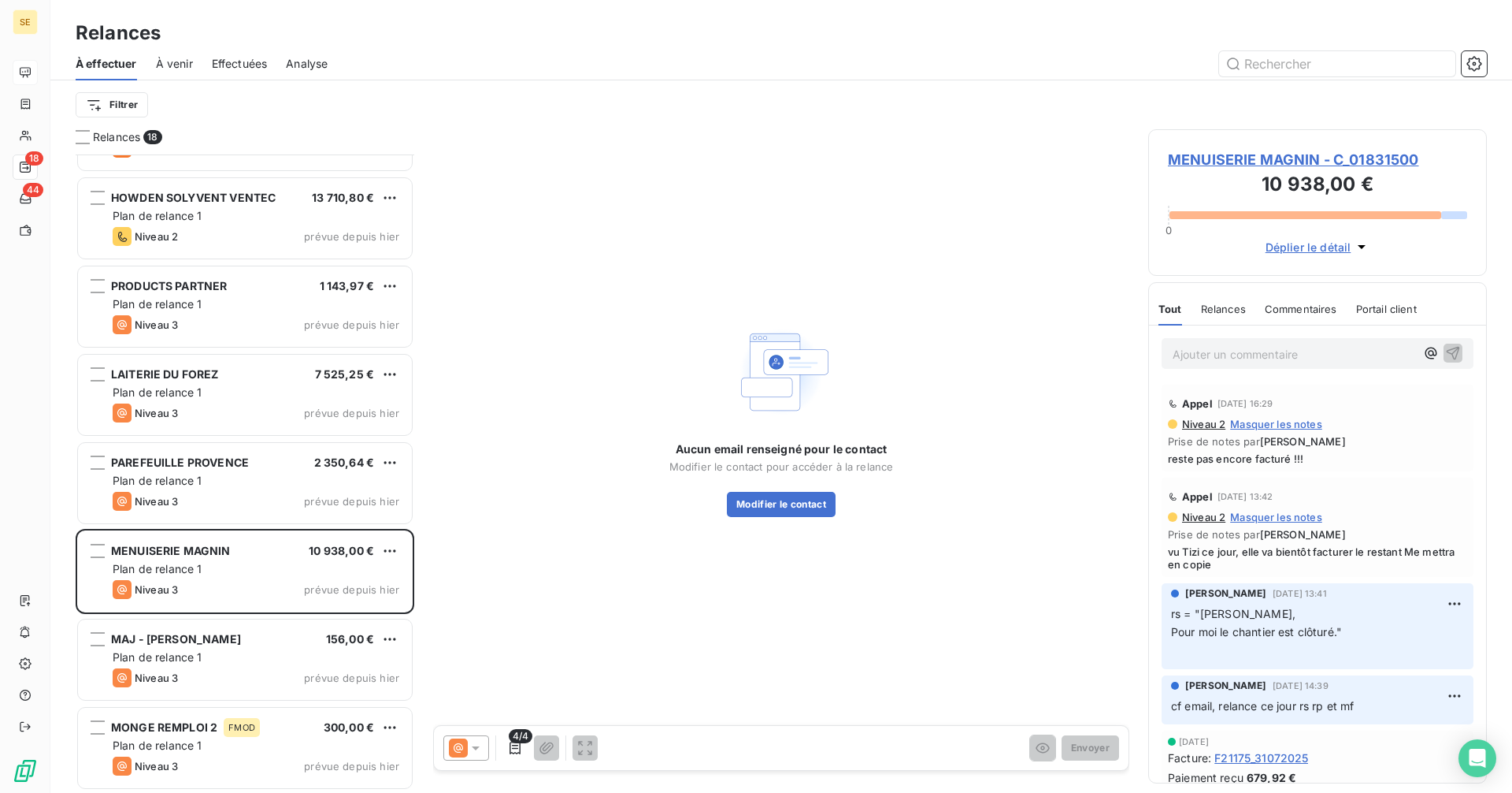
click at [1237, 163] on span "MENUISERIE MAGNIN - C_01831500" at bounding box center [1317, 159] width 299 height 21
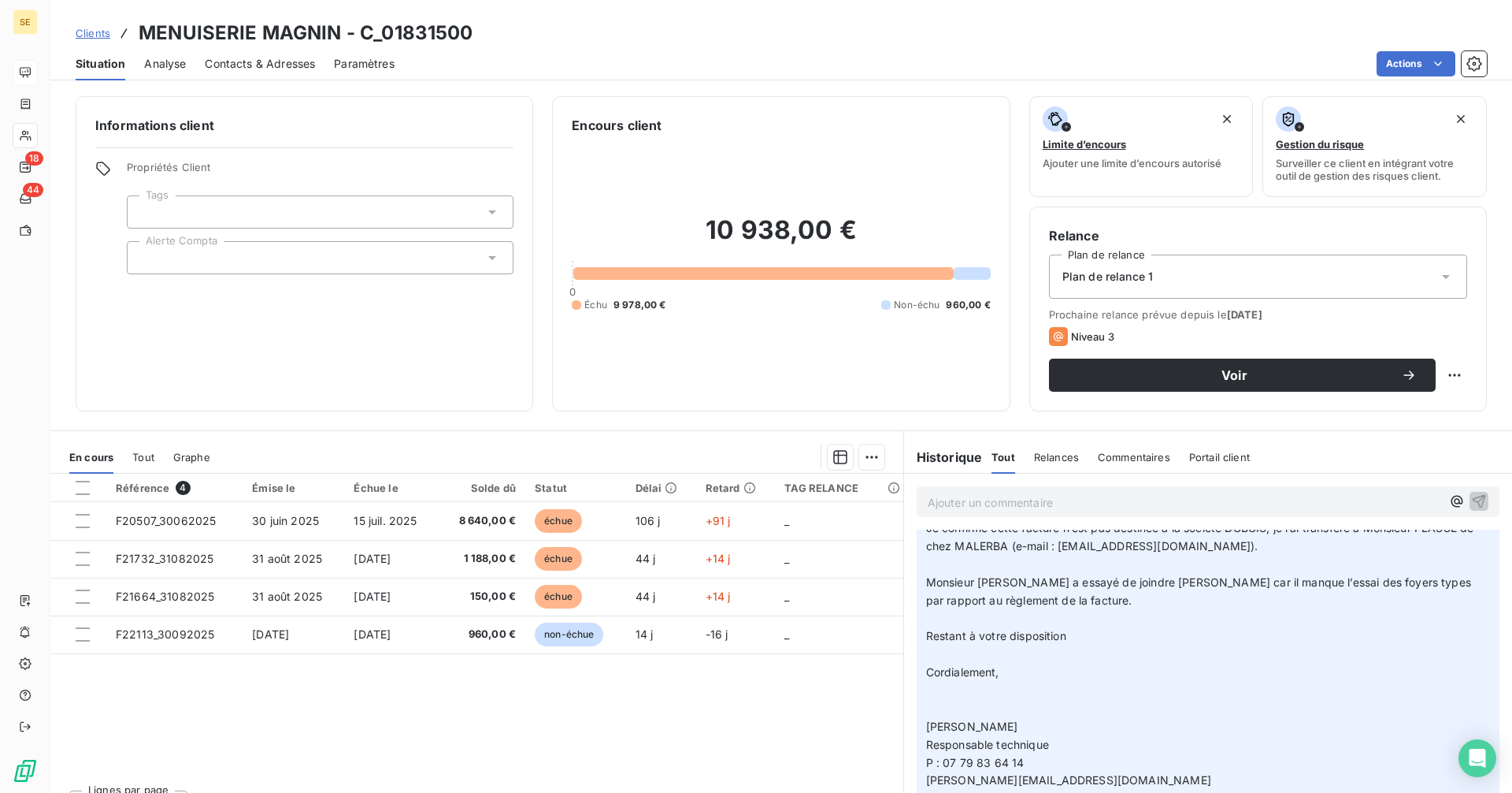
scroll to position [552, 0]
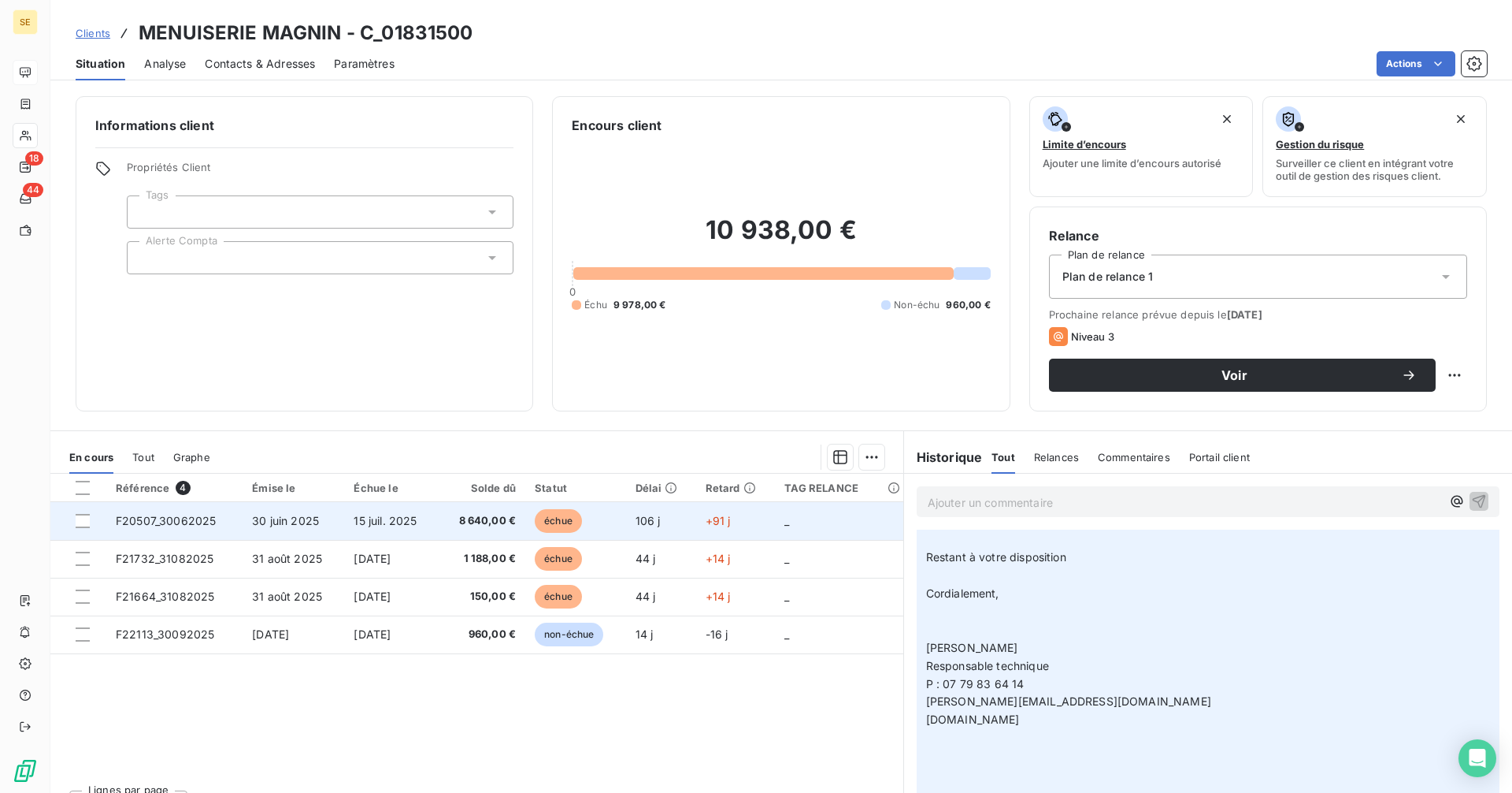
click at [533, 523] on td "échue" at bounding box center [575, 521] width 101 height 38
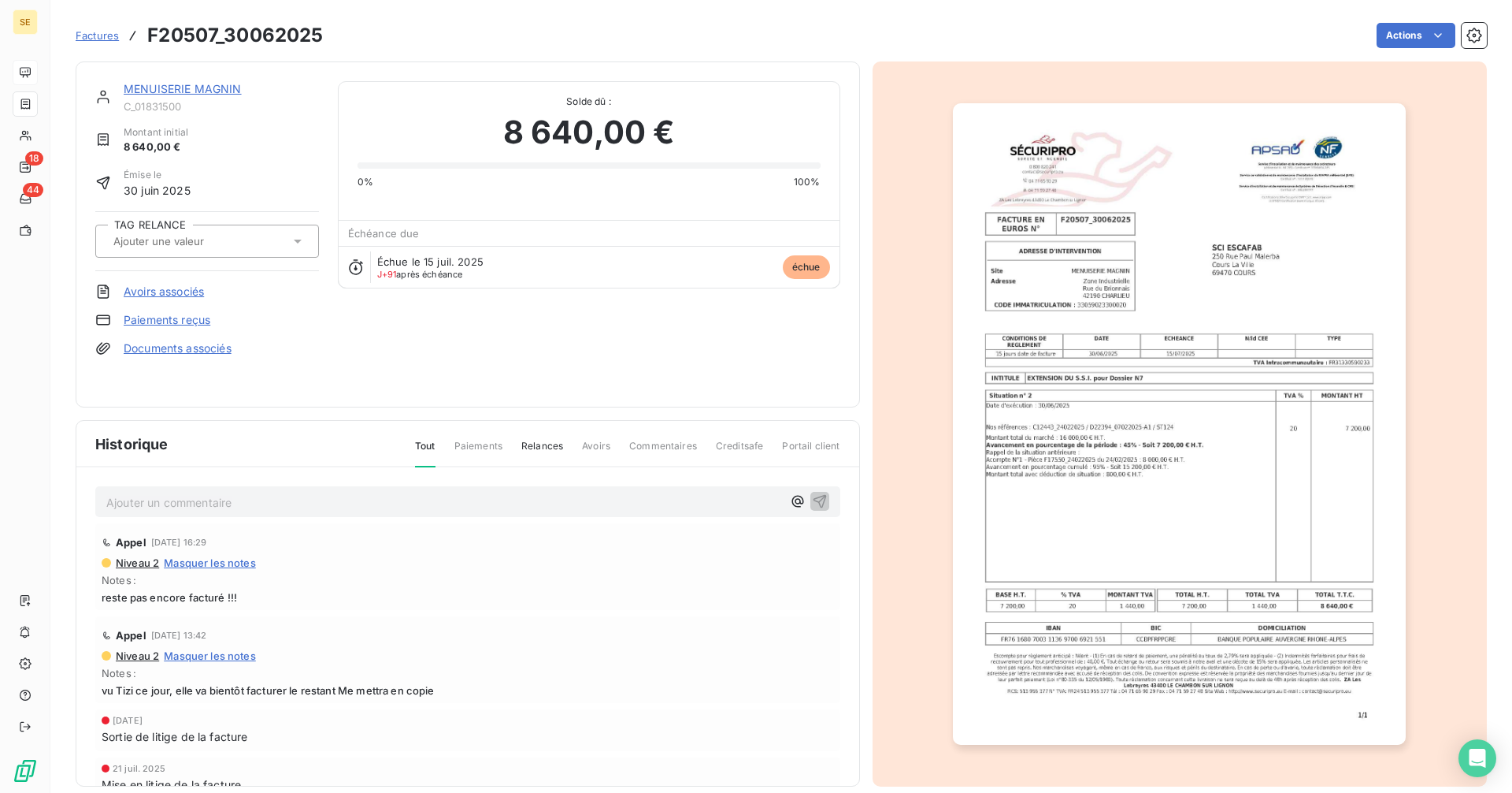
click at [213, 95] on link "MENUISERIE MAGNIN" at bounding box center [182, 88] width 118 height 13
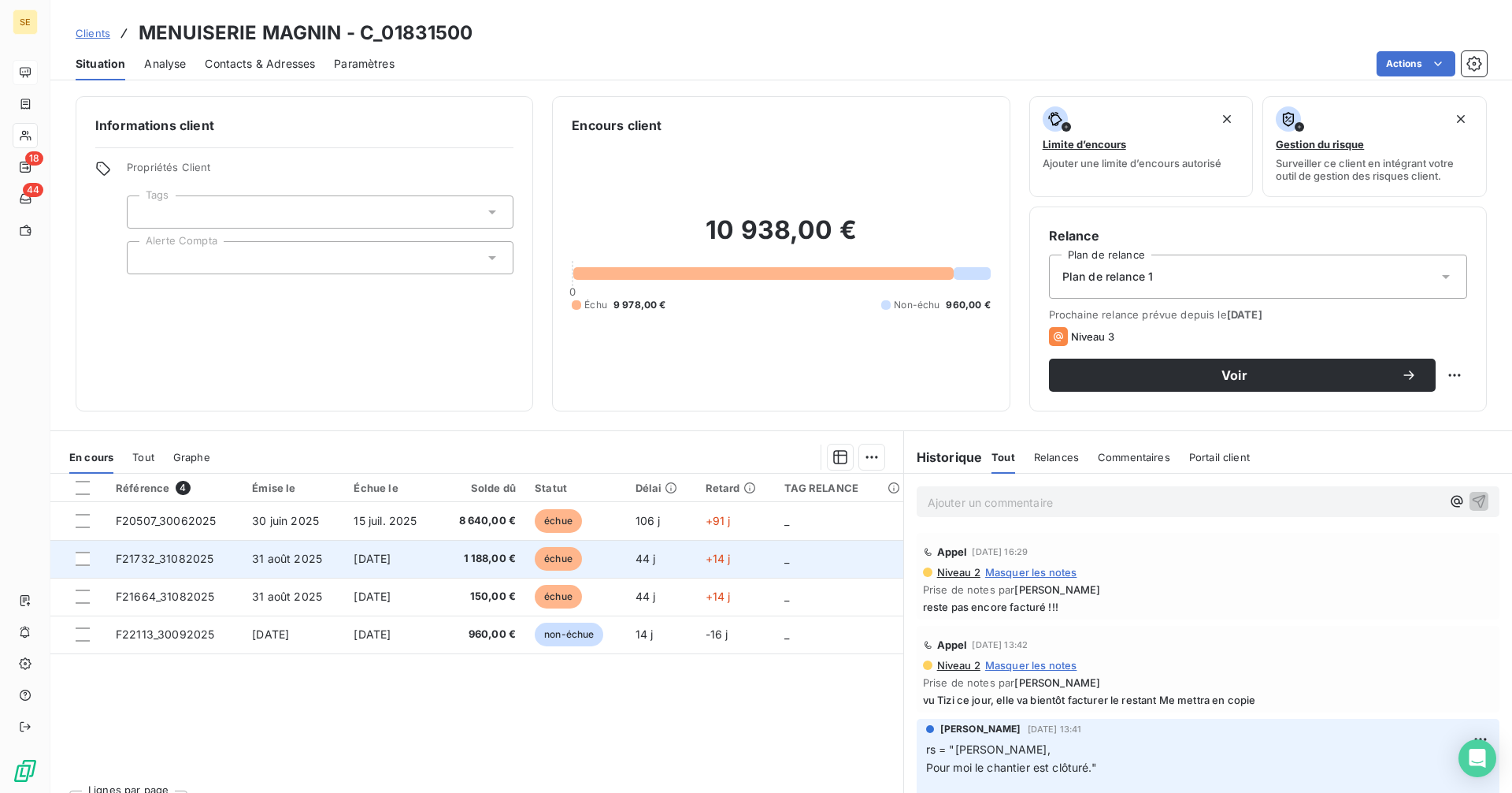
click at [476, 563] on span "1 188,00 €" at bounding box center [483, 558] width 69 height 16
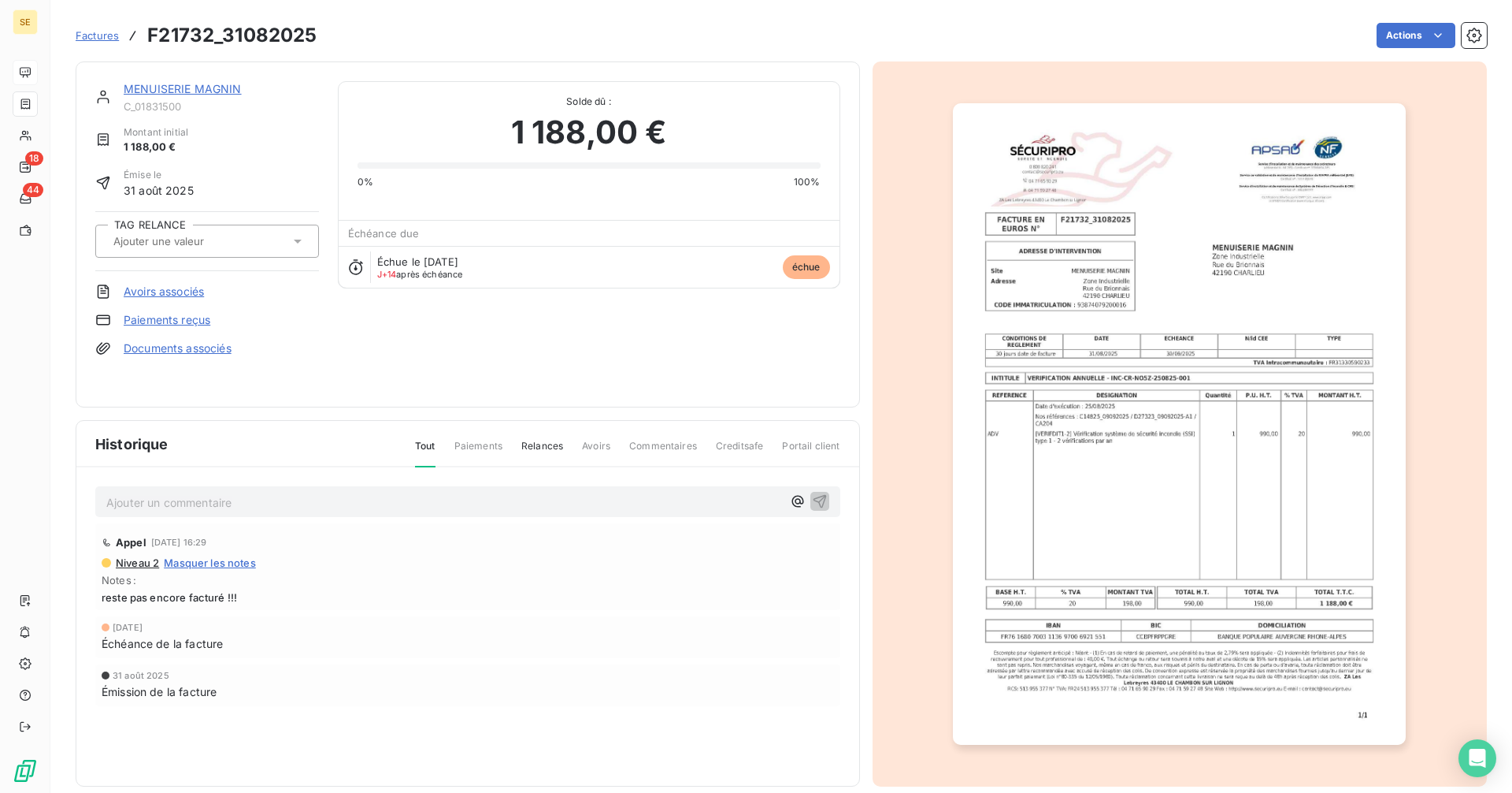
click at [202, 82] on link "MENUISERIE MAGNIN" at bounding box center [182, 88] width 118 height 13
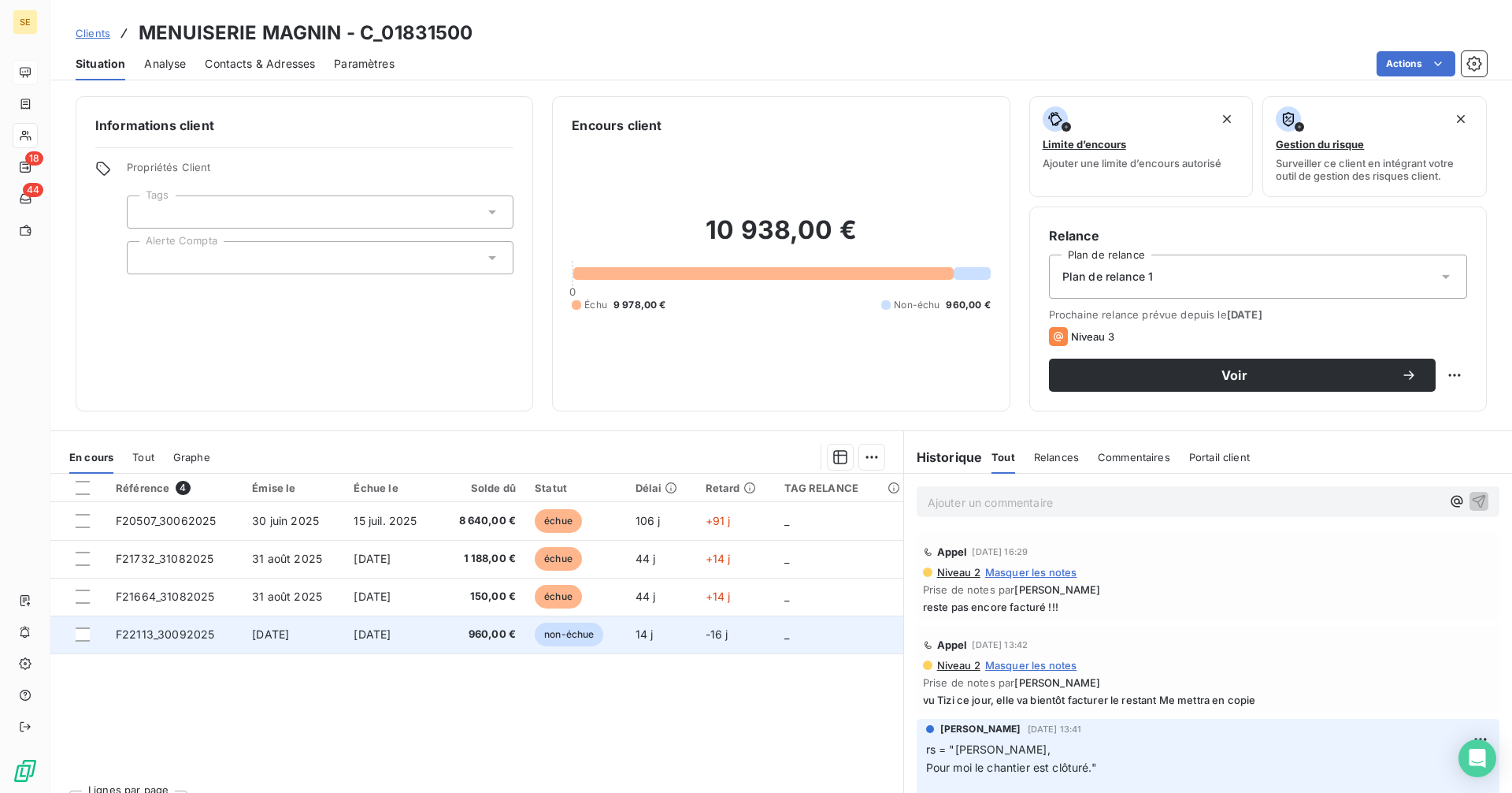
click at [481, 636] on span "960,00 €" at bounding box center [483, 634] width 69 height 16
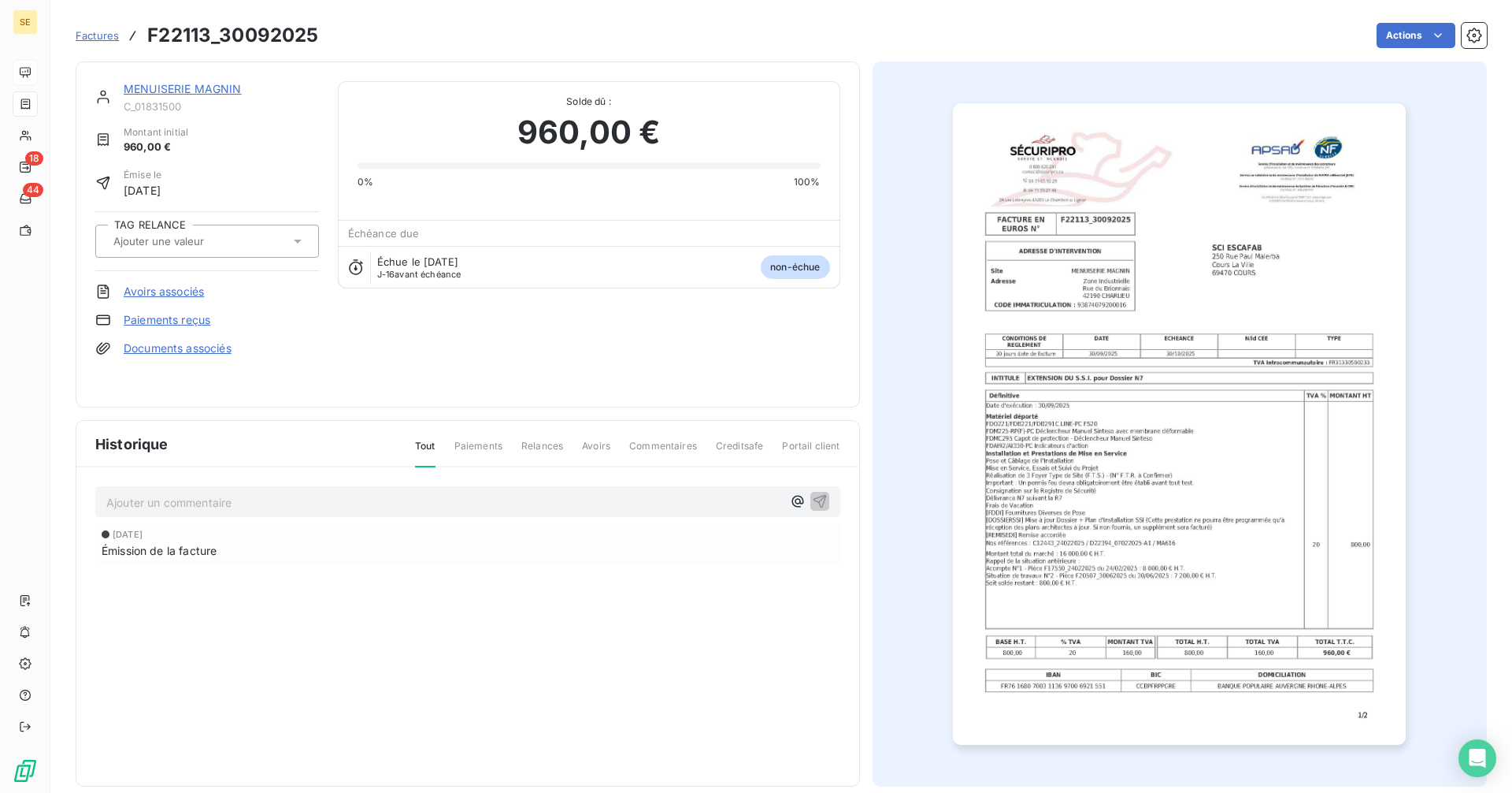
click at [183, 84] on link "MENUISERIE MAGNIN" at bounding box center [182, 88] width 118 height 13
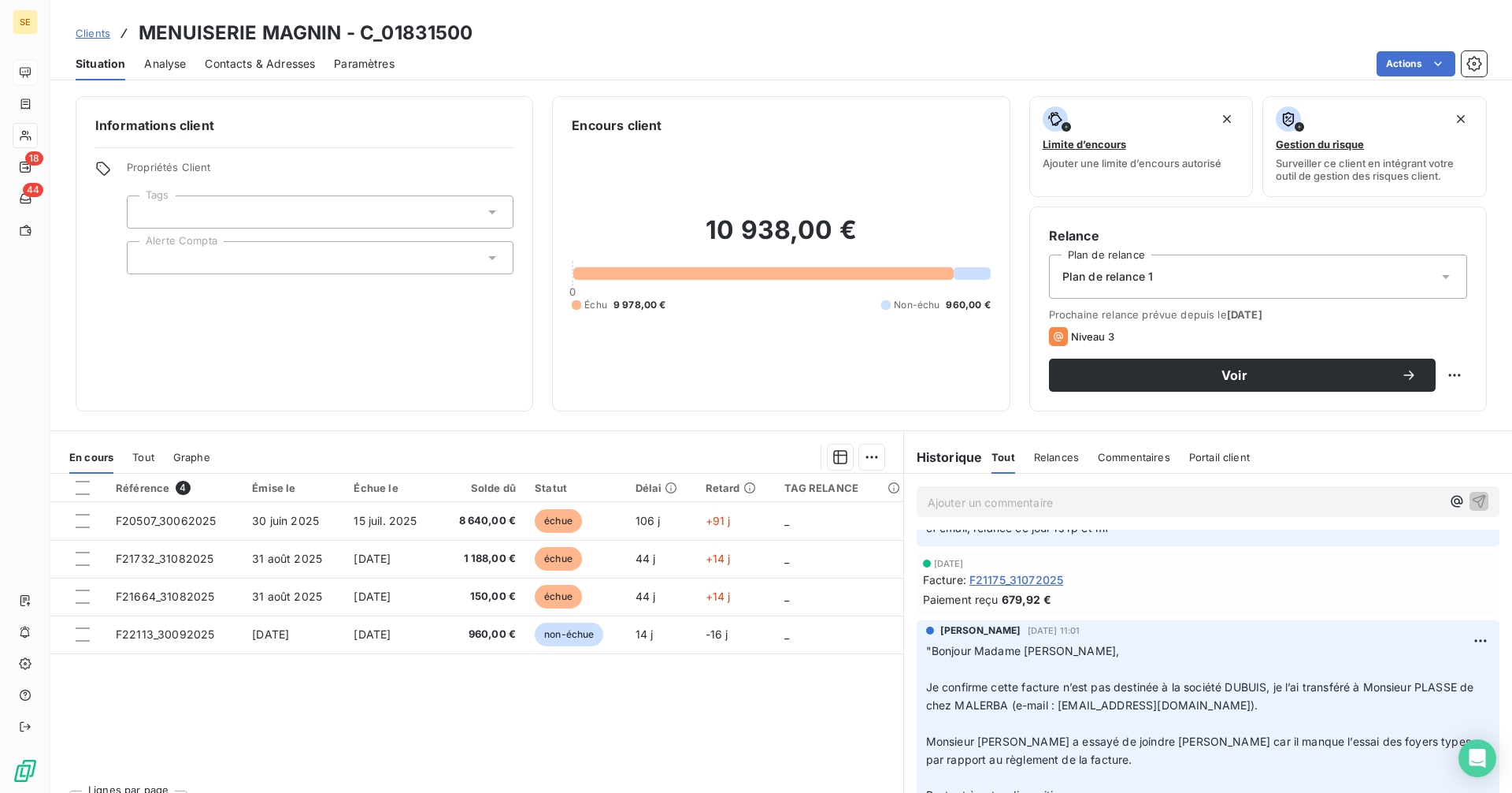
scroll to position [315, 0]
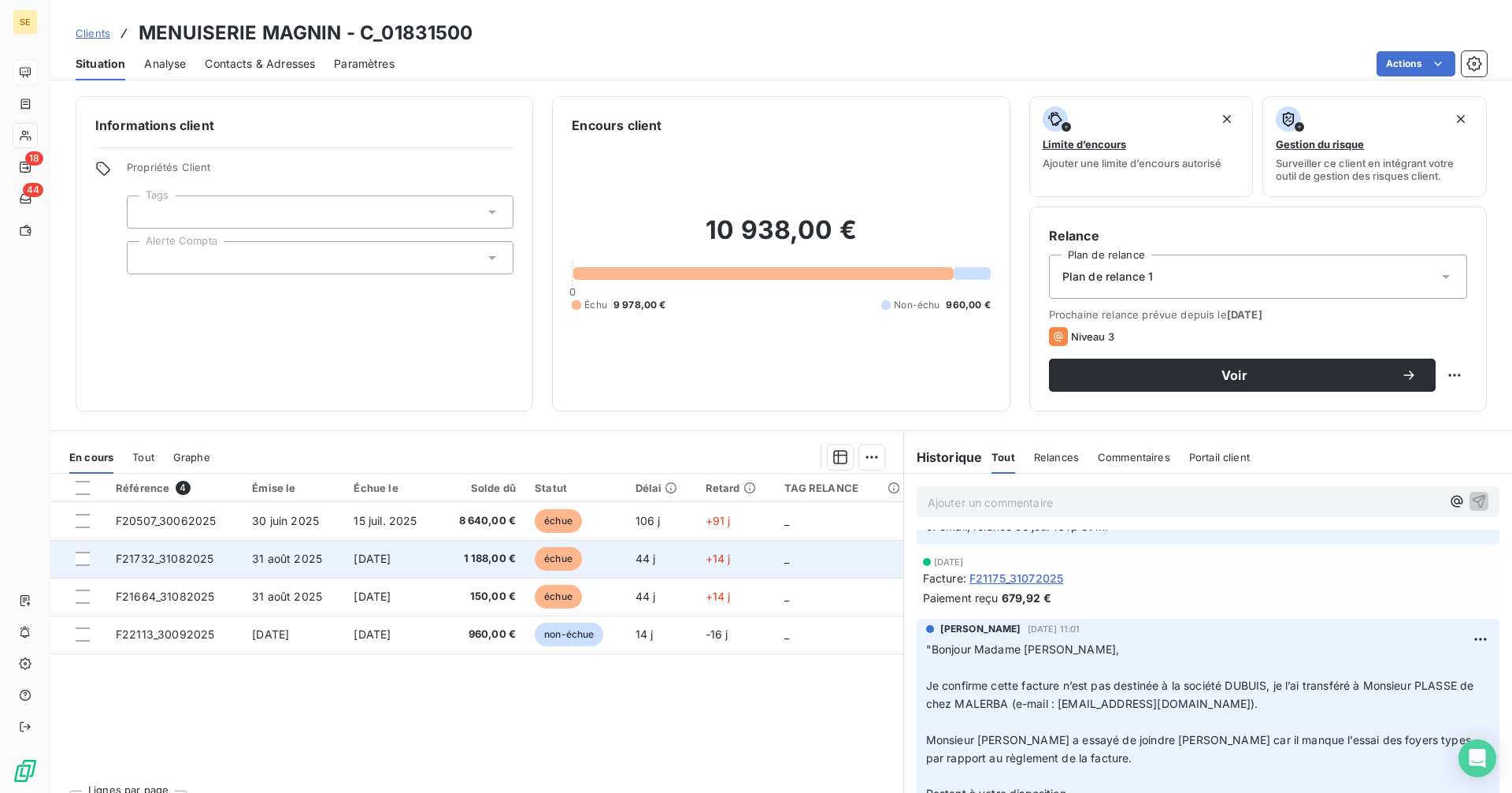
click at [391, 560] on span "[DATE]" at bounding box center [372, 558] width 37 height 13
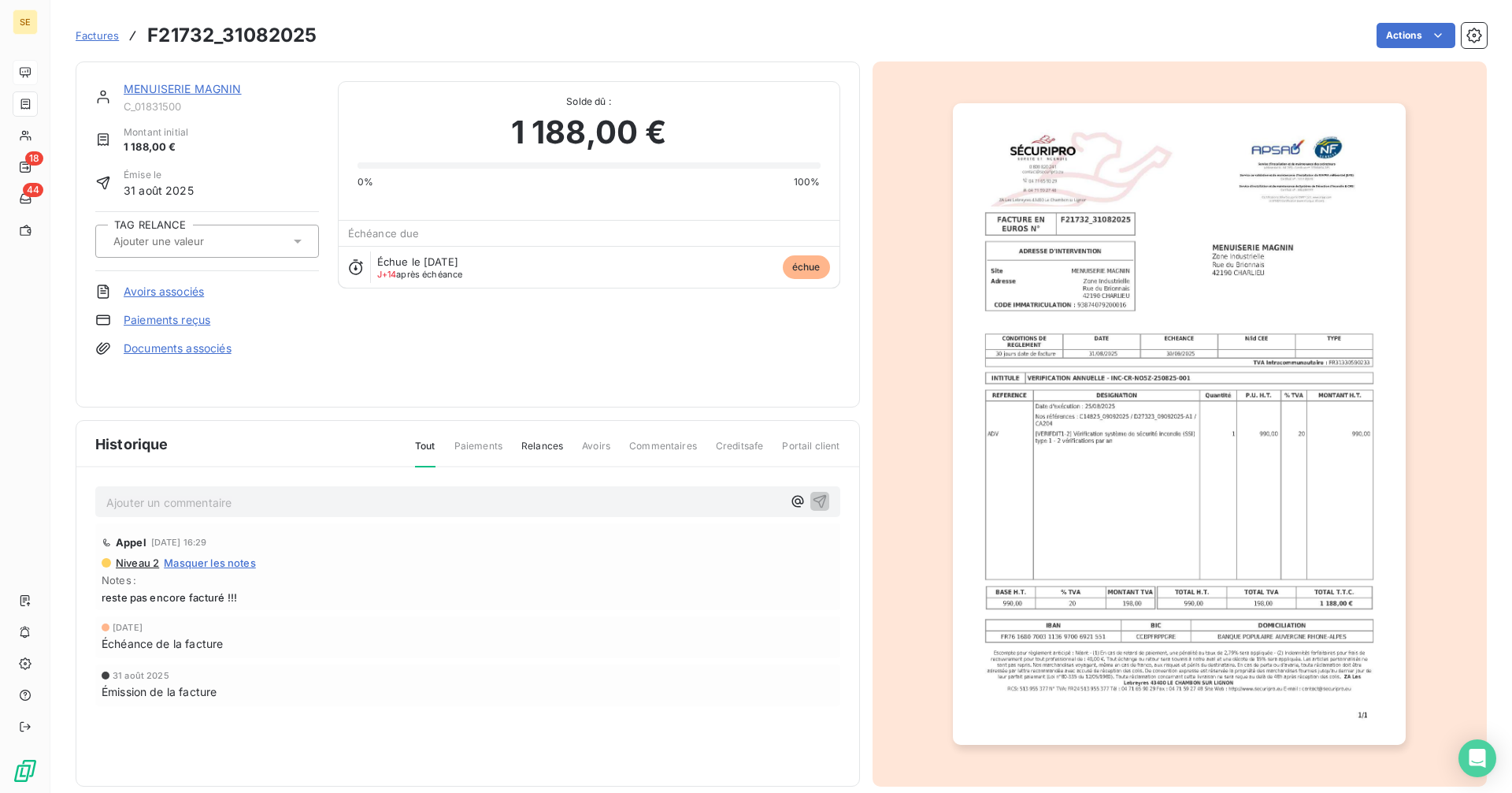
click at [202, 87] on link "MENUISERIE MAGNIN" at bounding box center [182, 88] width 118 height 13
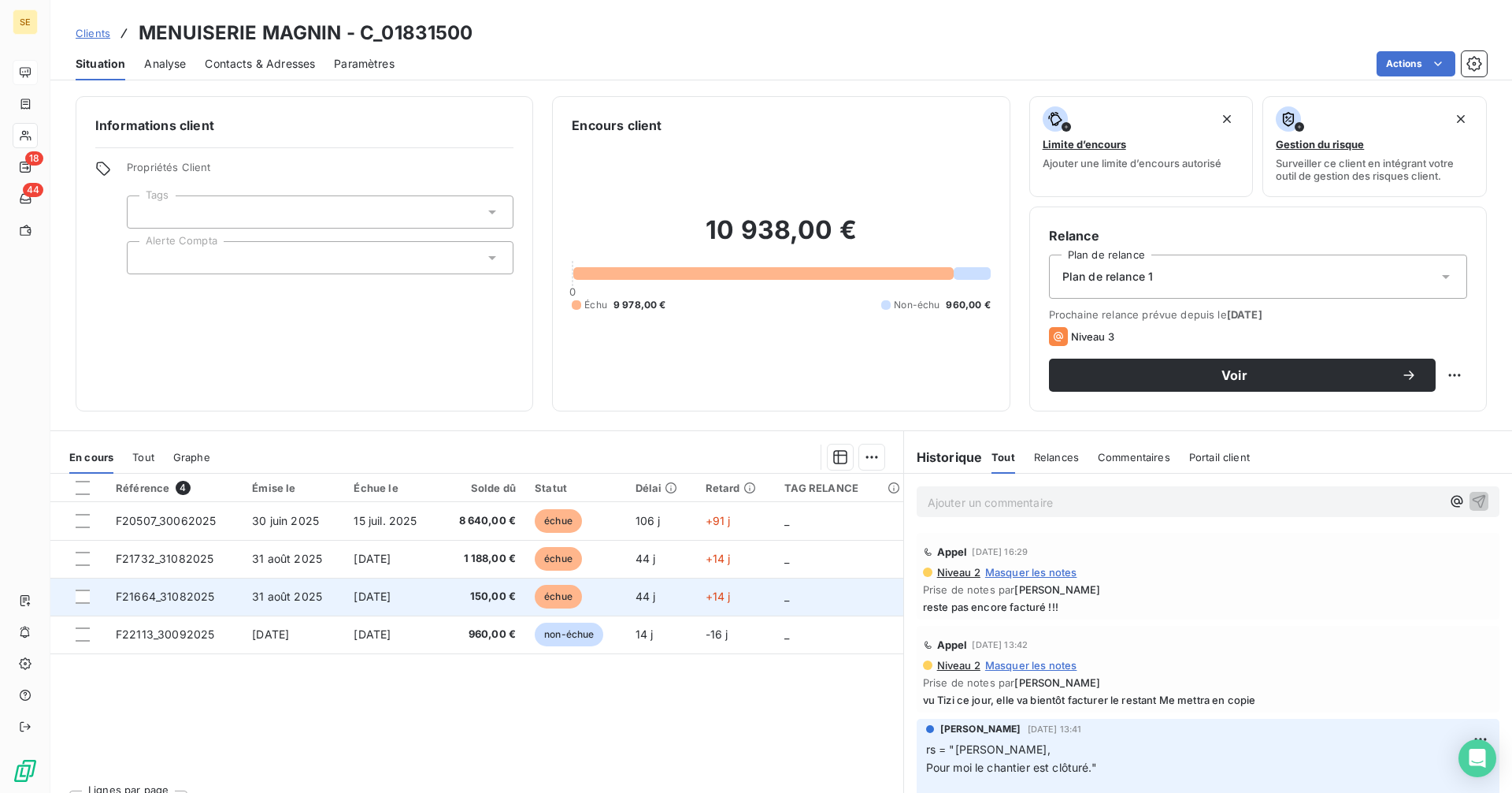
click at [574, 592] on span "échue" at bounding box center [558, 596] width 47 height 23
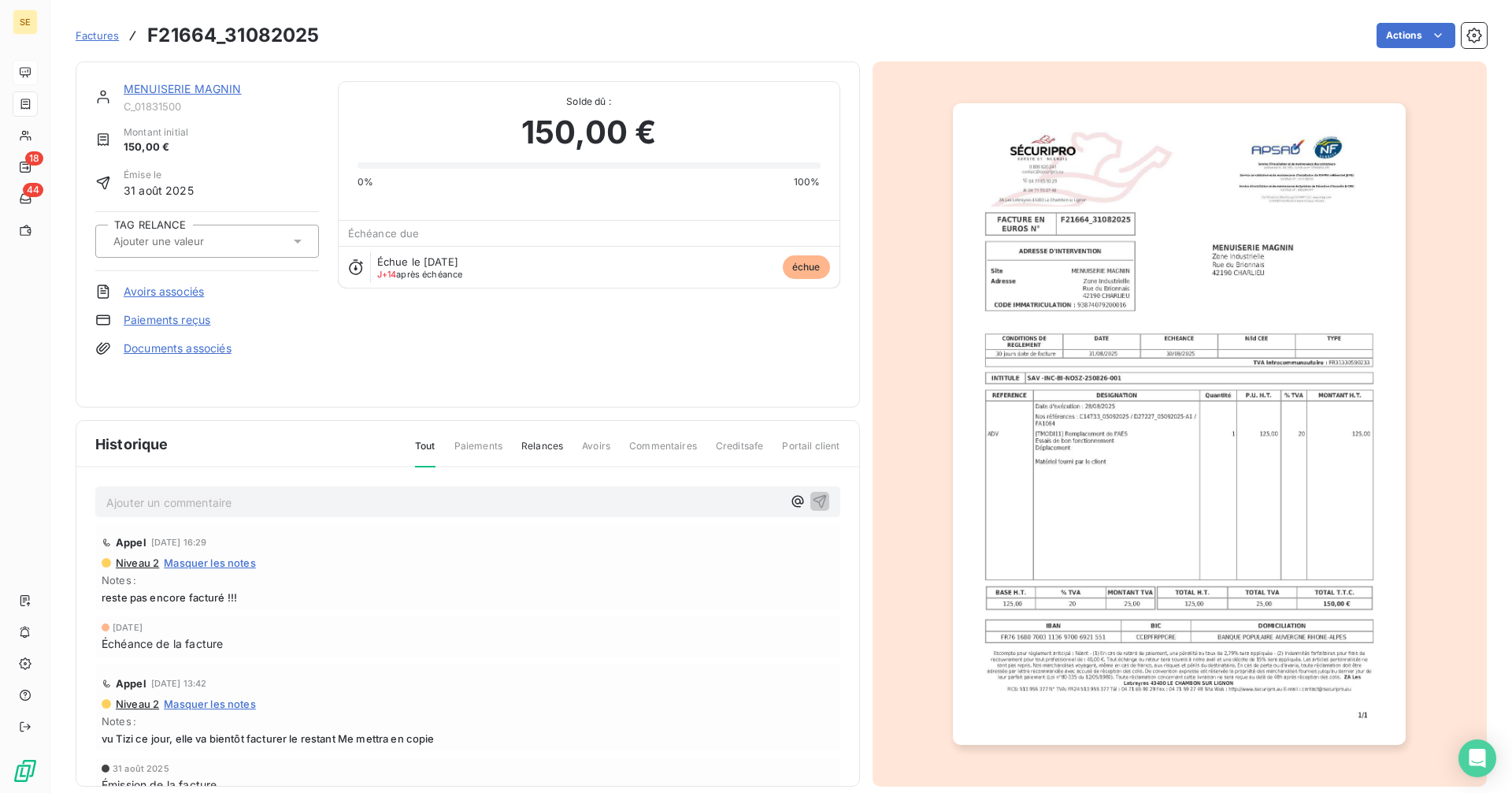
click at [178, 91] on link "MENUISERIE MAGNIN" at bounding box center [182, 88] width 118 height 13
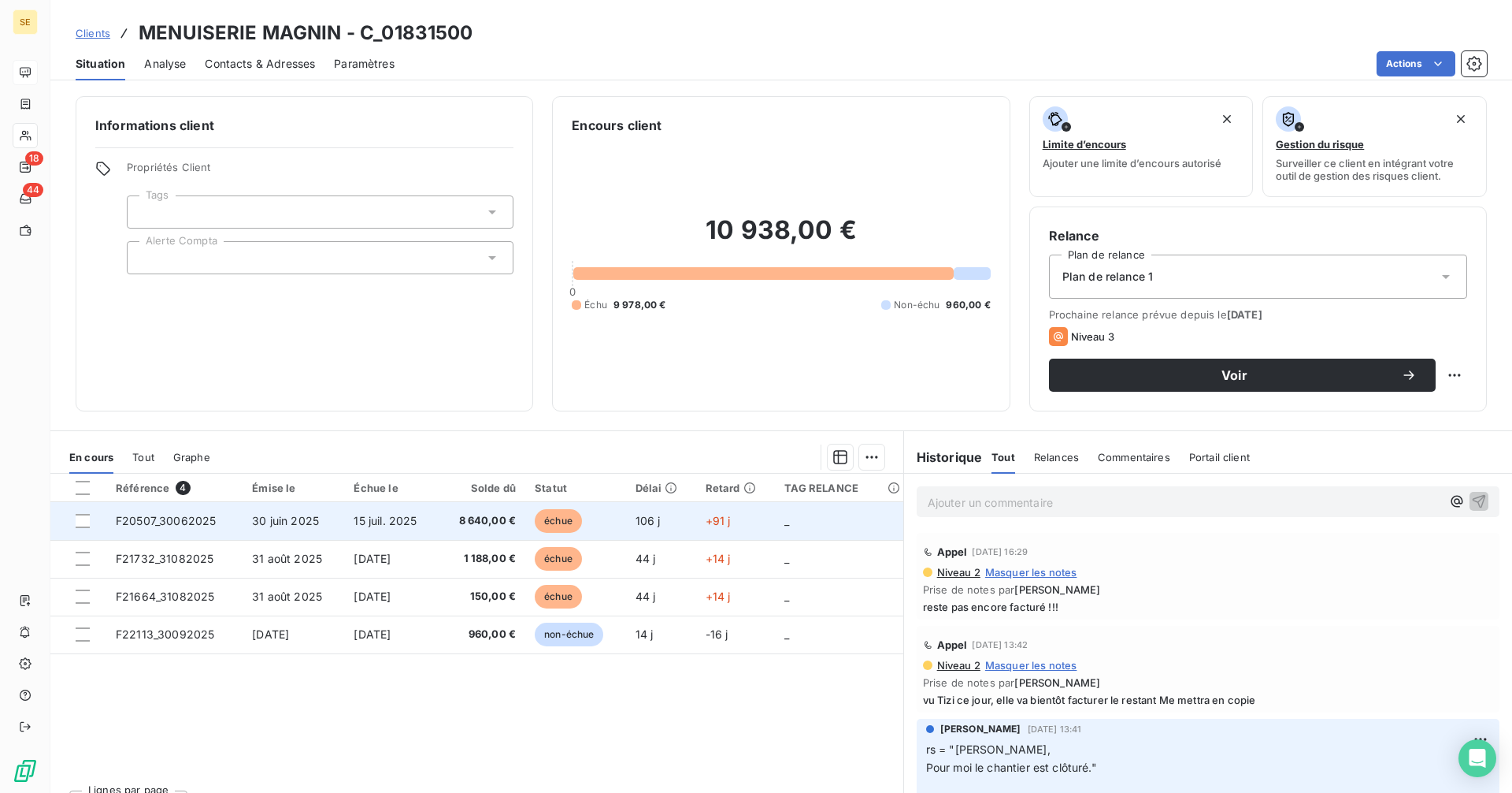
click at [438, 523] on td "15 juil. 2025" at bounding box center [391, 521] width 94 height 38
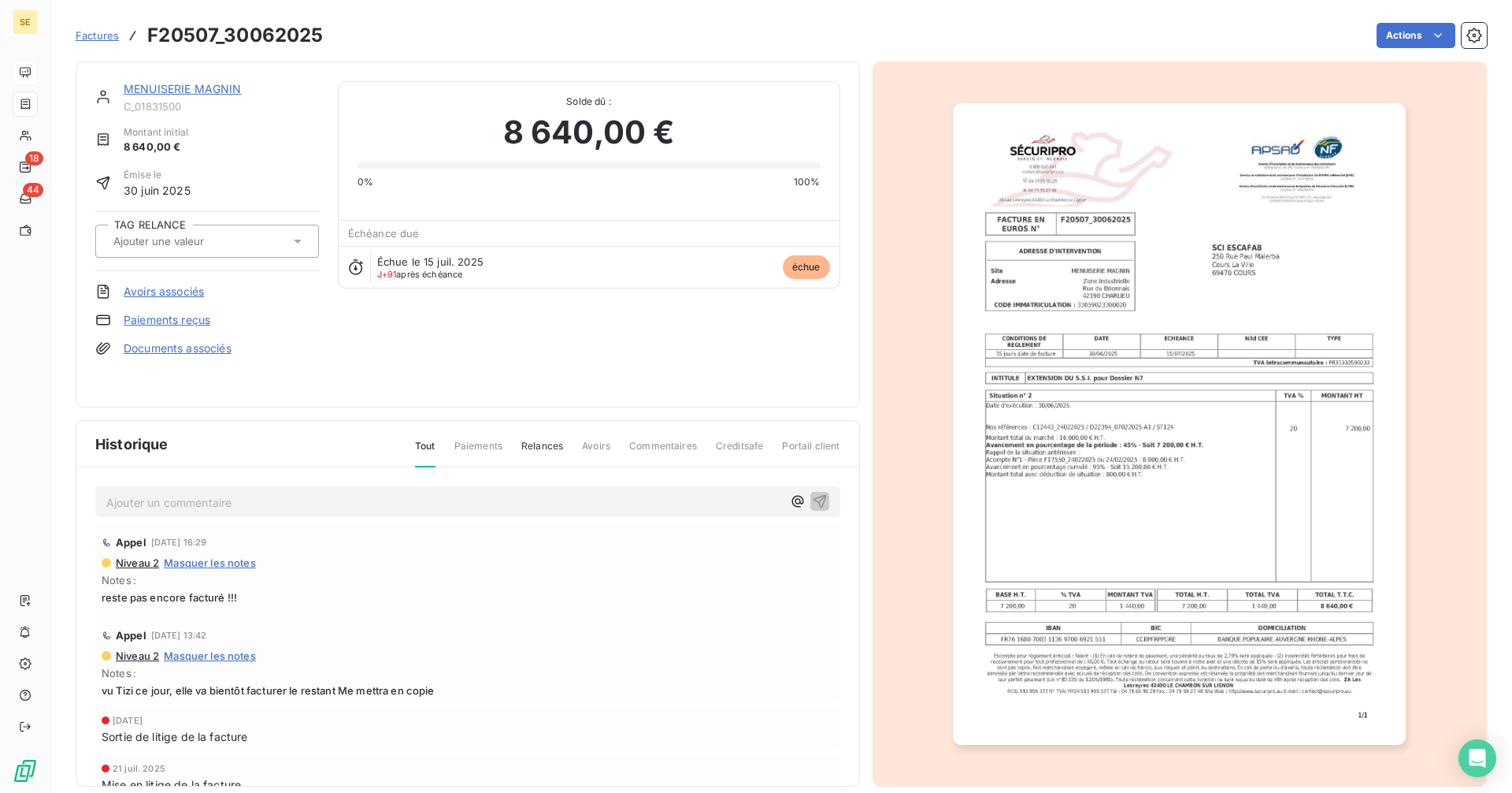
click at [1273, 357] on img "button" at bounding box center [1180, 423] width 453 height 642
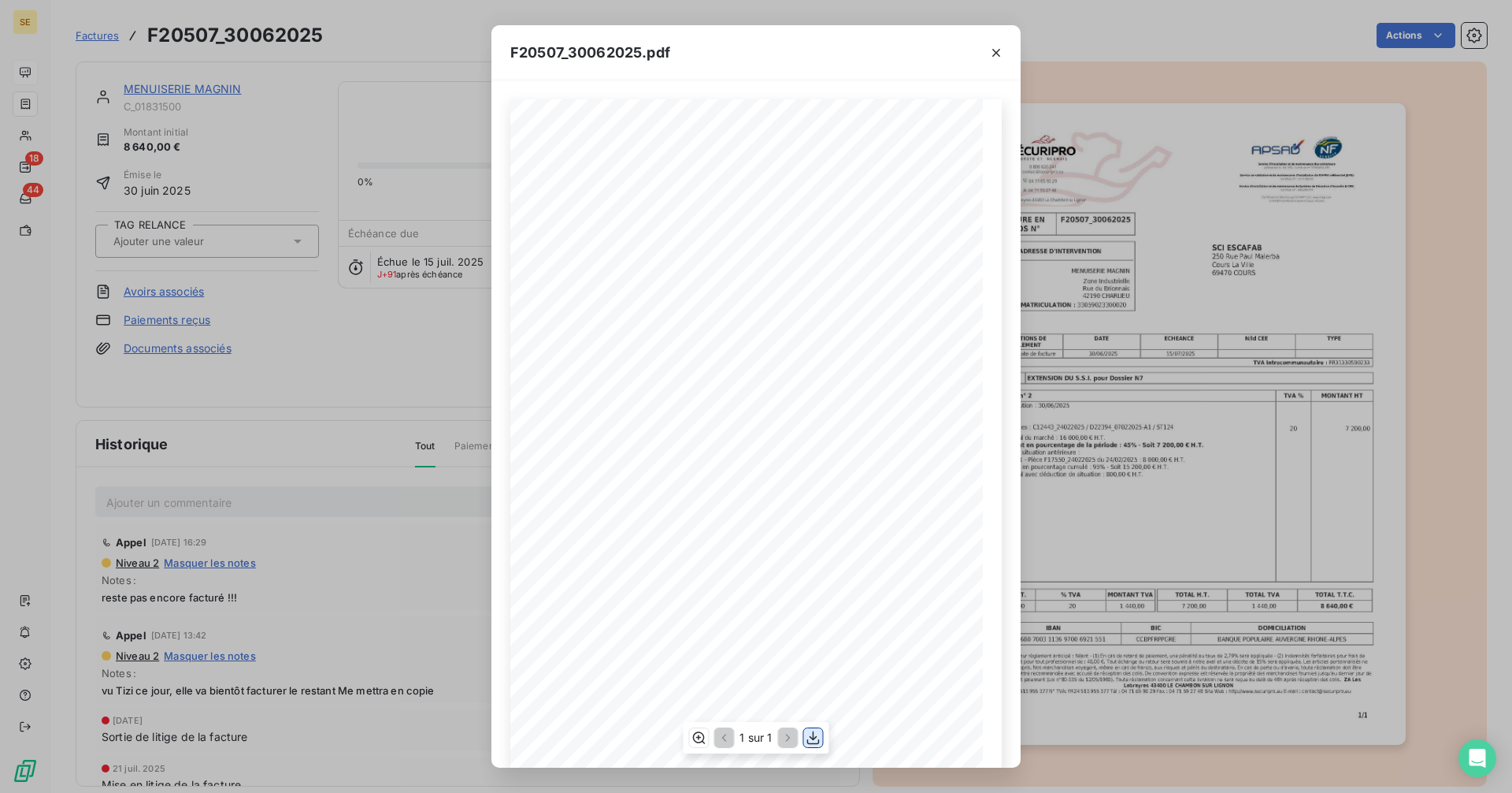
click at [814, 734] on icon "button" at bounding box center [814, 737] width 13 height 13
click at [995, 48] on icon "button" at bounding box center [996, 52] width 16 height 16
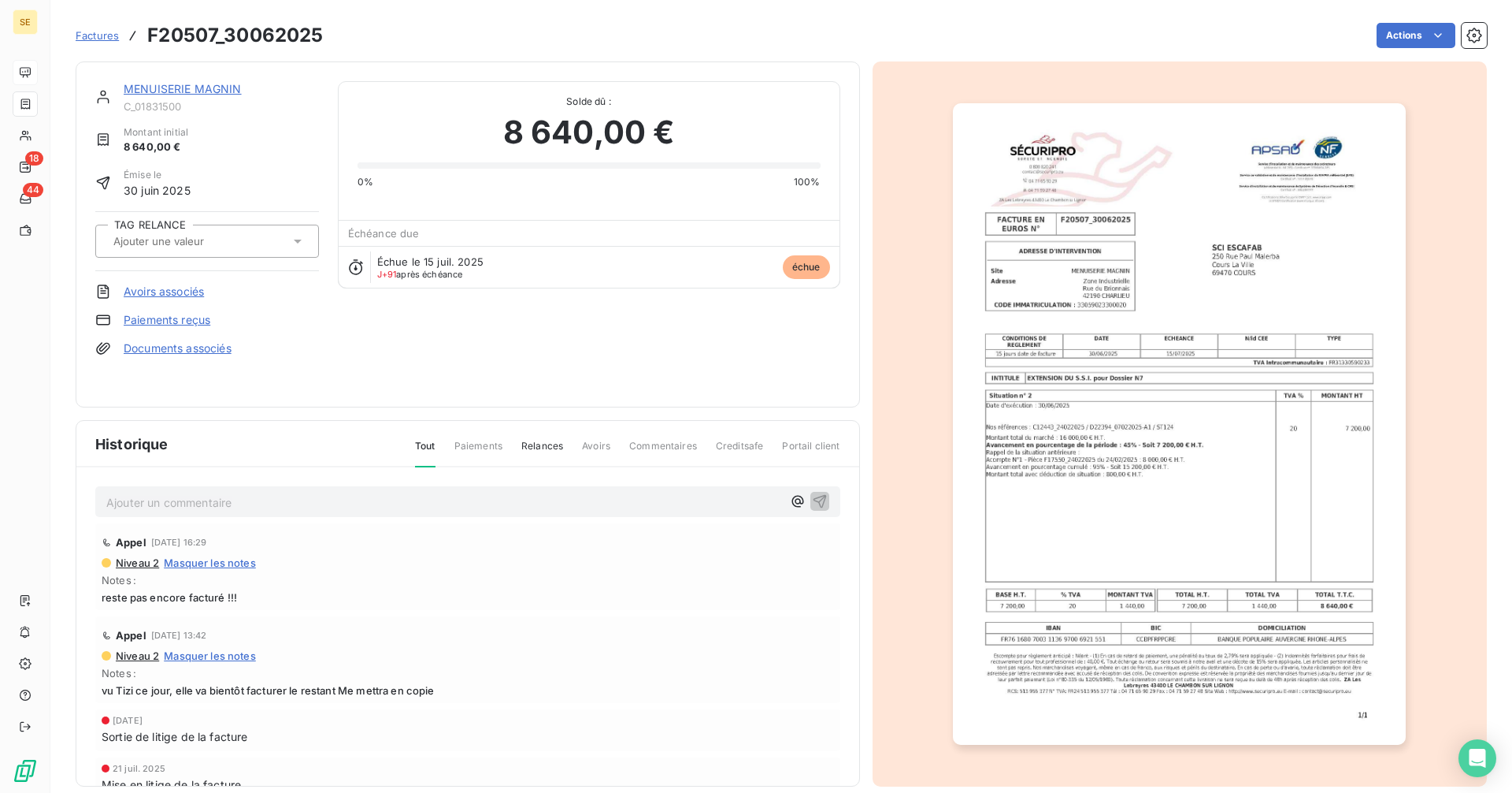
click at [158, 85] on link "MENUISERIE MAGNIN" at bounding box center [182, 88] width 118 height 13
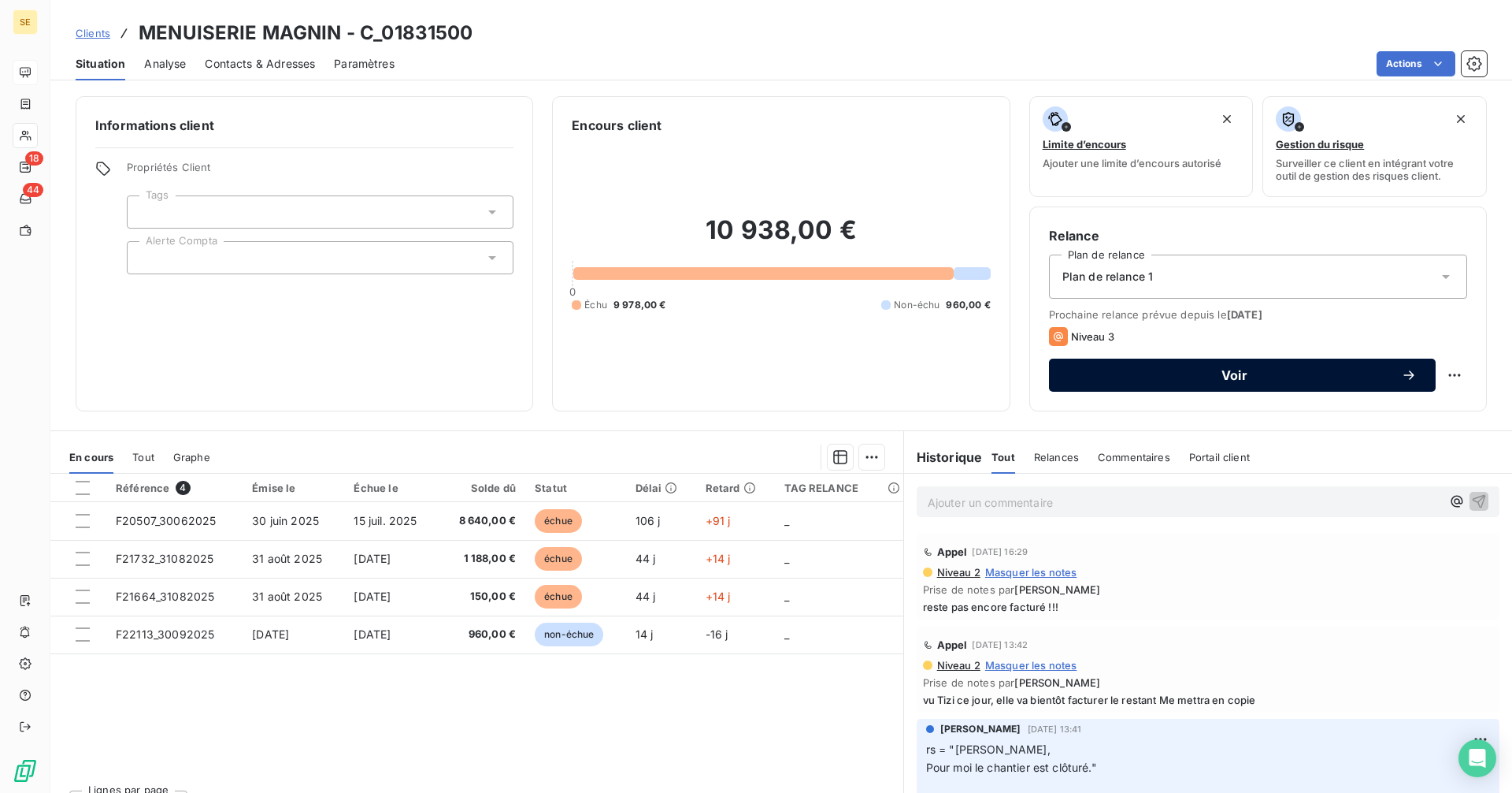
click at [1121, 372] on span "Voir" at bounding box center [1234, 375] width 333 height 13
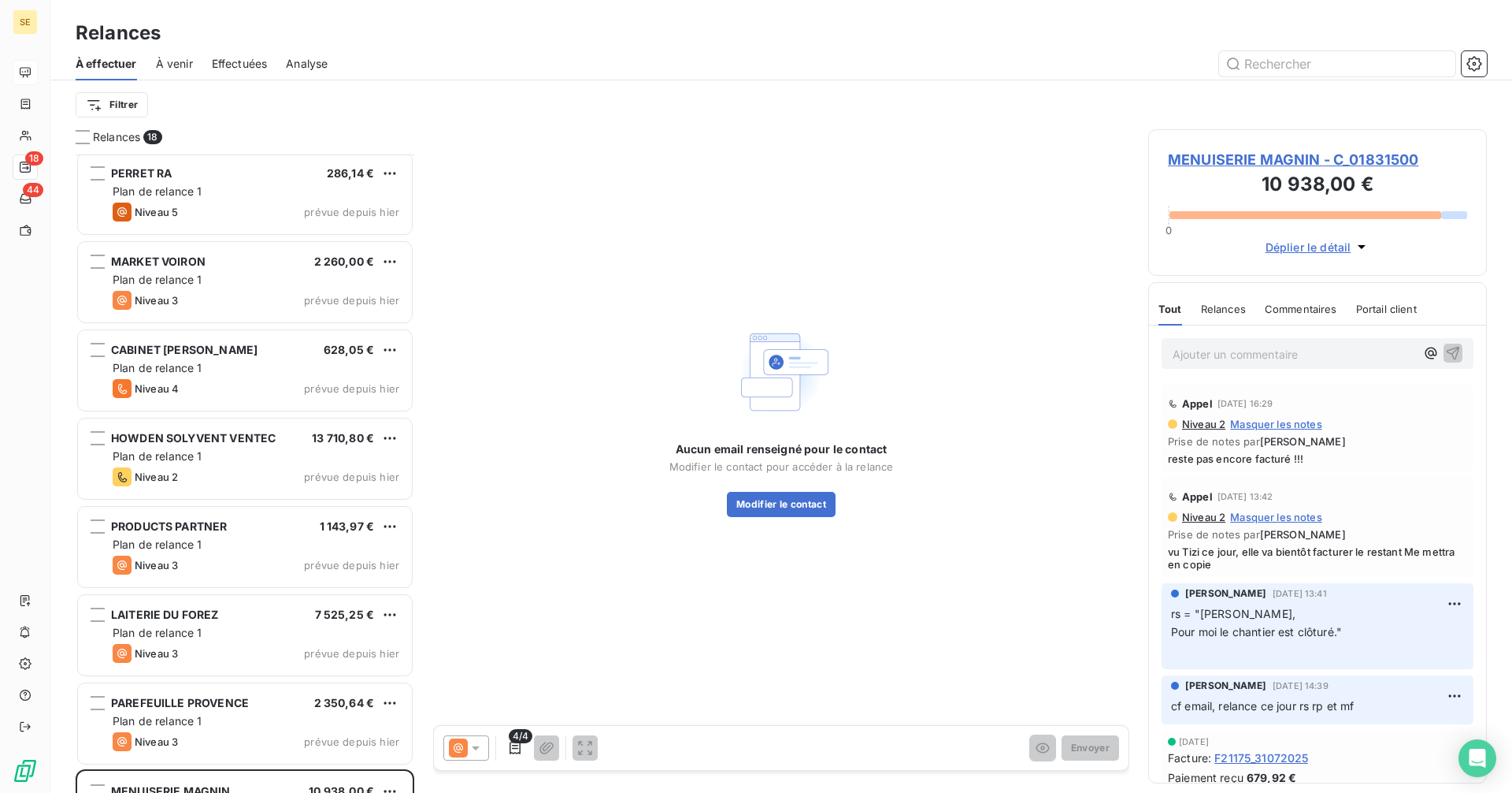
scroll to position [951, 0]
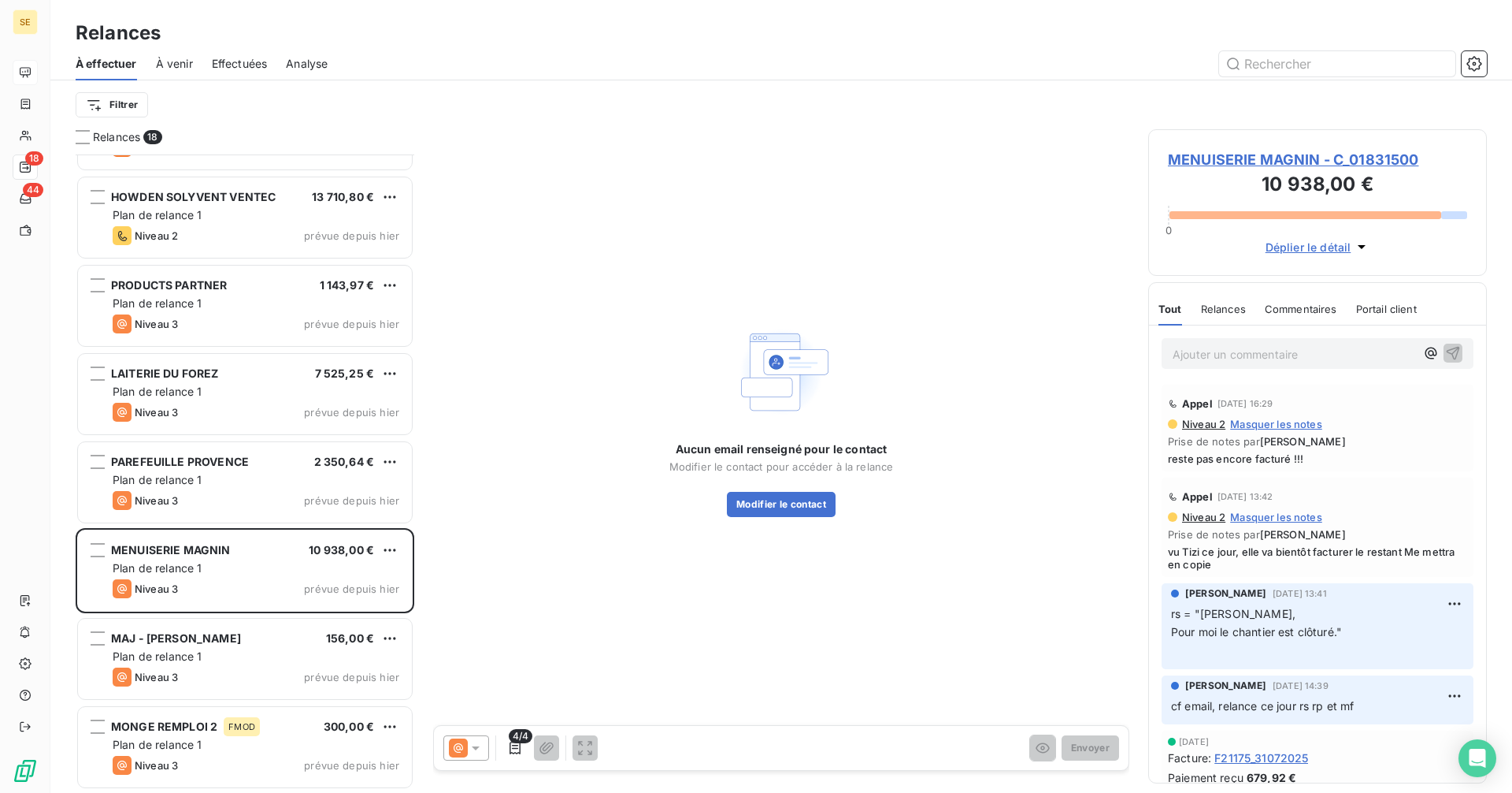
click at [463, 740] on icon at bounding box center [459, 748] width 19 height 19
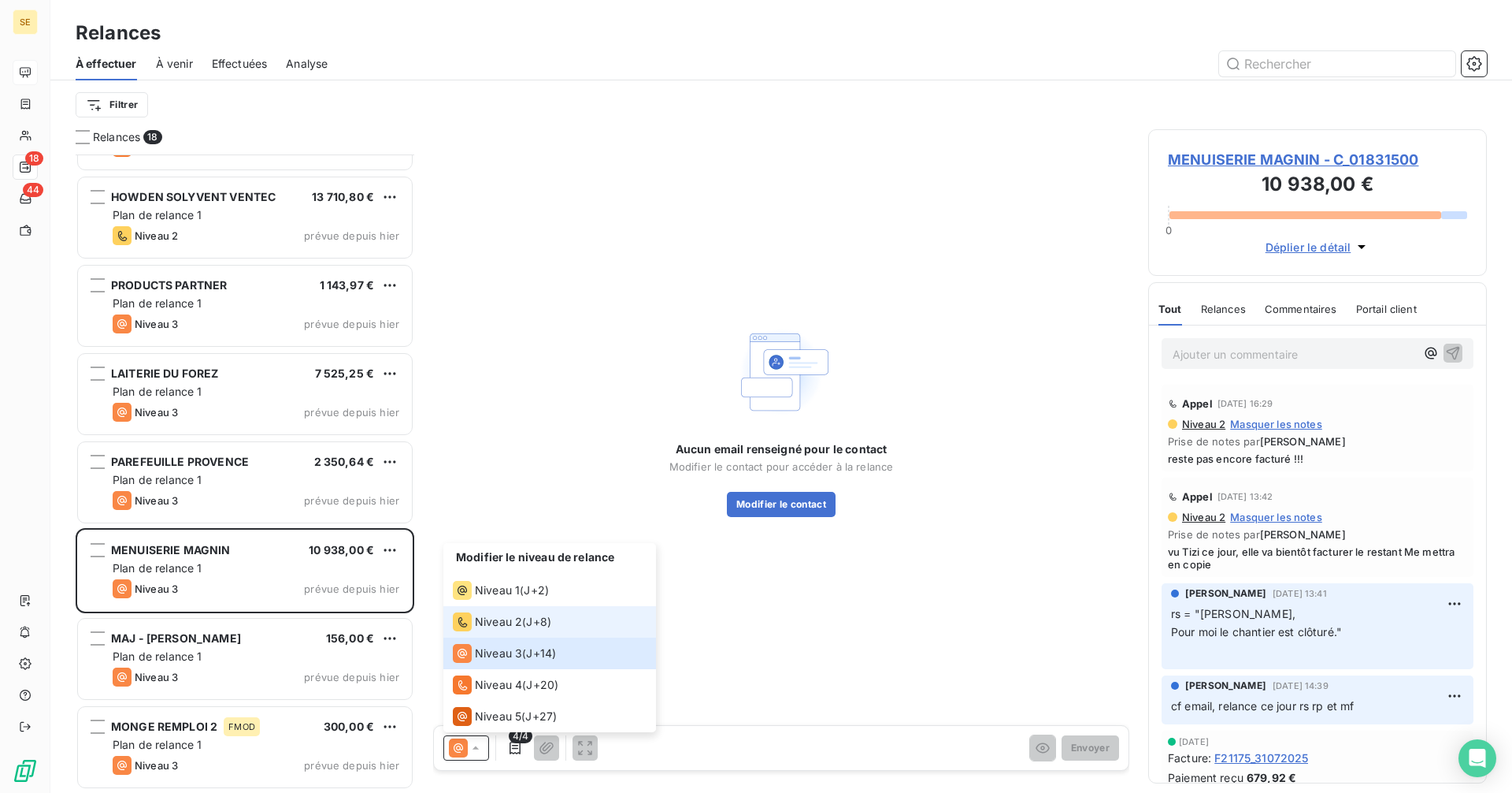
click at [487, 619] on span "Niveau 2" at bounding box center [498, 621] width 47 height 16
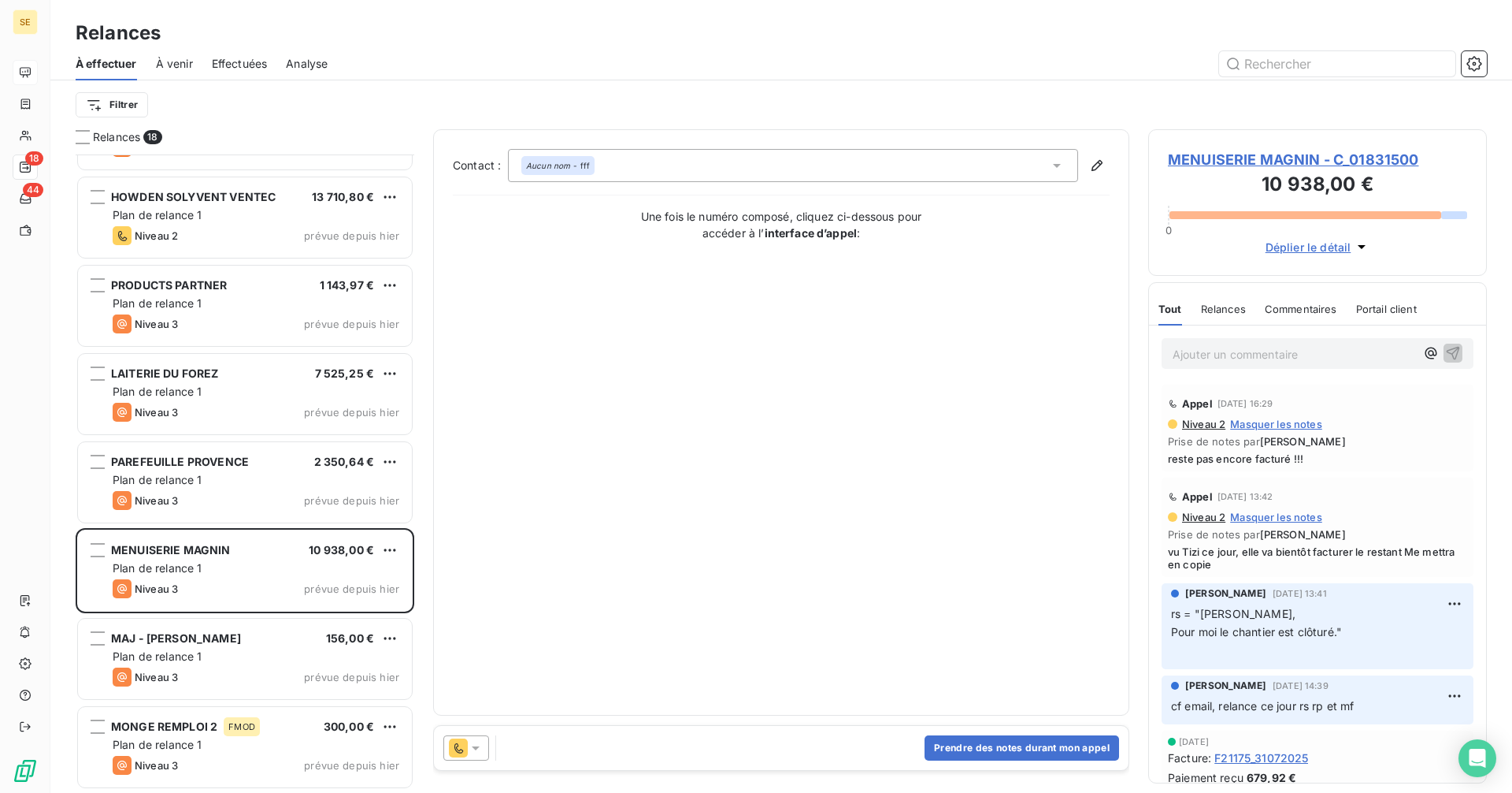
click at [671, 159] on div "Aucun nom - fff" at bounding box center [793, 165] width 570 height 33
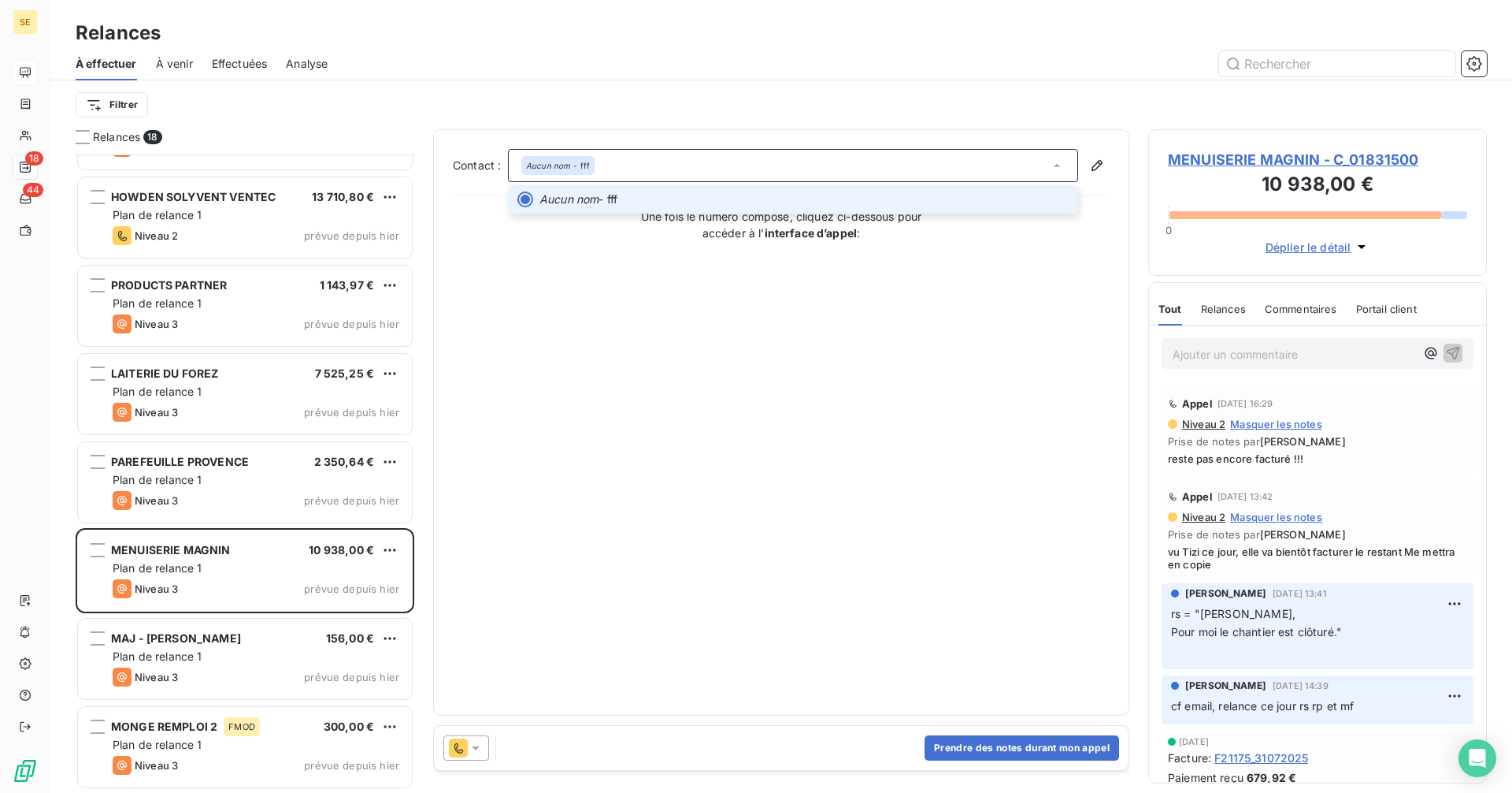
click at [653, 162] on div "Aucun nom - fff" at bounding box center [793, 165] width 570 height 33
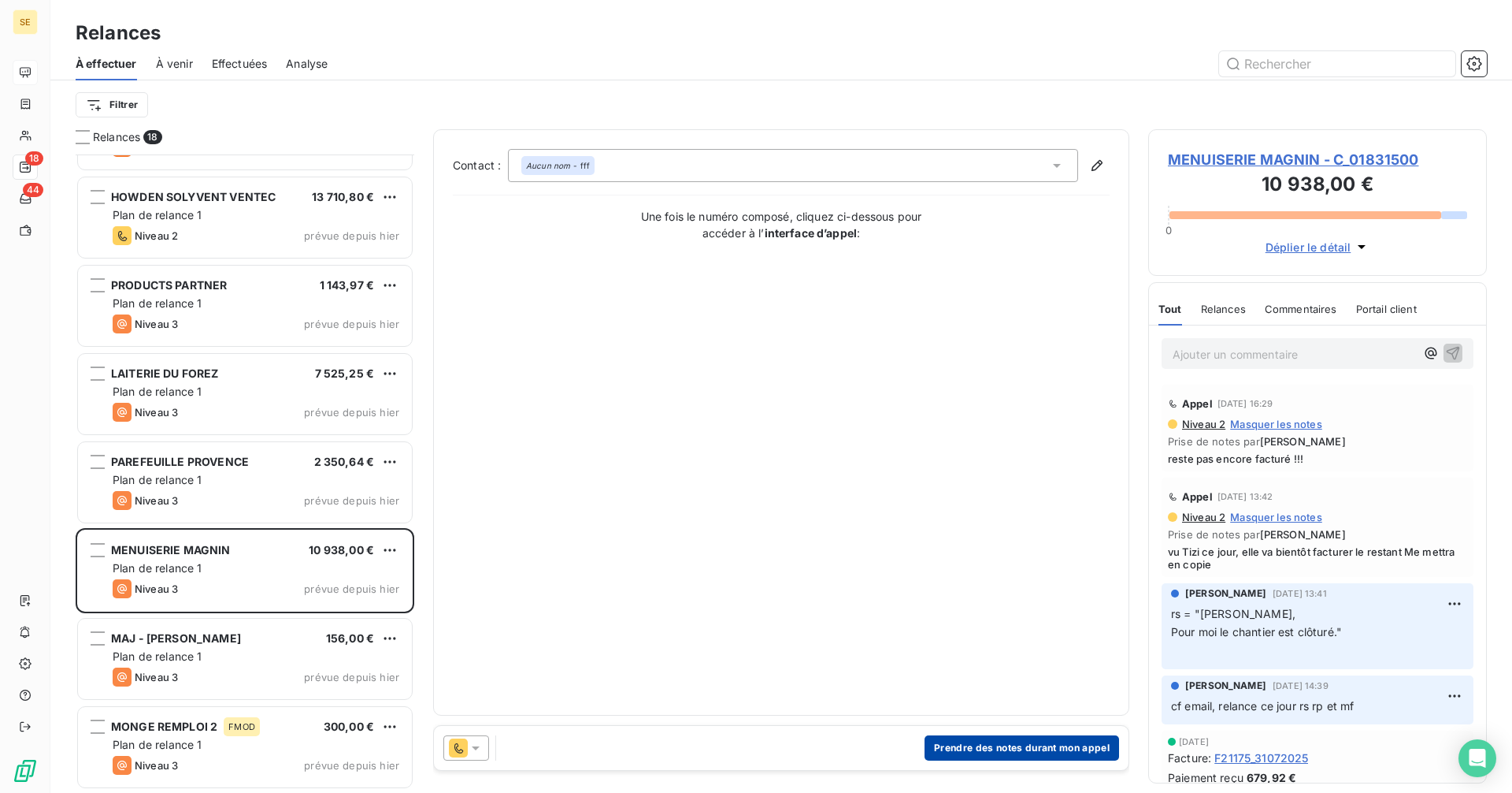
click at [987, 742] on button "Prendre des notes durant mon appel" at bounding box center [1022, 748] width 195 height 25
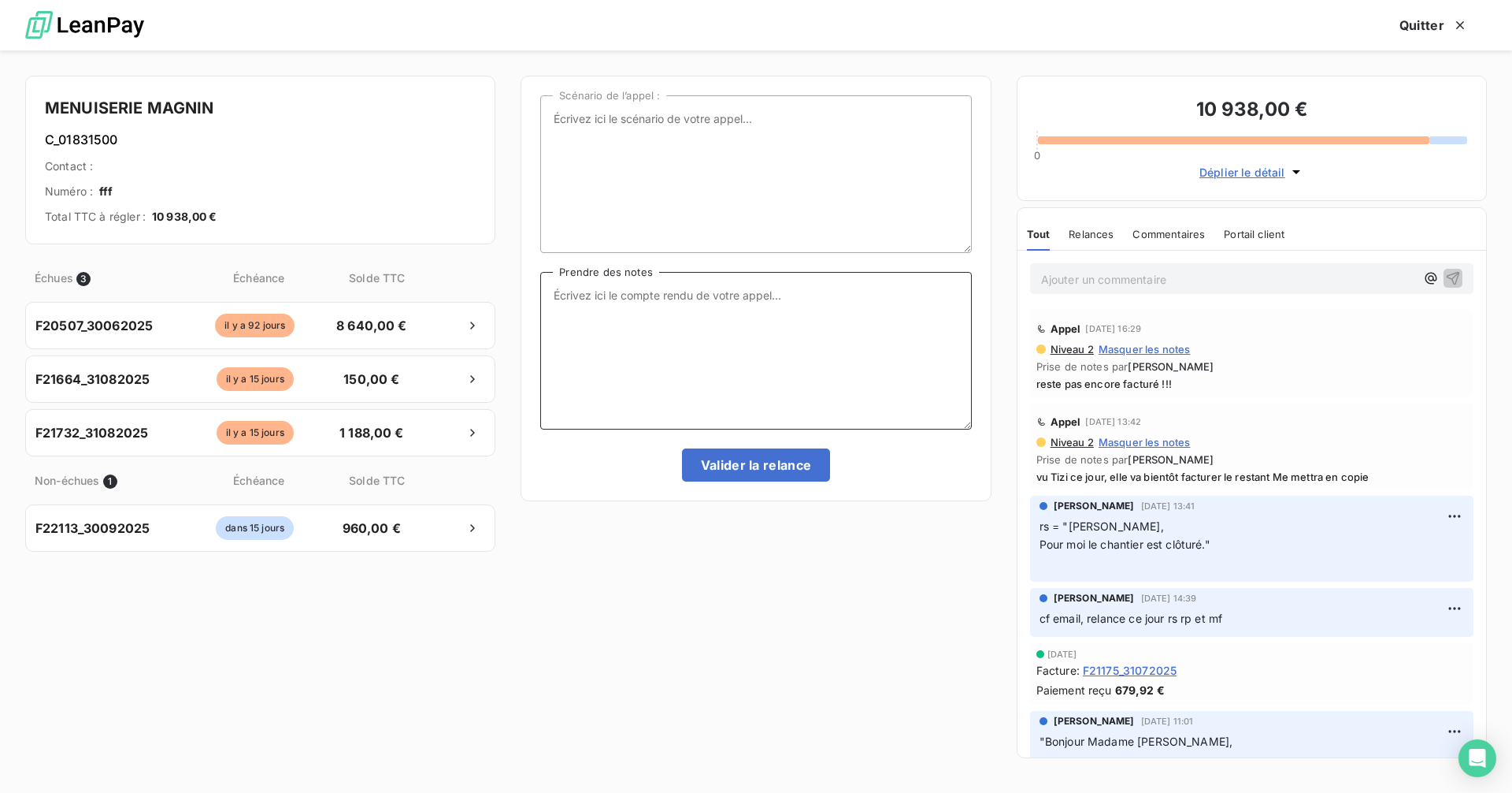
click at [588, 318] on textarea "Prendre des notes" at bounding box center [756, 351] width 431 height 158
type textarea "relance mail outlook"
click at [760, 471] on button "Valider la relance" at bounding box center [756, 465] width 149 height 33
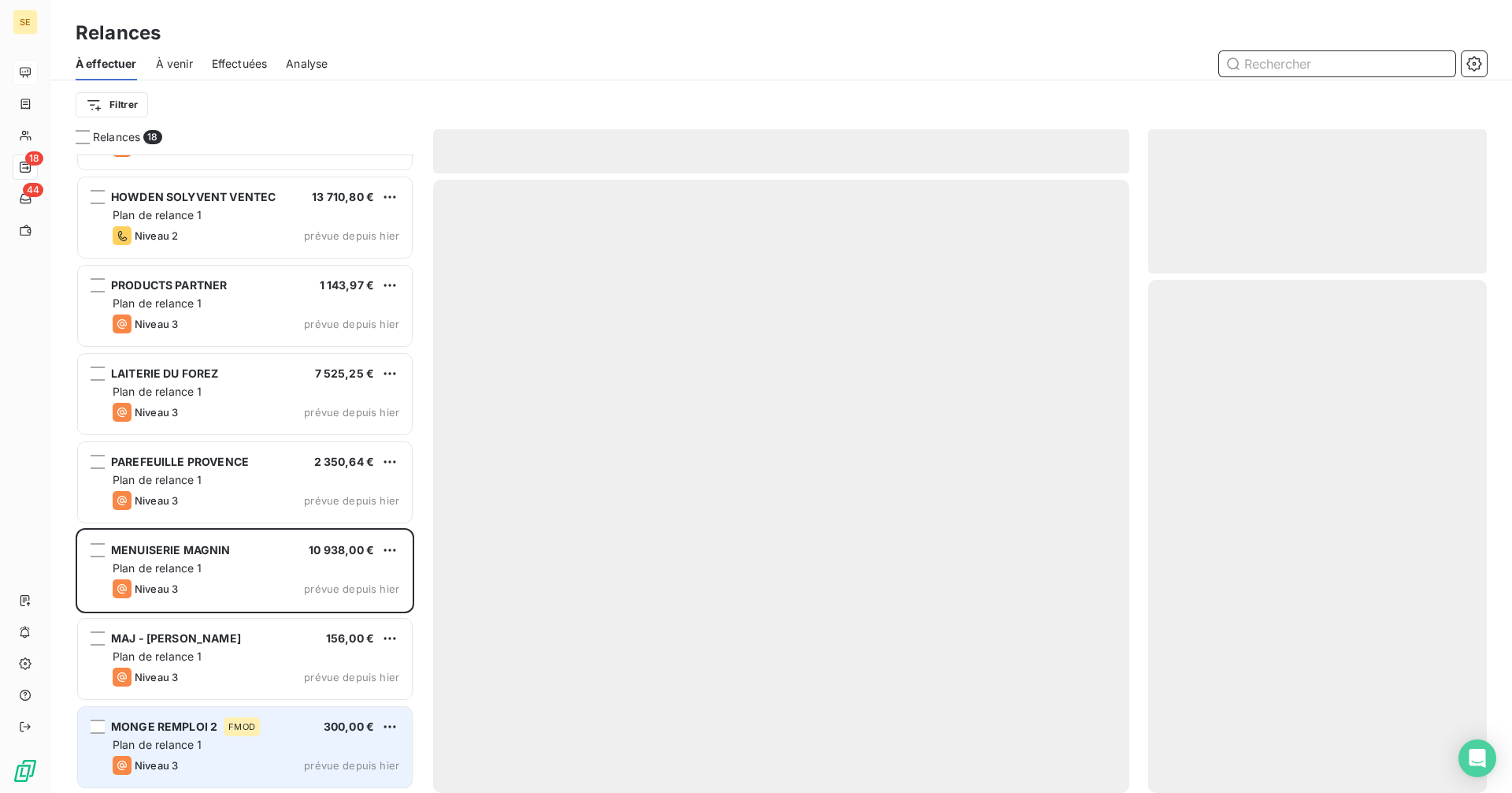
scroll to position [862, 0]
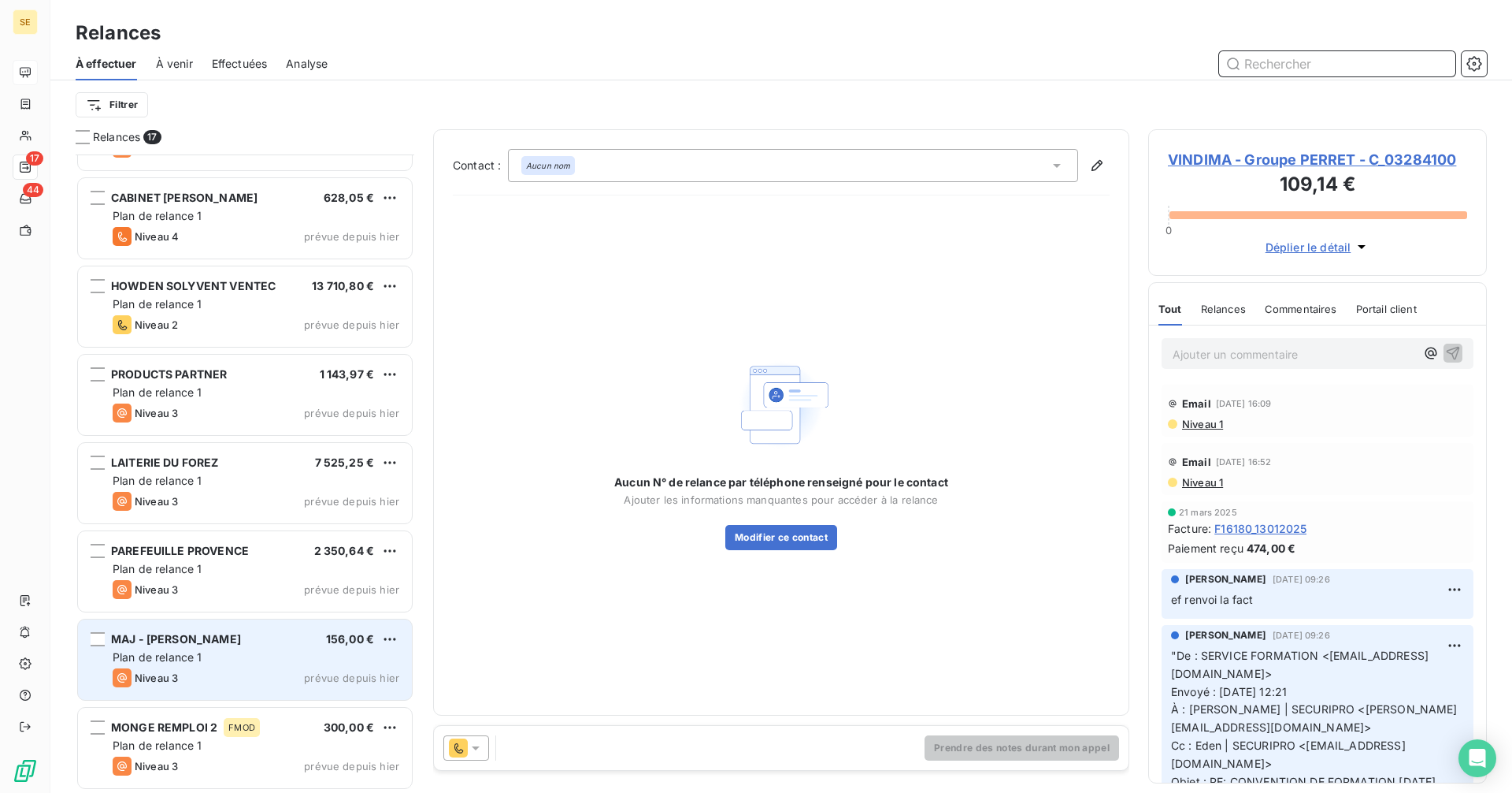
scroll to position [863, 0]
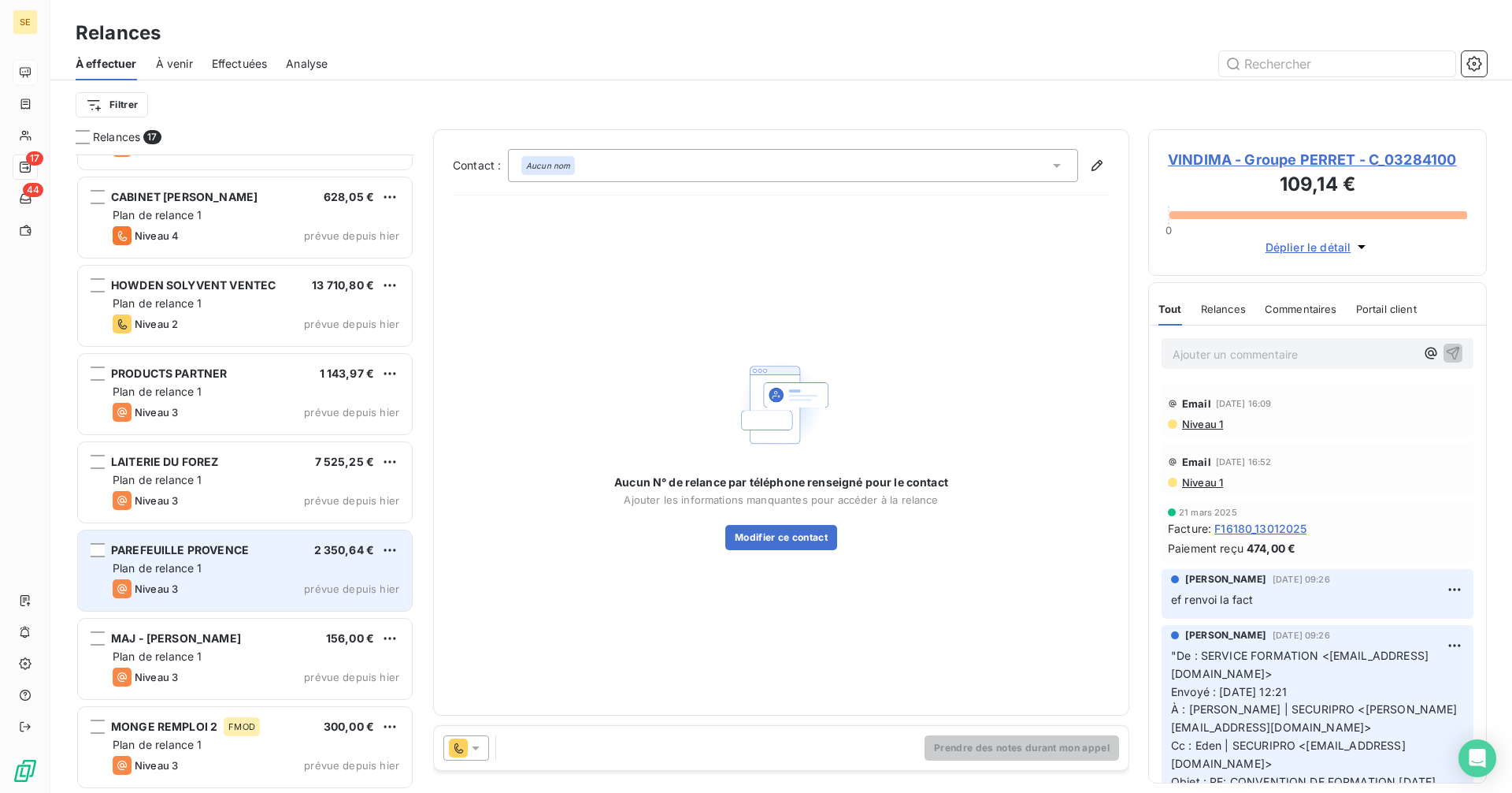
click at [205, 565] on div "Plan de relance 1" at bounding box center [255, 567] width 287 height 16
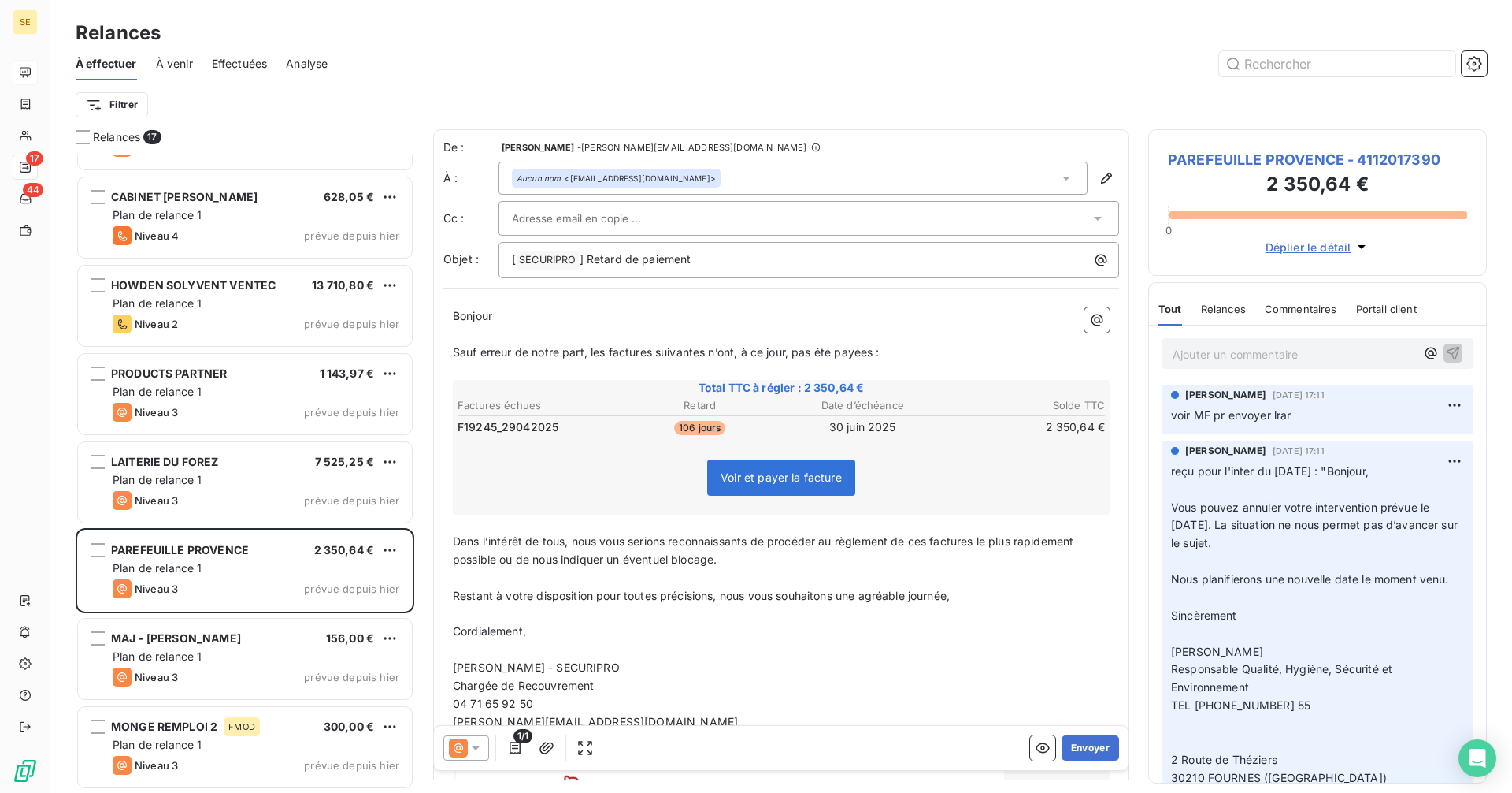
click at [1348, 157] on span "PAREFEUILLE PROVENCE - 4112017390" at bounding box center [1317, 159] width 299 height 21
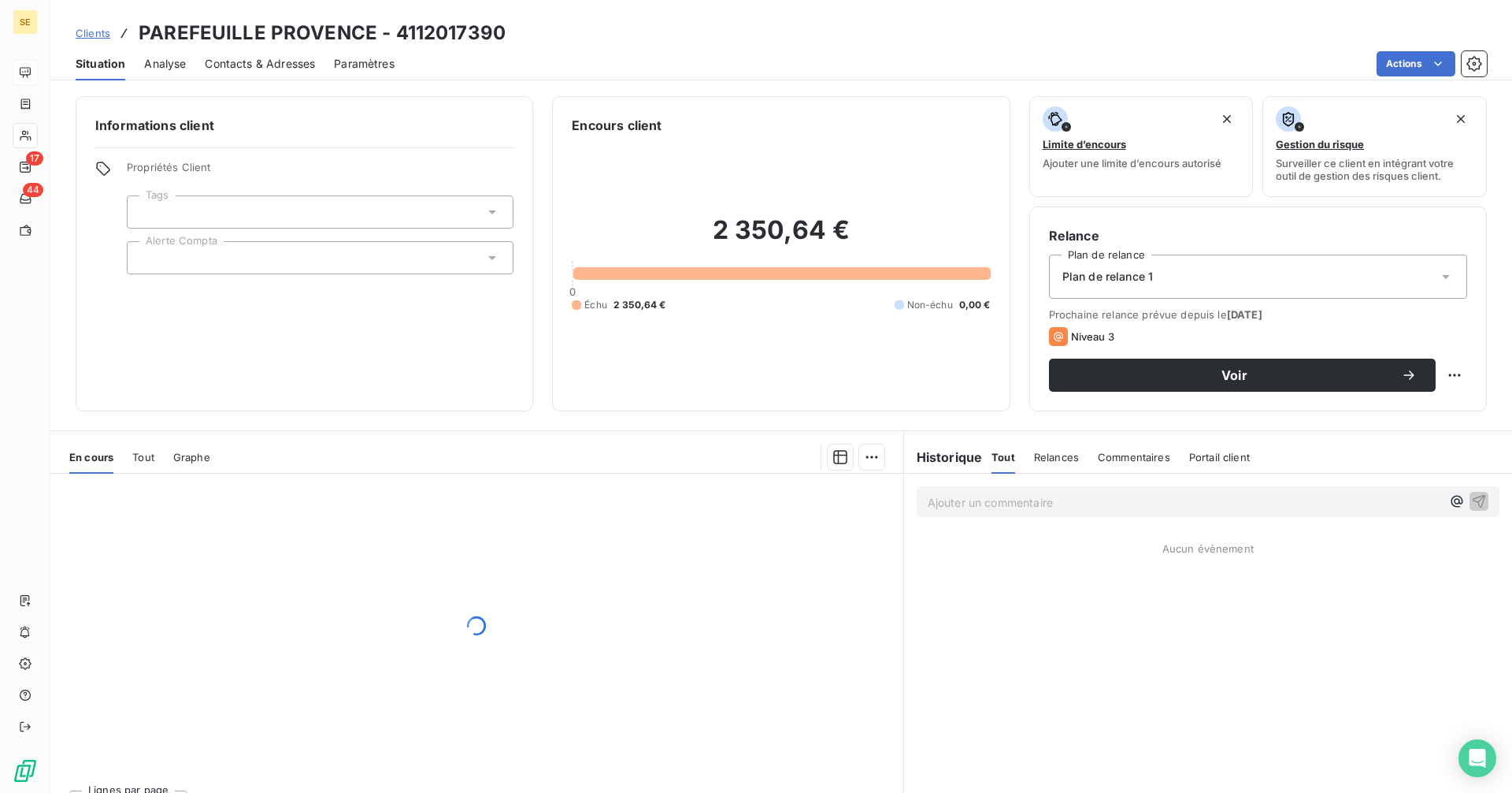
click at [257, 58] on span "Contacts & Adresses" at bounding box center [260, 63] width 110 height 16
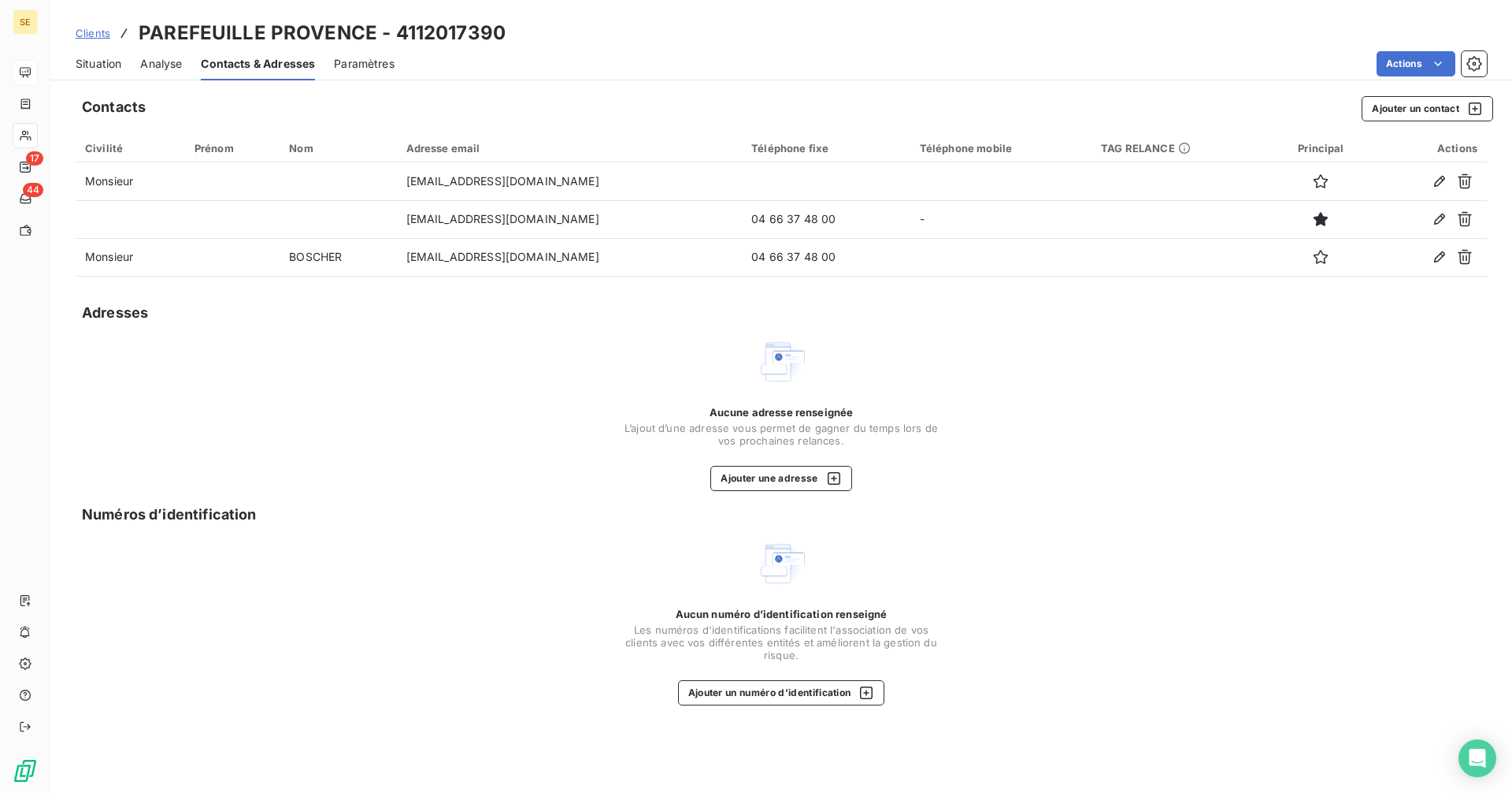
click at [87, 63] on span "Situation" at bounding box center [97, 63] width 45 height 16
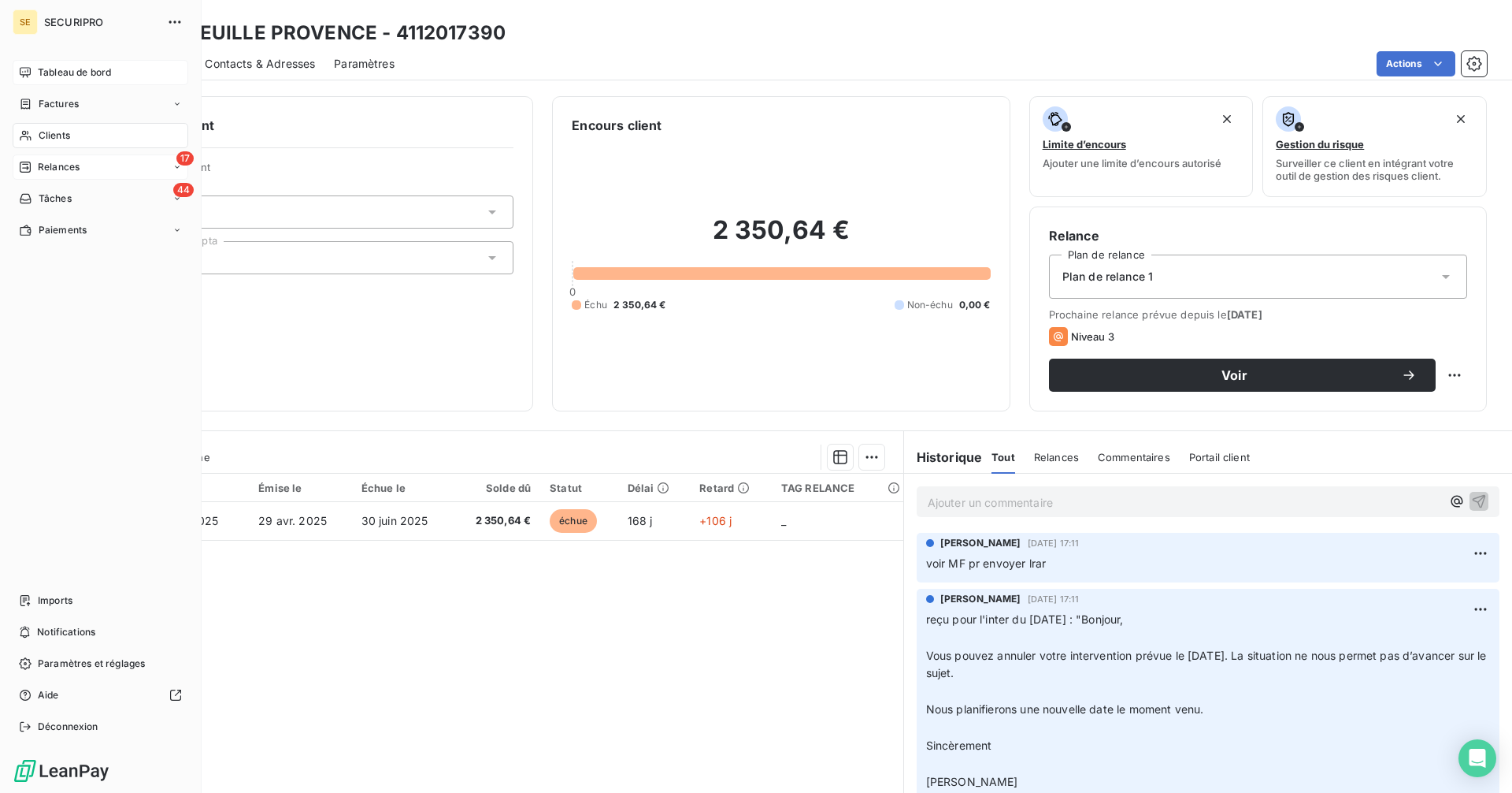
click at [39, 170] on span "Relances" at bounding box center [58, 166] width 42 height 14
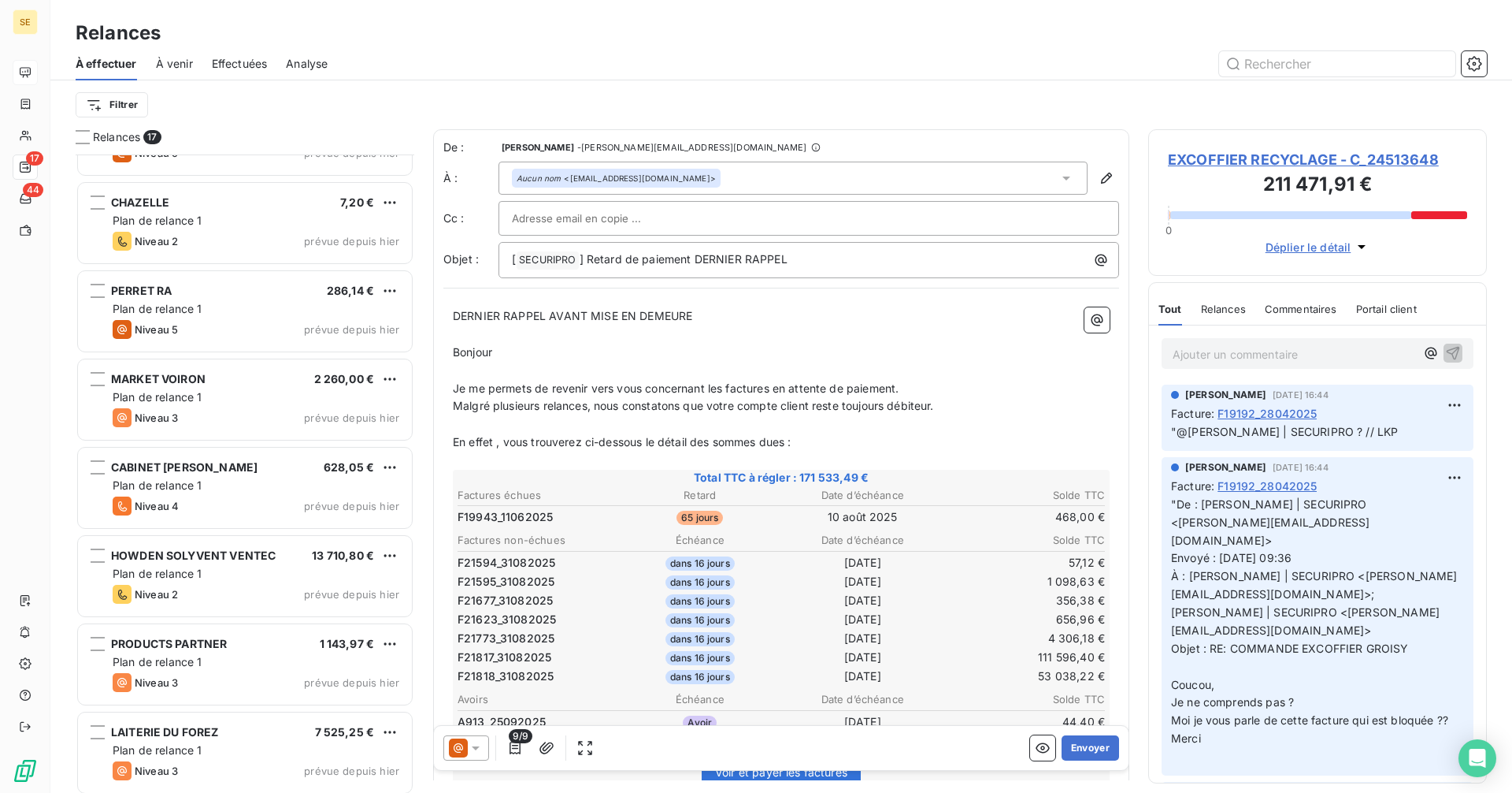
scroll to position [631, 0]
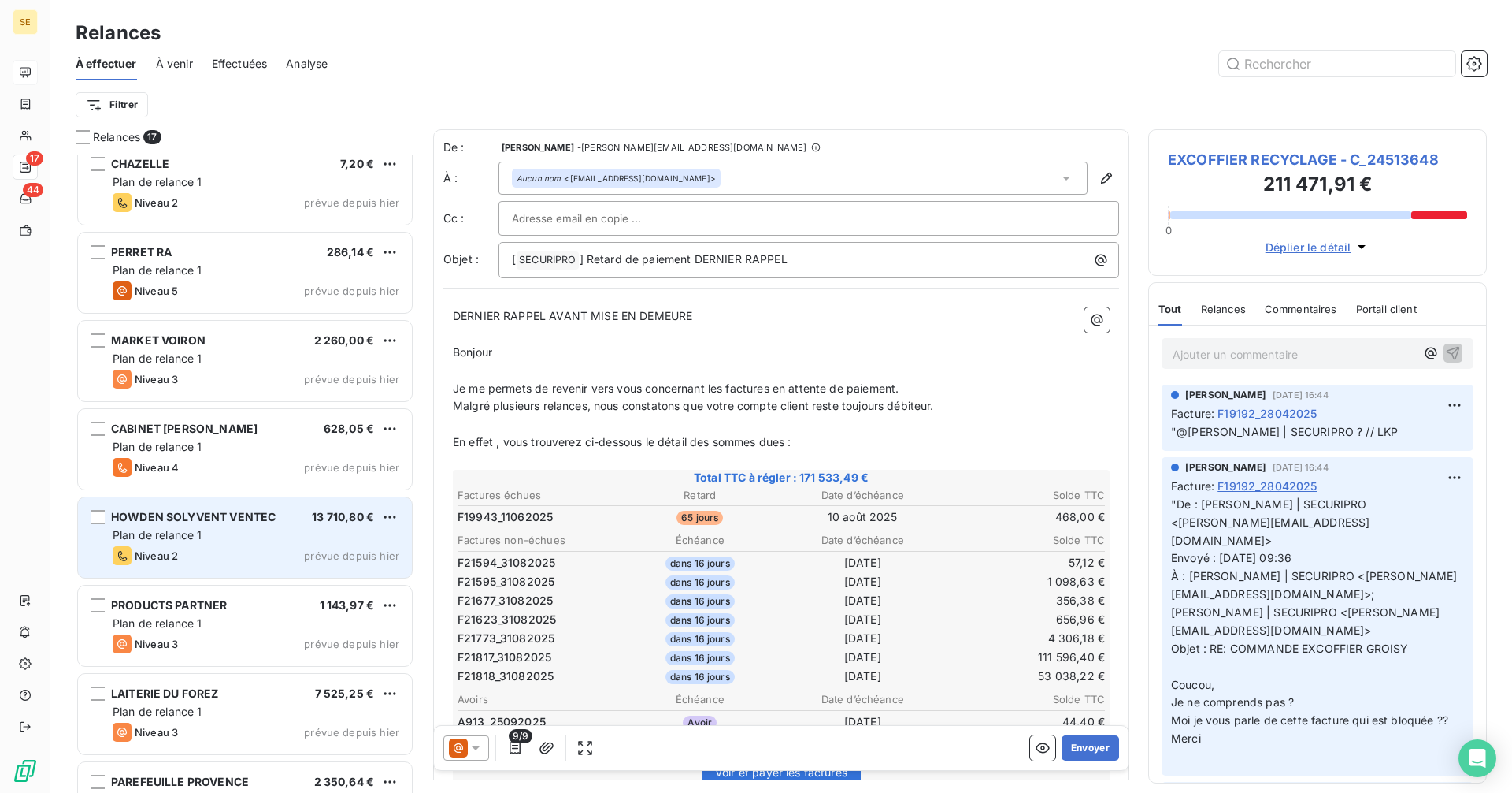
click at [228, 531] on div "Plan de relance 1" at bounding box center [255, 535] width 287 height 16
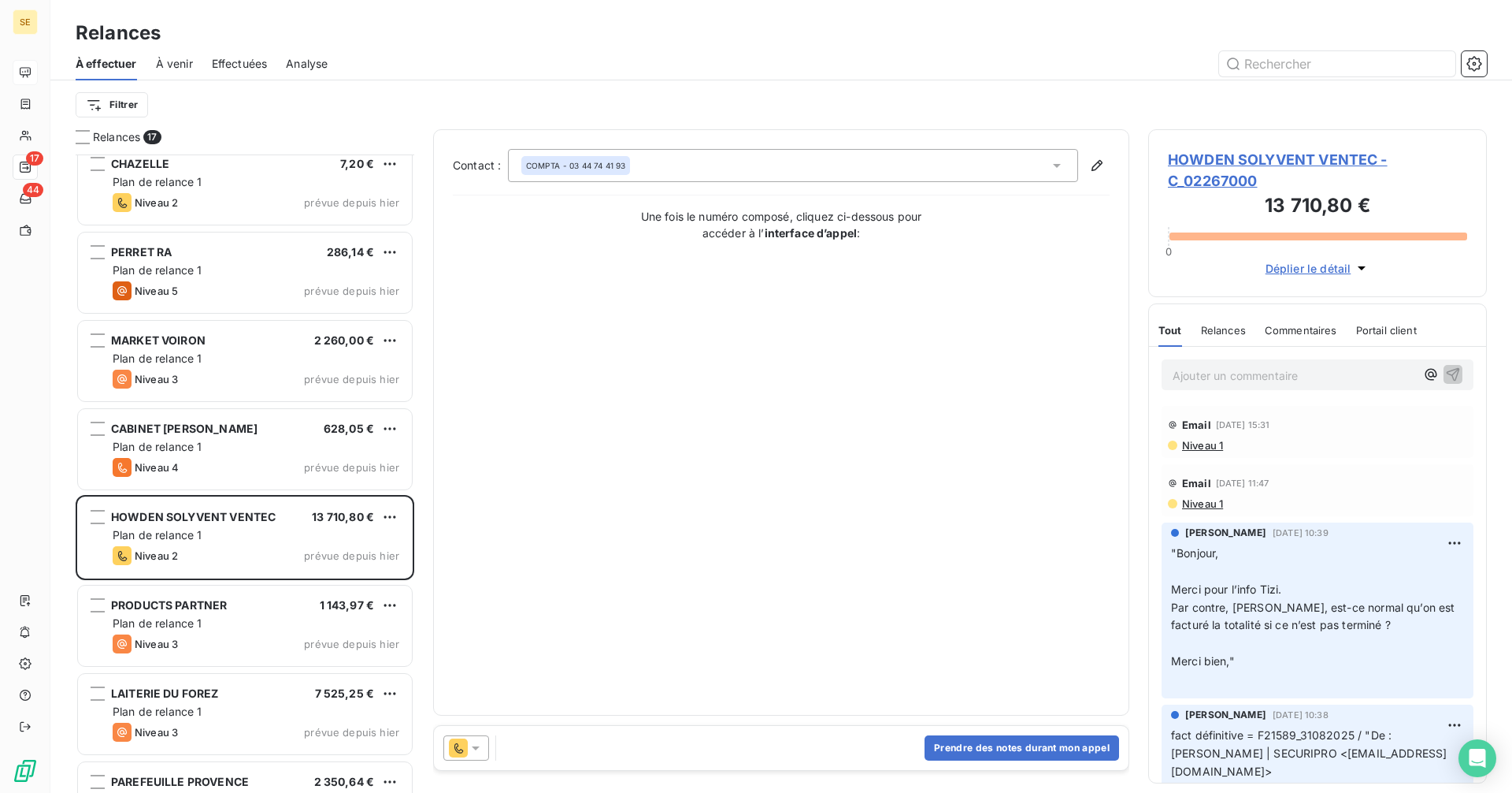
click at [1232, 159] on span "HOWDEN SOLYVENT VENTEC - C_02267000" at bounding box center [1317, 170] width 299 height 43
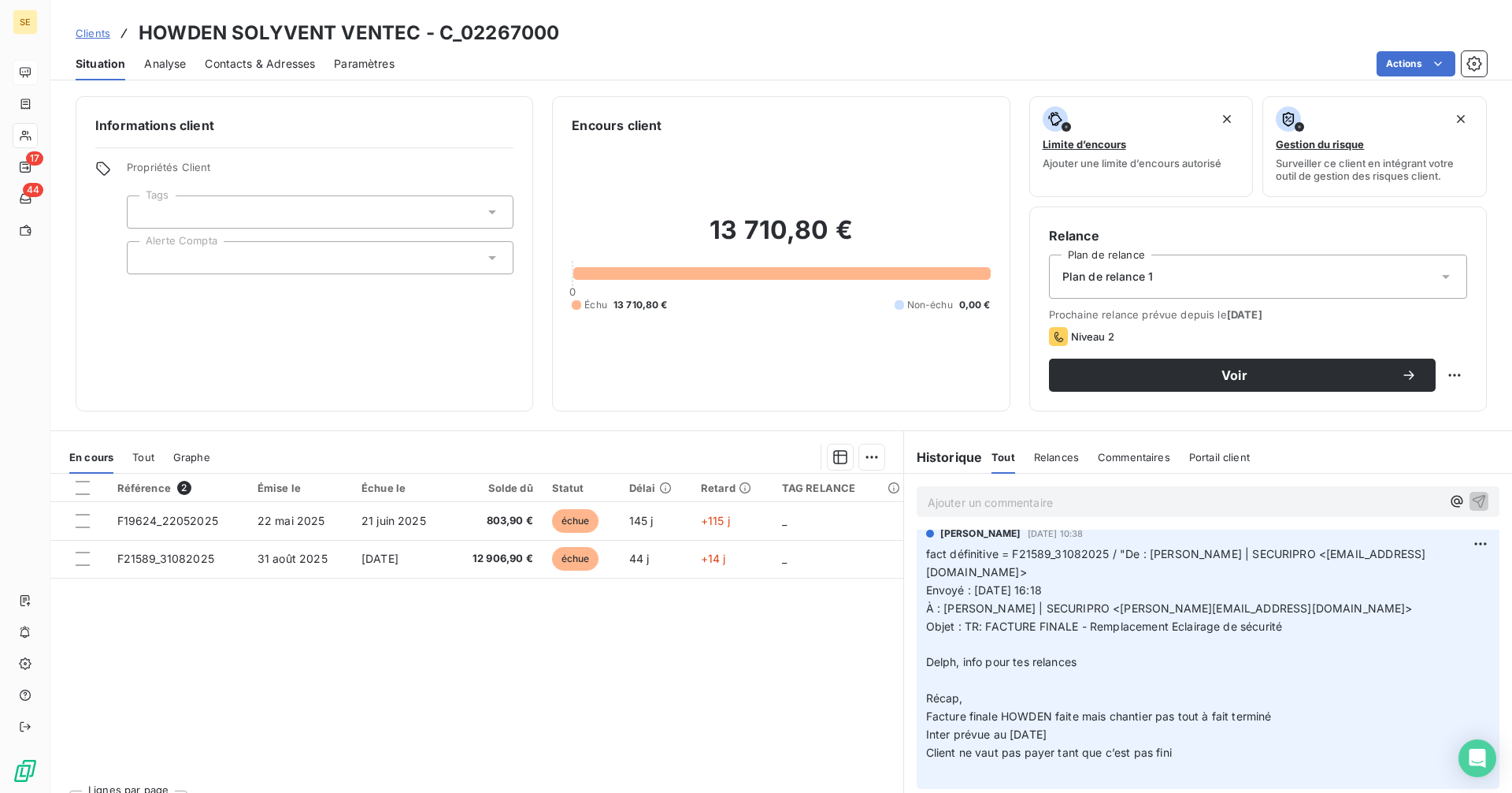
scroll to position [315, 0]
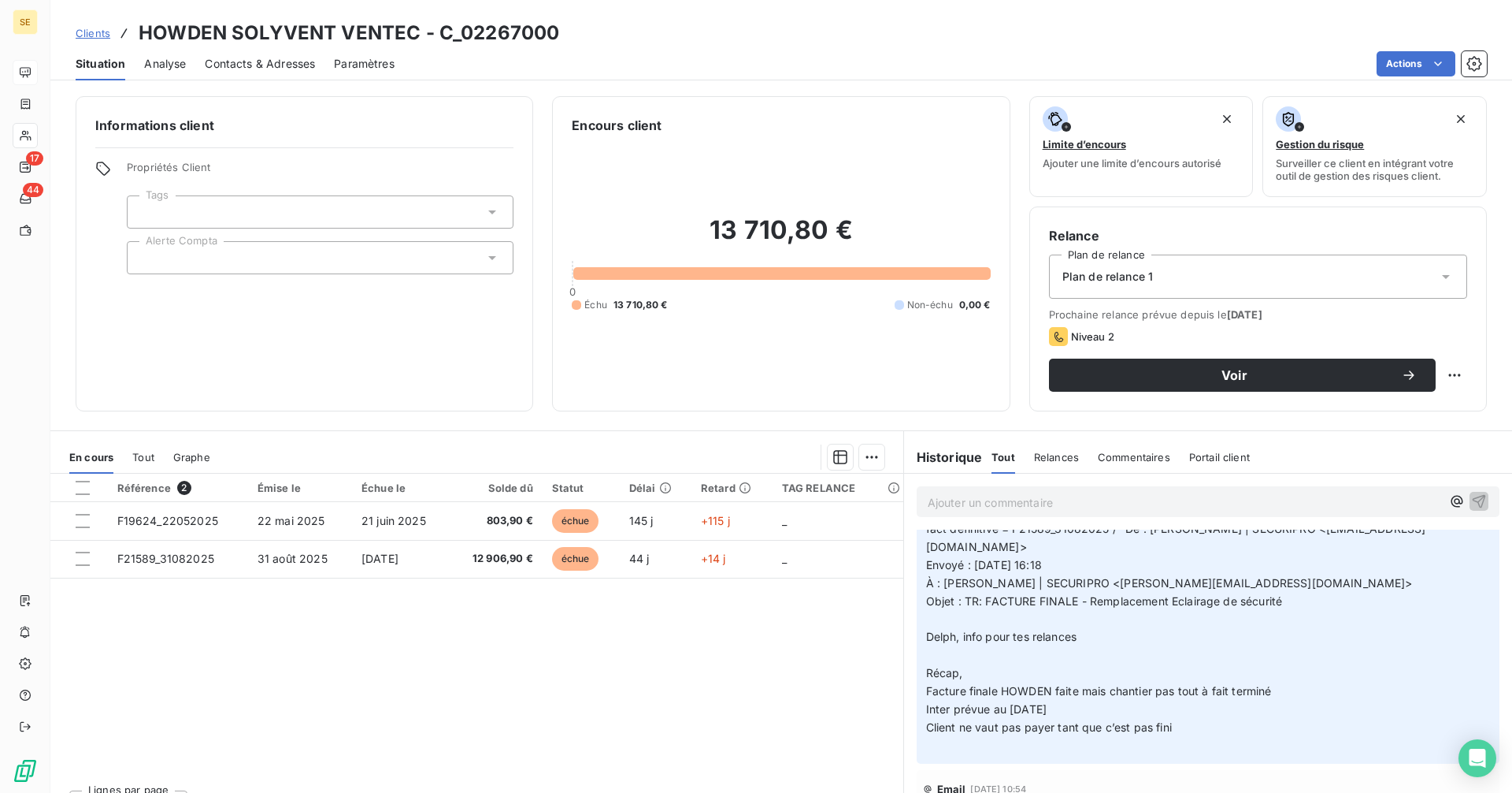
click at [259, 71] on span "Contacts & Adresses" at bounding box center [260, 63] width 110 height 16
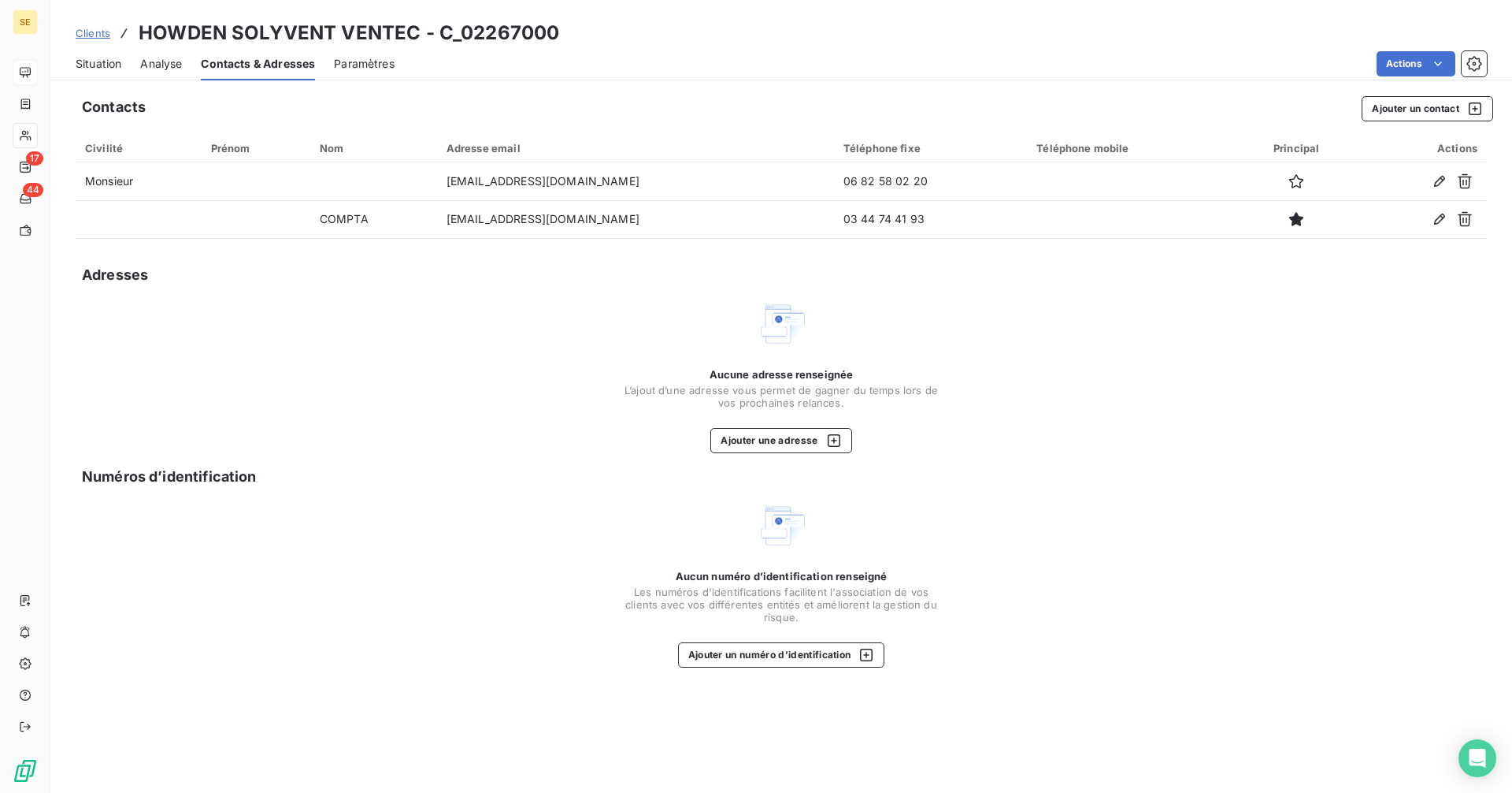
click at [91, 71] on span "Situation" at bounding box center [97, 63] width 45 height 16
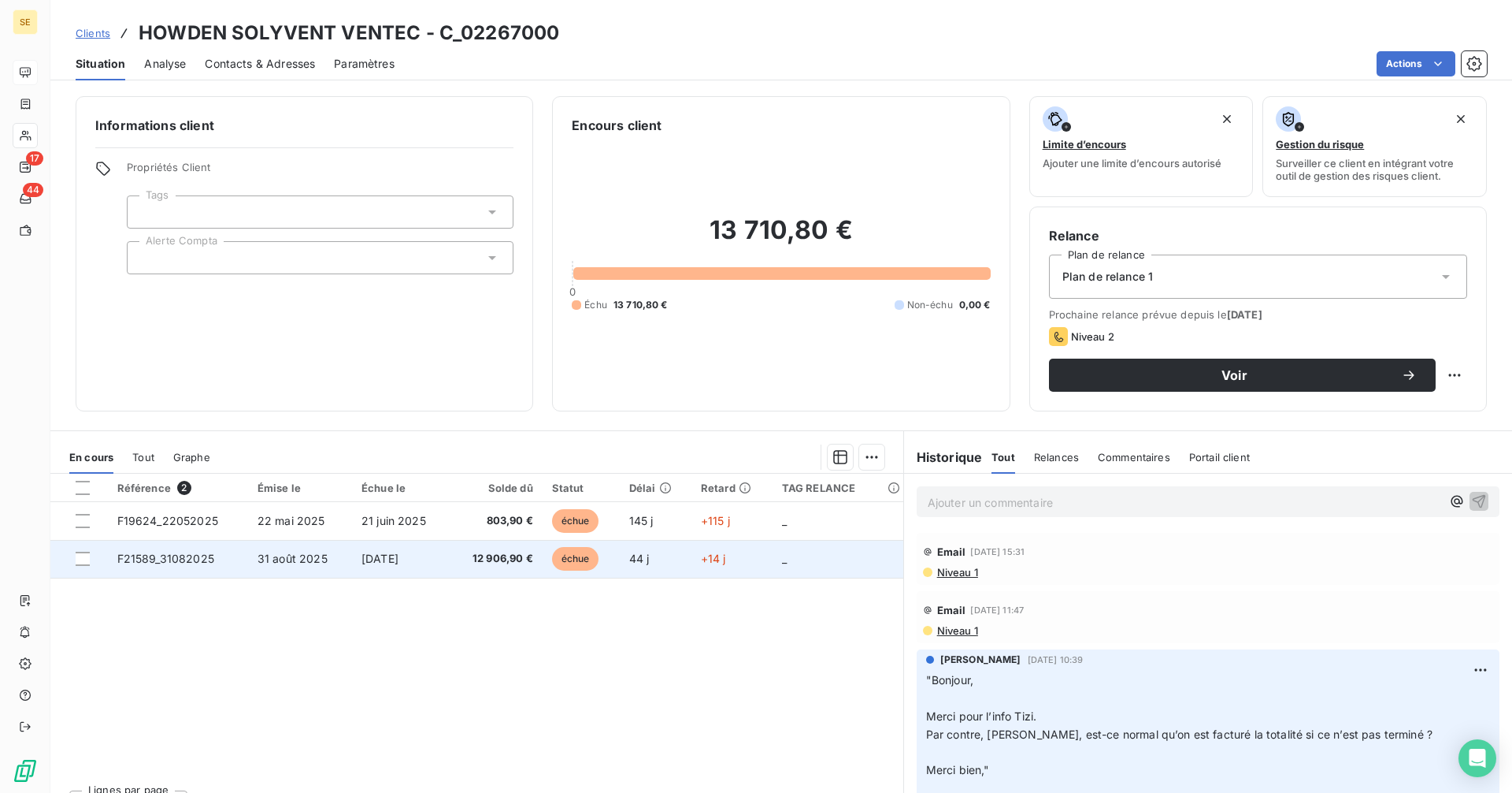
click at [468, 555] on span "12 906,90 €" at bounding box center [497, 558] width 74 height 16
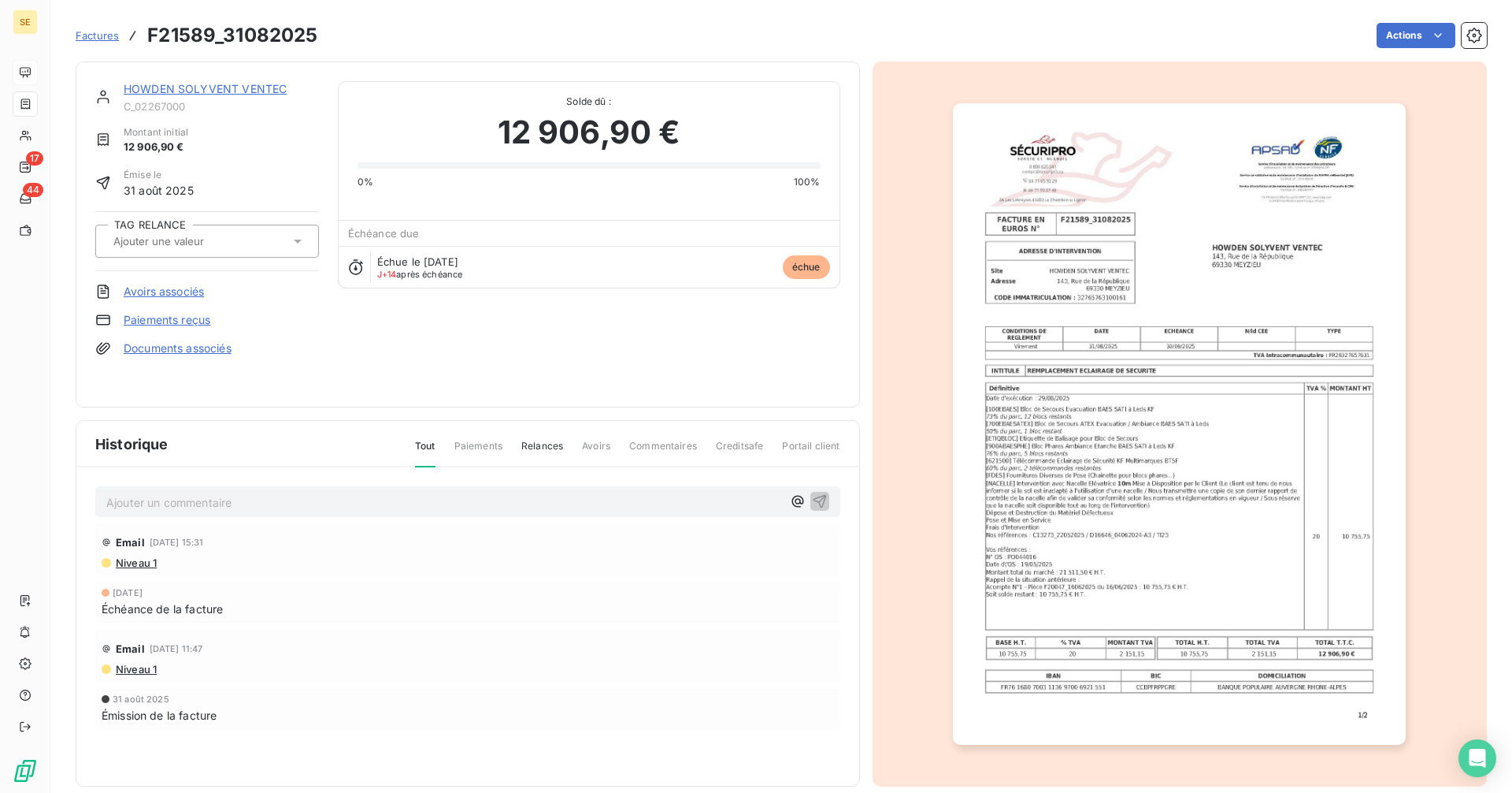
click at [229, 84] on link "HOWDEN SOLYVENT VENTEC" at bounding box center [205, 88] width 163 height 13
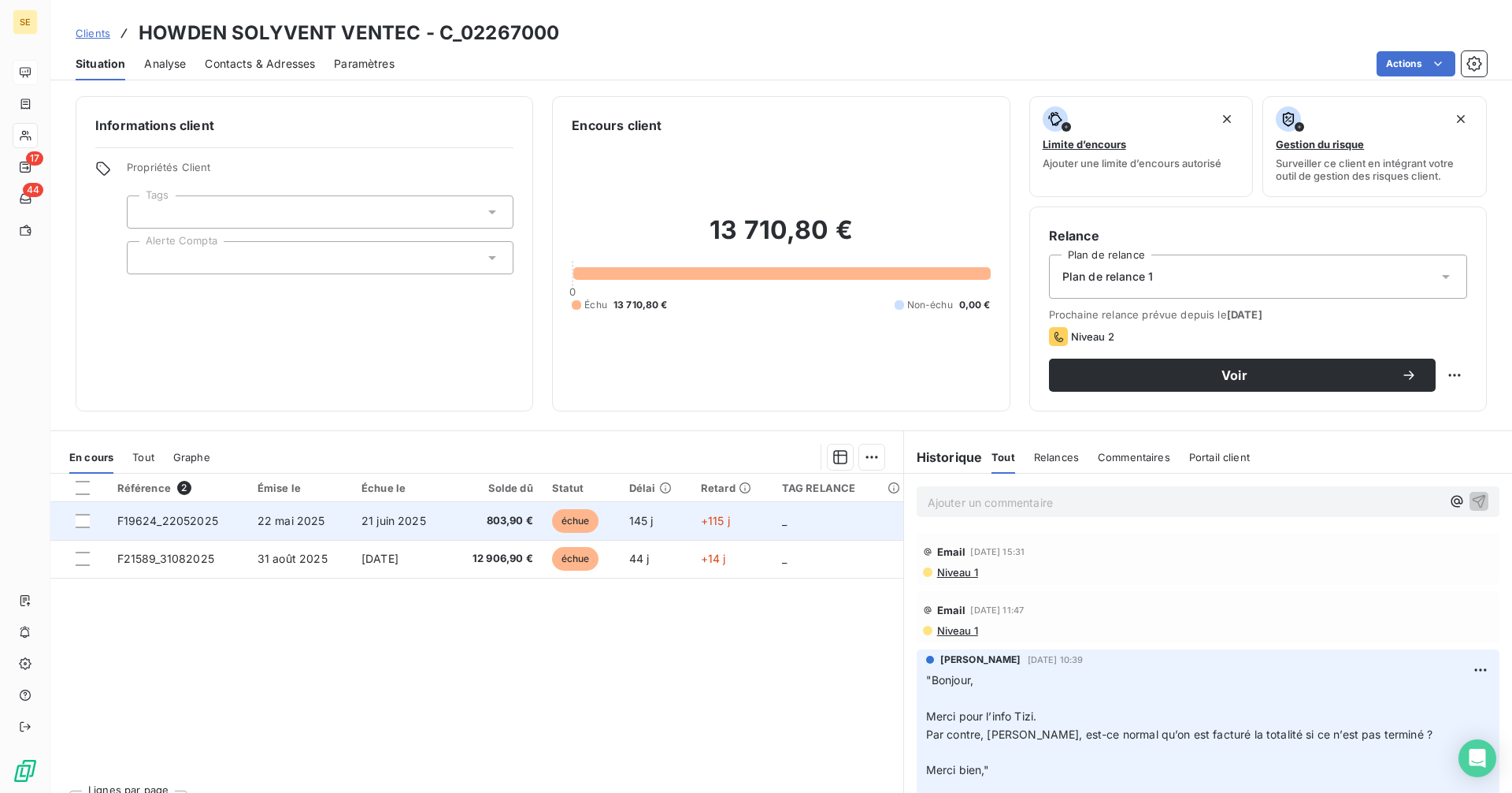
click at [444, 514] on td "21 juin 2025" at bounding box center [400, 521] width 97 height 38
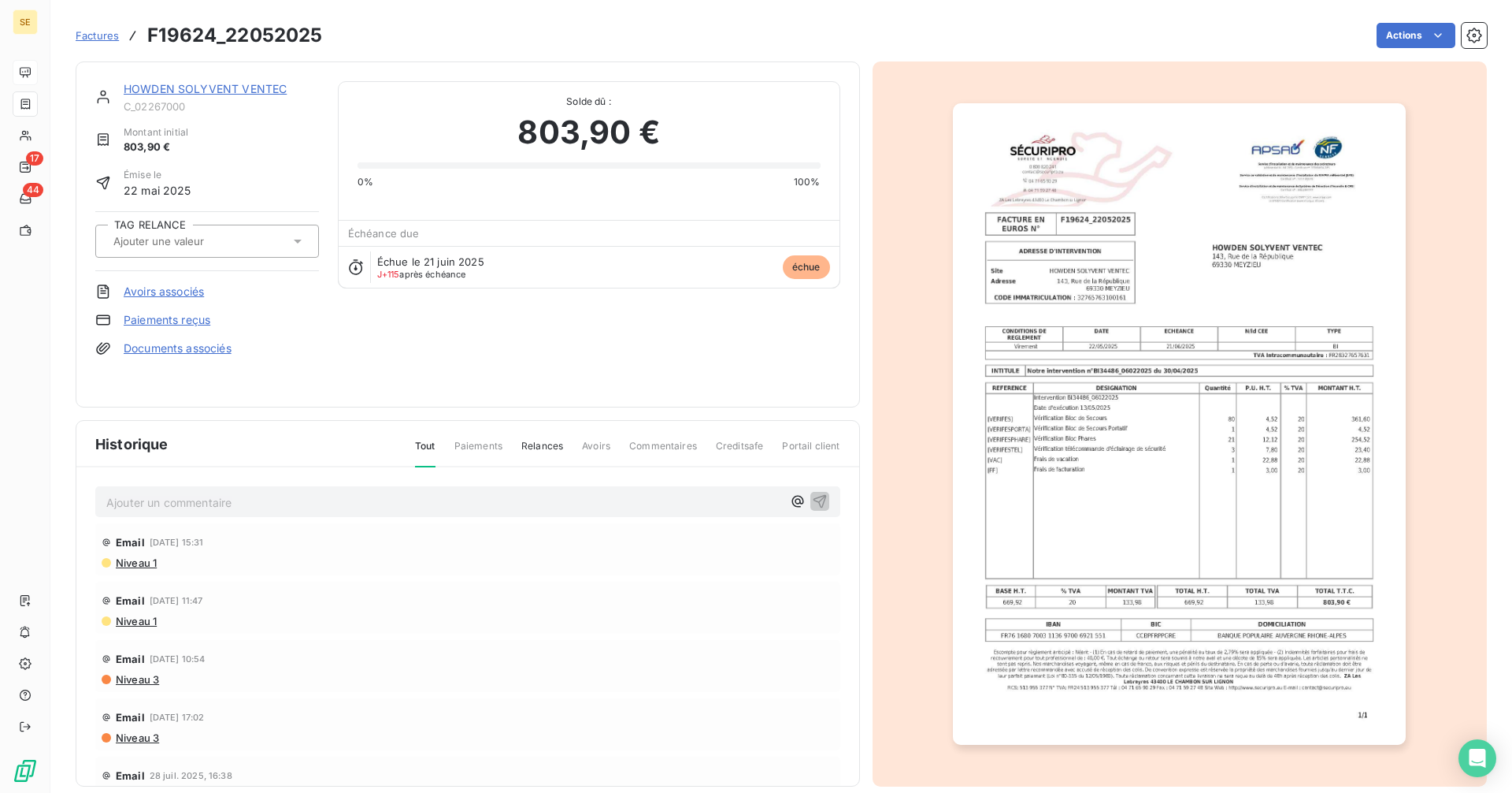
click at [169, 92] on link "HOWDEN SOLYVENT VENTEC" at bounding box center [205, 88] width 163 height 13
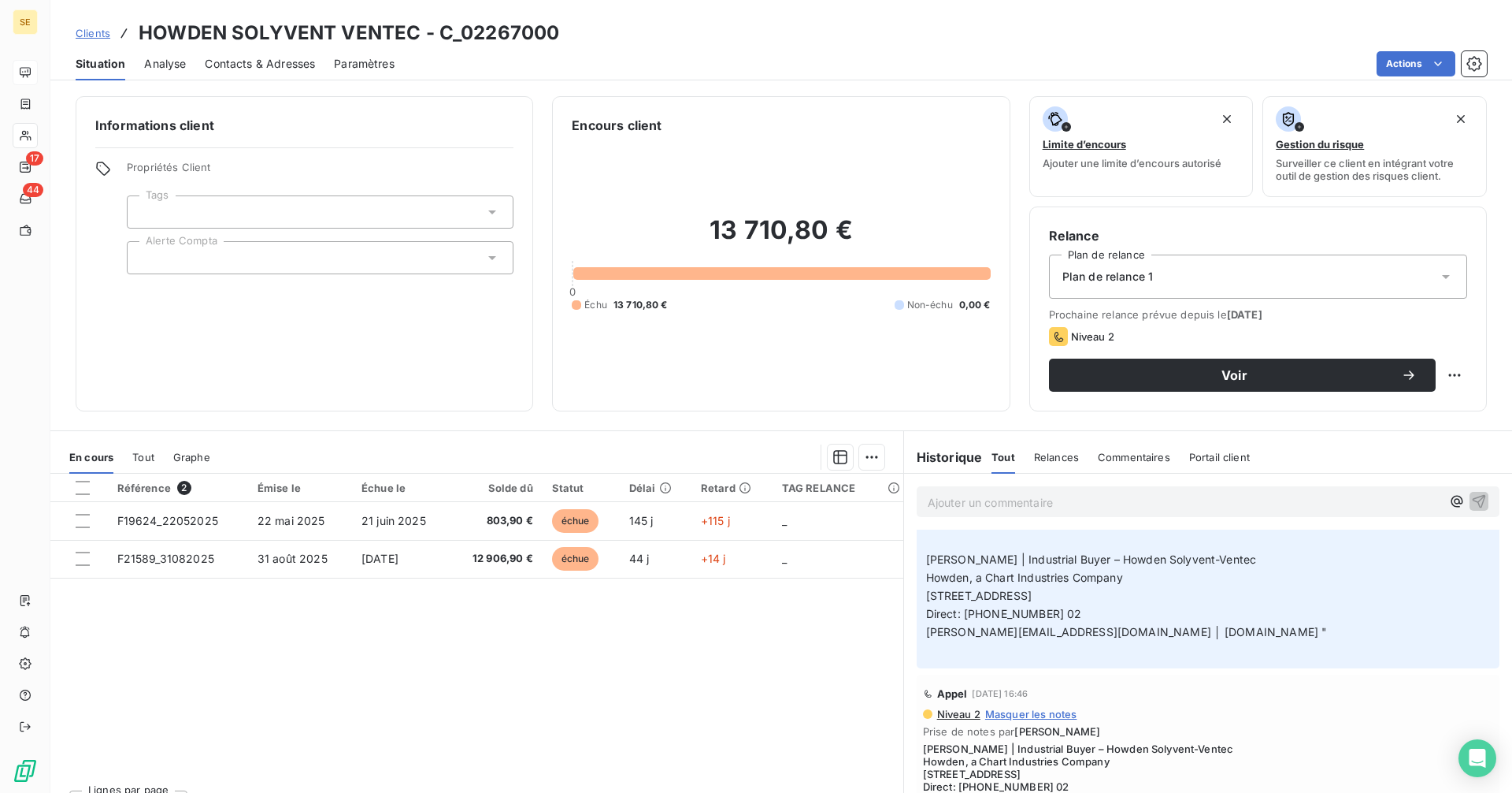
scroll to position [1970, 0]
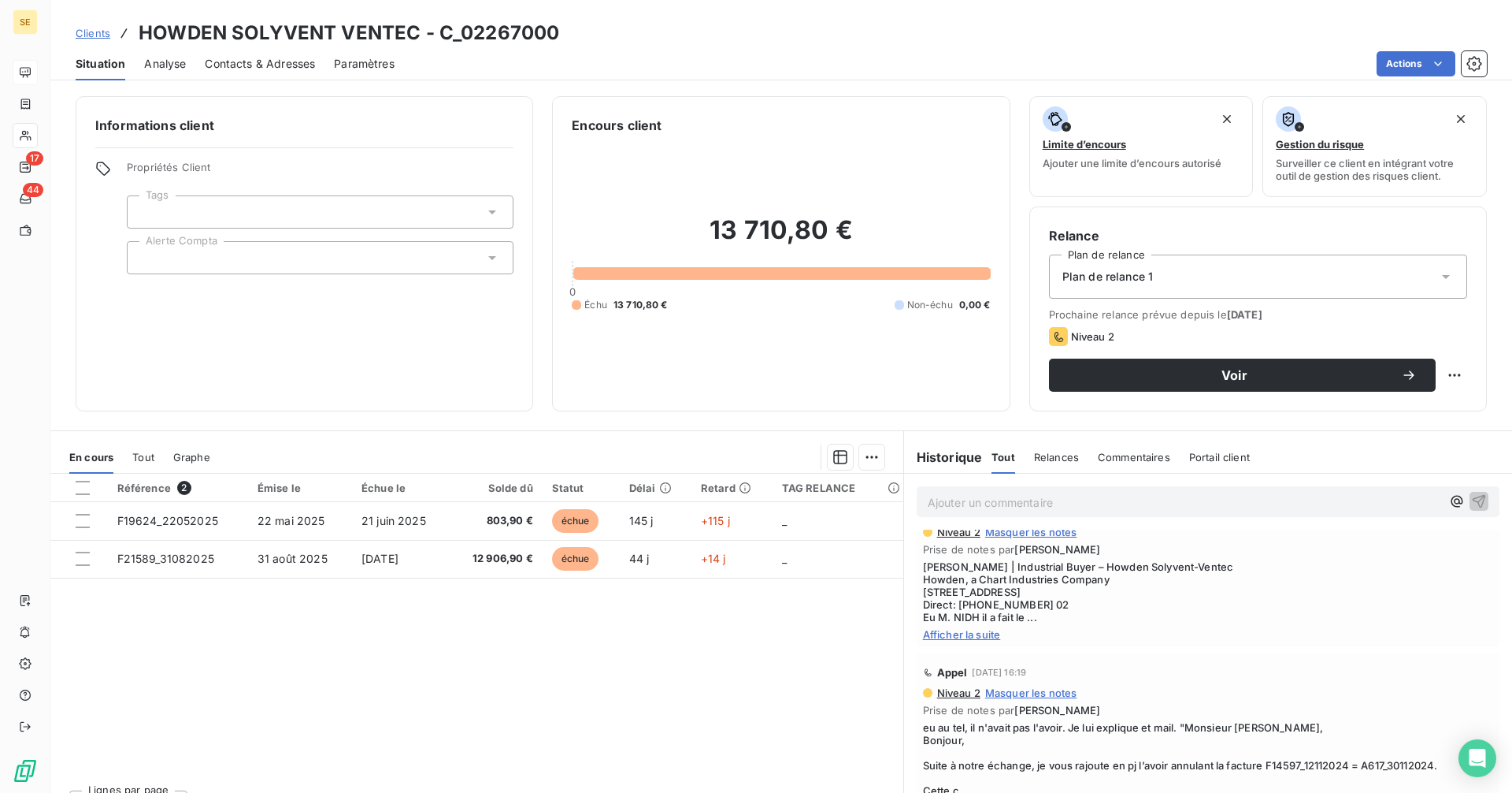
click at [241, 64] on span "Contacts & Adresses" at bounding box center [260, 63] width 110 height 16
